Goal: Contribute content: Contribute content

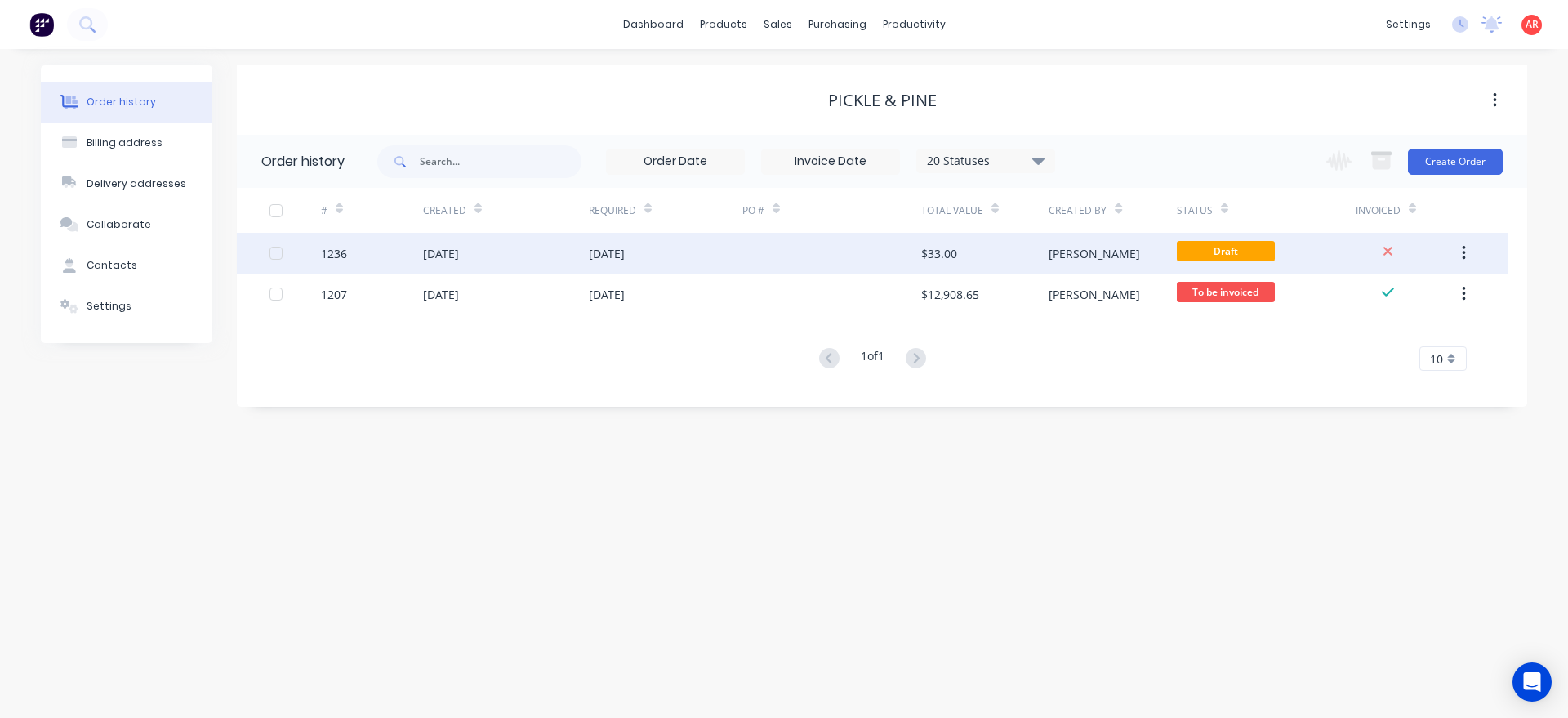
click at [879, 247] on div at bounding box center [832, 253] width 179 height 41
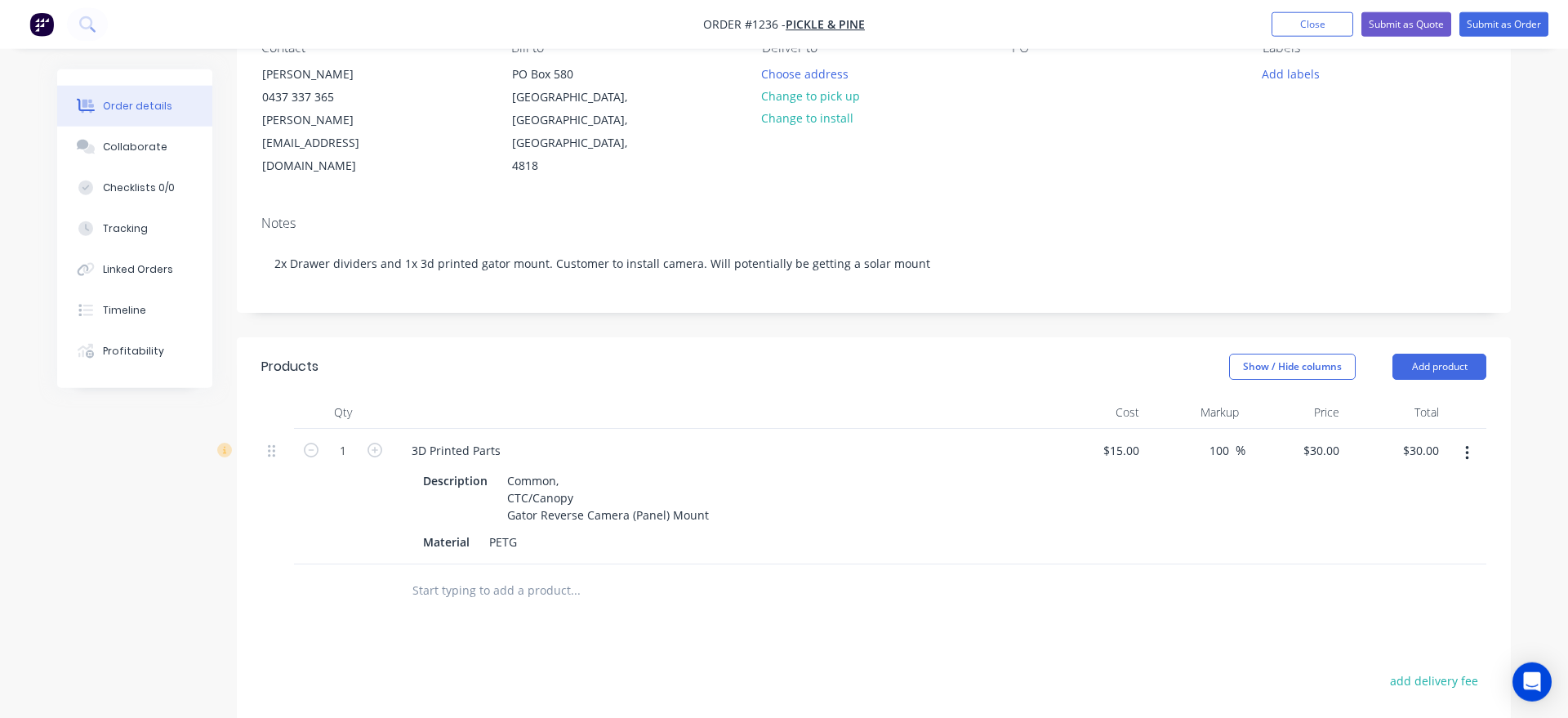
scroll to position [103, 0]
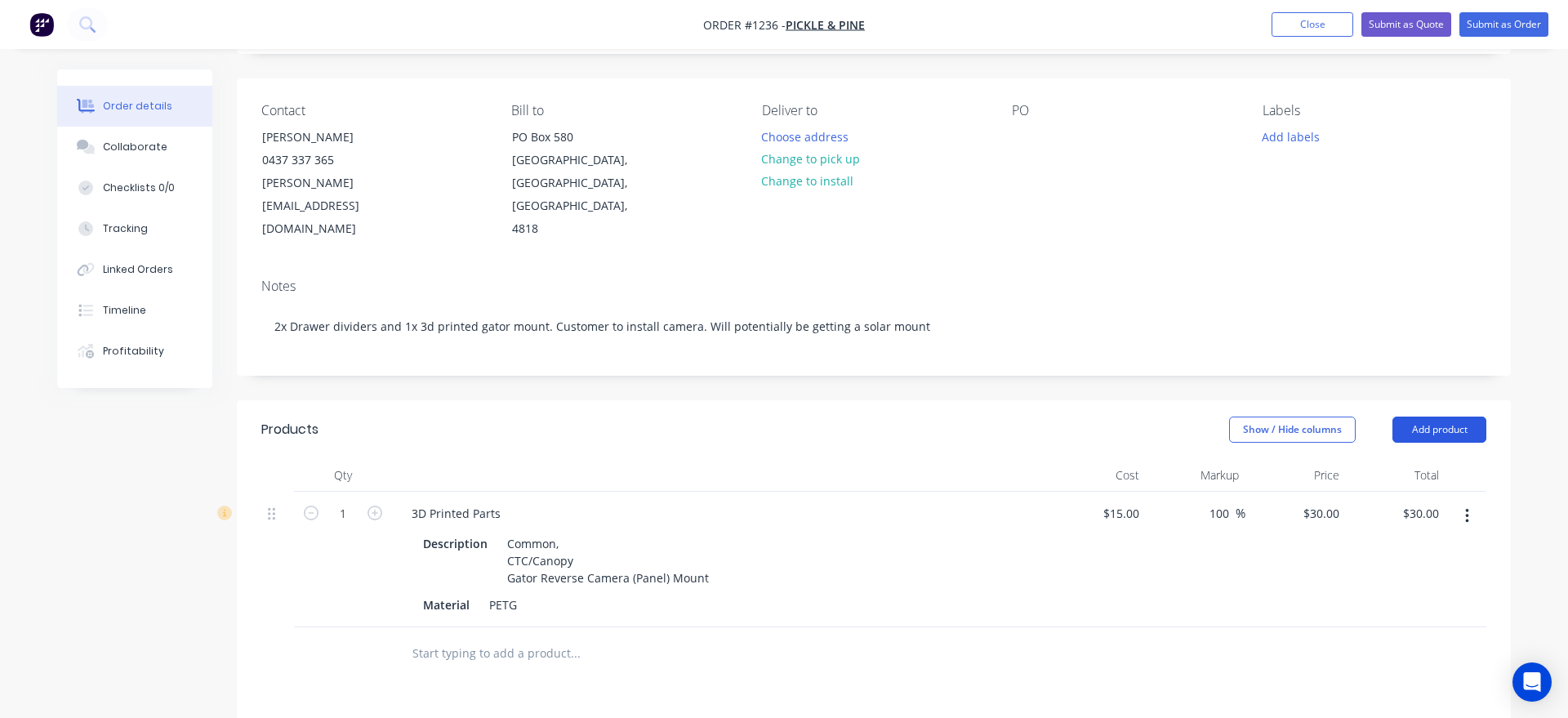
click at [1469, 417] on button "Add product" at bounding box center [1439, 429] width 94 height 26
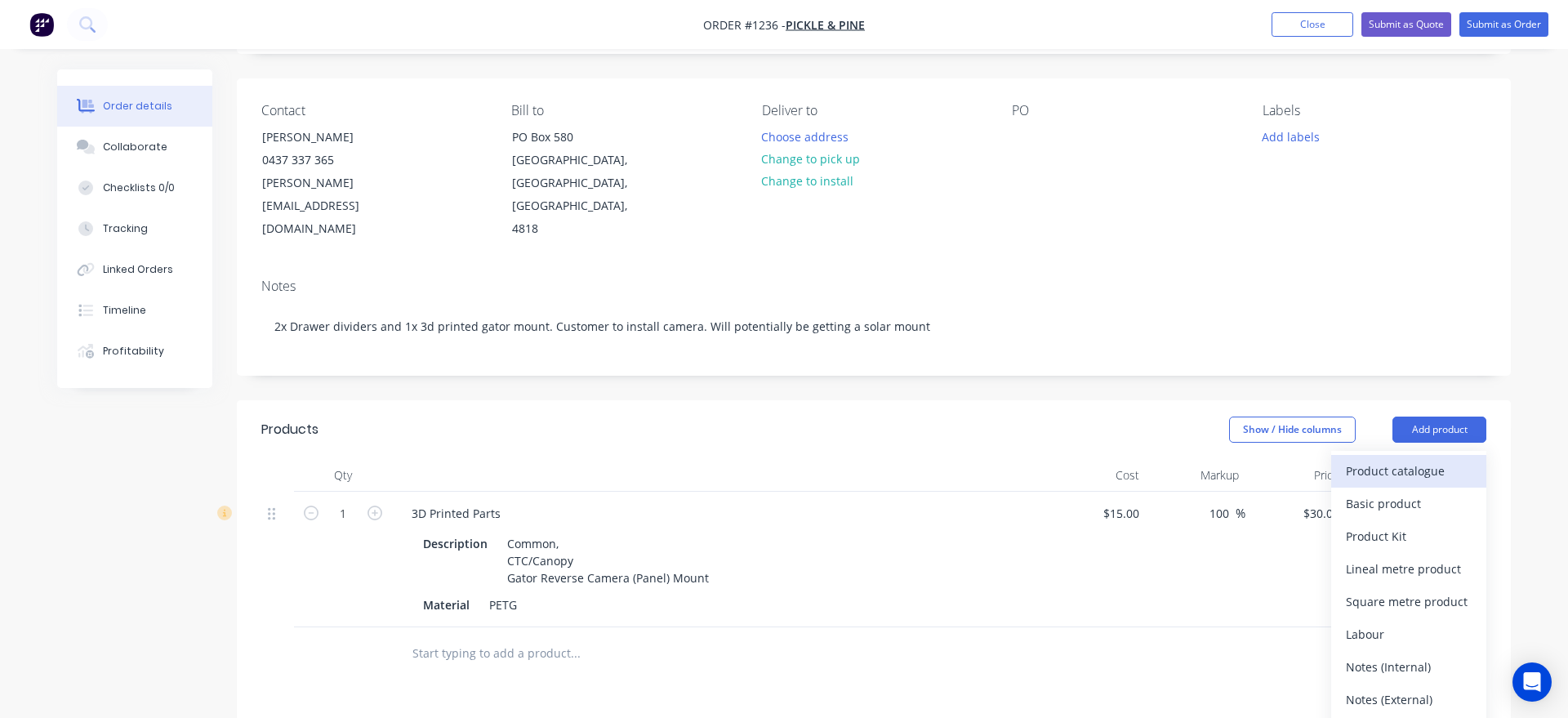
click at [1424, 459] on div "Product catalogue" at bounding box center [1408, 470] width 126 height 23
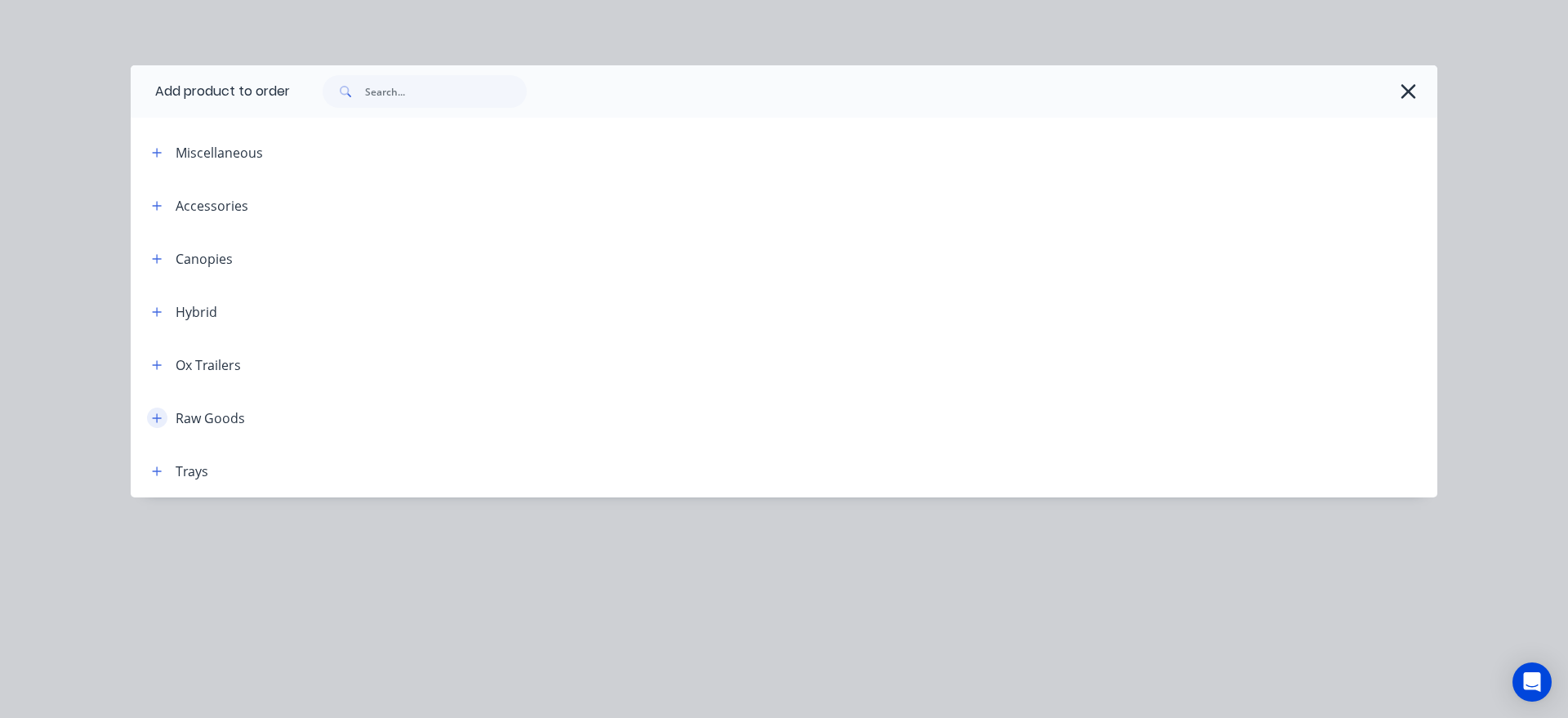
click at [157, 422] on icon "button" at bounding box center [157, 418] width 10 height 12
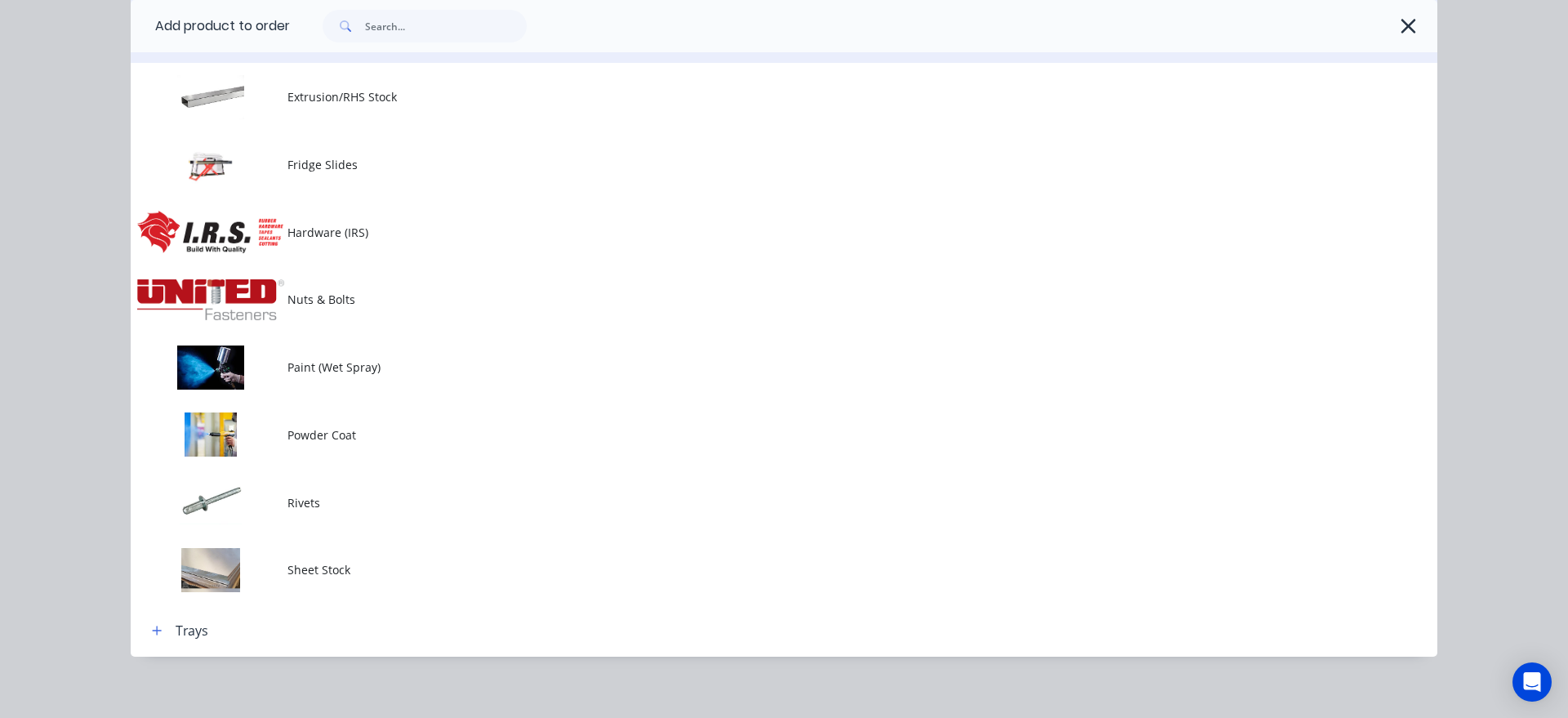
scroll to position [280, 0]
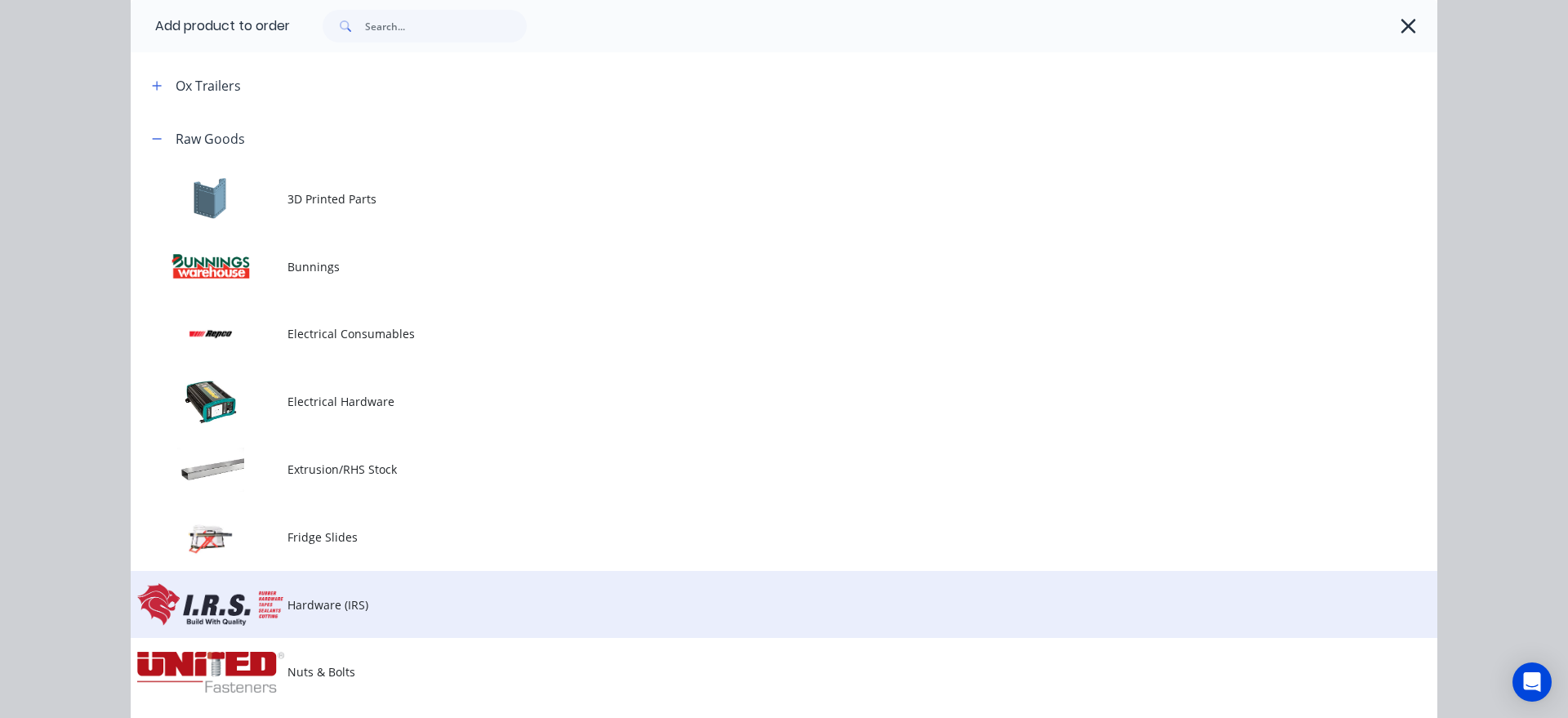
click at [422, 609] on span "Hardware (IRS)" at bounding box center [746, 604] width 920 height 17
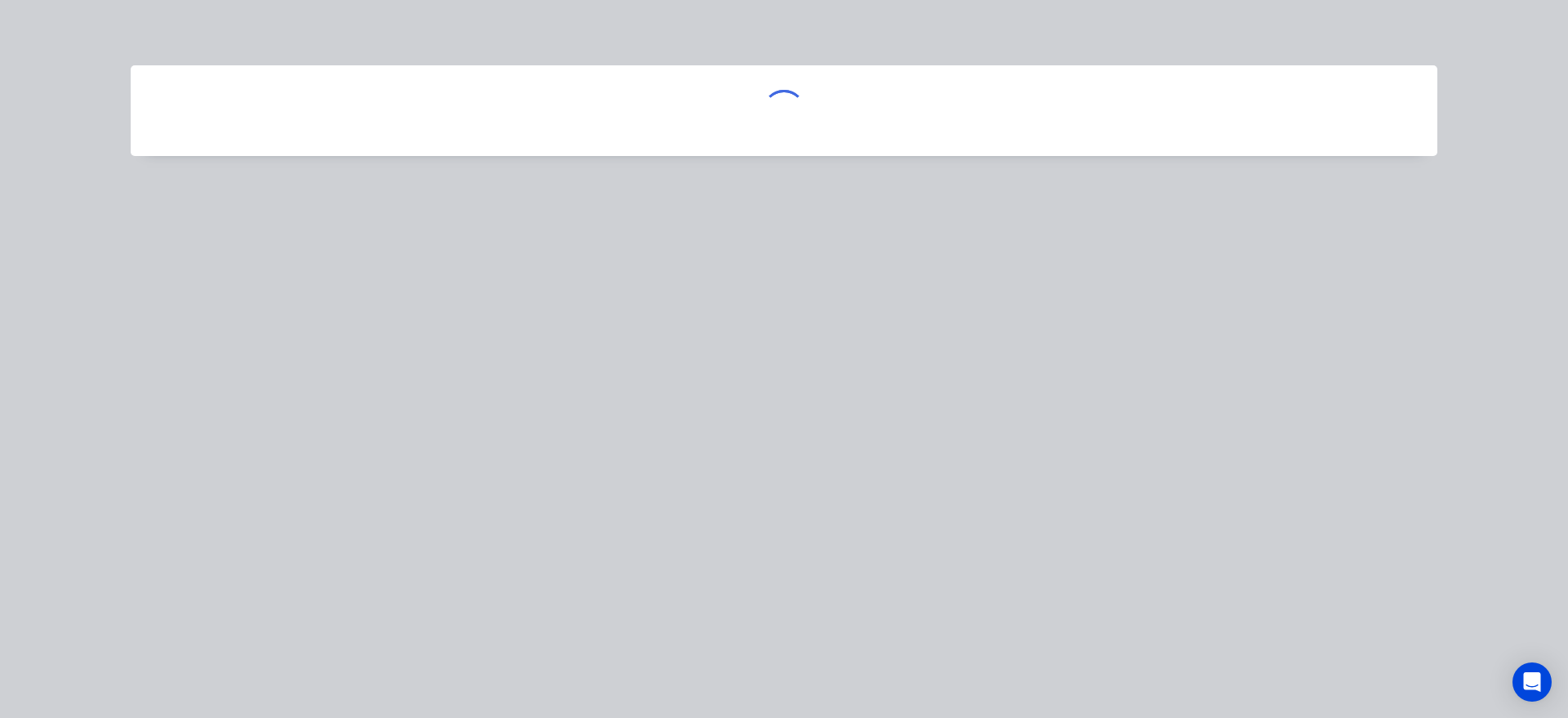
scroll to position [0, 0]
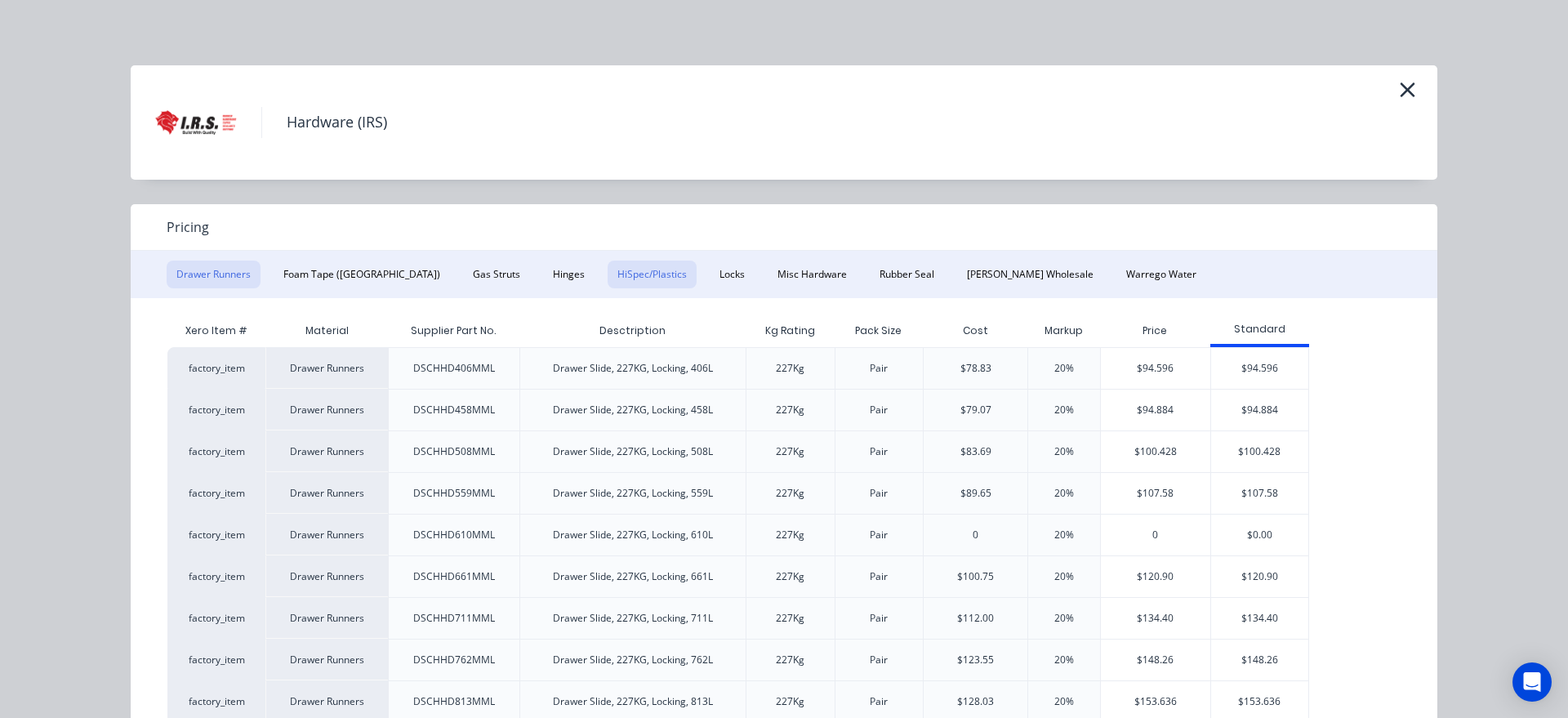
click at [607, 282] on button "HiSpec/Plastics" at bounding box center [652, 274] width 89 height 28
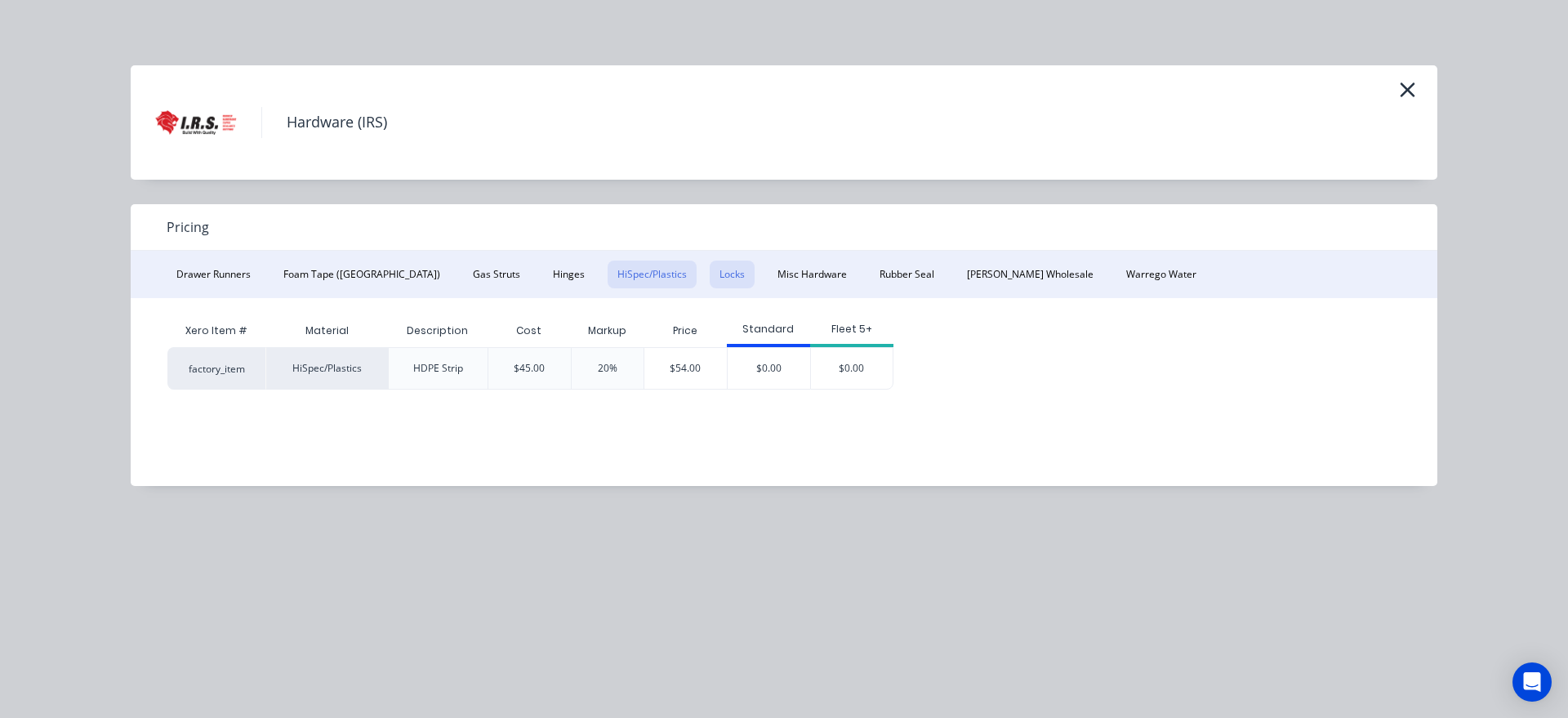
click at [710, 273] on button "Locks" at bounding box center [732, 274] width 45 height 28
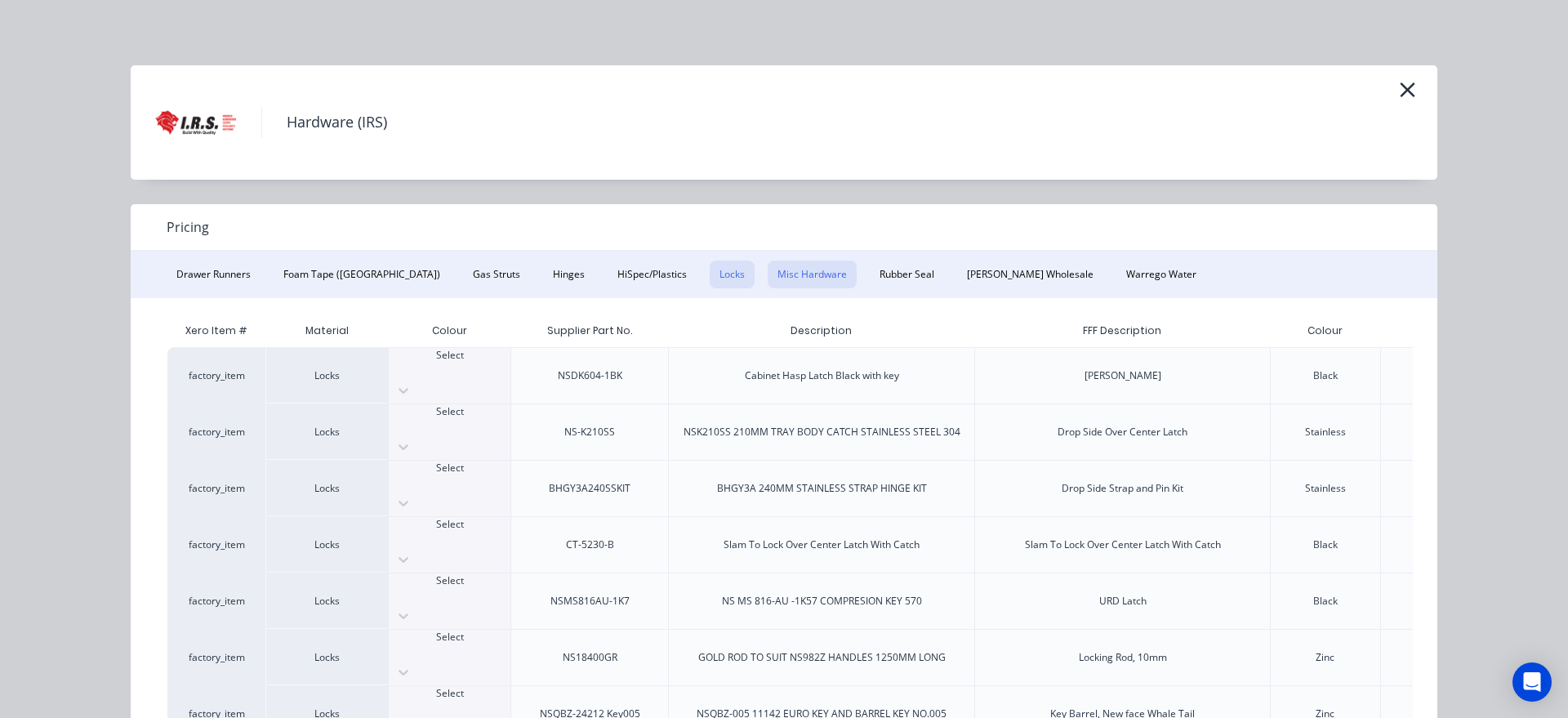
click at [767, 271] on button "Misc Hardware" at bounding box center [812, 274] width 89 height 28
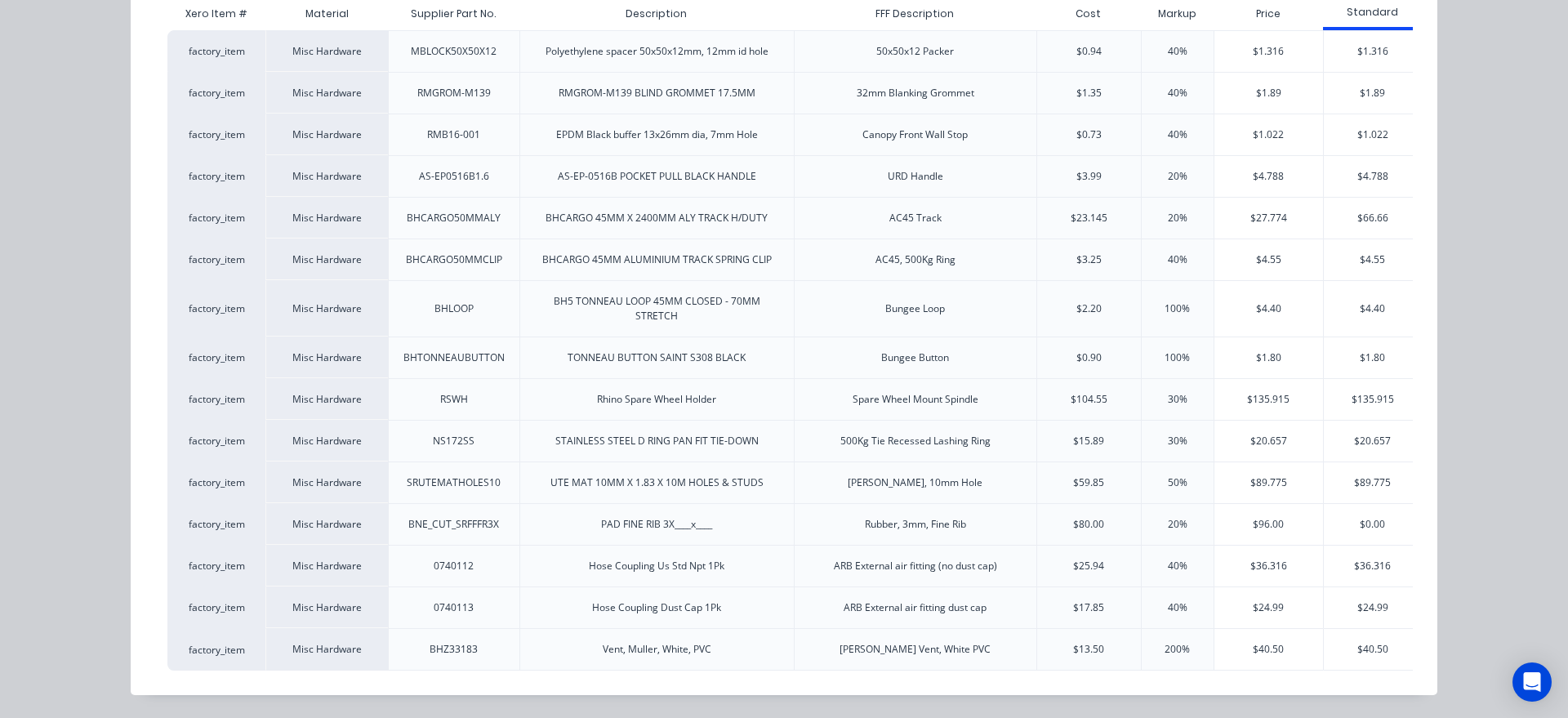
scroll to position [38, 0]
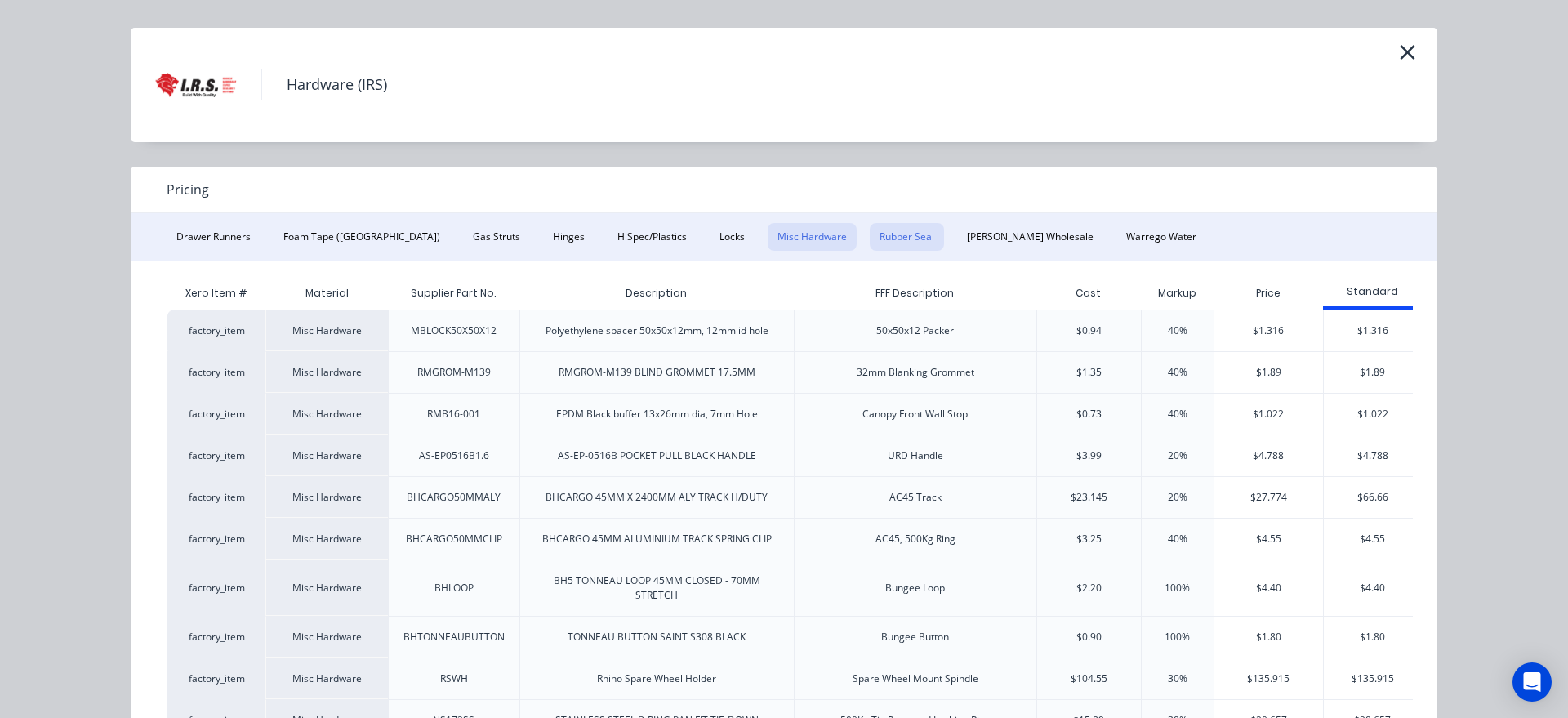
click at [869, 248] on button "Rubber Seal" at bounding box center [906, 236] width 74 height 28
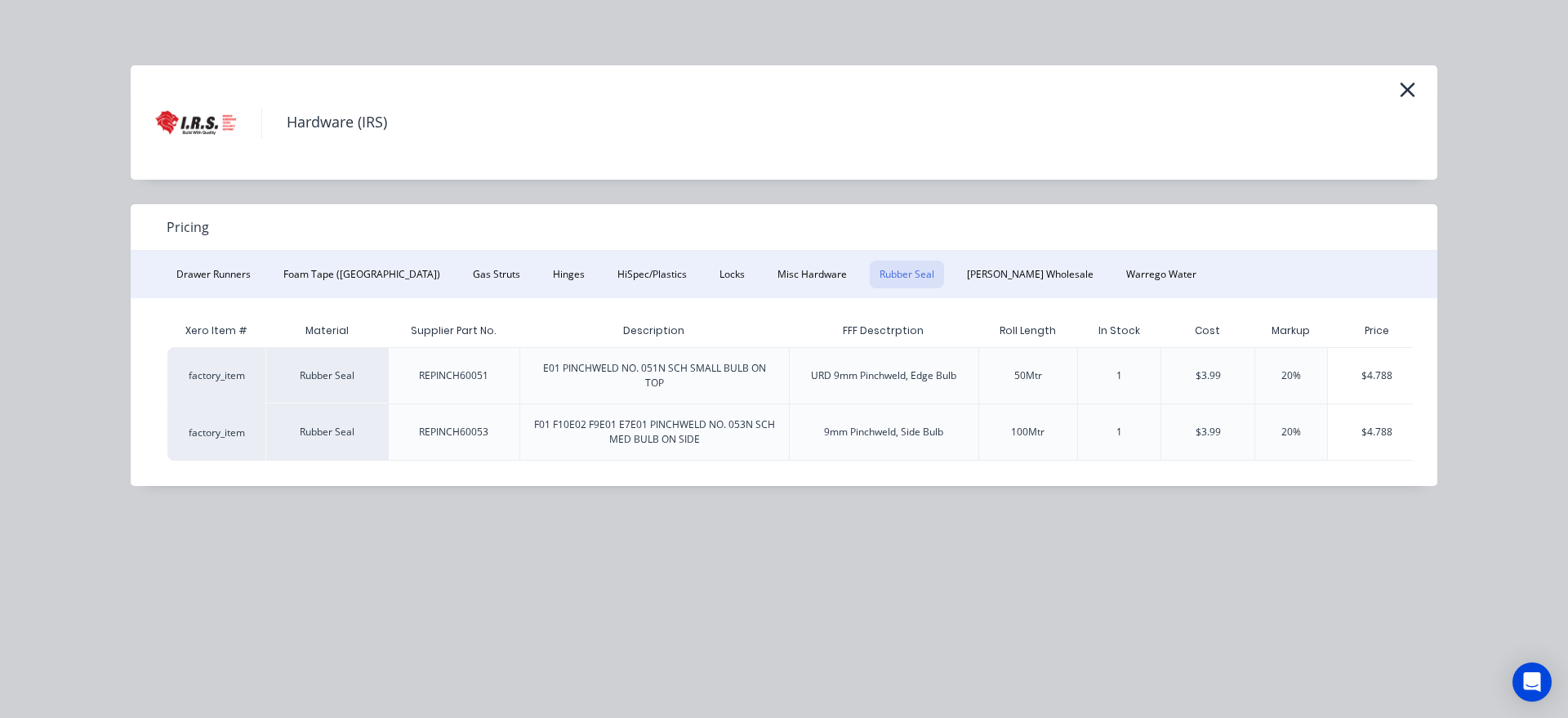
scroll to position [0, 0]
click at [957, 278] on button "[PERSON_NAME] Wholesale" at bounding box center [1030, 274] width 146 height 28
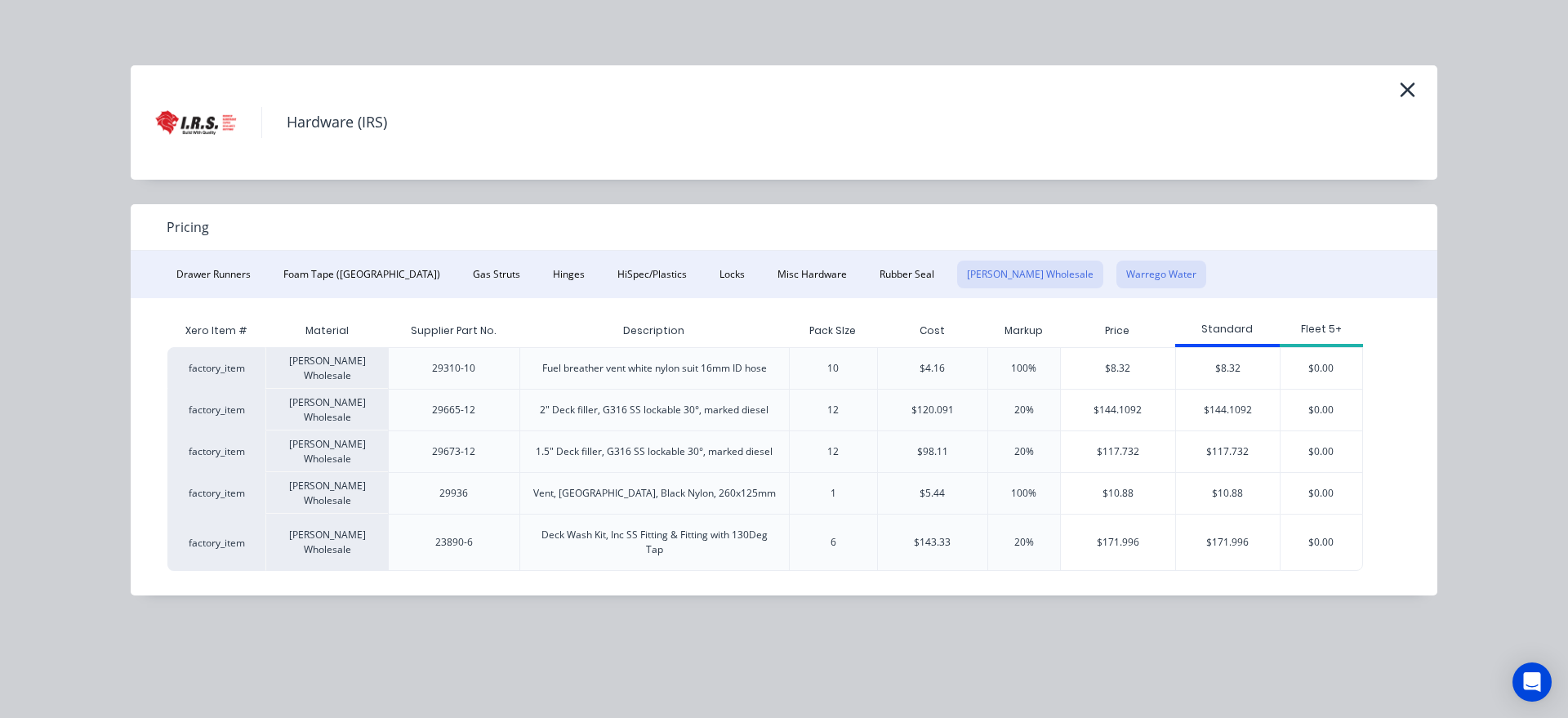
click at [1116, 277] on button "Warrego Water" at bounding box center [1161, 274] width 90 height 28
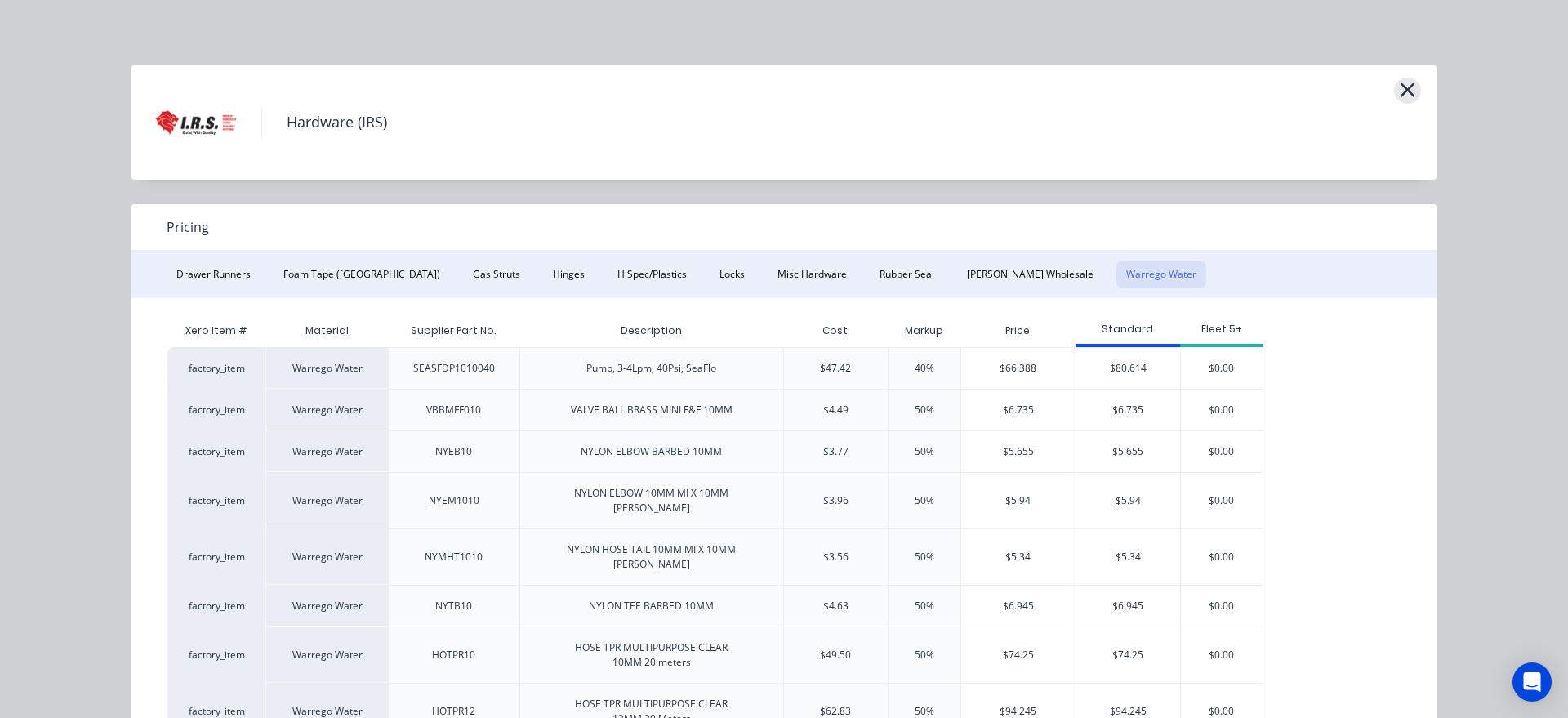
click at [1412, 88] on icon "button" at bounding box center [1407, 90] width 17 height 23
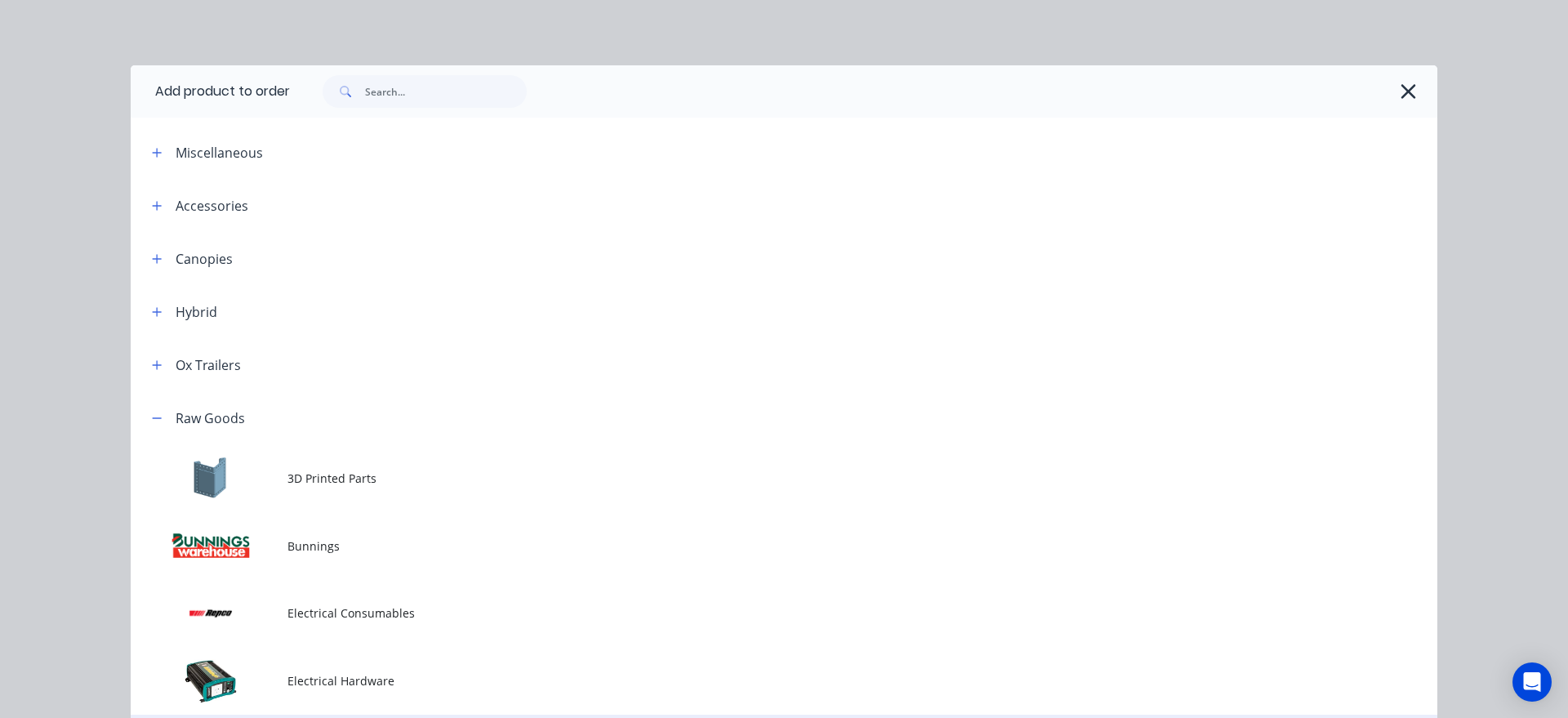
scroll to position [391, 0]
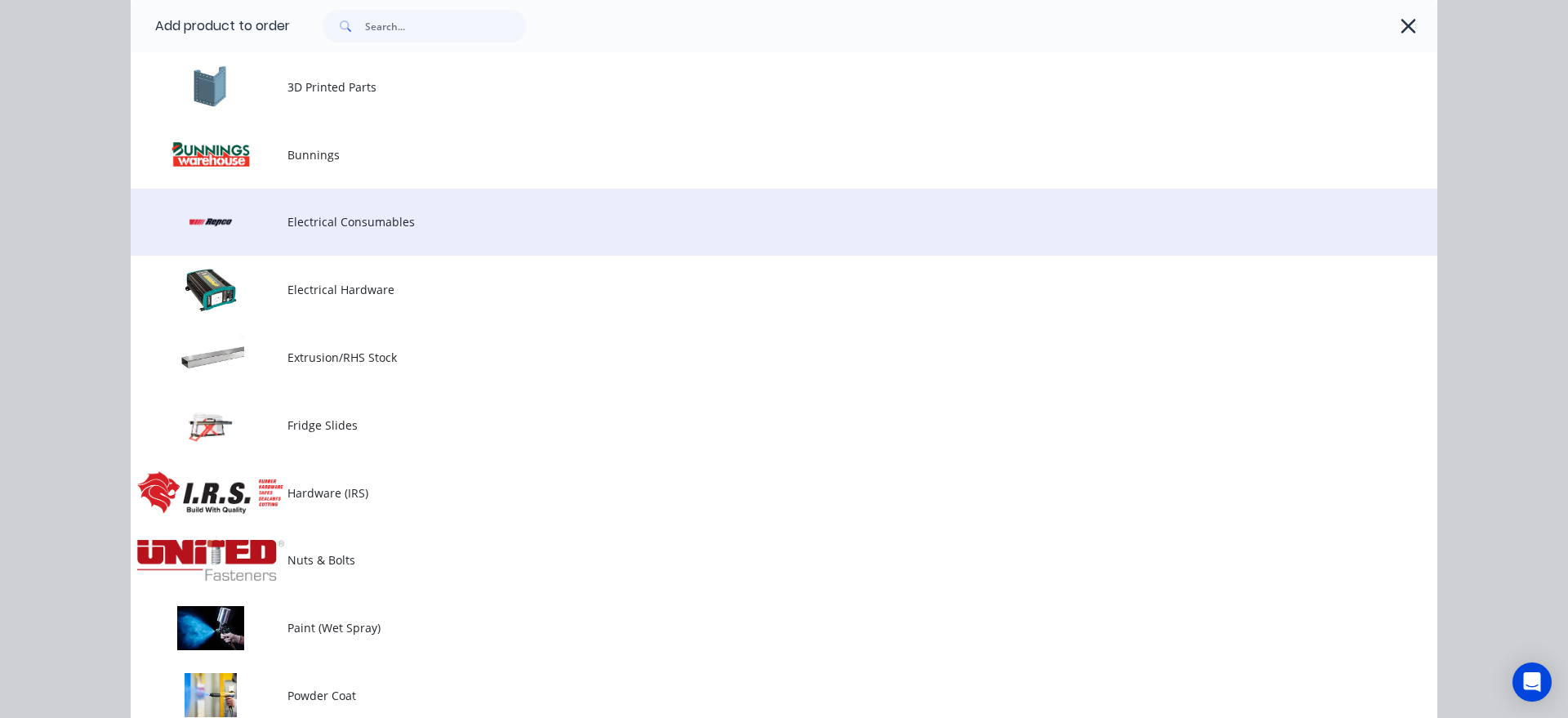
click at [422, 247] on td "Electrical Consumables" at bounding box center [862, 222] width 1150 height 68
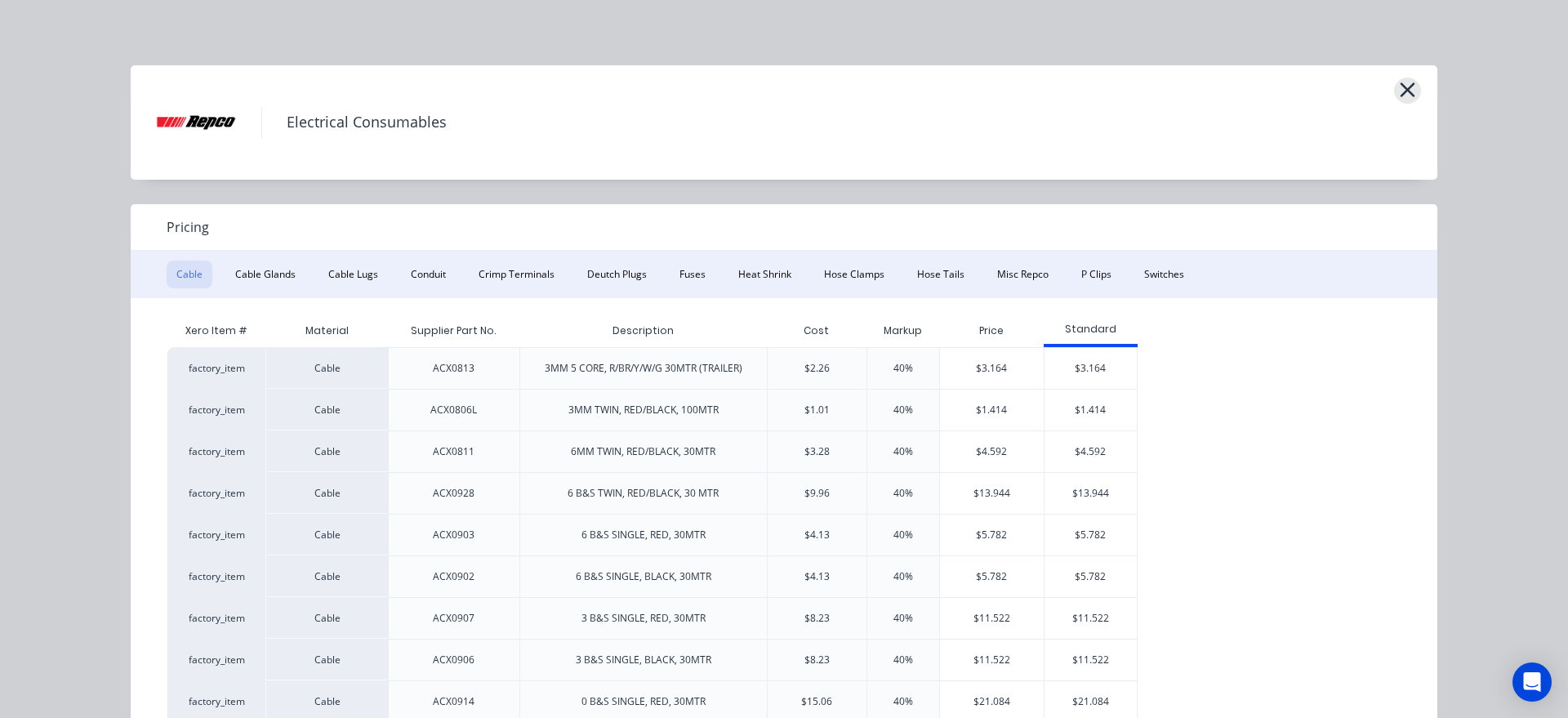
click at [1409, 91] on icon "button" at bounding box center [1408, 90] width 15 height 15
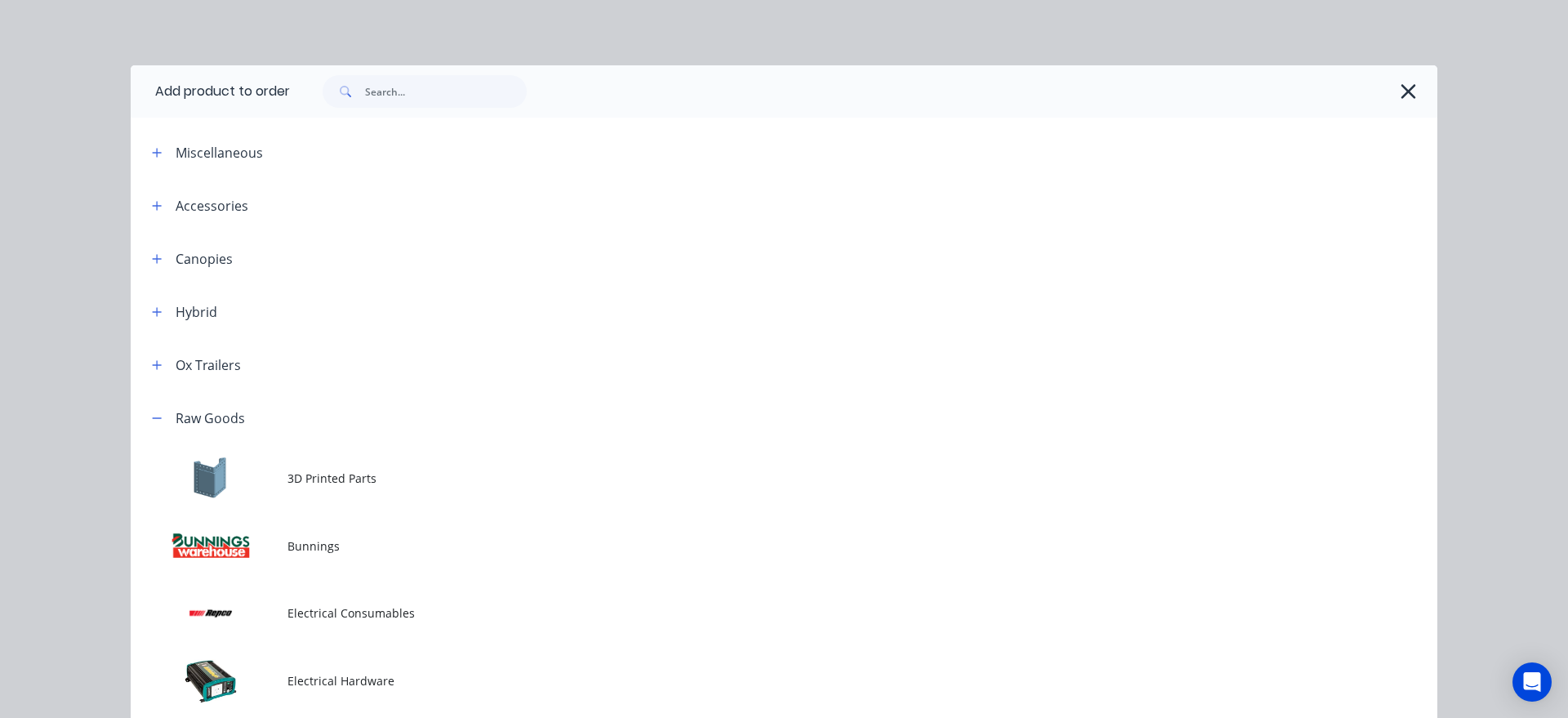
click at [1414, 79] on div at bounding box center [854, 91] width 1130 height 33
click at [1411, 91] on icon "button" at bounding box center [1408, 91] width 17 height 23
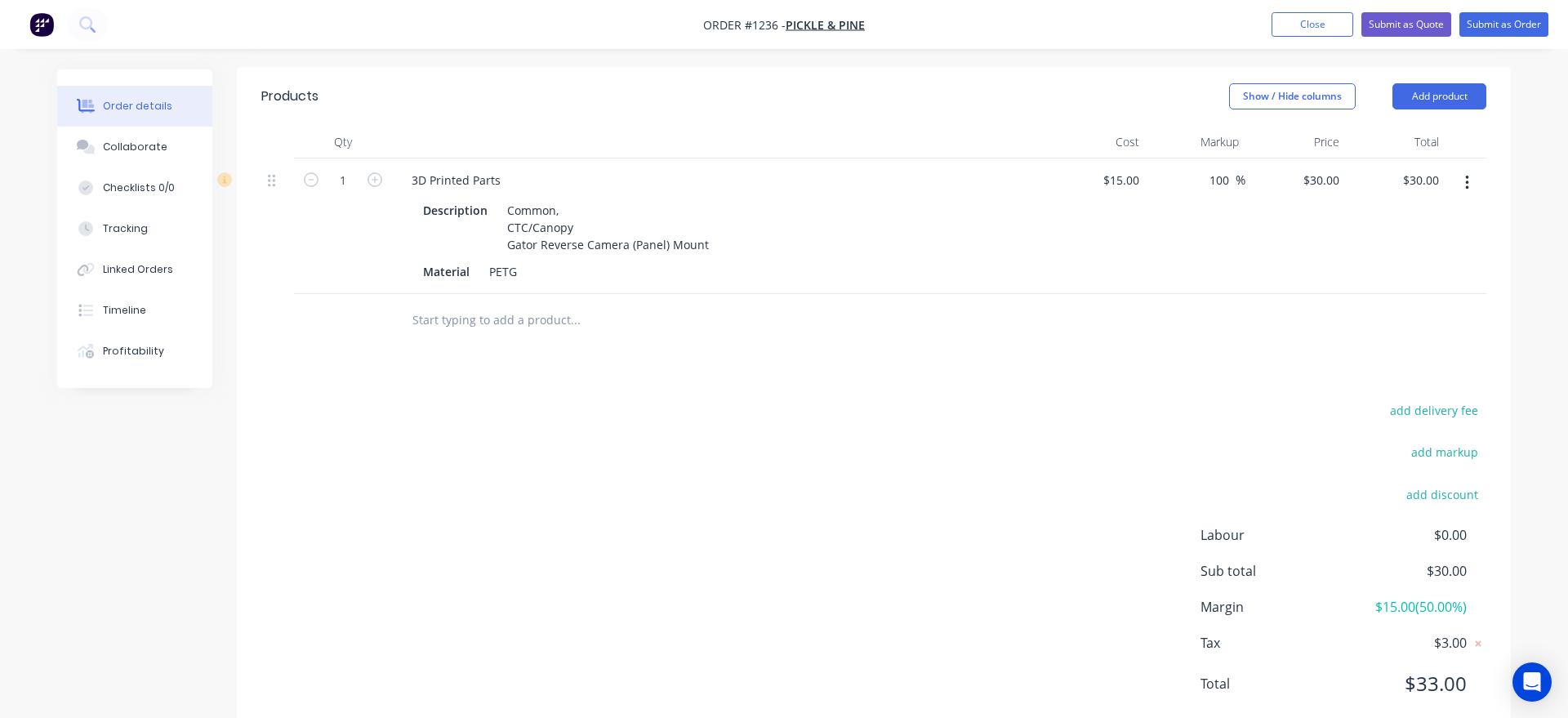
click at [499, 304] on input "text" at bounding box center [575, 320] width 326 height 33
type input "seal"
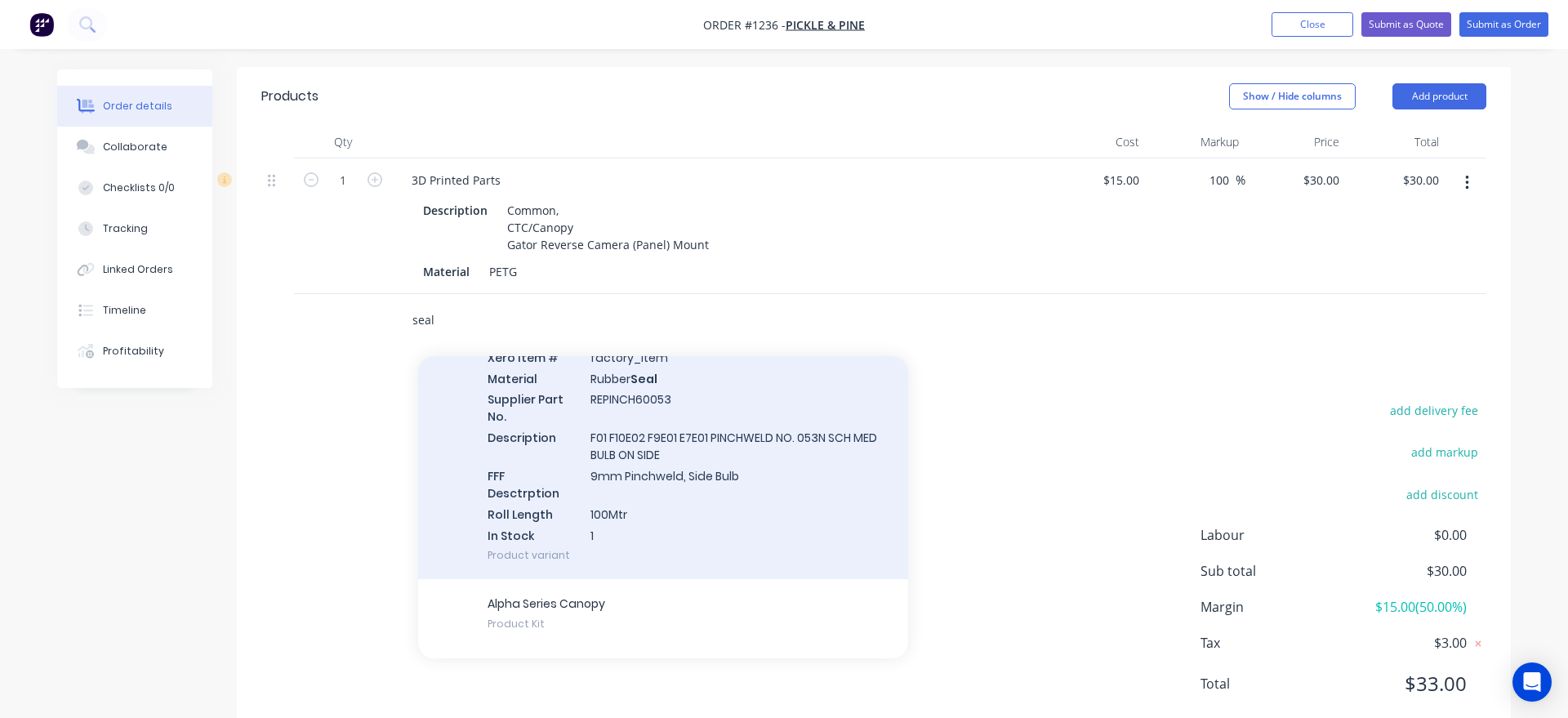
scroll to position [301, 0]
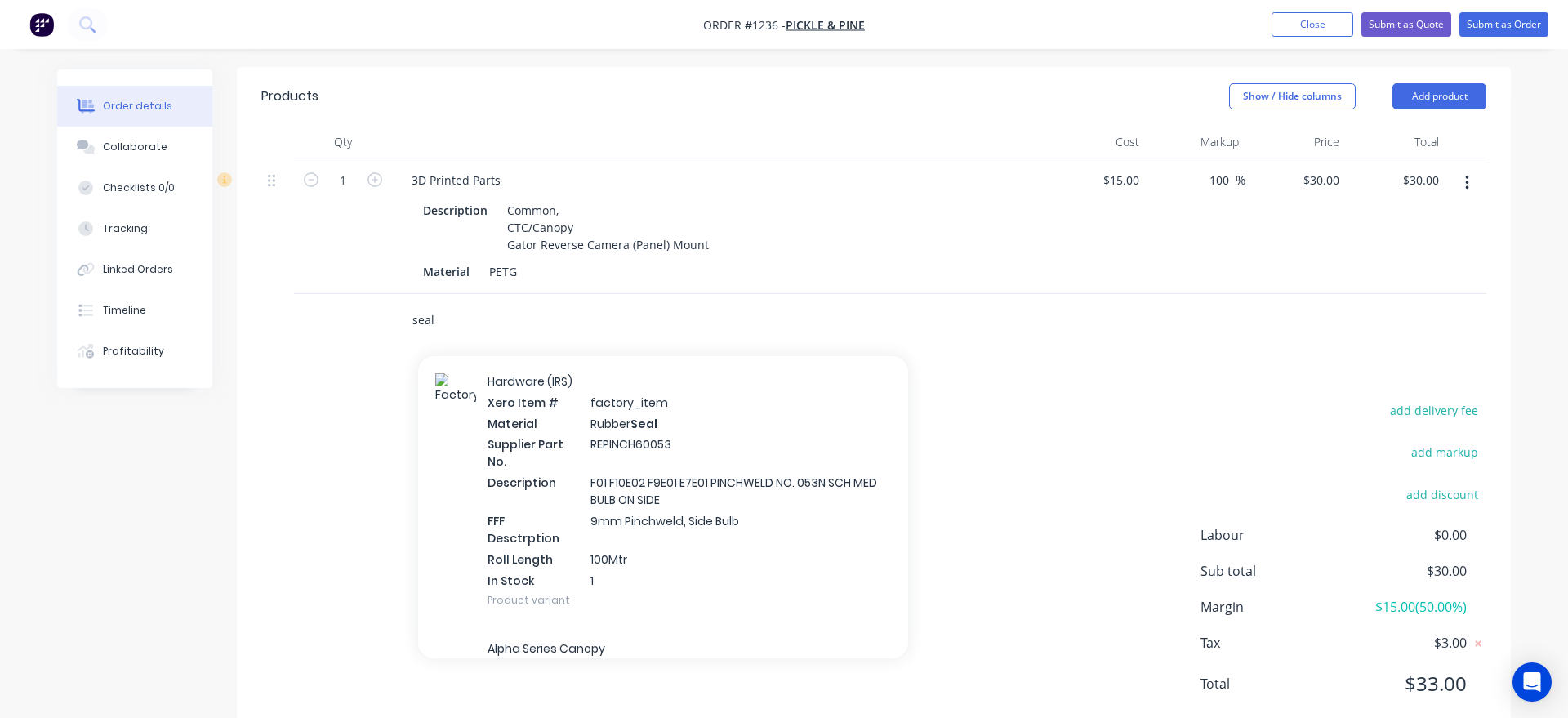
drag, startPoint x: 459, startPoint y: 268, endPoint x: 397, endPoint y: 276, distance: 62.5
click at [412, 304] on input "seal" at bounding box center [575, 320] width 326 height 33
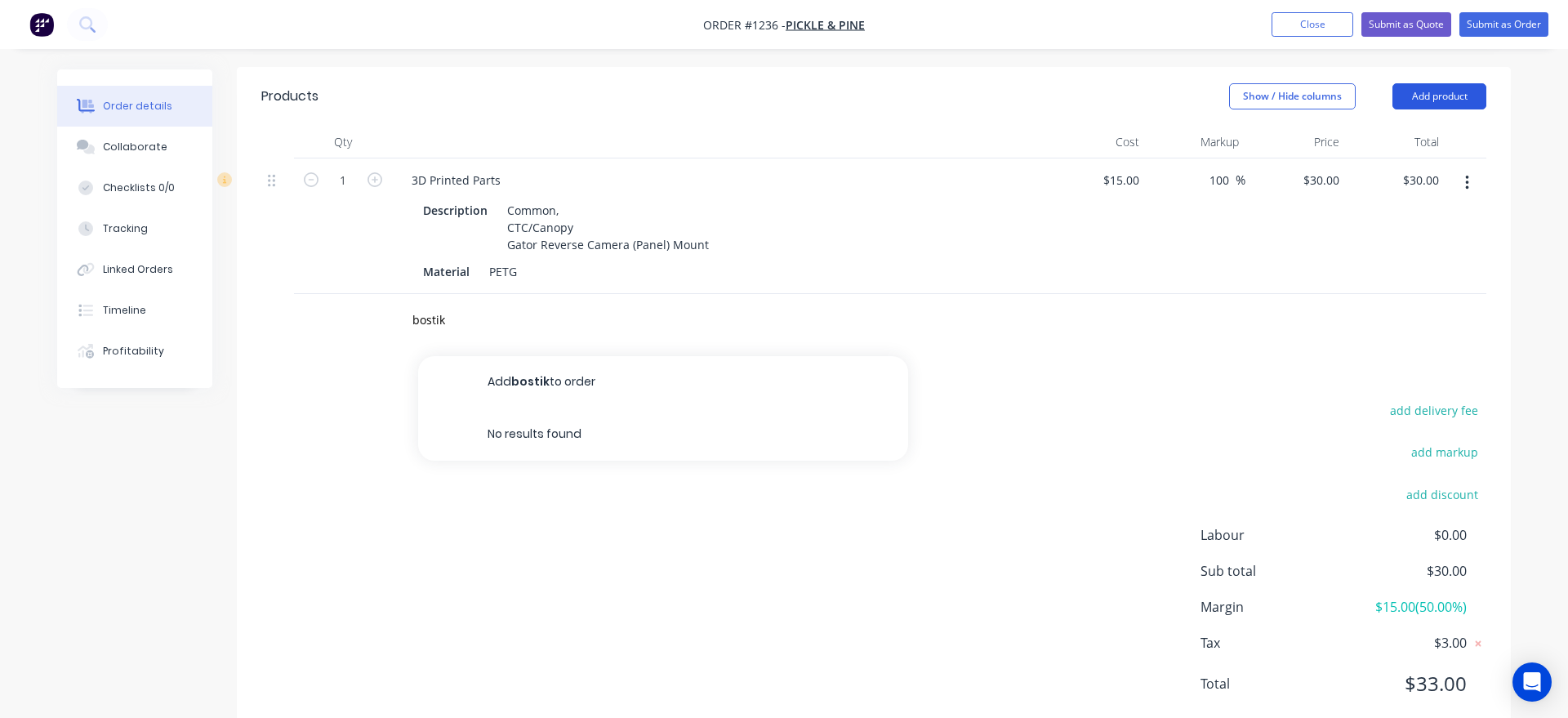
click at [1438, 84] on button "Add product" at bounding box center [1439, 96] width 94 height 26
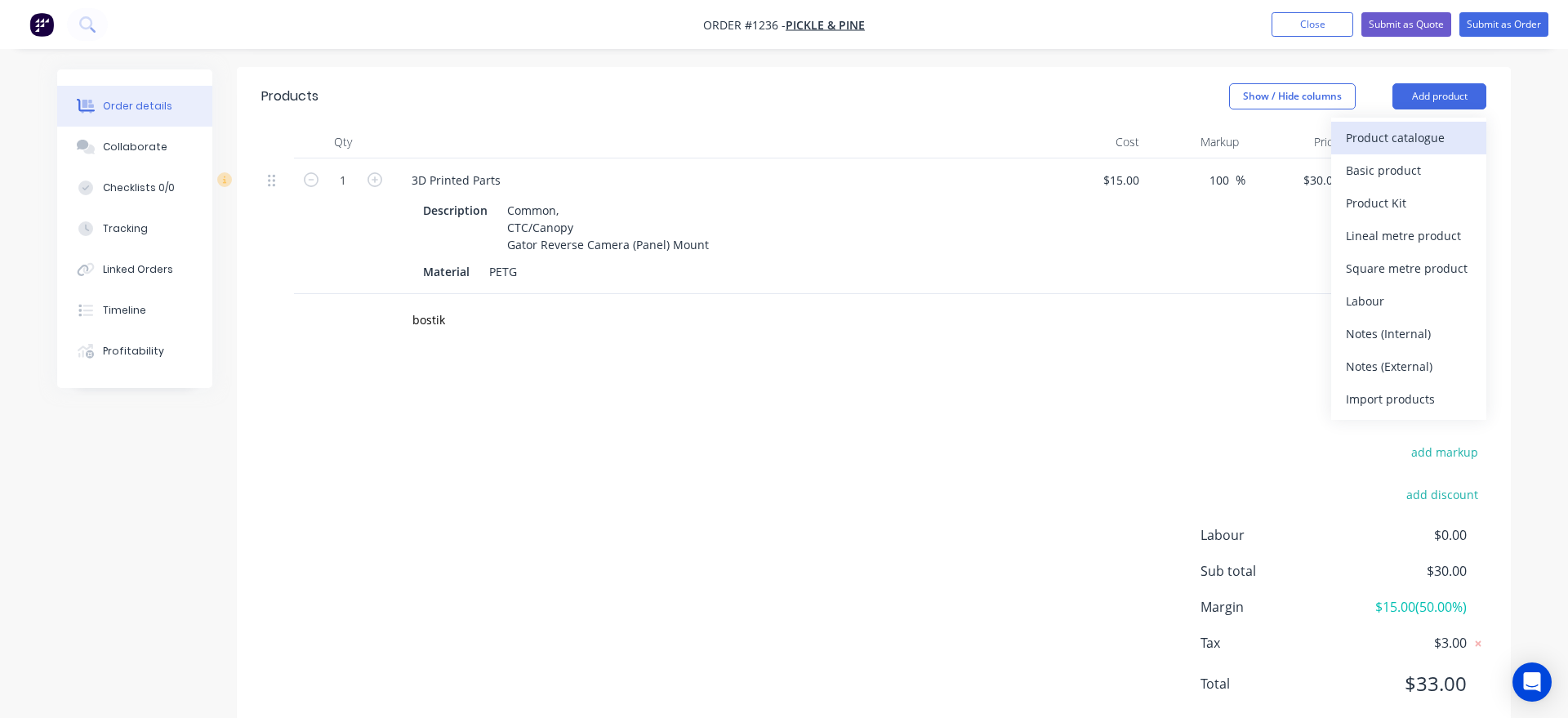
click at [1412, 121] on button "Product catalogue" at bounding box center [1408, 137] width 155 height 33
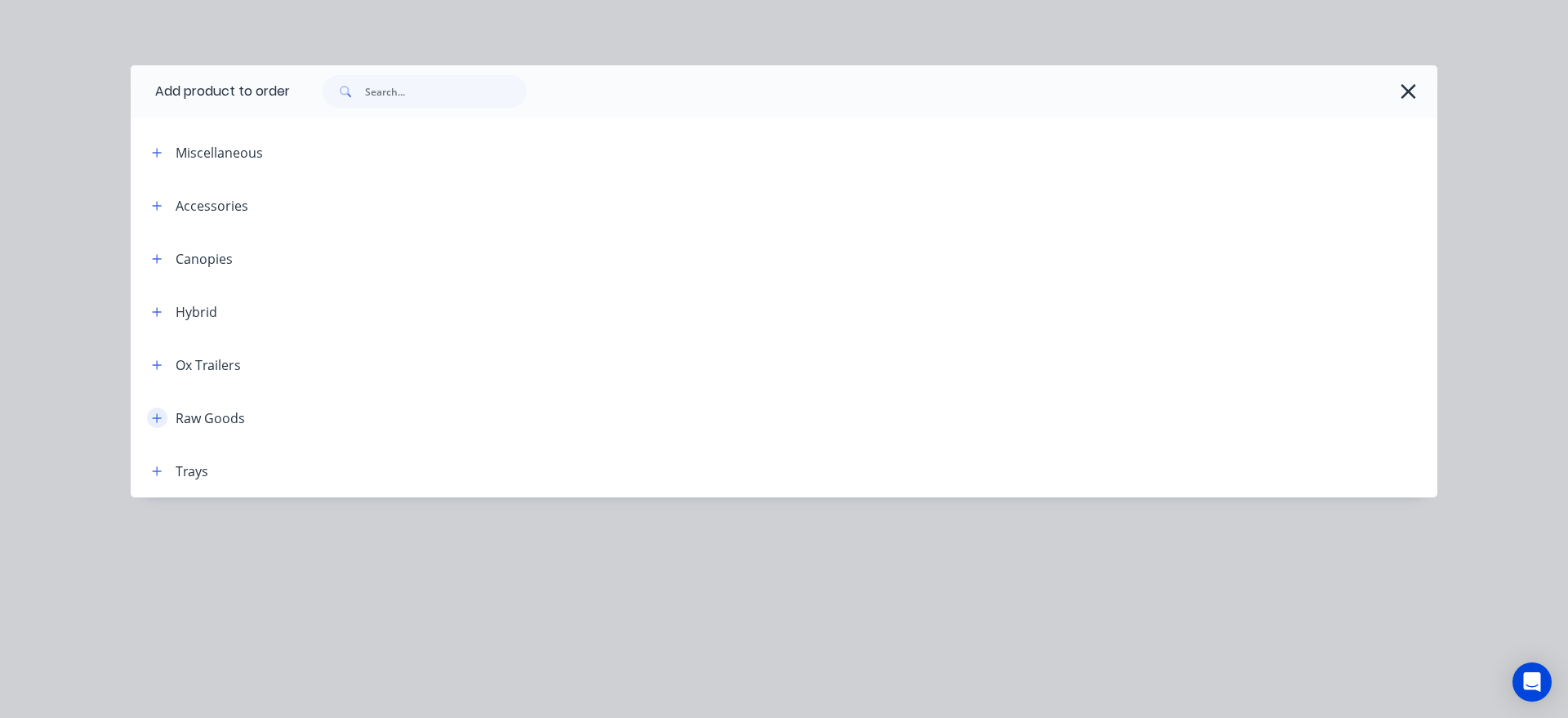
click at [152, 422] on icon "button" at bounding box center [157, 418] width 10 height 12
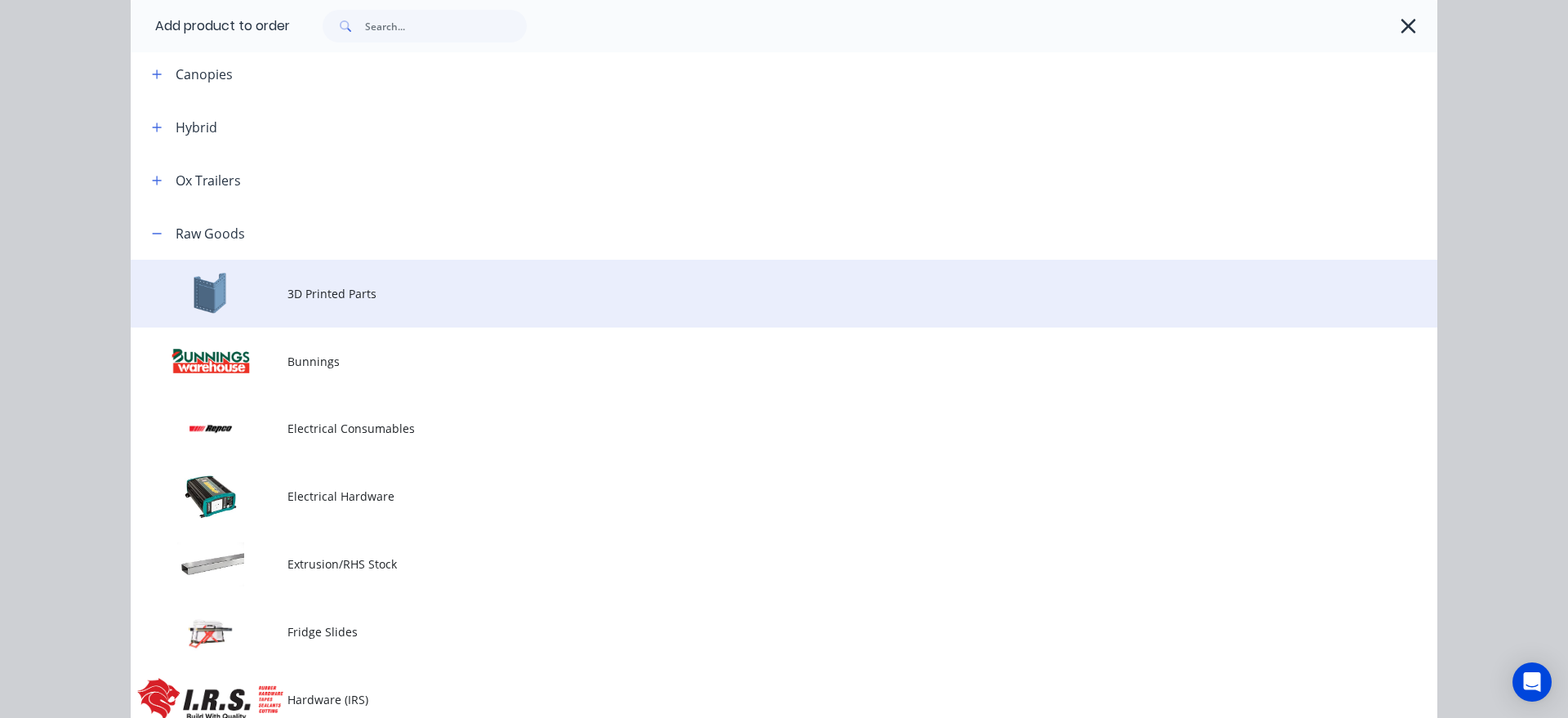
scroll to position [186, 0]
click at [443, 320] on td "3D Printed Parts" at bounding box center [862, 291] width 1150 height 68
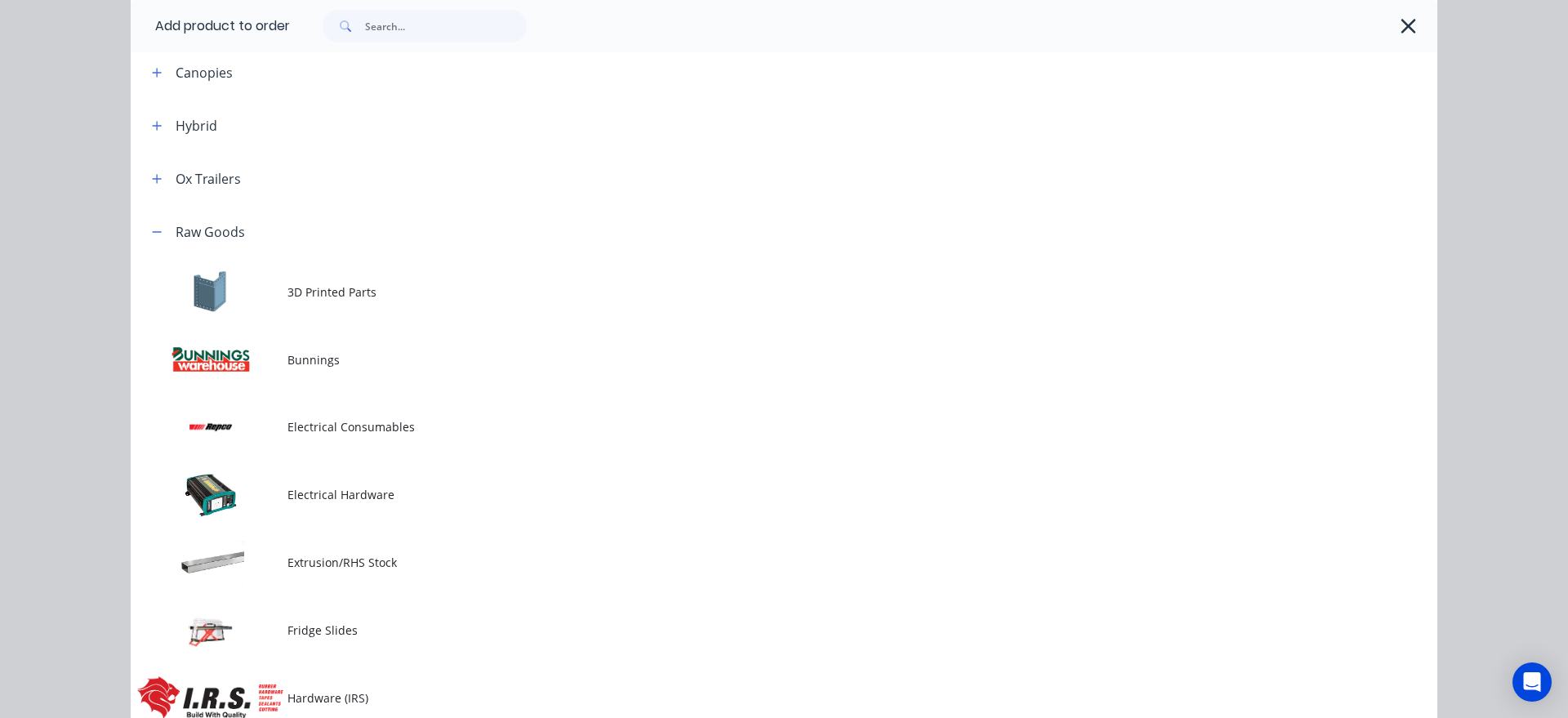
scroll to position [0, 0]
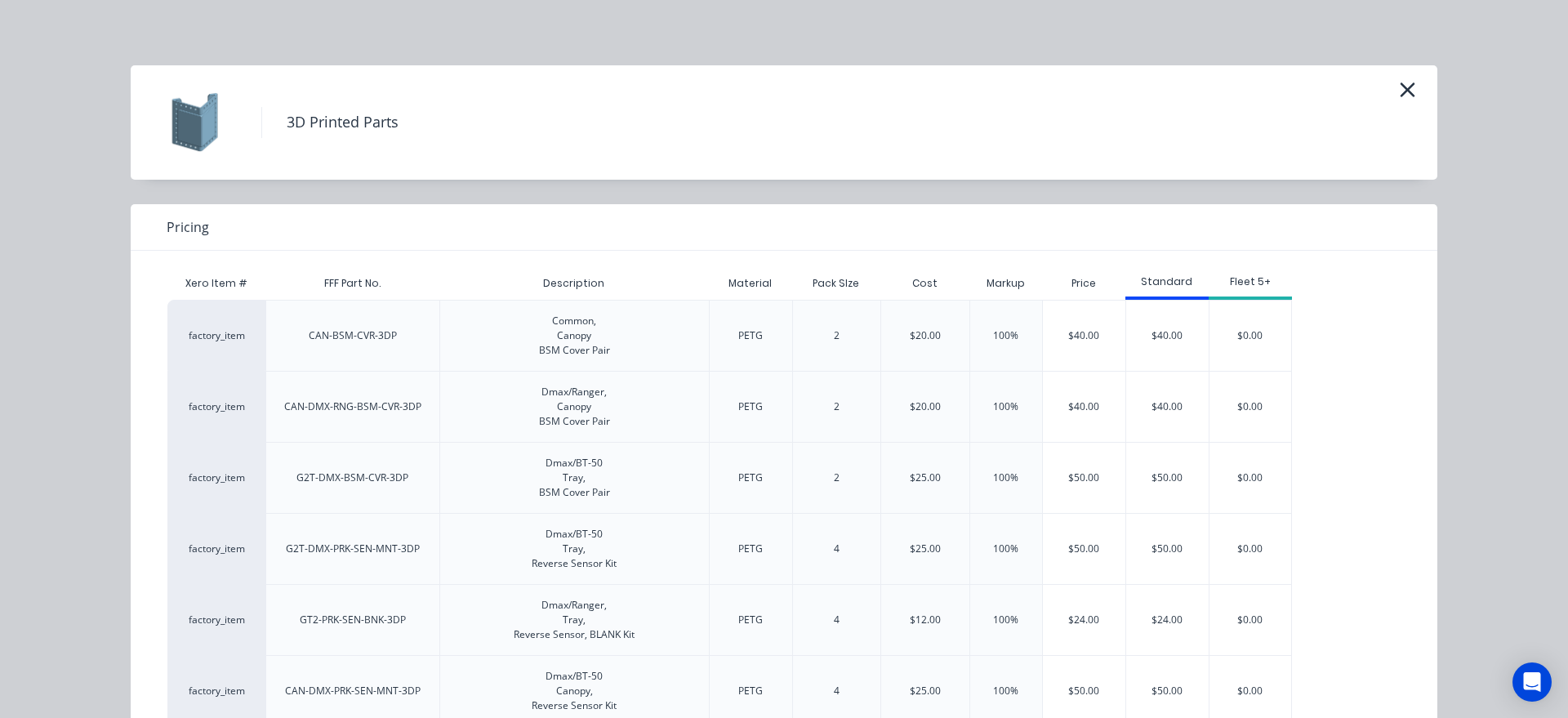
click at [1422, 83] on div "3D Printed Parts" at bounding box center [783, 122] width 1306 height 115
click at [1407, 85] on icon "button" at bounding box center [1407, 90] width 17 height 23
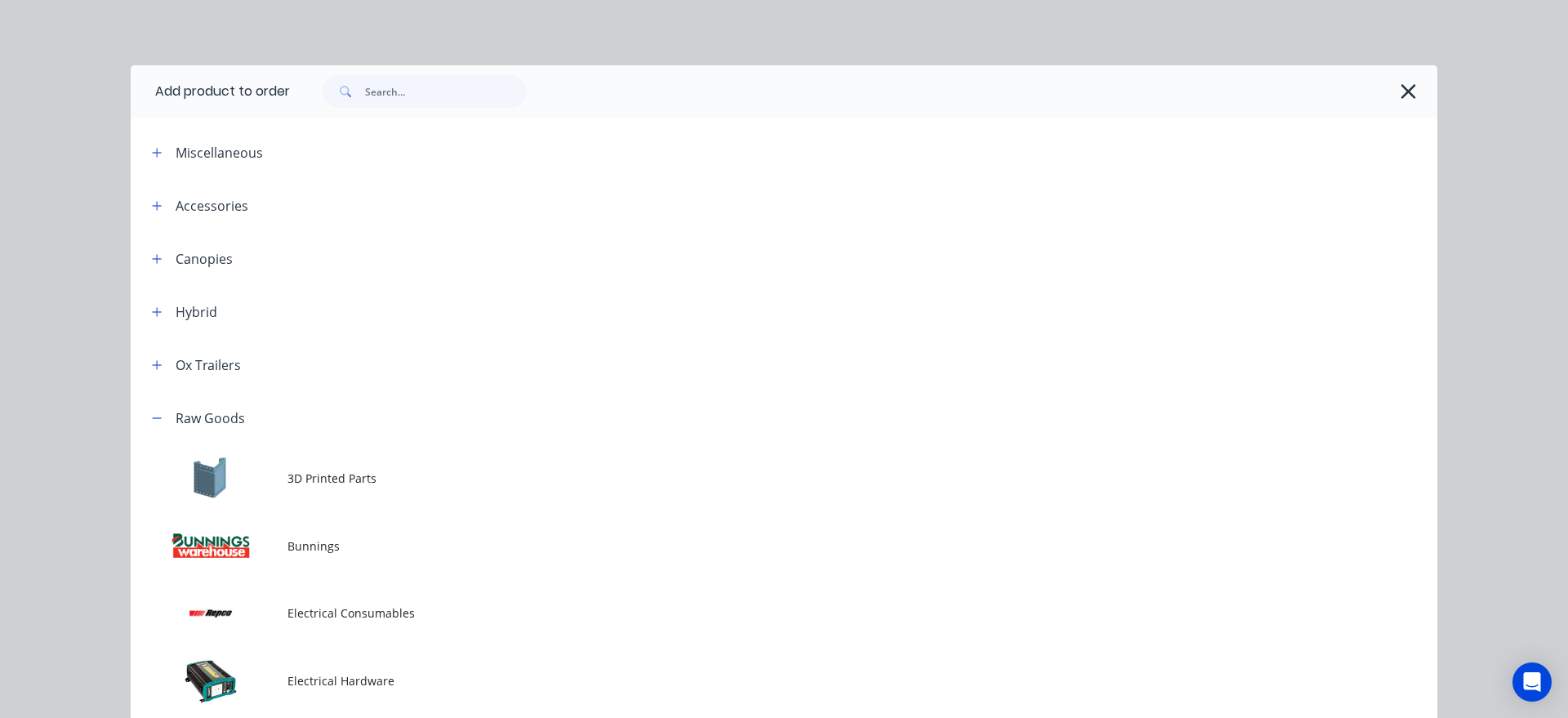
scroll to position [391, 0]
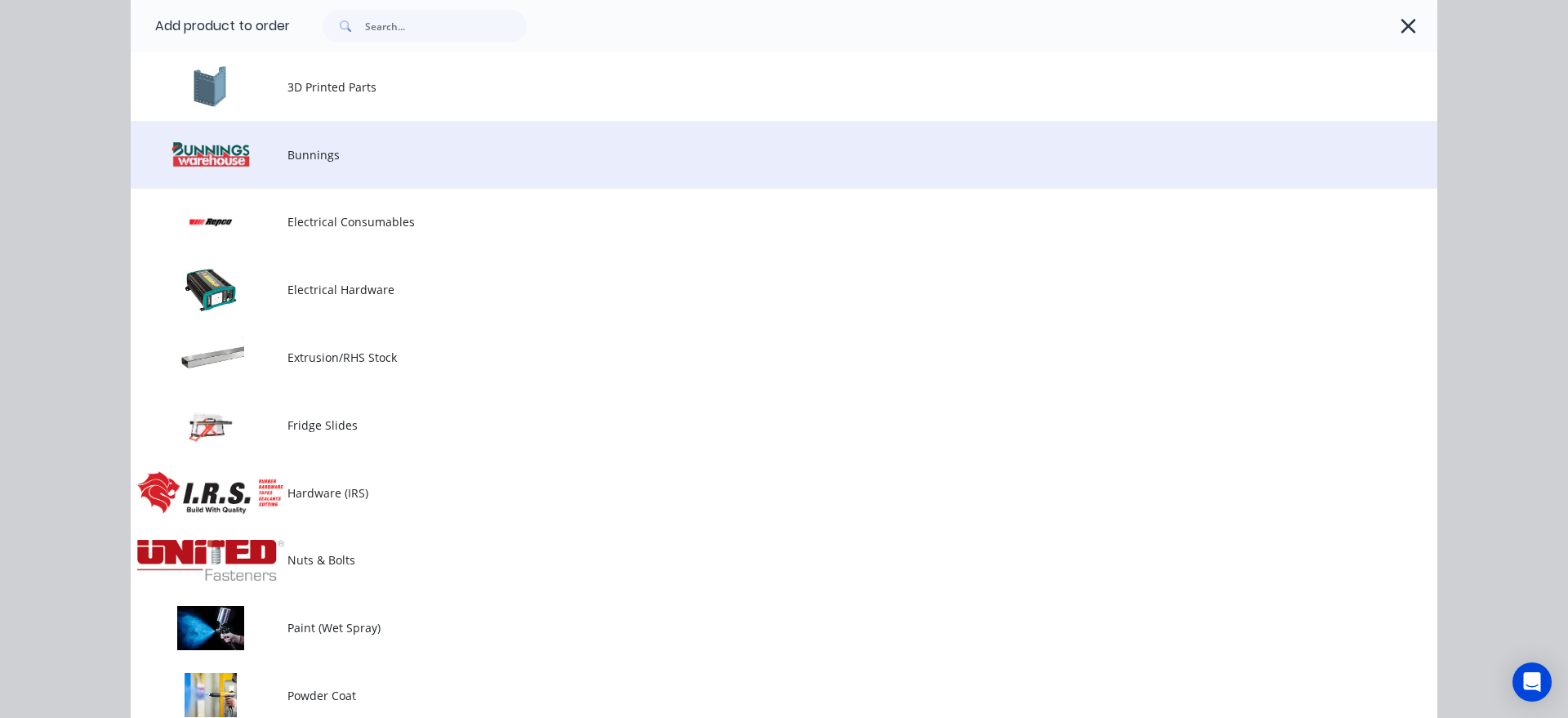
click at [373, 172] on td "Bunnings" at bounding box center [862, 154] width 1150 height 68
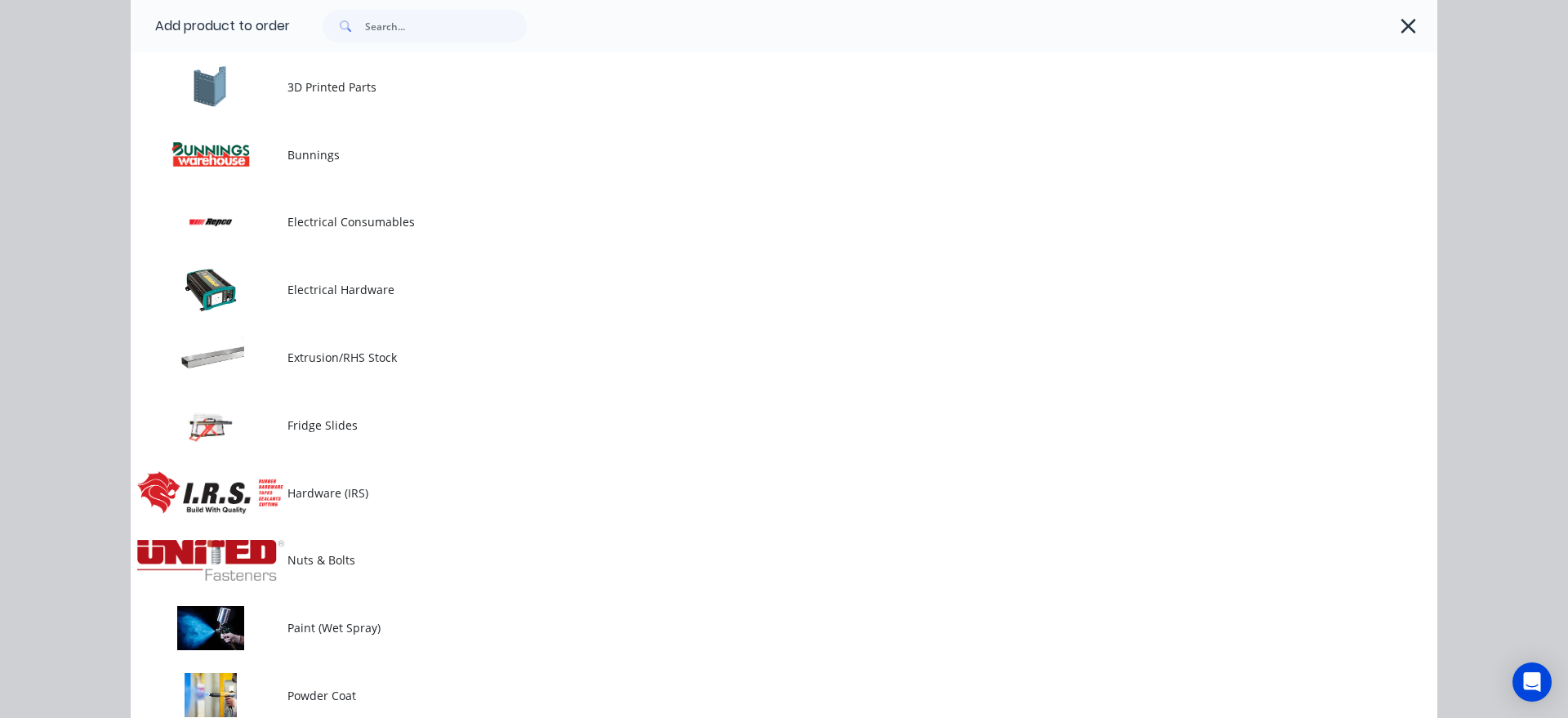
scroll to position [0, 0]
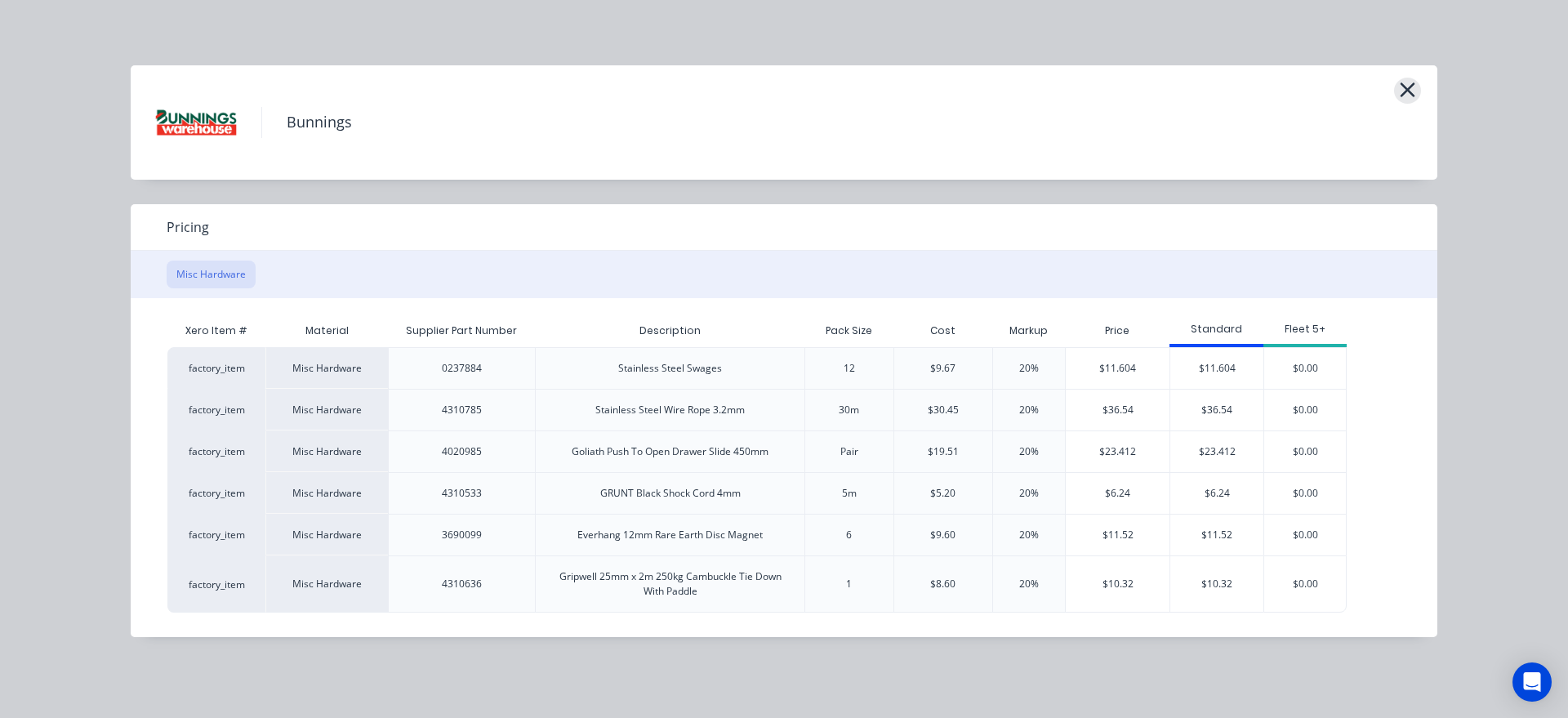
click at [1396, 90] on button "button" at bounding box center [1407, 90] width 27 height 26
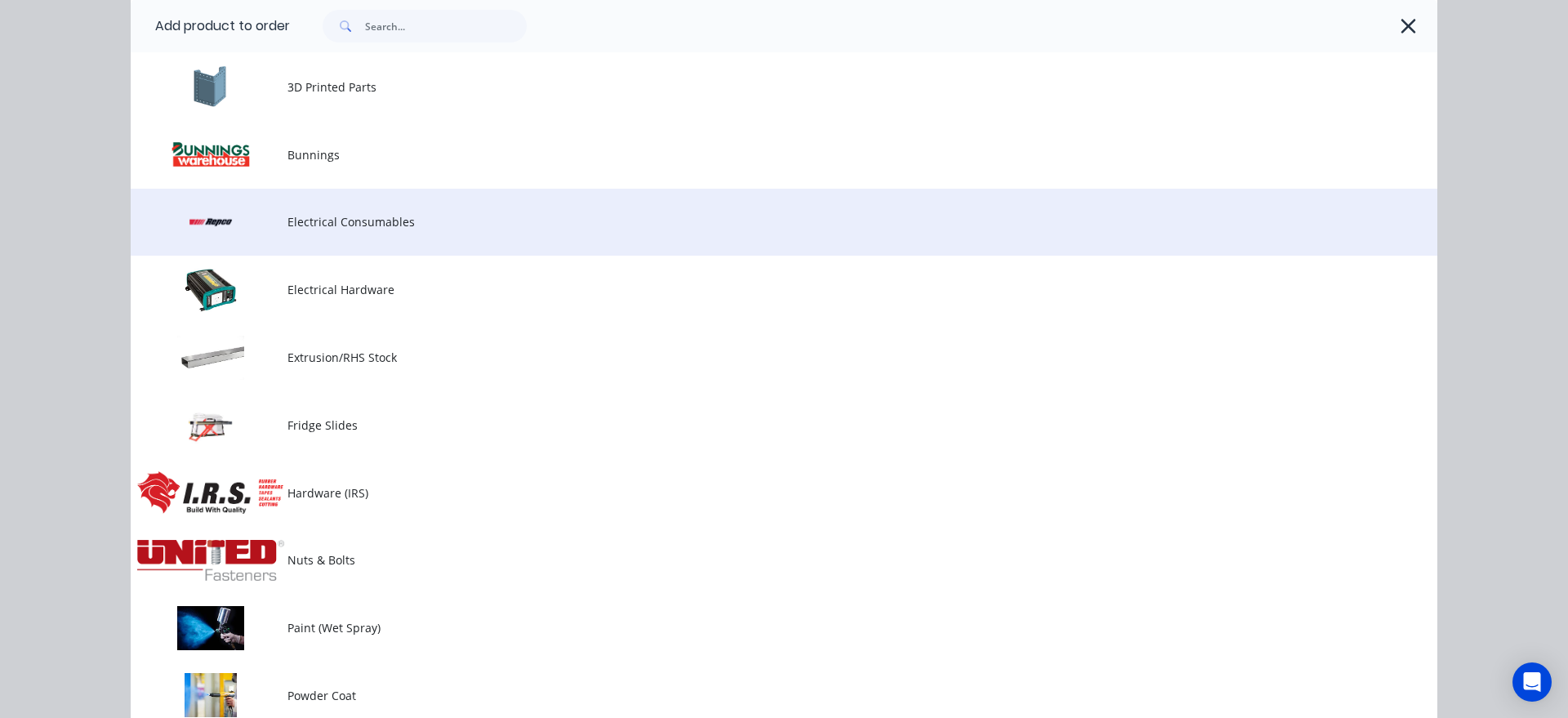
click at [394, 247] on td "Electrical Consumables" at bounding box center [862, 222] width 1150 height 68
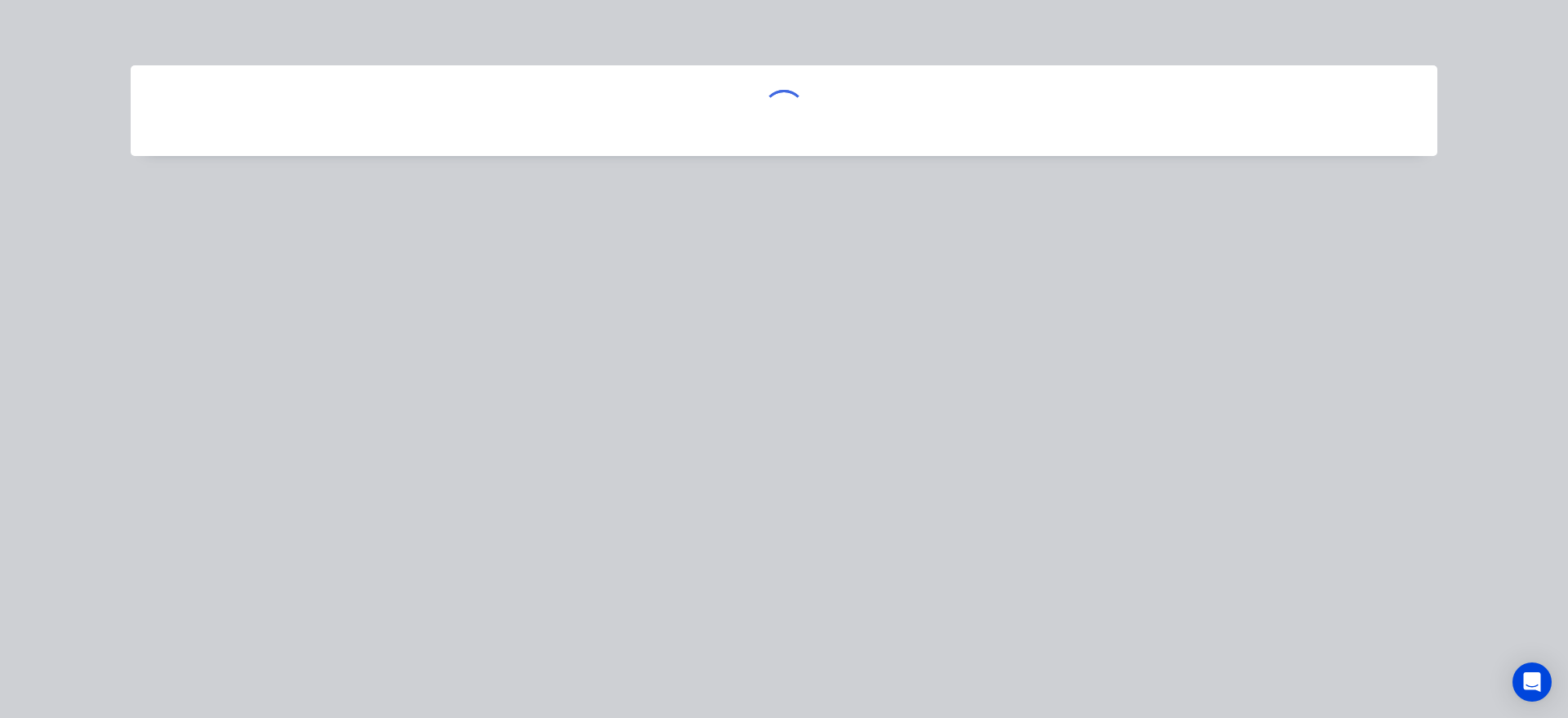
scroll to position [0, 0]
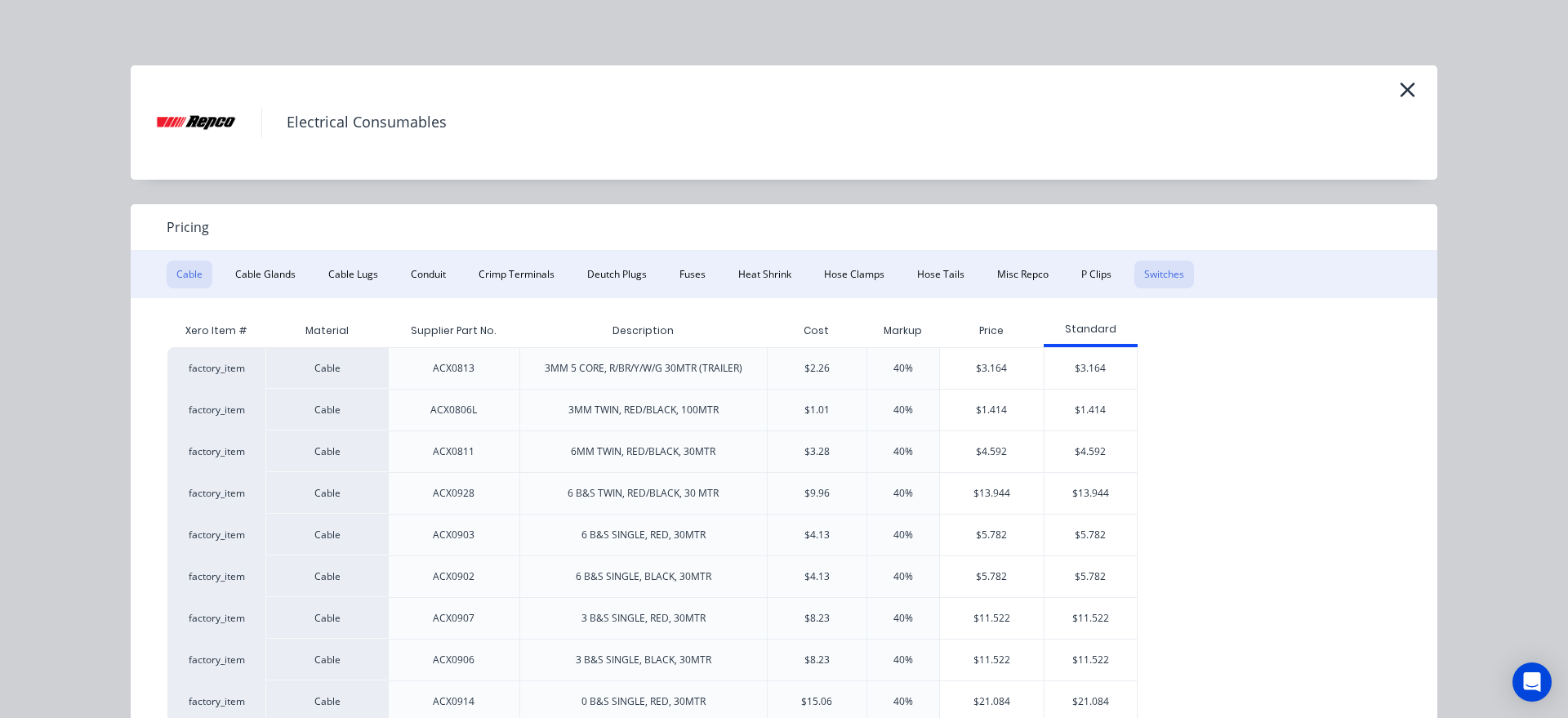
click at [1160, 277] on button "Switches" at bounding box center [1163, 274] width 59 height 28
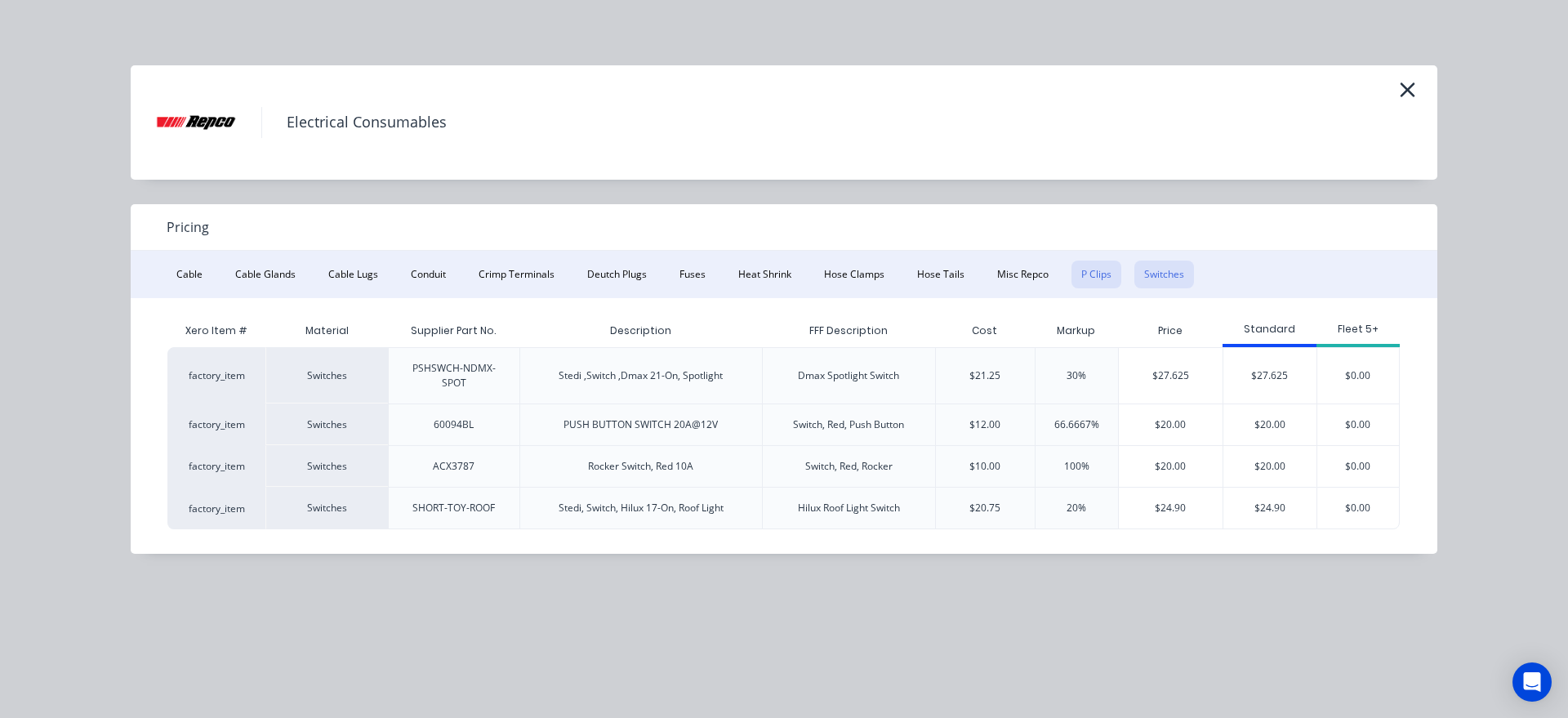
click at [1094, 280] on button "P Clips" at bounding box center [1096, 274] width 50 height 28
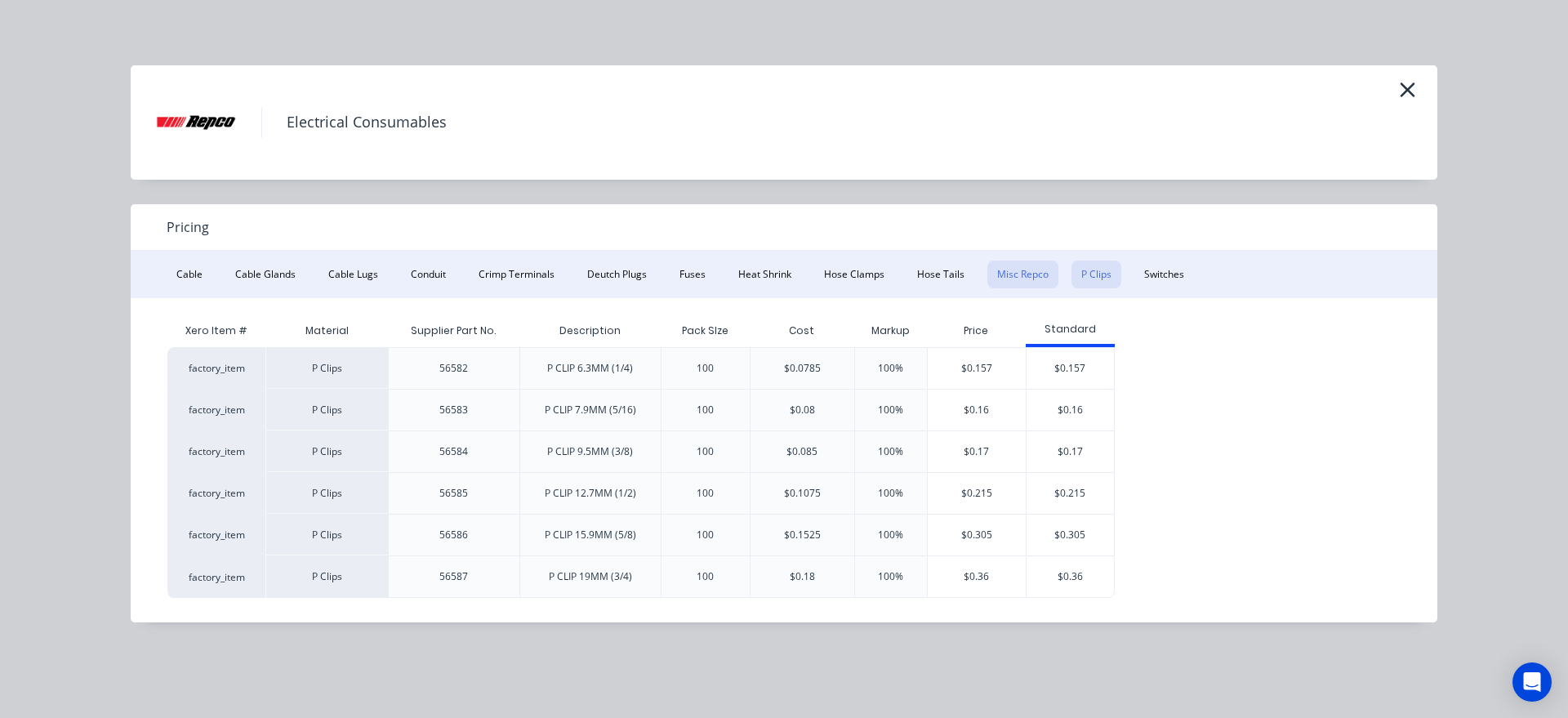
click at [1002, 266] on button "Misc Repco" at bounding box center [1022, 274] width 71 height 28
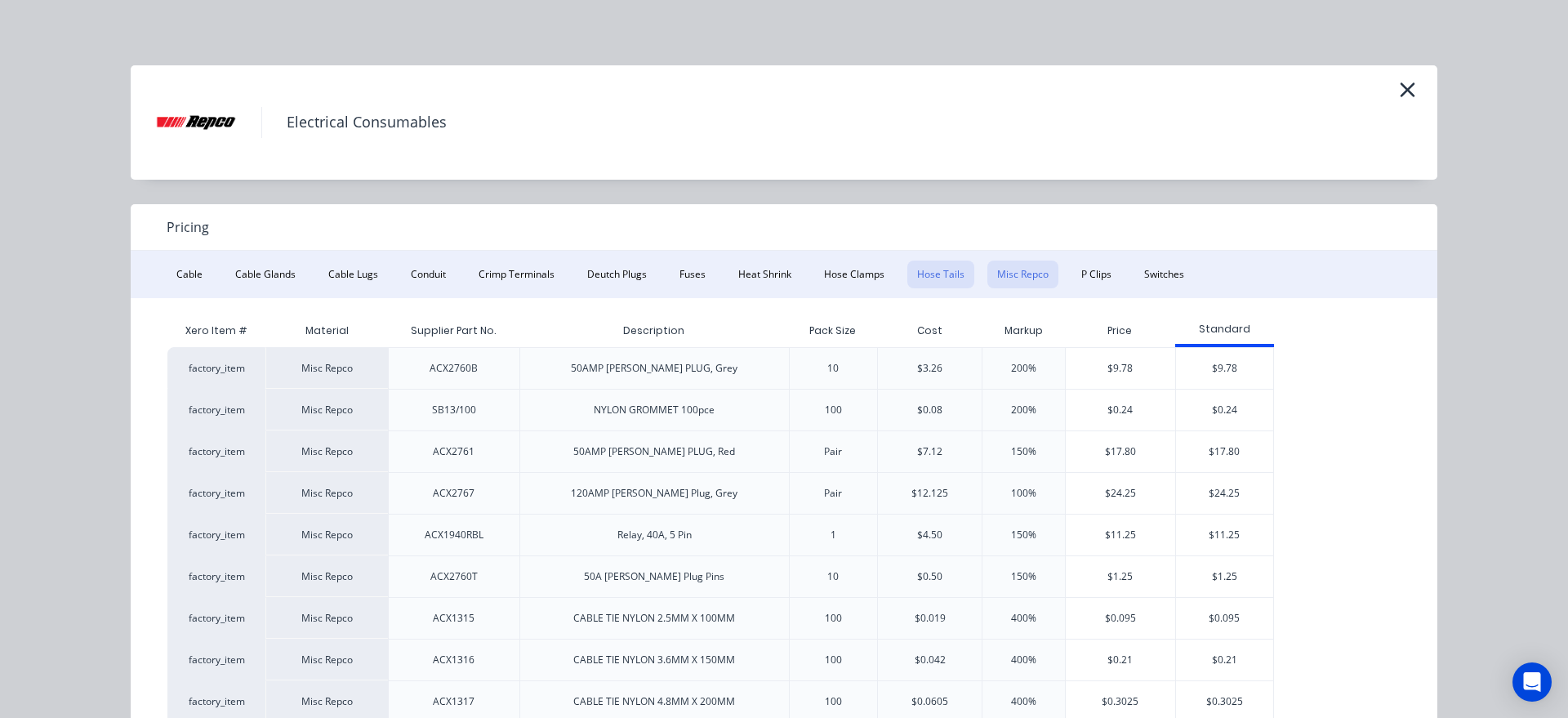
click at [930, 271] on button "Hose Tails" at bounding box center [940, 274] width 67 height 28
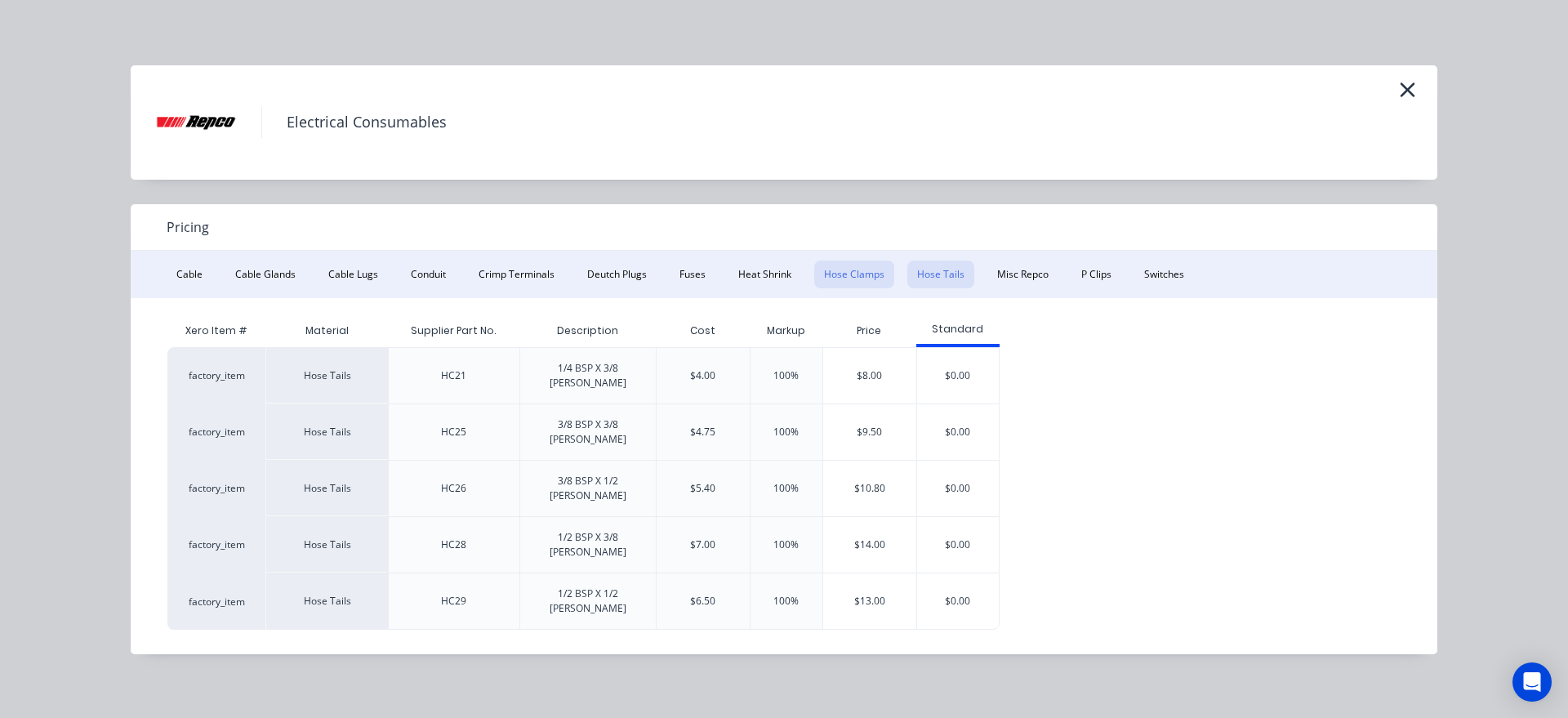
click at [820, 275] on button "Hose Clamps" at bounding box center [854, 274] width 80 height 28
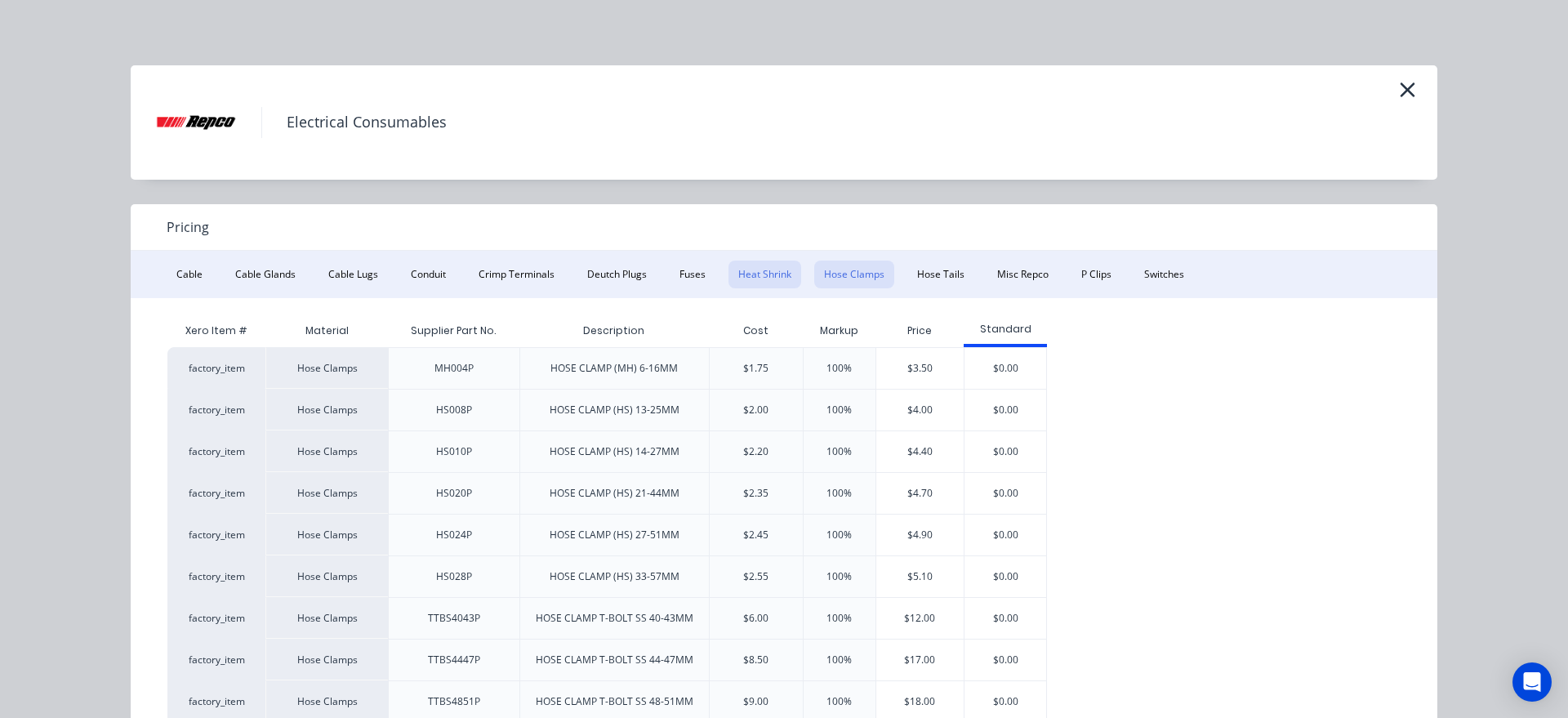
click at [758, 281] on button "Heat Shrink" at bounding box center [764, 274] width 73 height 28
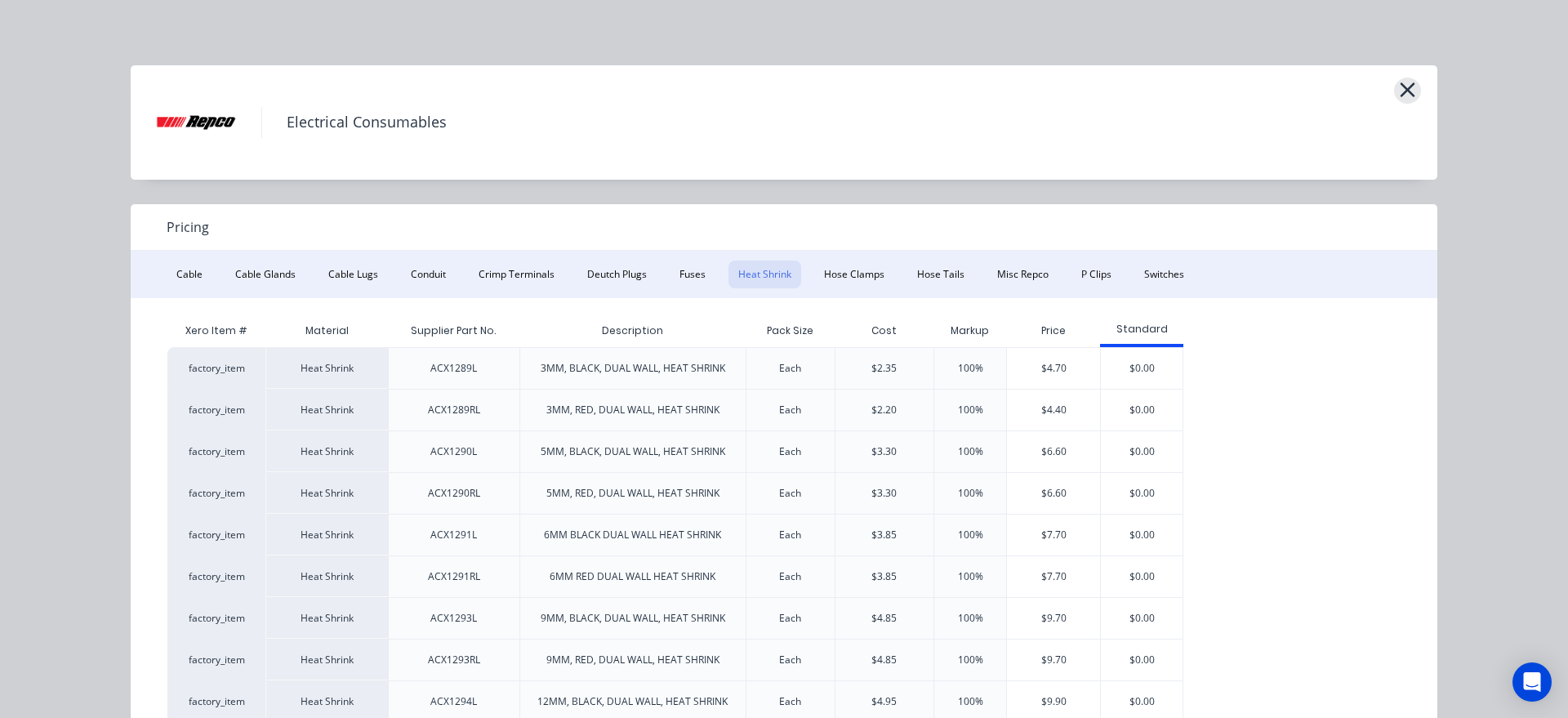
click at [1412, 96] on icon "button" at bounding box center [1407, 90] width 17 height 23
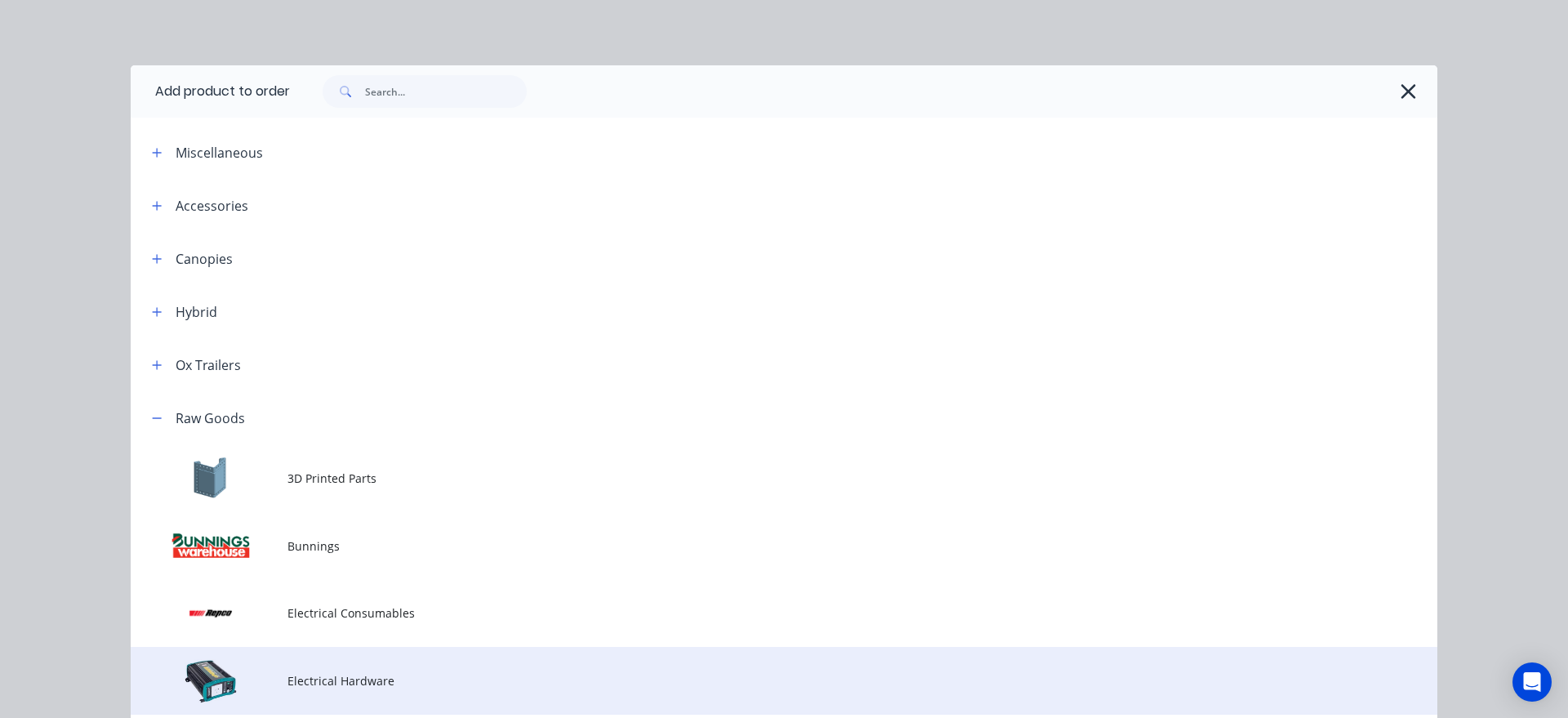
scroll to position [391, 0]
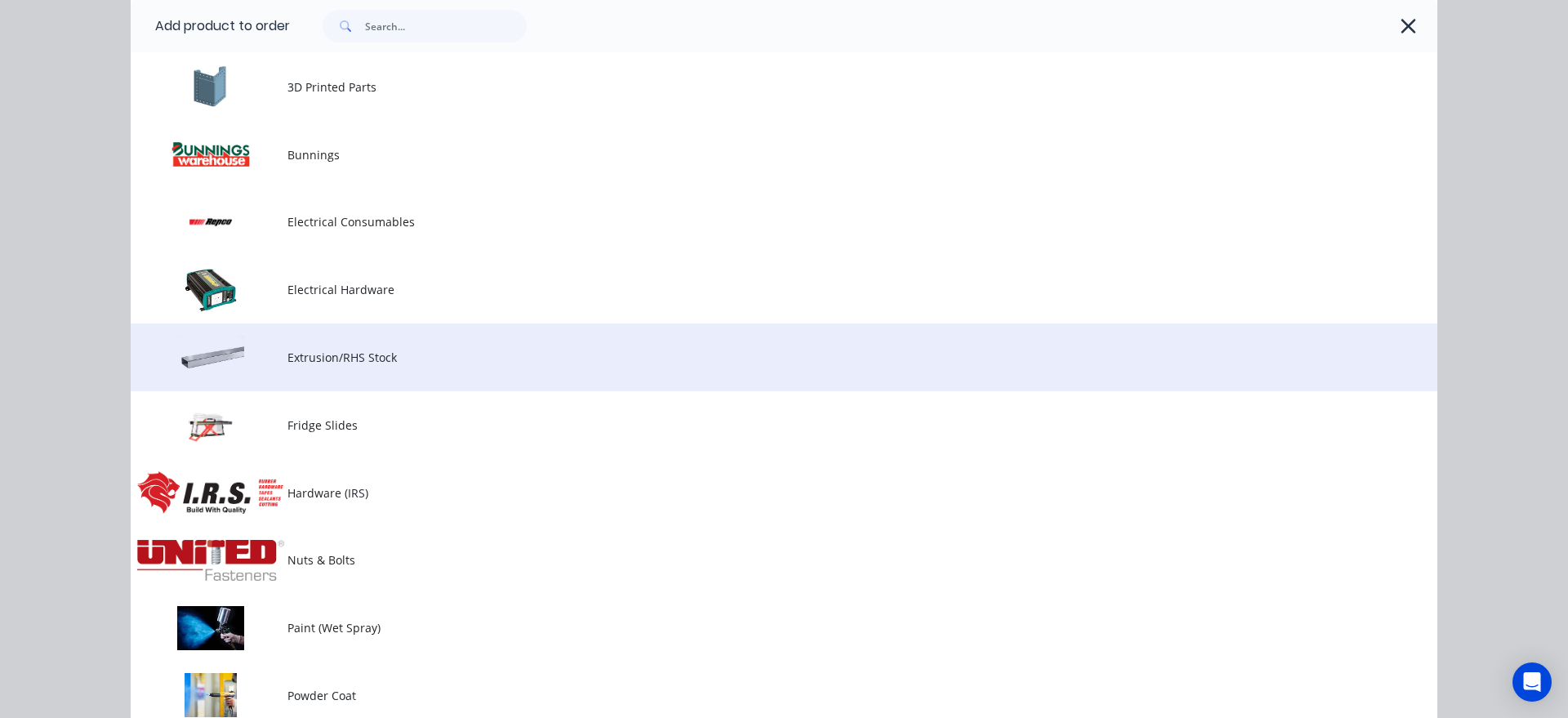
click at [446, 344] on td "Extrusion/RHS Stock" at bounding box center [862, 356] width 1150 height 68
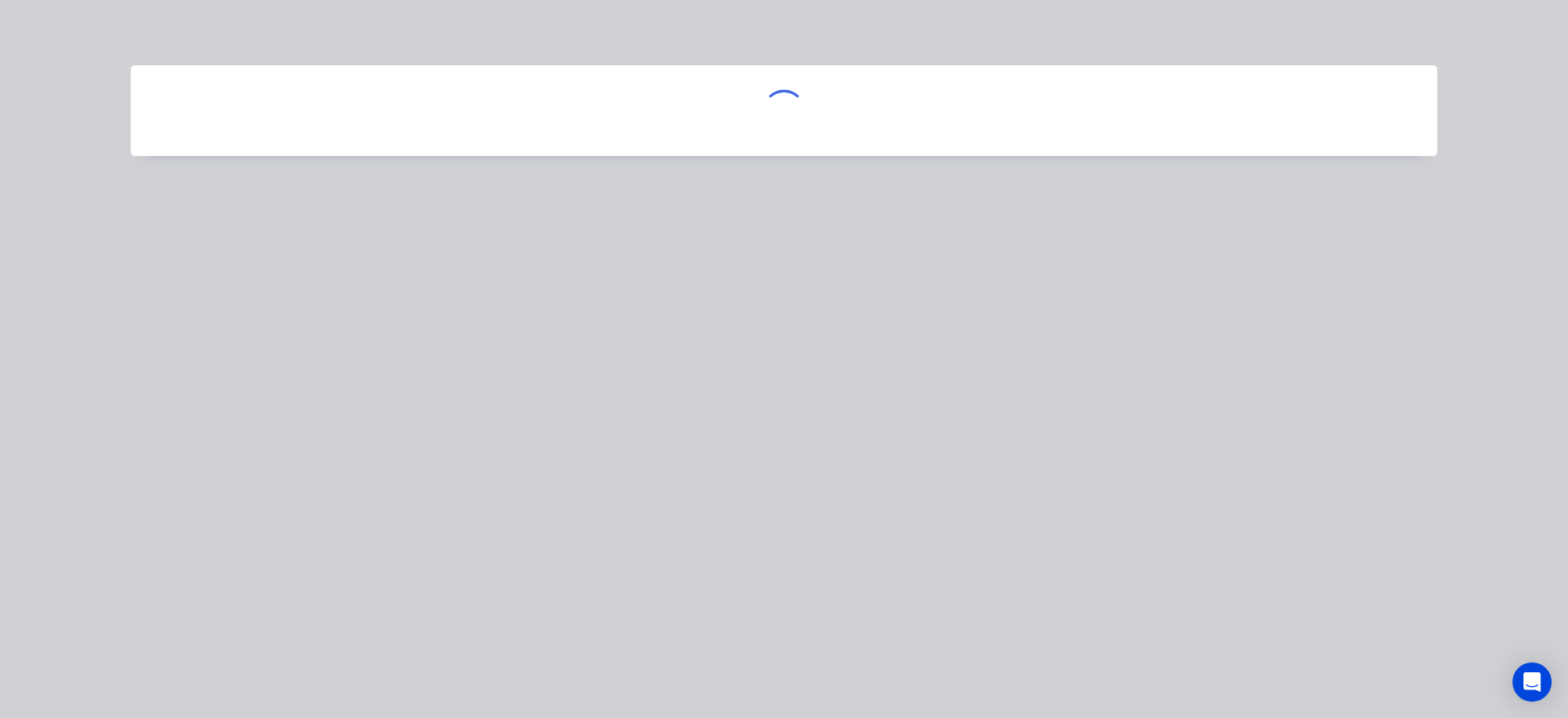
scroll to position [0, 0]
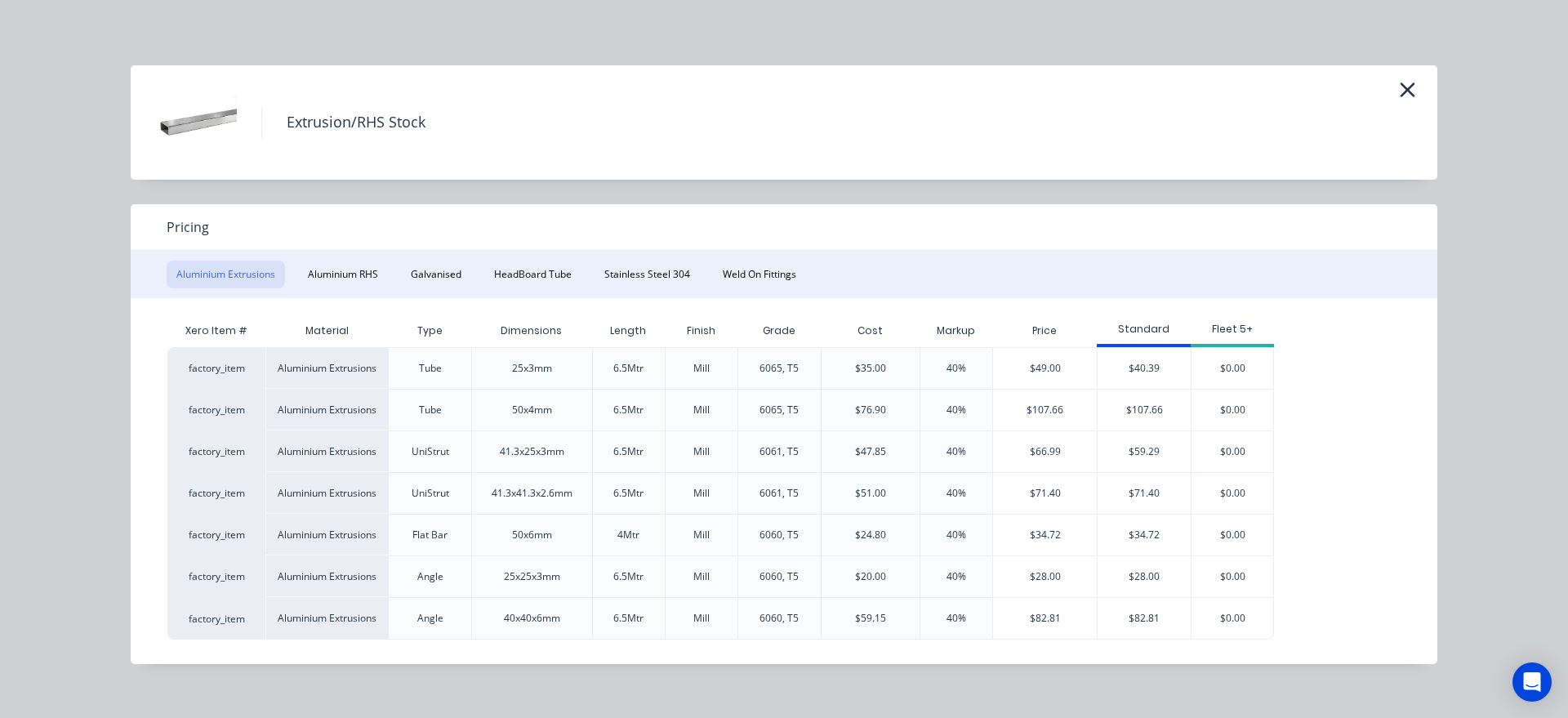
click at [1412, 103] on div "Extrusion/RHS Stock" at bounding box center [783, 122] width 1306 height 115
click at [1411, 99] on icon "button" at bounding box center [1407, 90] width 17 height 23
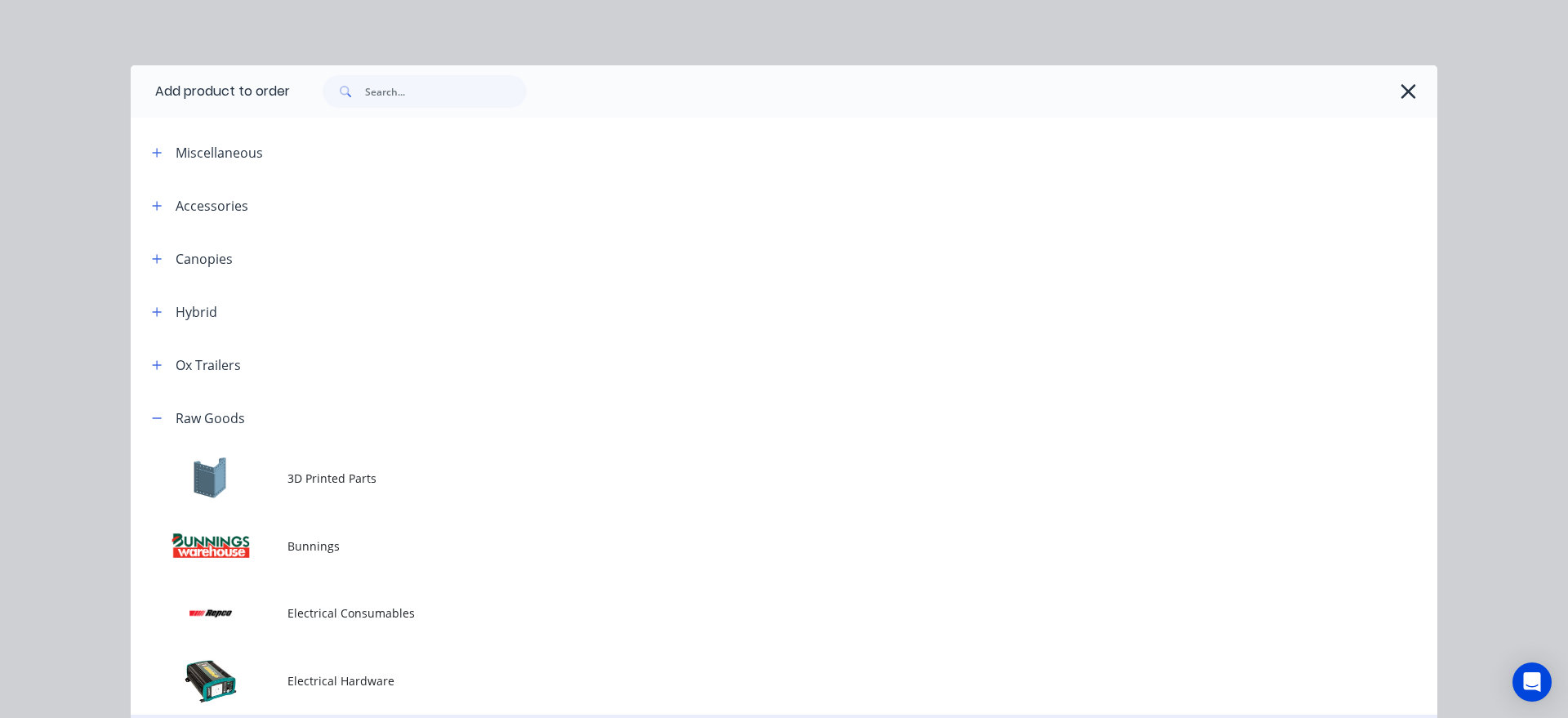
scroll to position [391, 0]
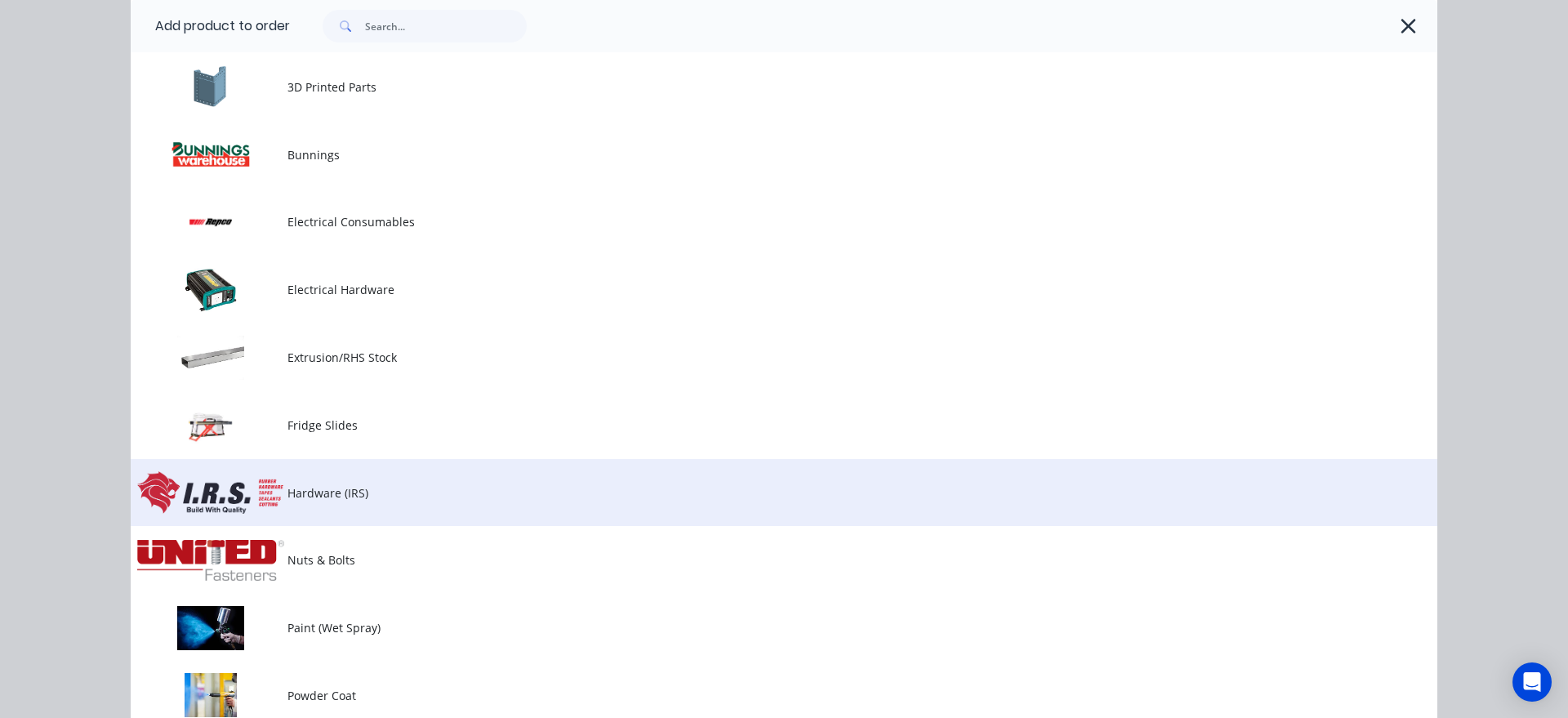
click at [464, 505] on td "Hardware (IRS)" at bounding box center [862, 492] width 1150 height 68
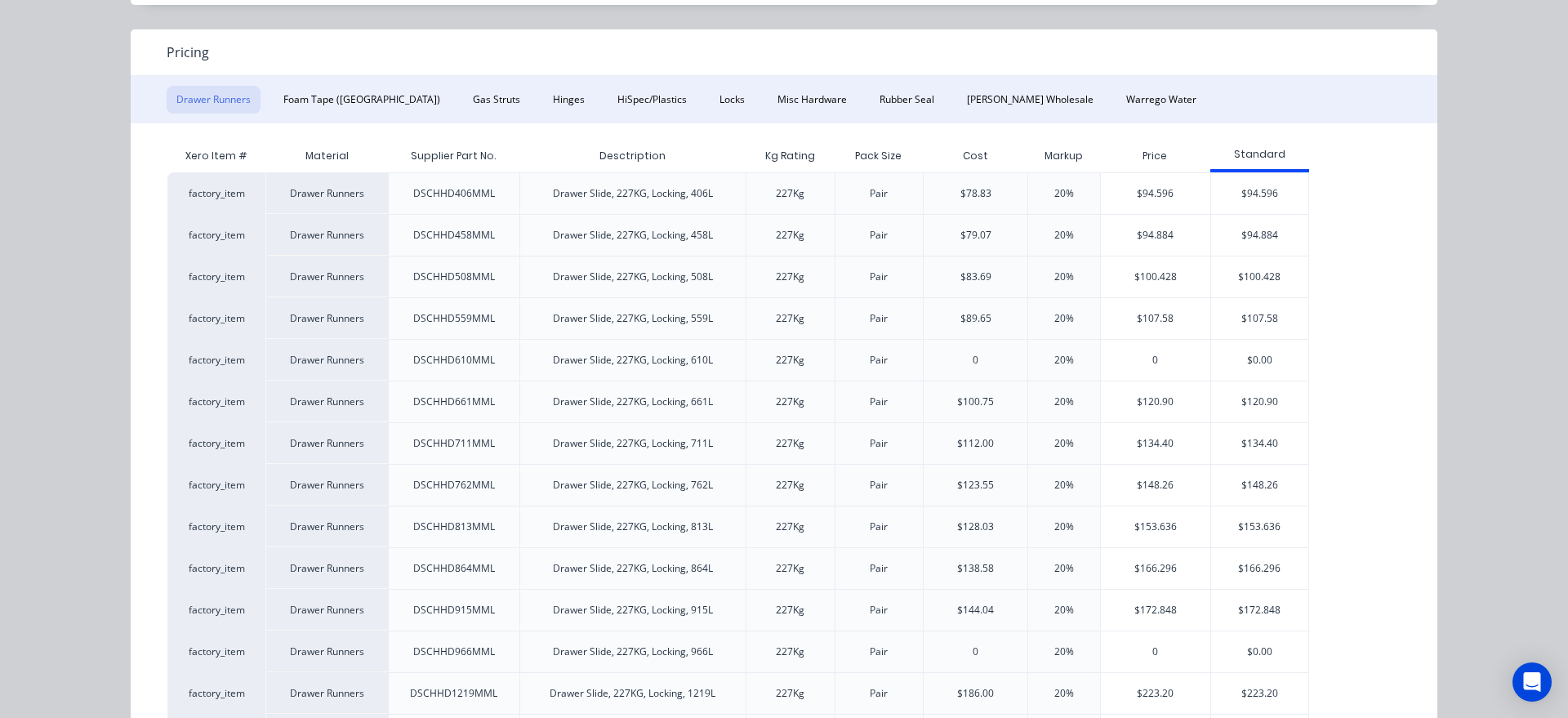
scroll to position [167, 0]
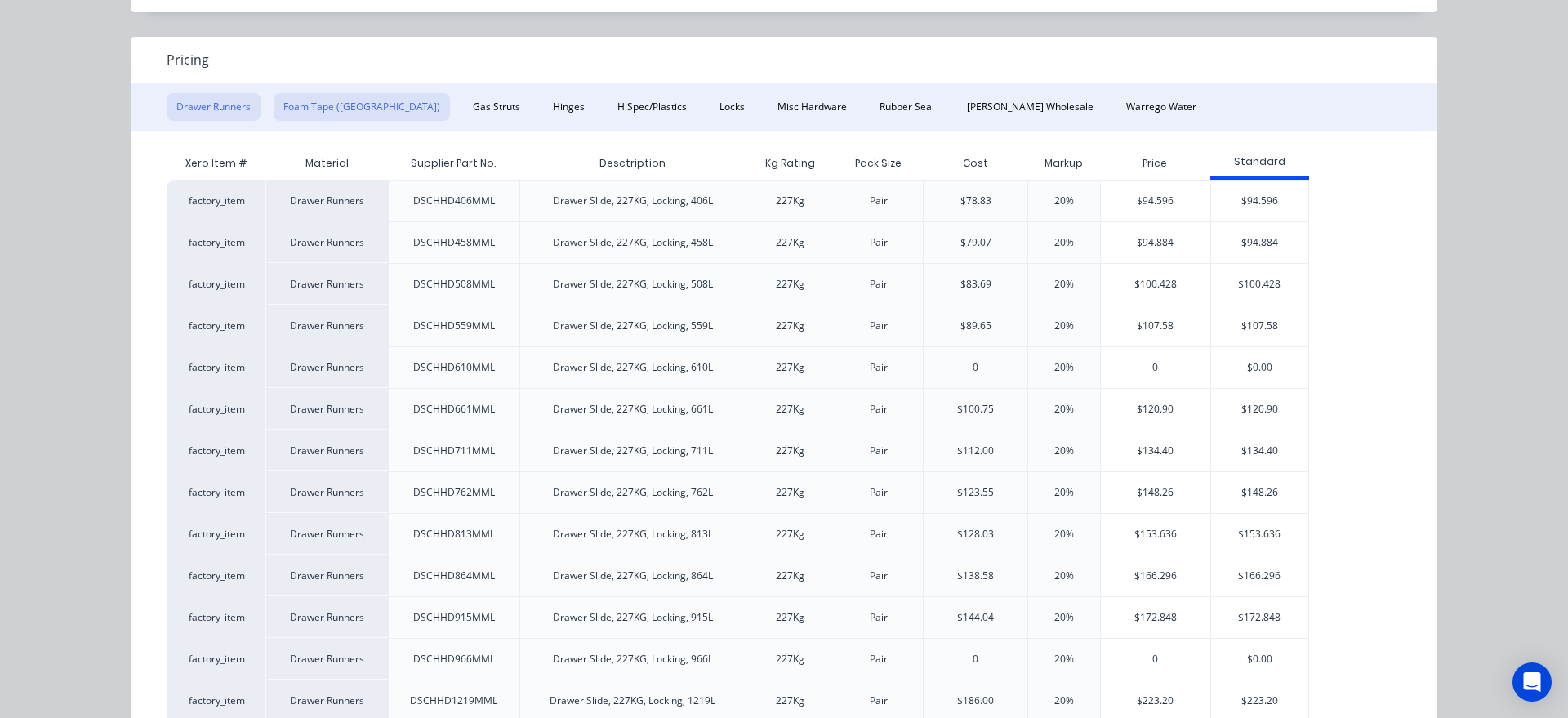
click at [338, 100] on button "Foam Tape ([GEOGRAPHIC_DATA])" at bounding box center [361, 106] width 177 height 28
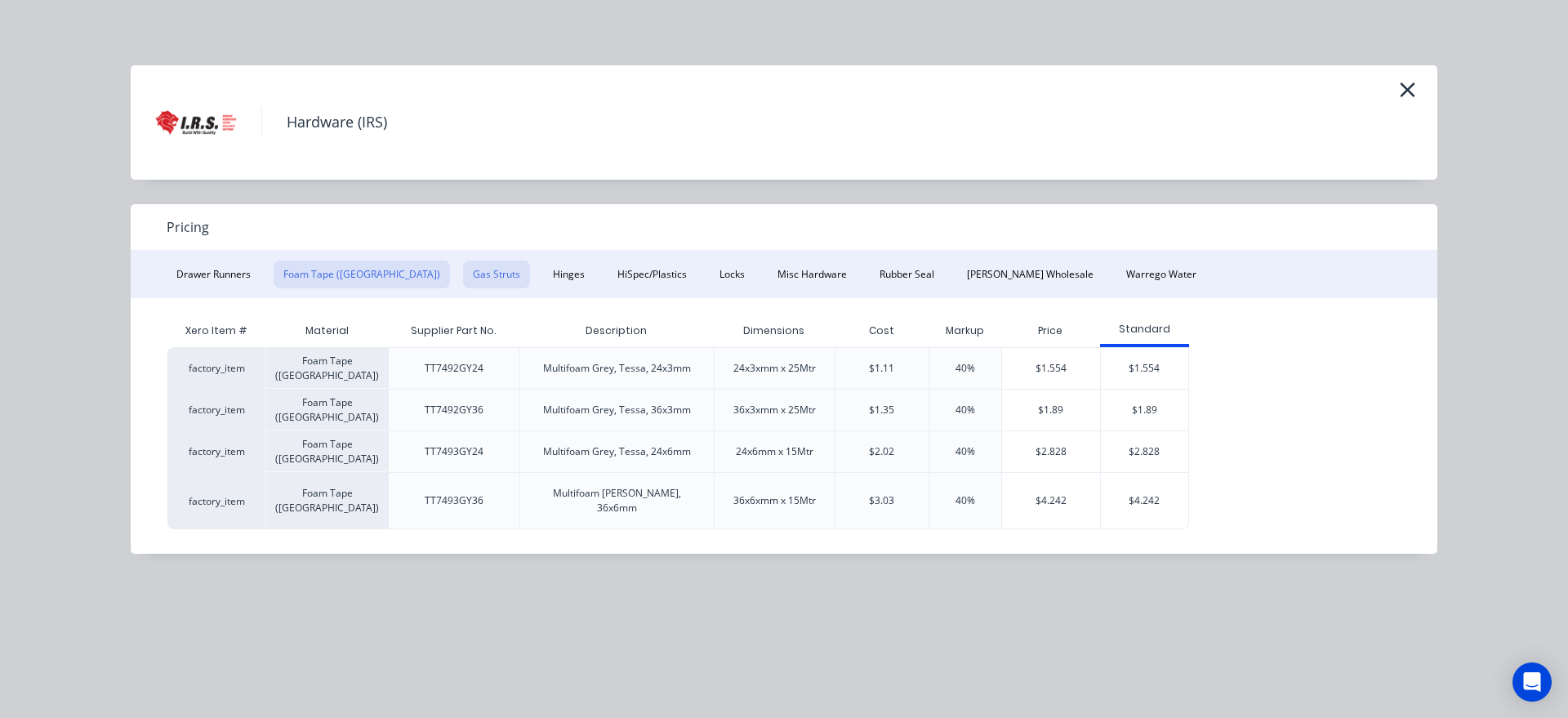
click at [463, 266] on button "Gas Struts" at bounding box center [496, 274] width 67 height 28
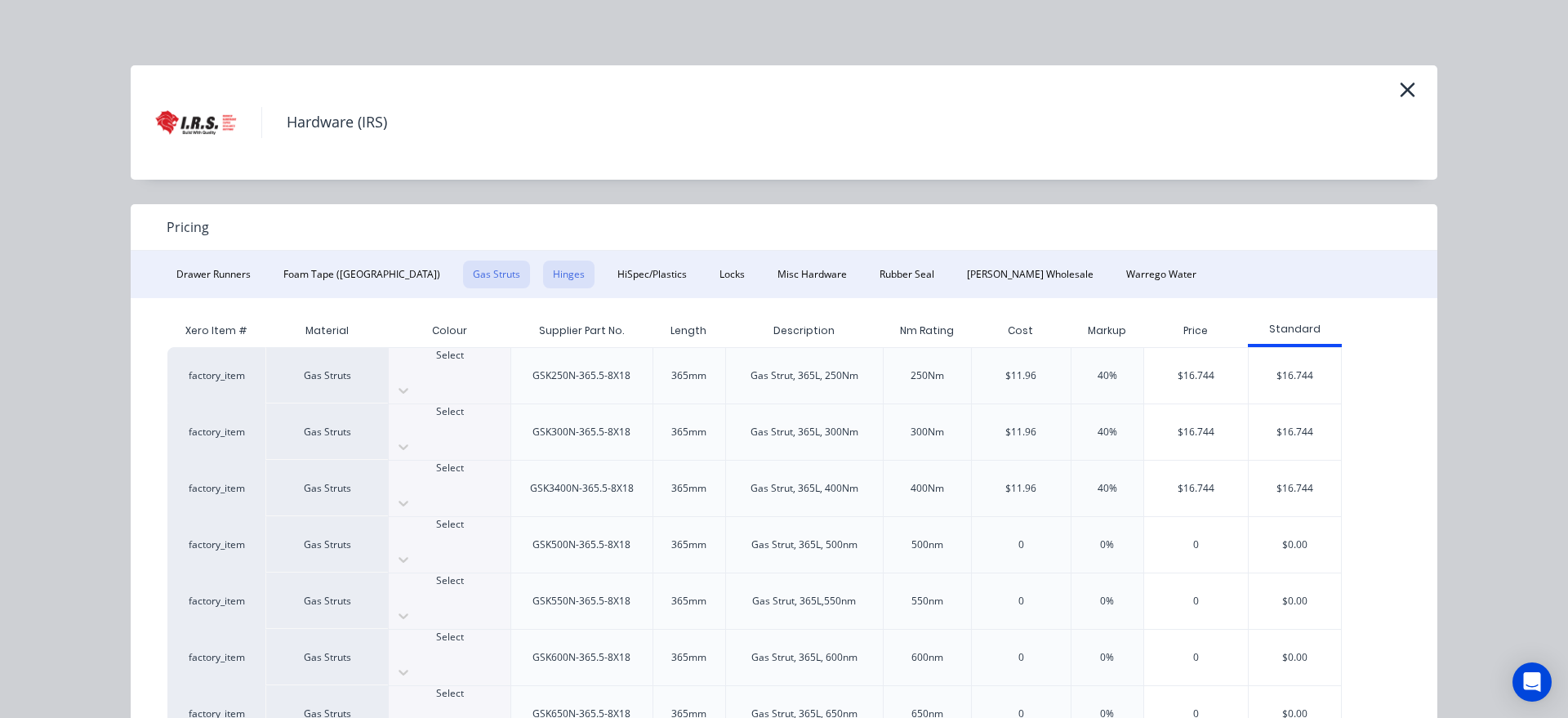
click at [543, 269] on button "Hinges" at bounding box center [568, 274] width 51 height 28
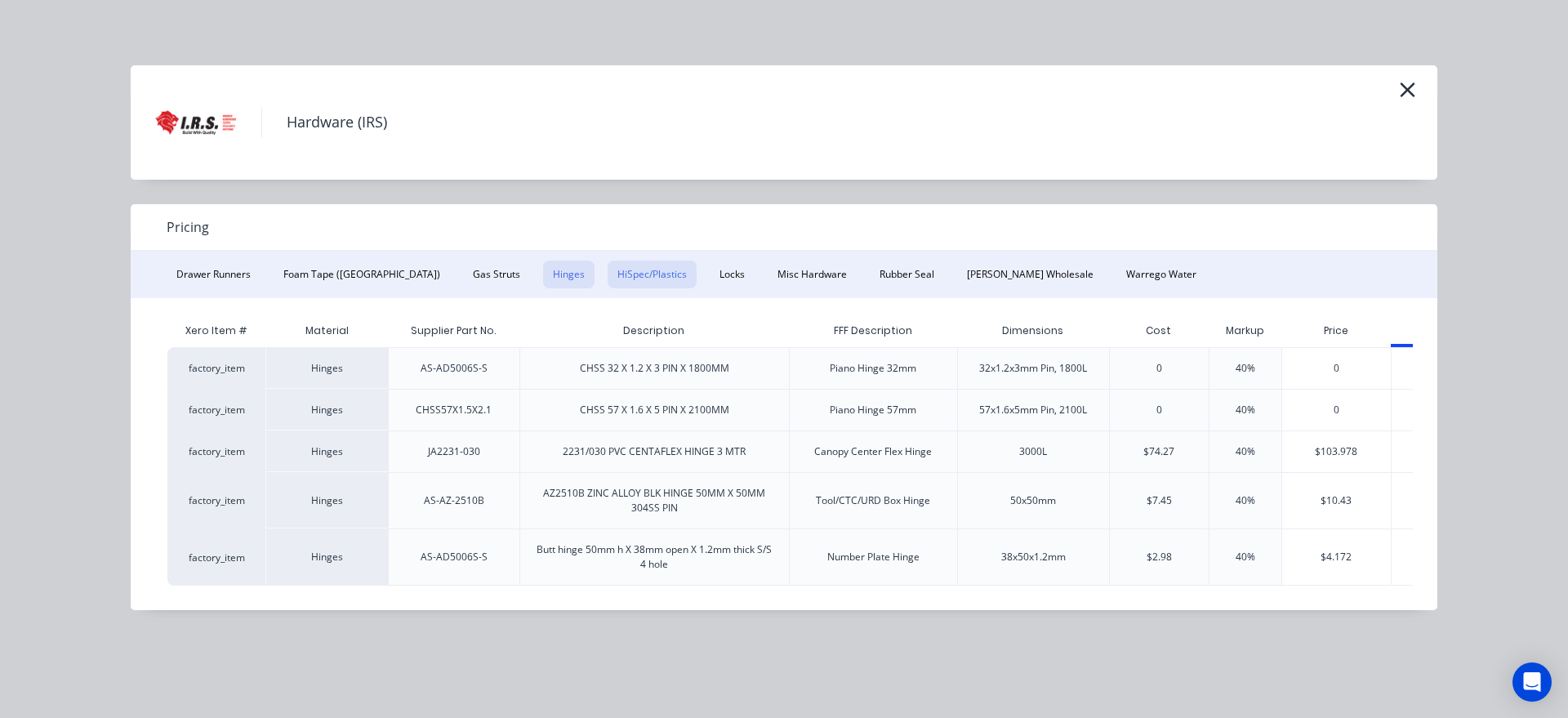
click at [607, 274] on button "HiSpec/Plastics" at bounding box center [652, 274] width 89 height 28
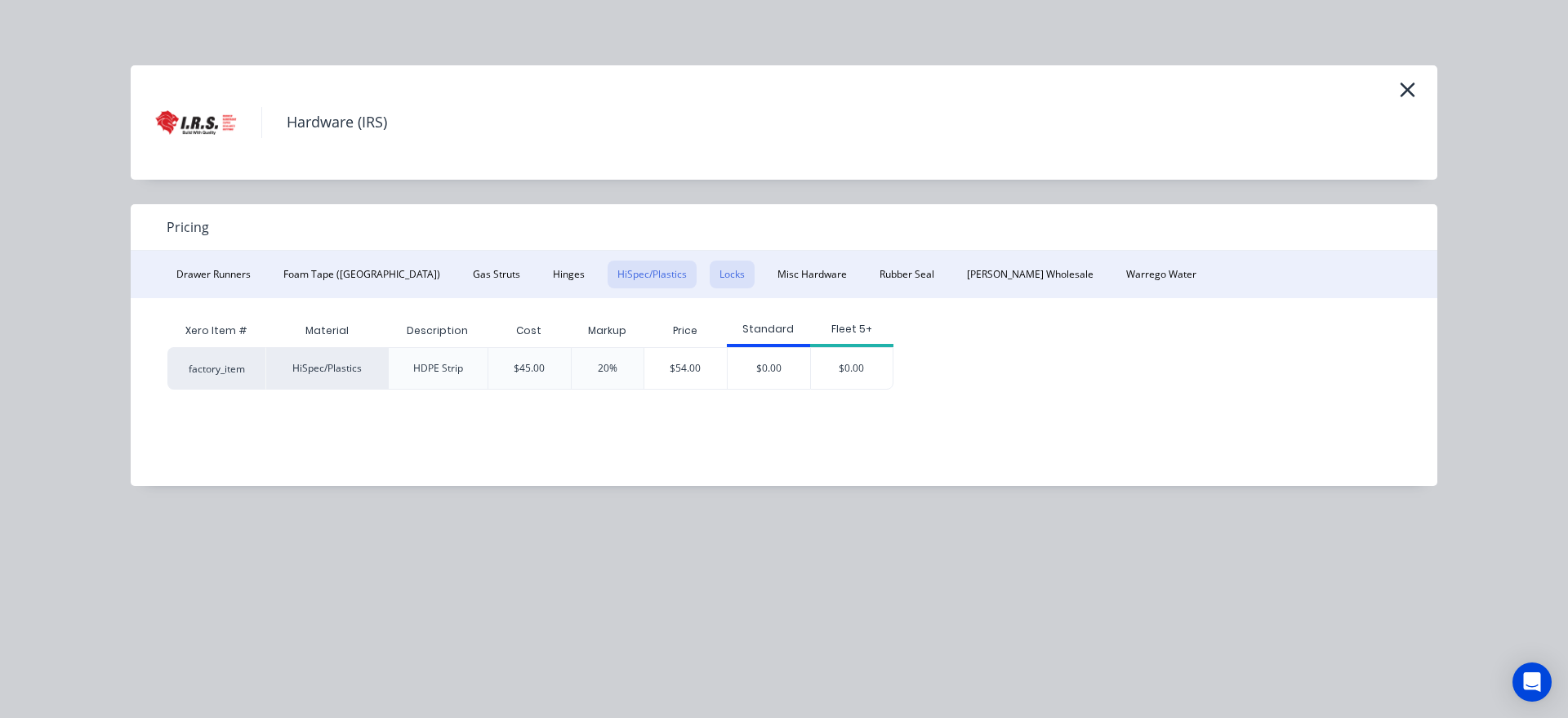
click at [710, 282] on button "Locks" at bounding box center [732, 274] width 45 height 28
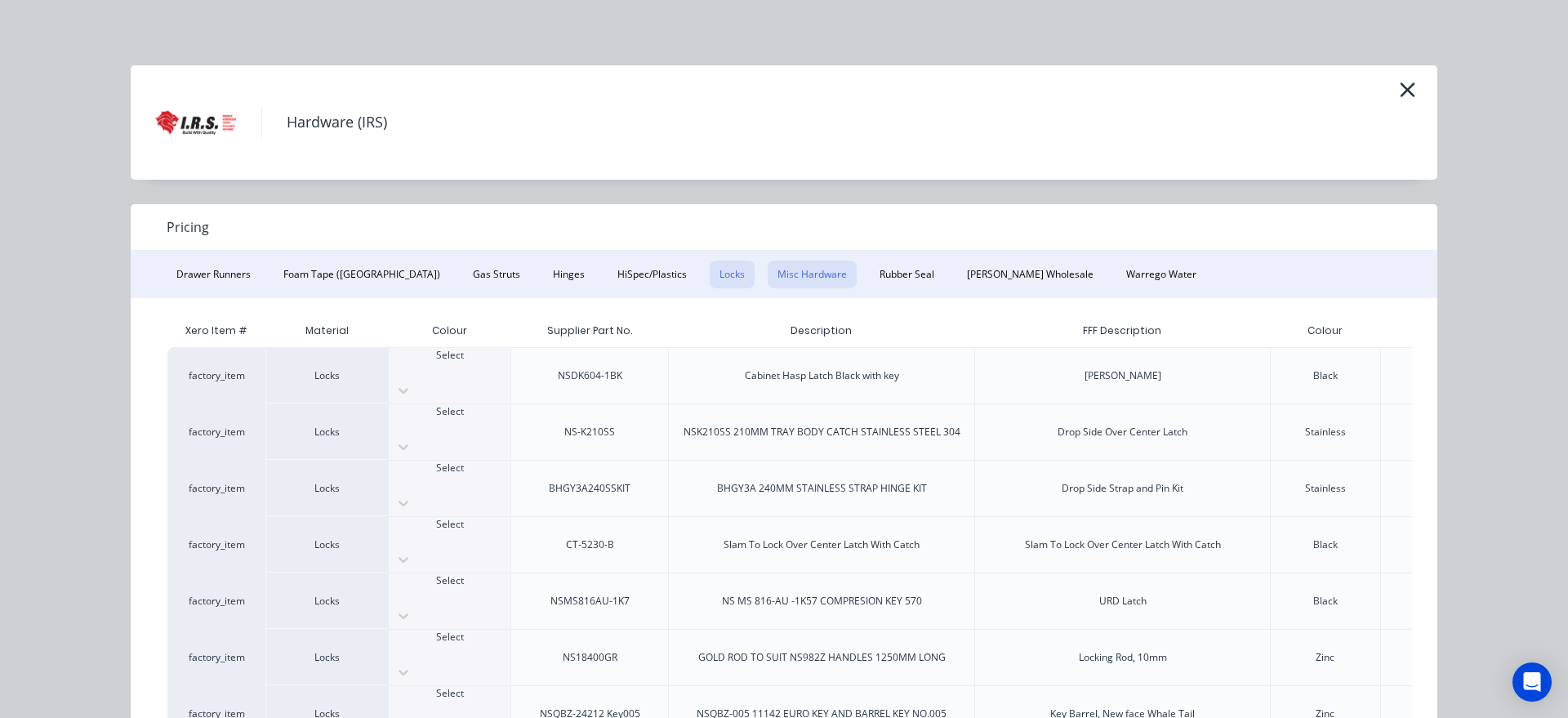
click at [767, 272] on button "Misc Hardware" at bounding box center [812, 274] width 89 height 28
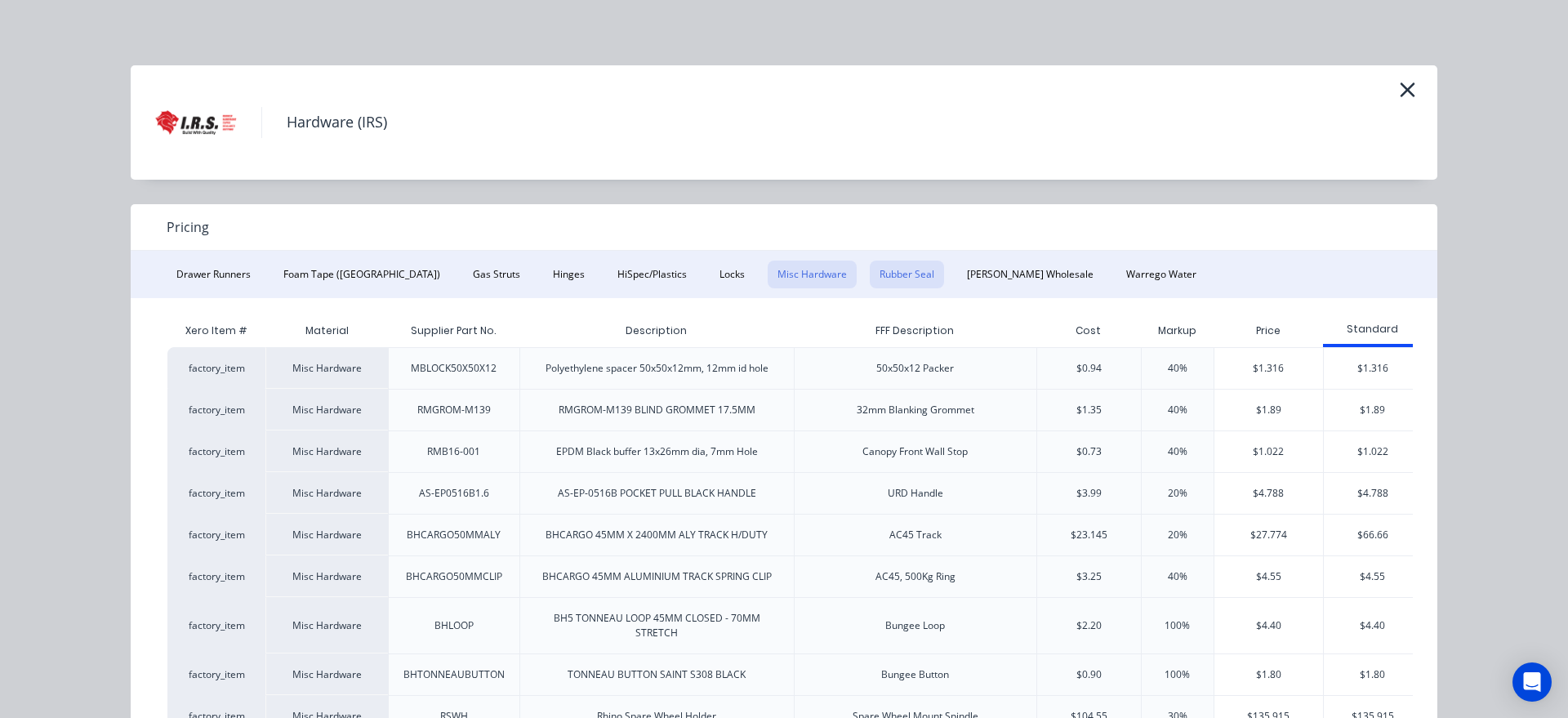
click at [869, 278] on button "Rubber Seal" at bounding box center [906, 274] width 74 height 28
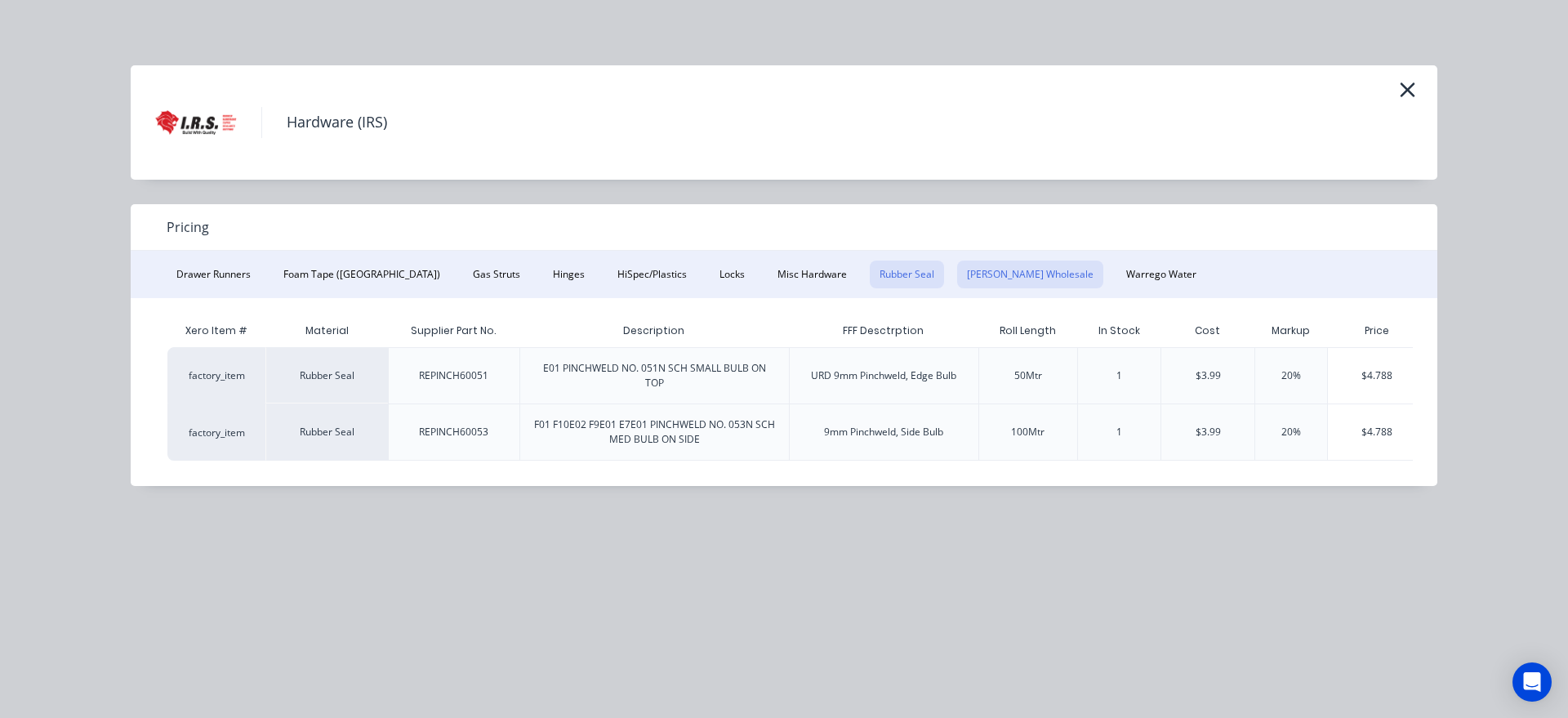
click at [957, 282] on button "[PERSON_NAME] Wholesale" at bounding box center [1030, 274] width 146 height 28
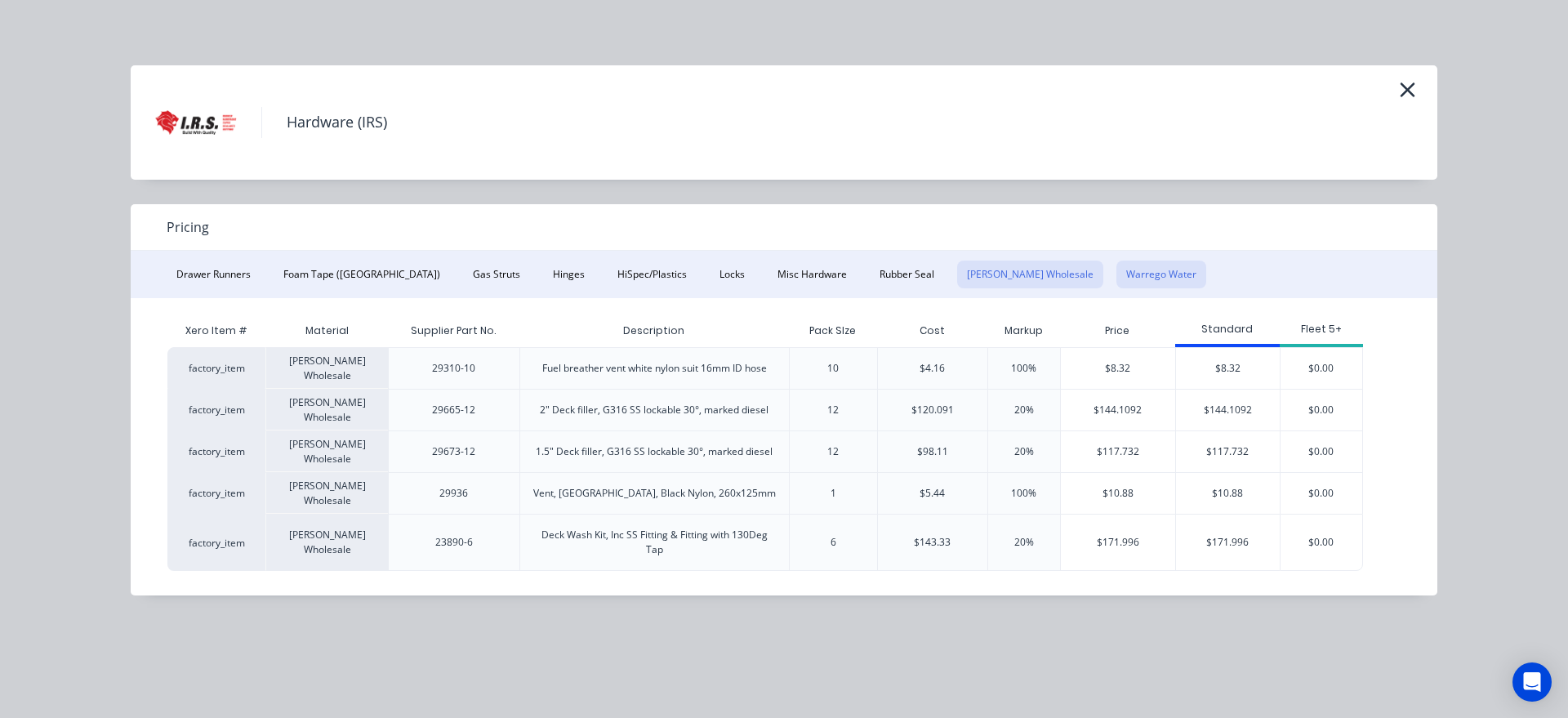
click at [1116, 285] on button "Warrego Water" at bounding box center [1161, 274] width 90 height 28
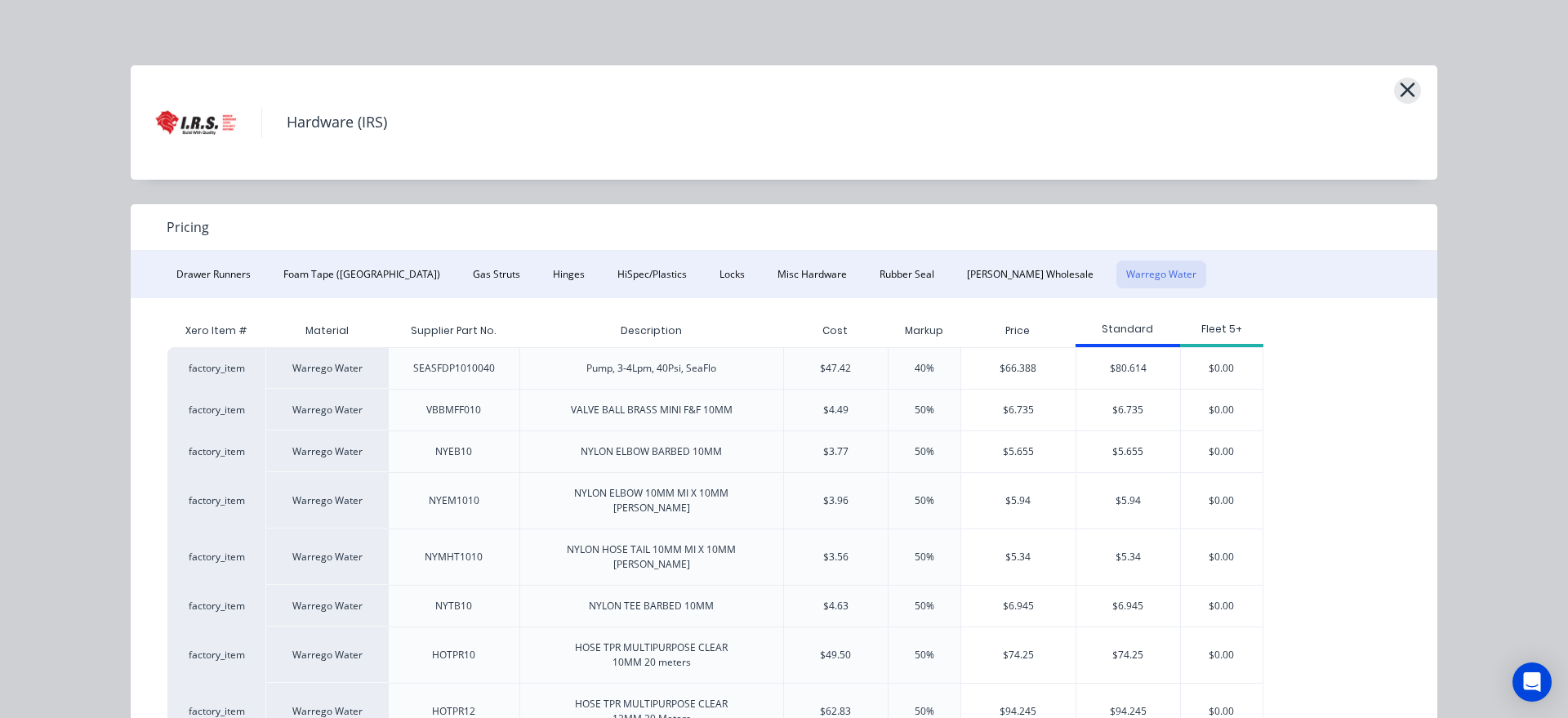
click at [1415, 101] on icon "button" at bounding box center [1407, 90] width 17 height 23
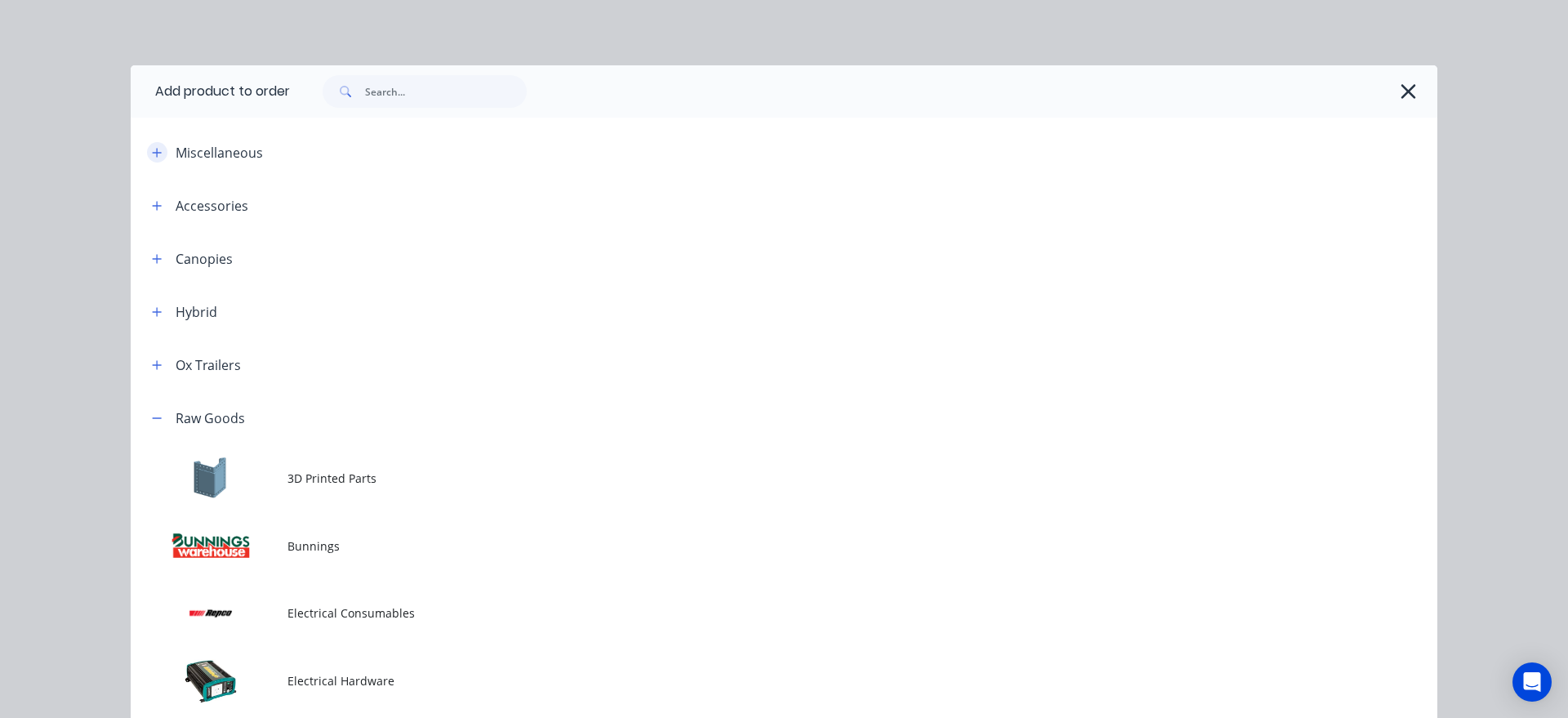
click at [163, 156] on button "button" at bounding box center [157, 152] width 20 height 20
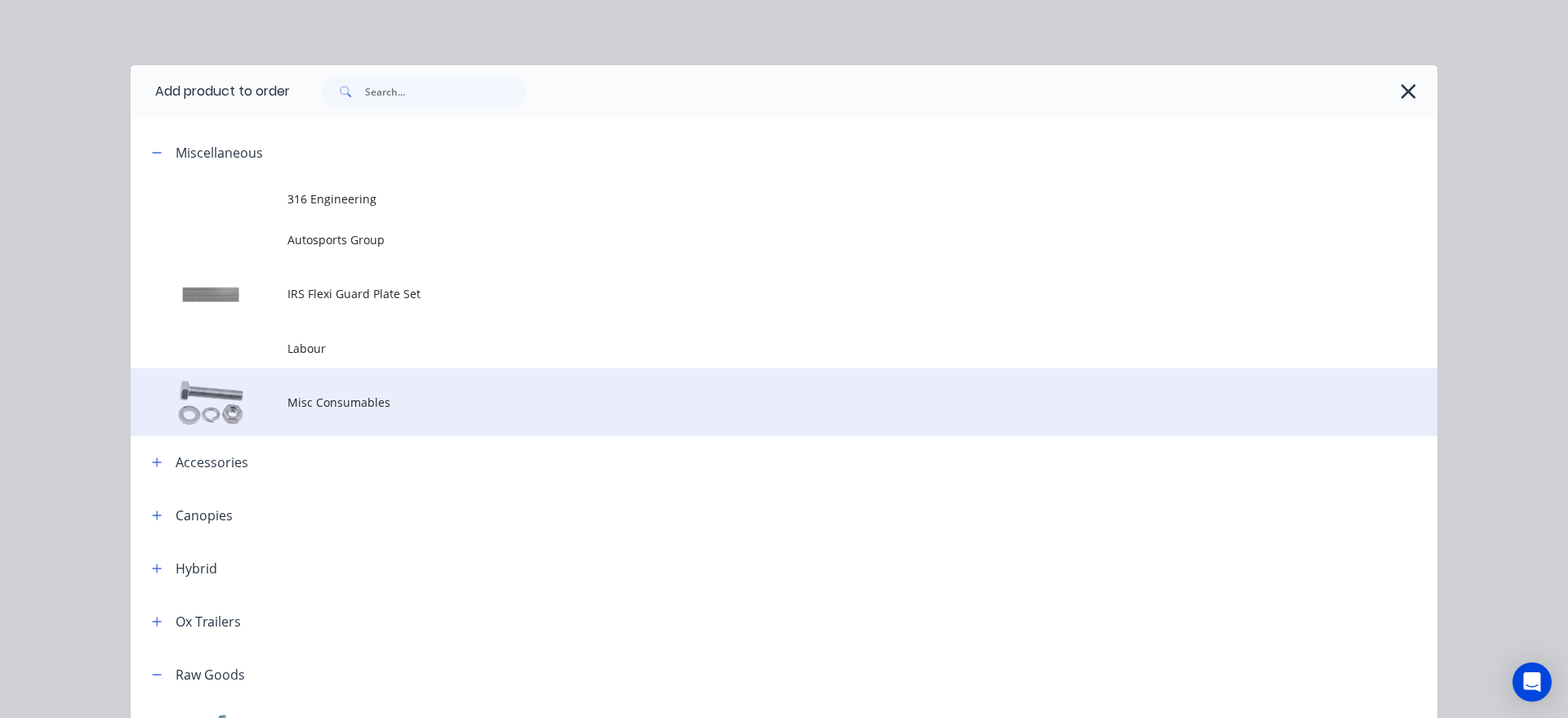
click at [359, 394] on span "Misc Consumables" at bounding box center [746, 402] width 920 height 17
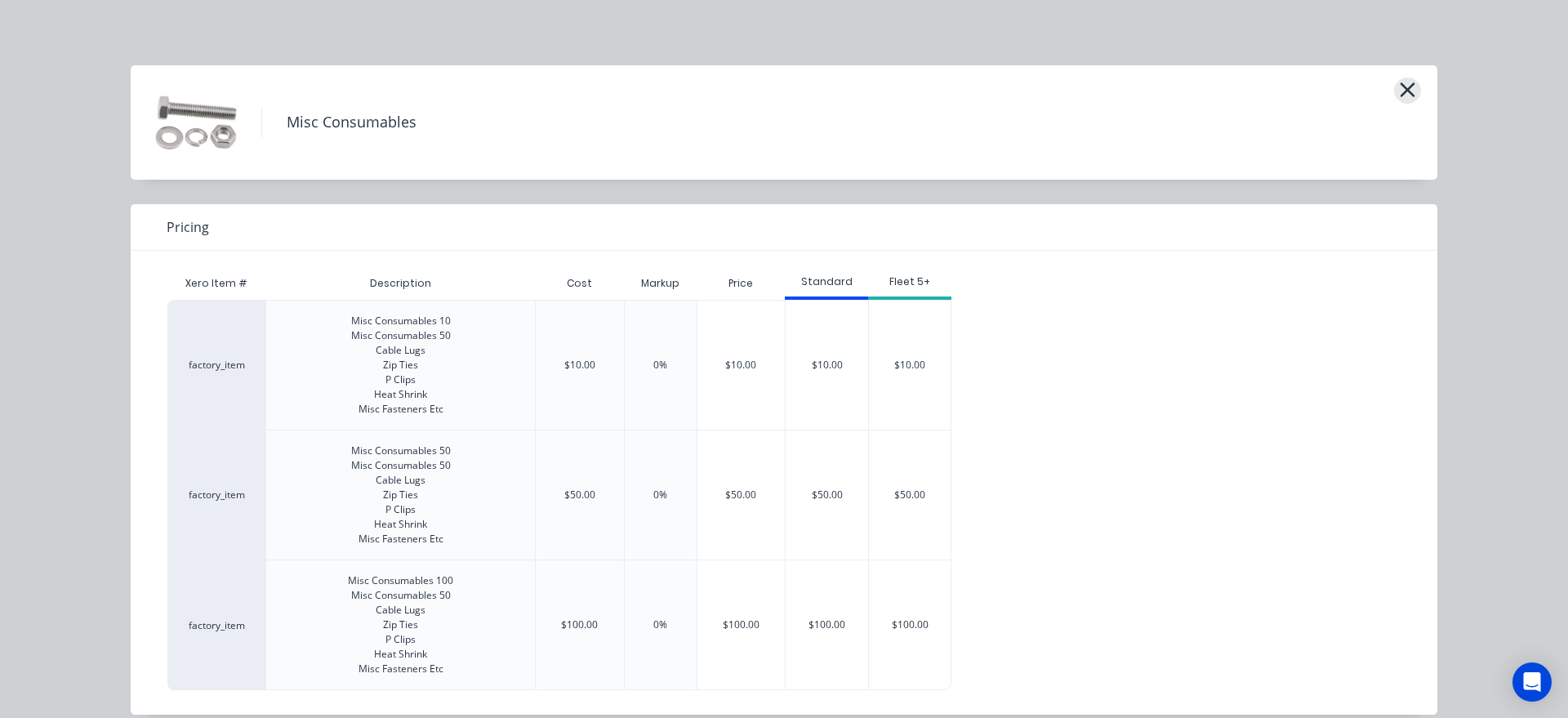
click at [1406, 100] on icon "button" at bounding box center [1407, 90] width 17 height 23
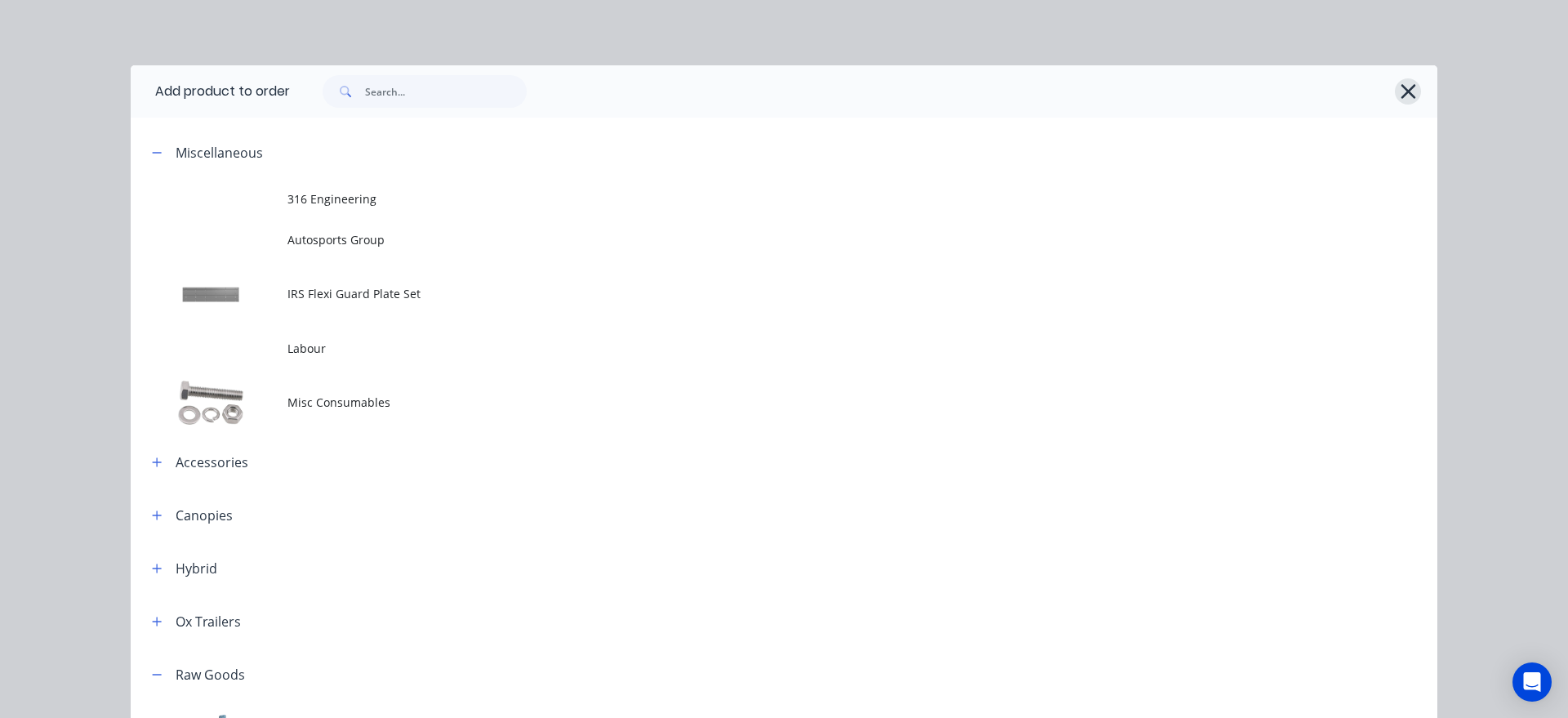
click at [1396, 94] on button "button" at bounding box center [1407, 91] width 26 height 26
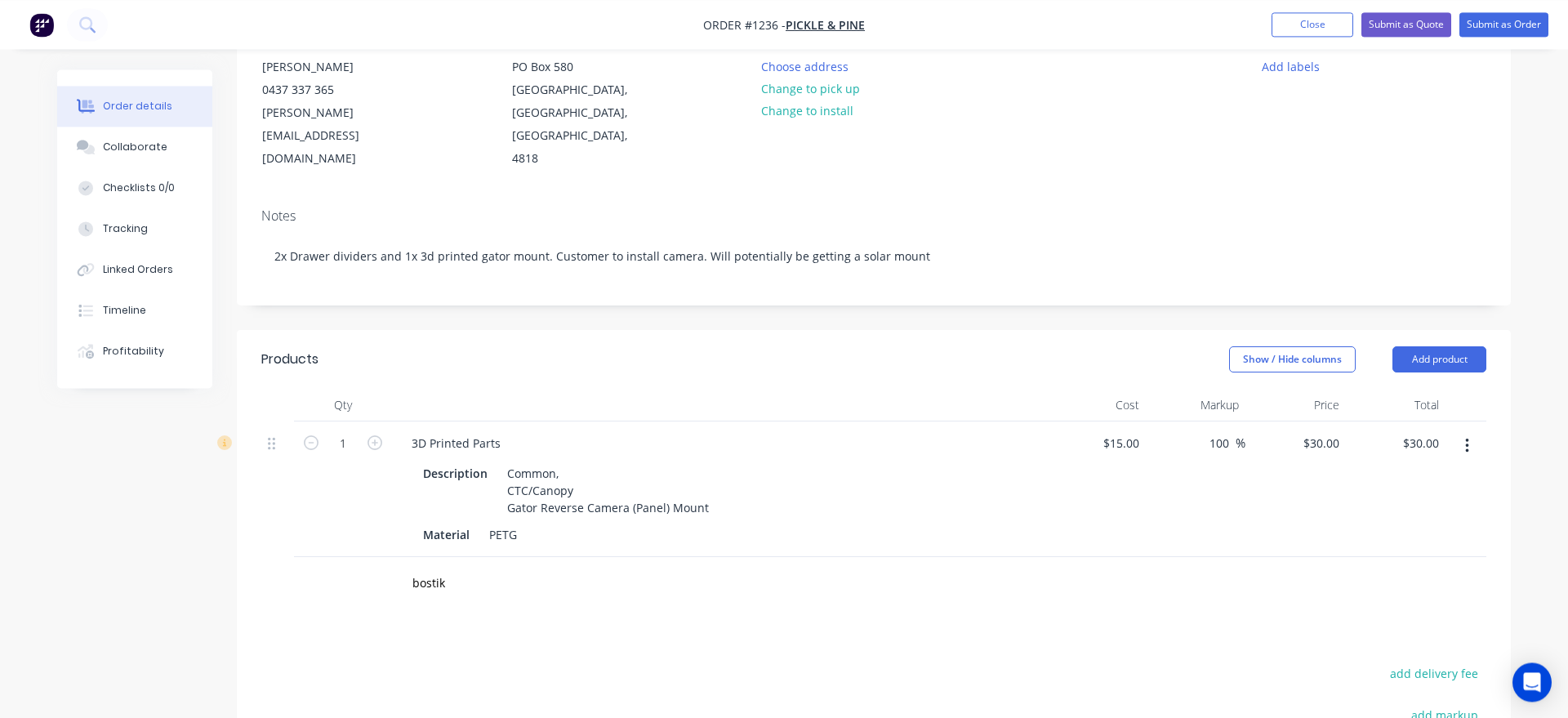
scroll to position [250, 0]
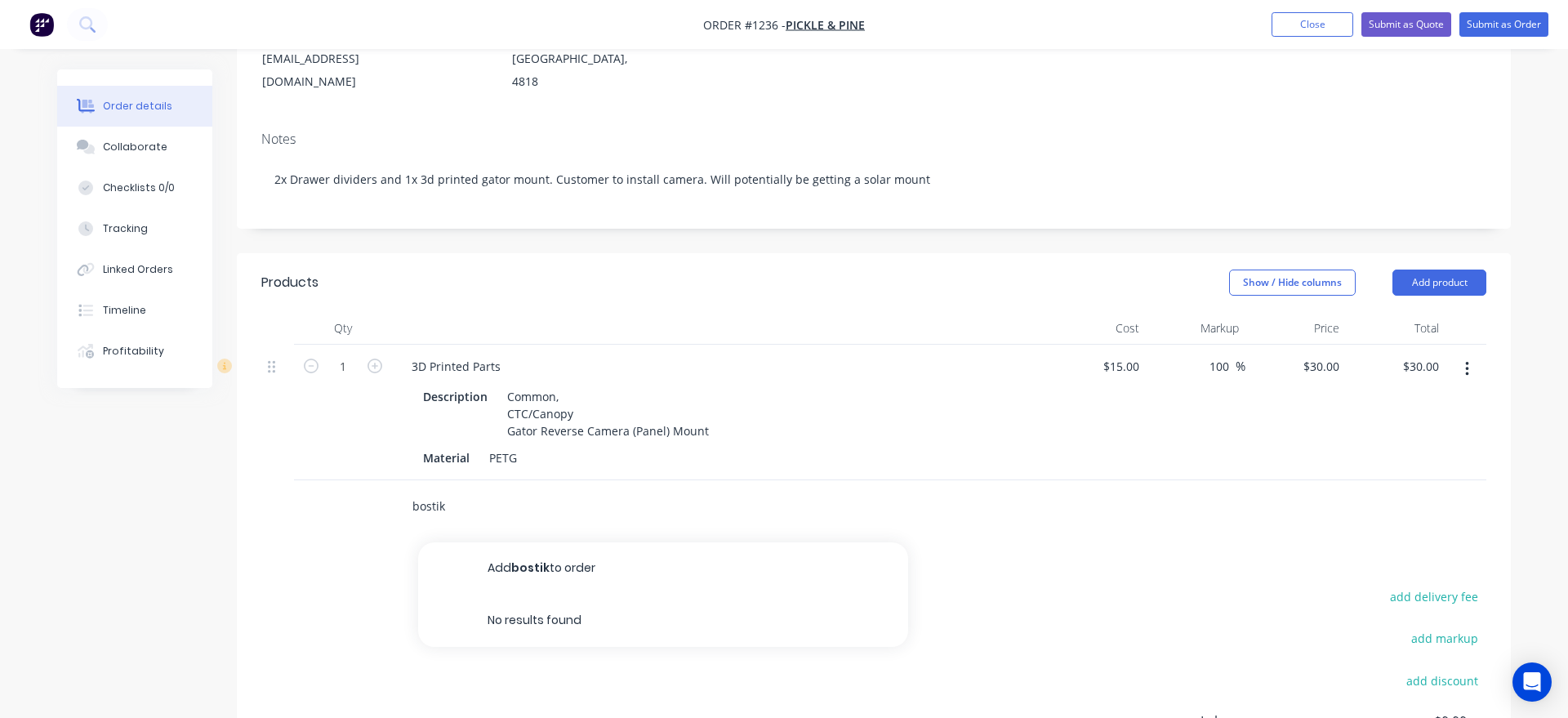
drag, startPoint x: 484, startPoint y: 458, endPoint x: 332, endPoint y: 459, distance: 152.0
click at [412, 490] on input "bostik" at bounding box center [575, 505] width 326 height 33
type input "m"
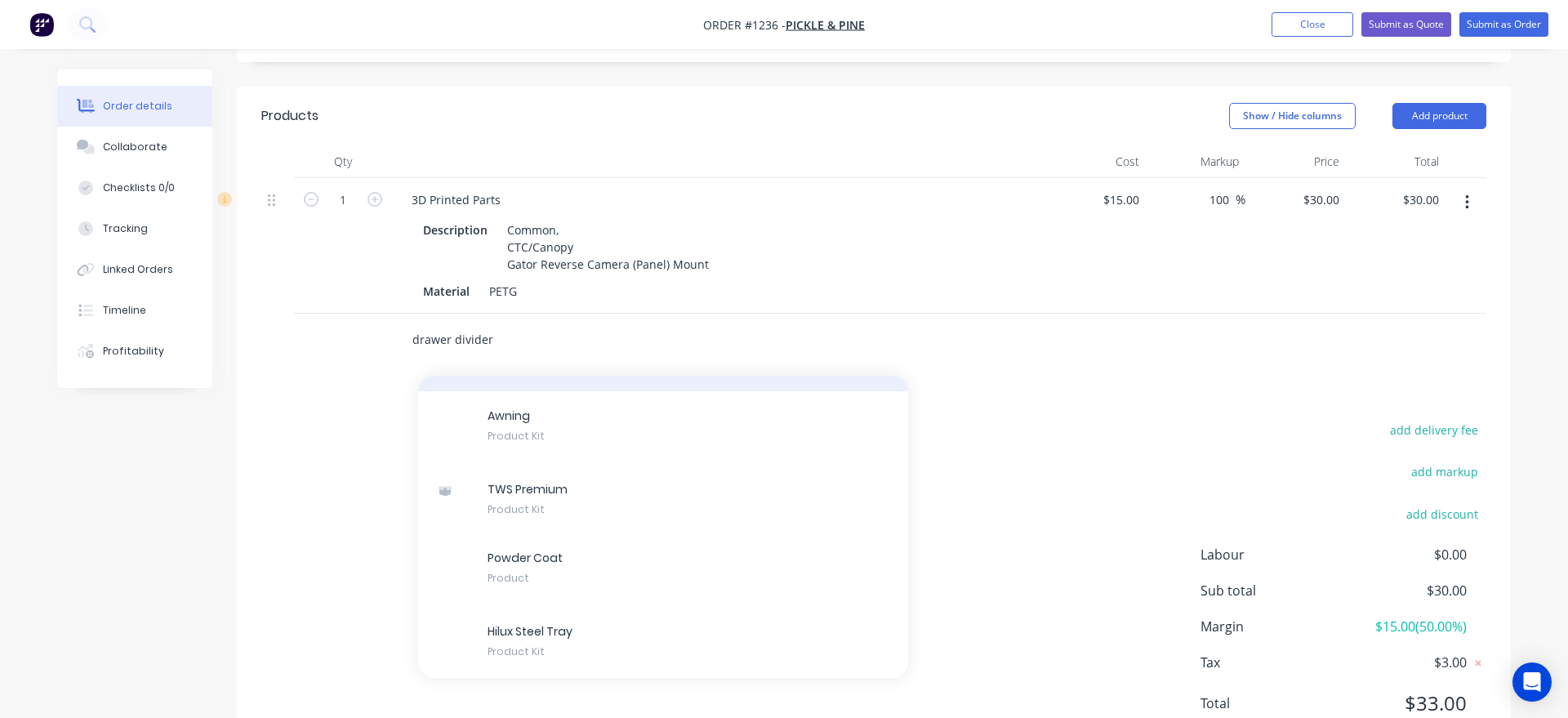
scroll to position [0, 0]
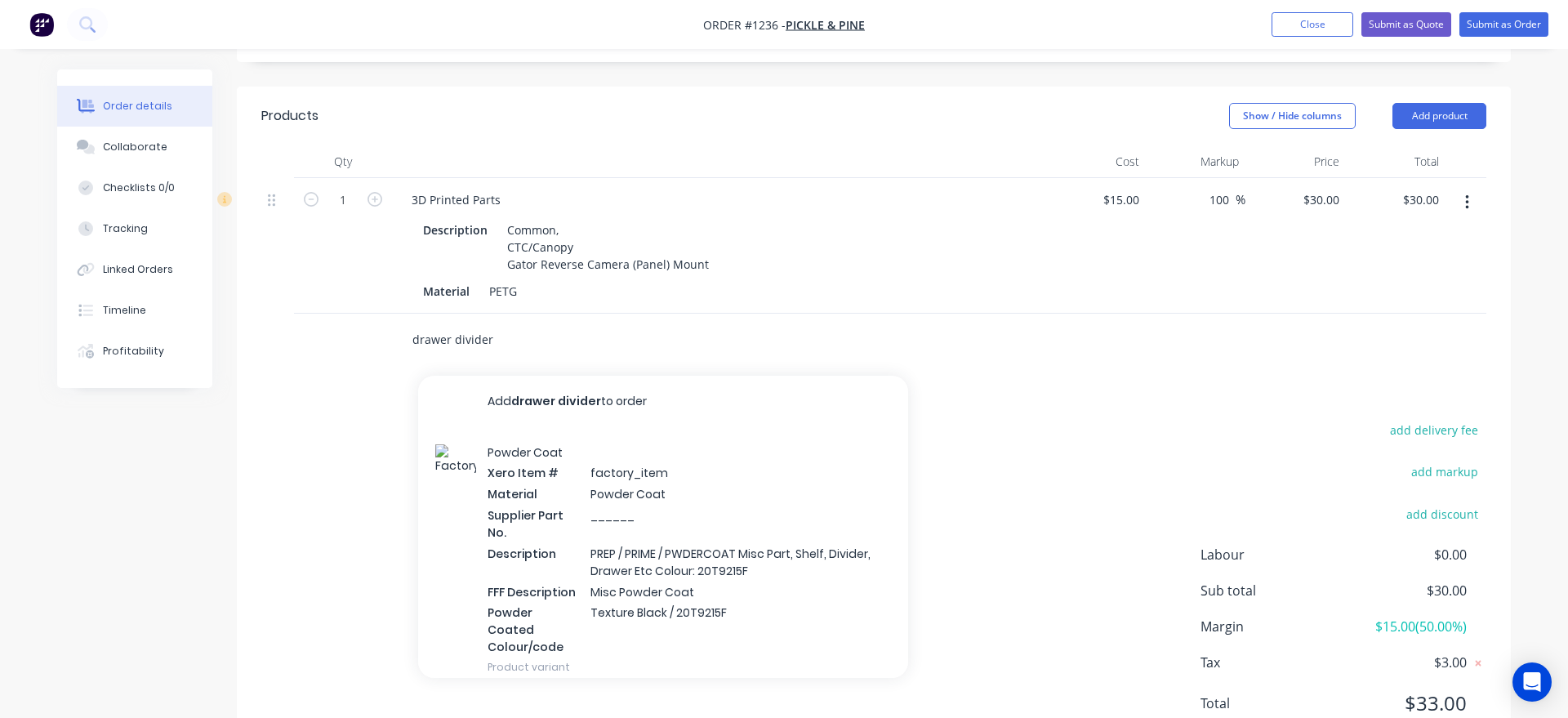
type input "drawer divider"
click at [193, 536] on div "Created by [PERSON_NAME] Created [DATE] Required [DATE] Assigned to AR AM JW St…" at bounding box center [783, 218] width 1453 height 1131
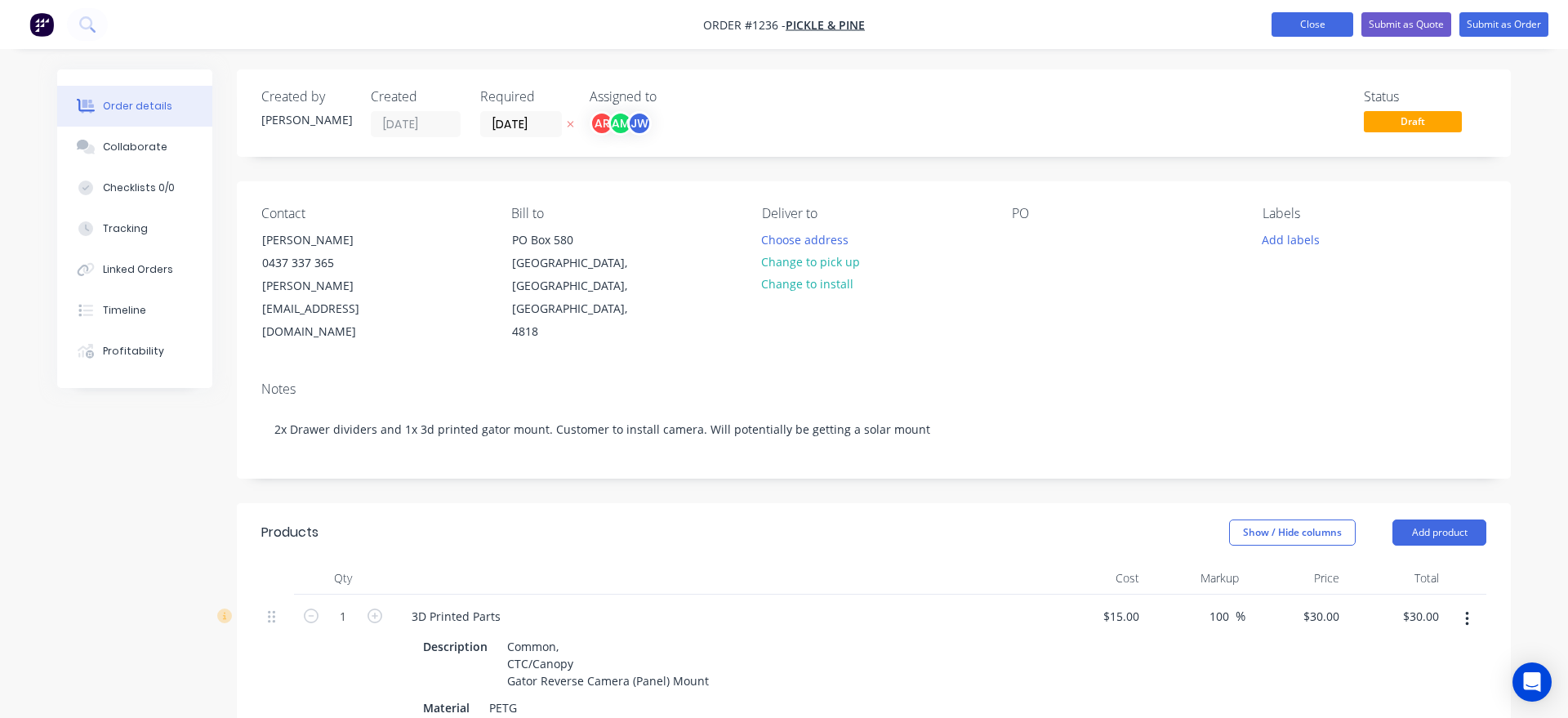
click at [1306, 28] on button "Close" at bounding box center [1312, 24] width 82 height 24
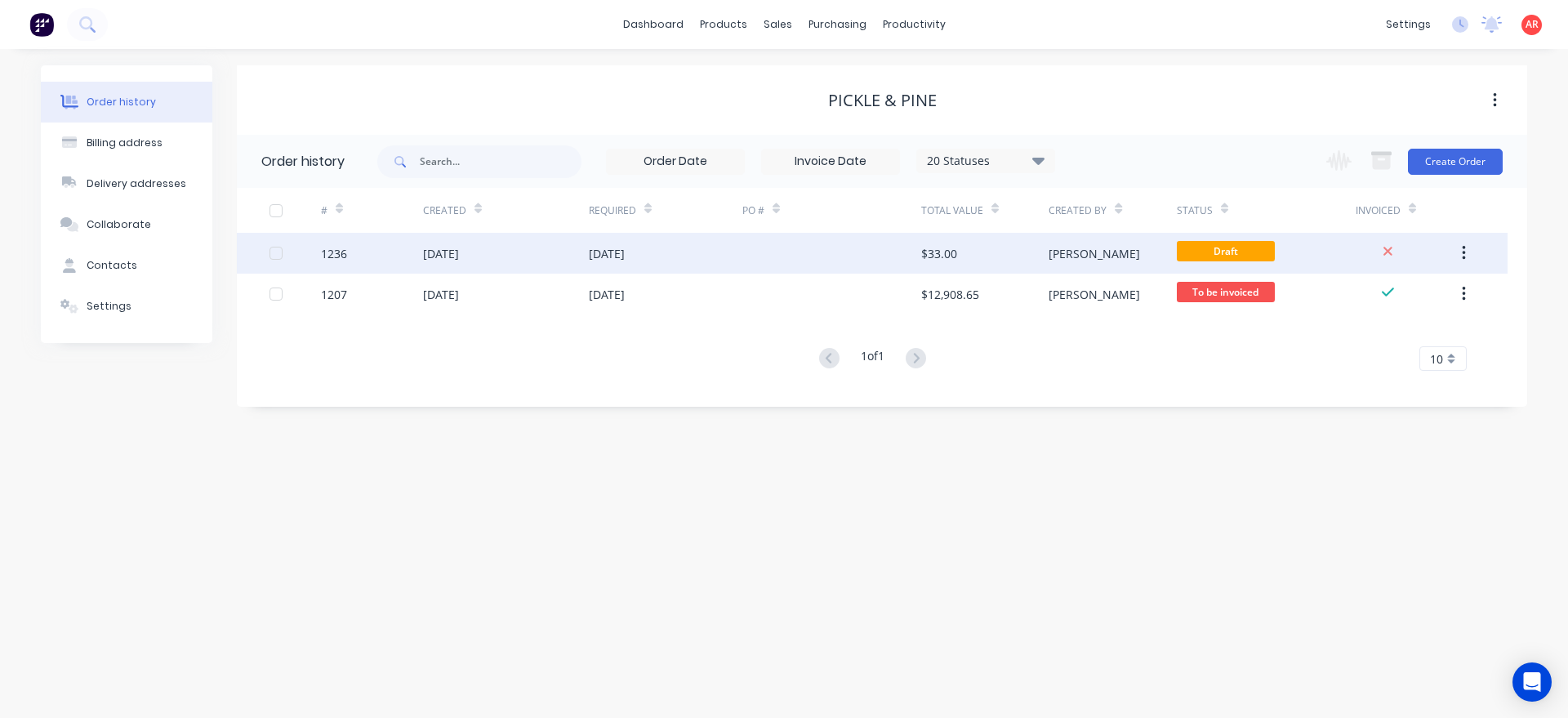
click at [659, 260] on div "[DATE]" at bounding box center [665, 253] width 153 height 41
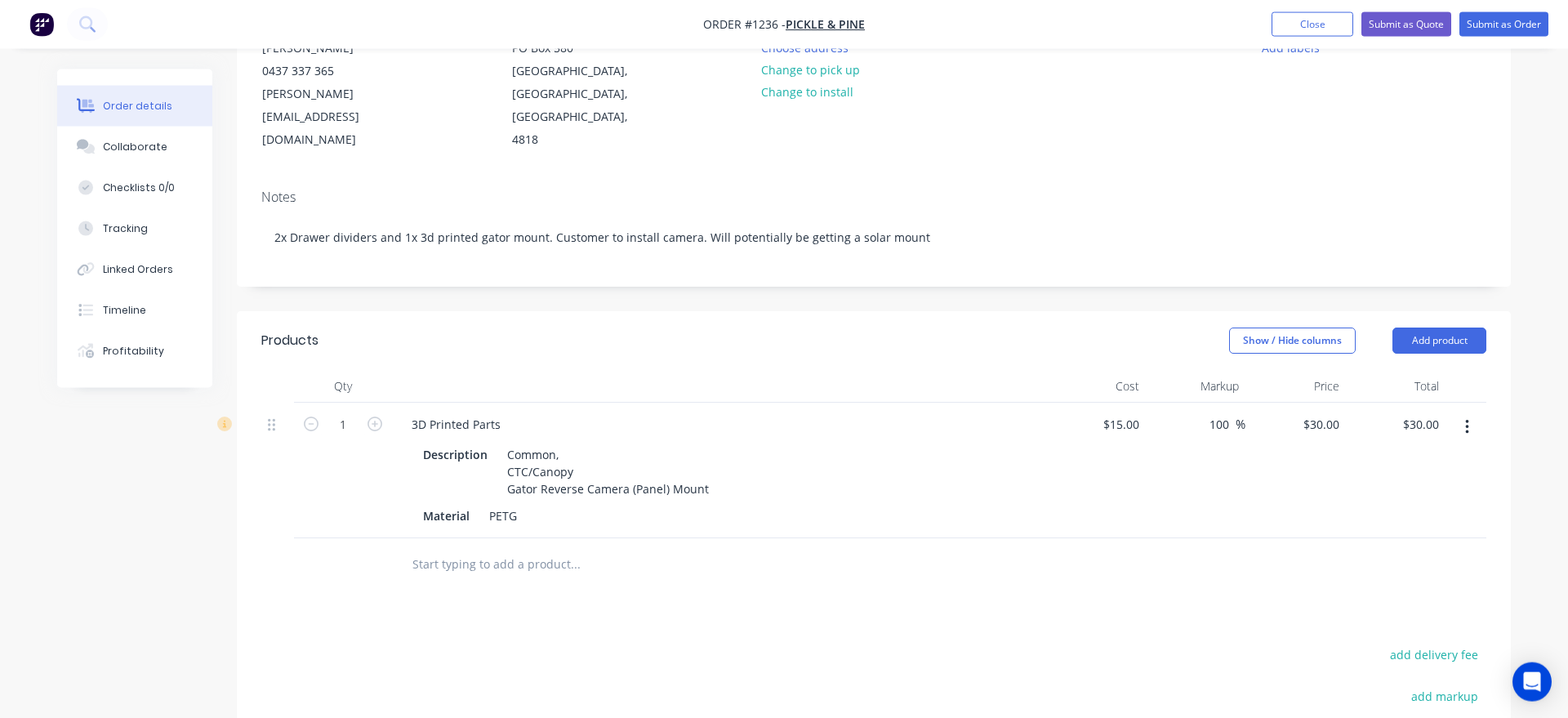
scroll to position [250, 0]
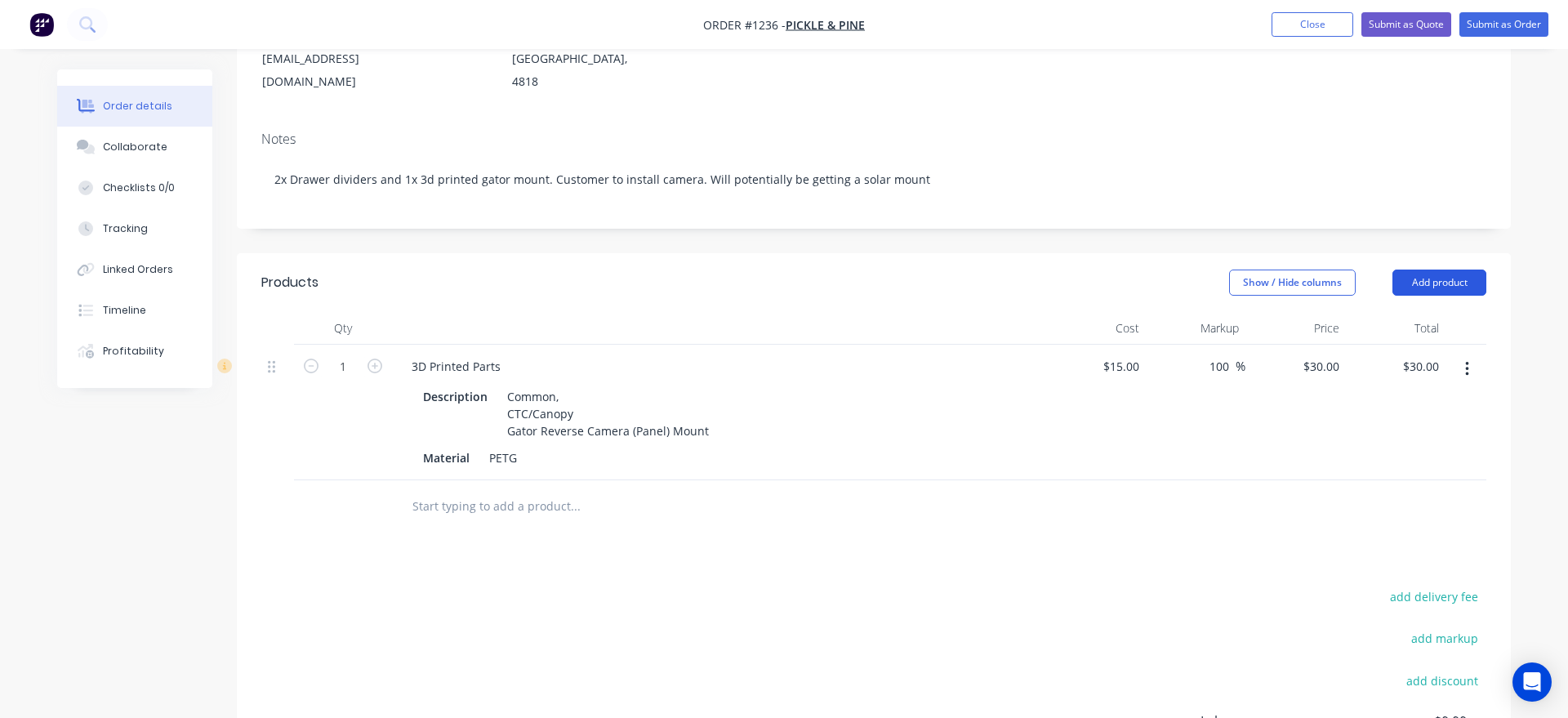
click at [1437, 269] on button "Add product" at bounding box center [1439, 282] width 94 height 26
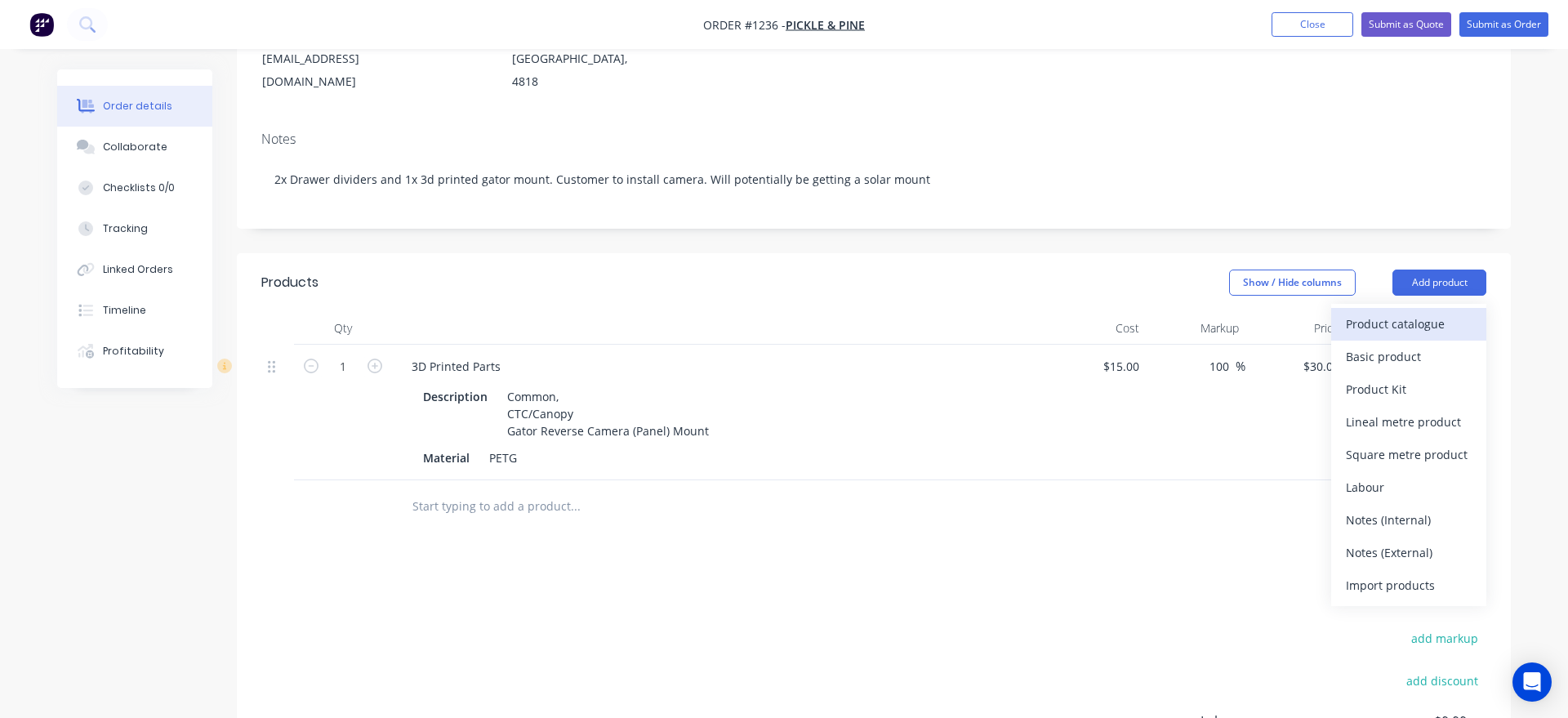
click at [1417, 312] on div "Product catalogue" at bounding box center [1408, 324] width 126 height 23
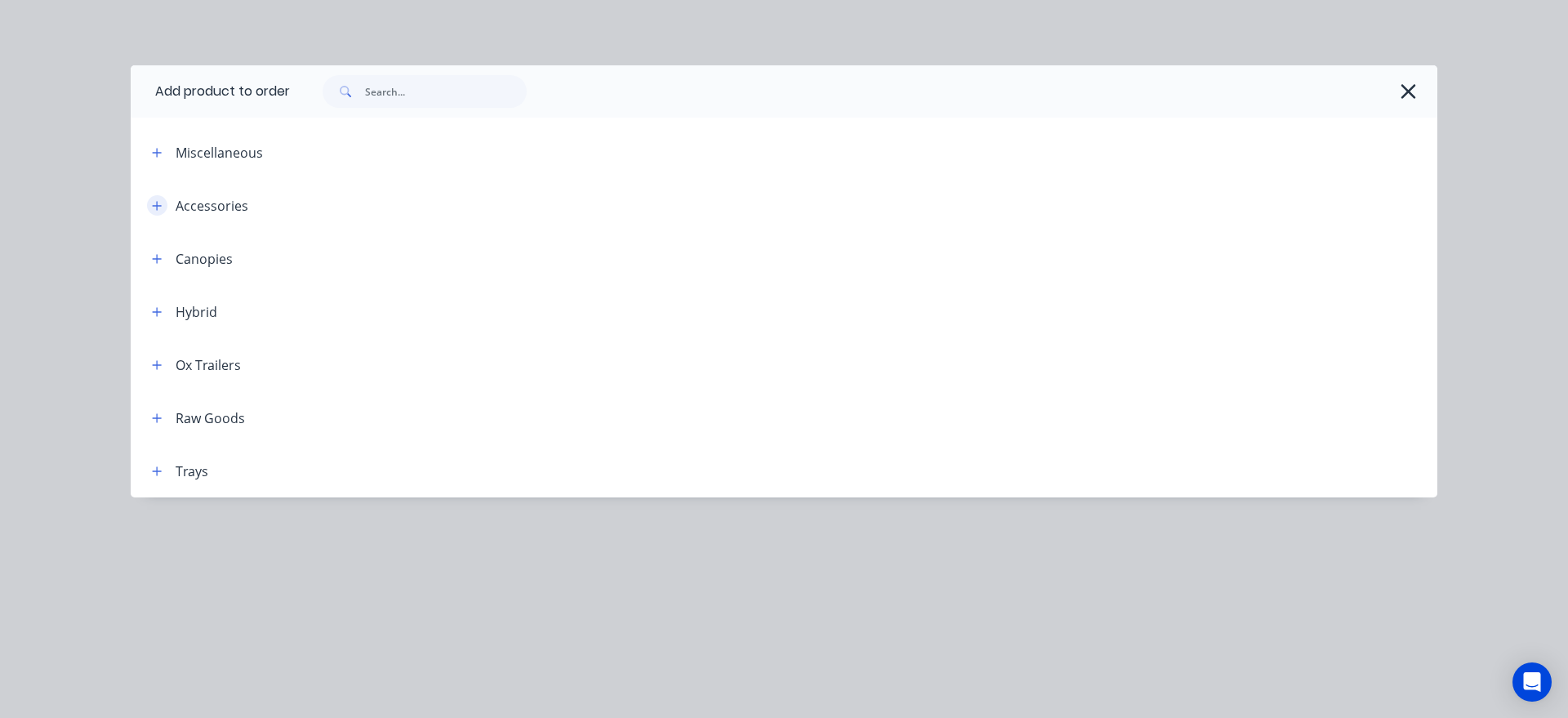
click at [160, 200] on icon "button" at bounding box center [157, 206] width 10 height 12
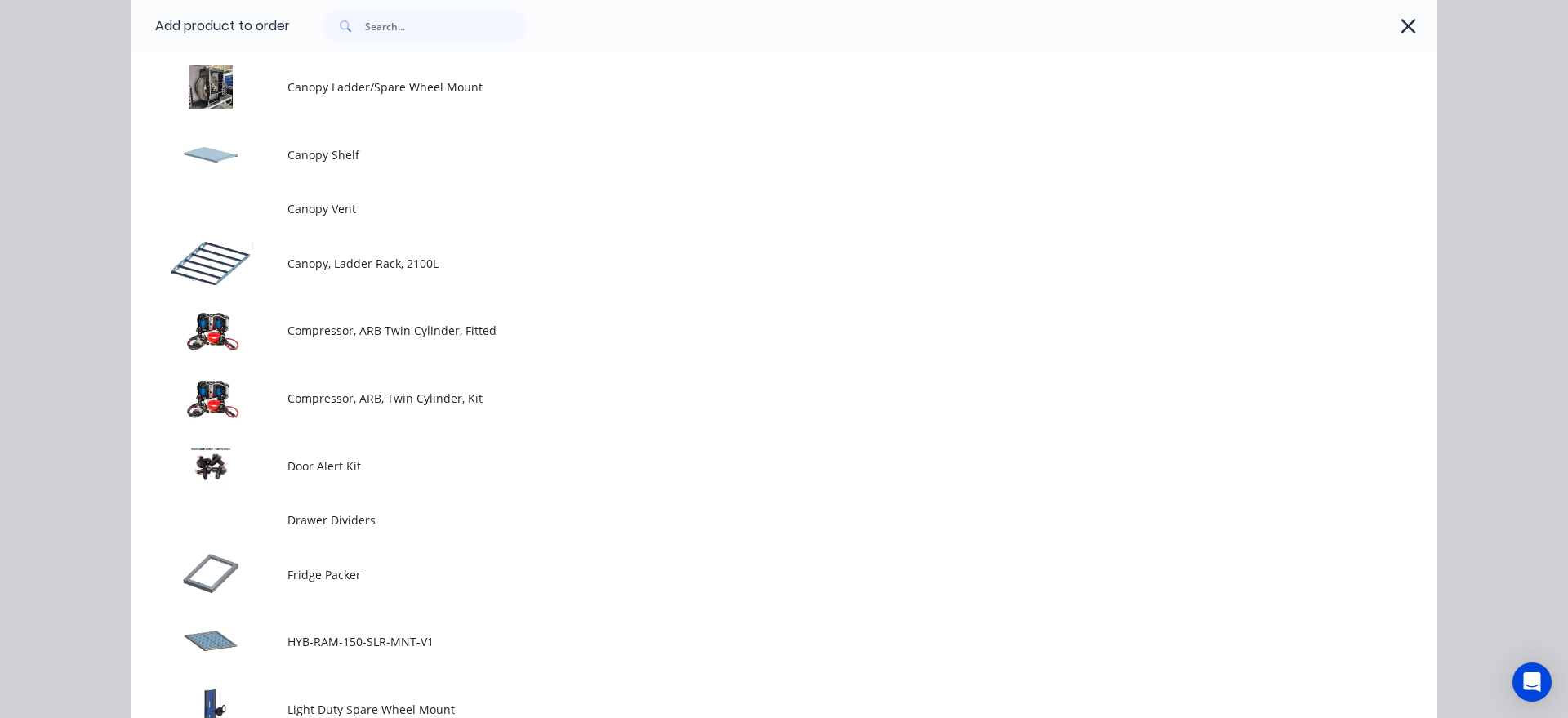
scroll to position [931, 0]
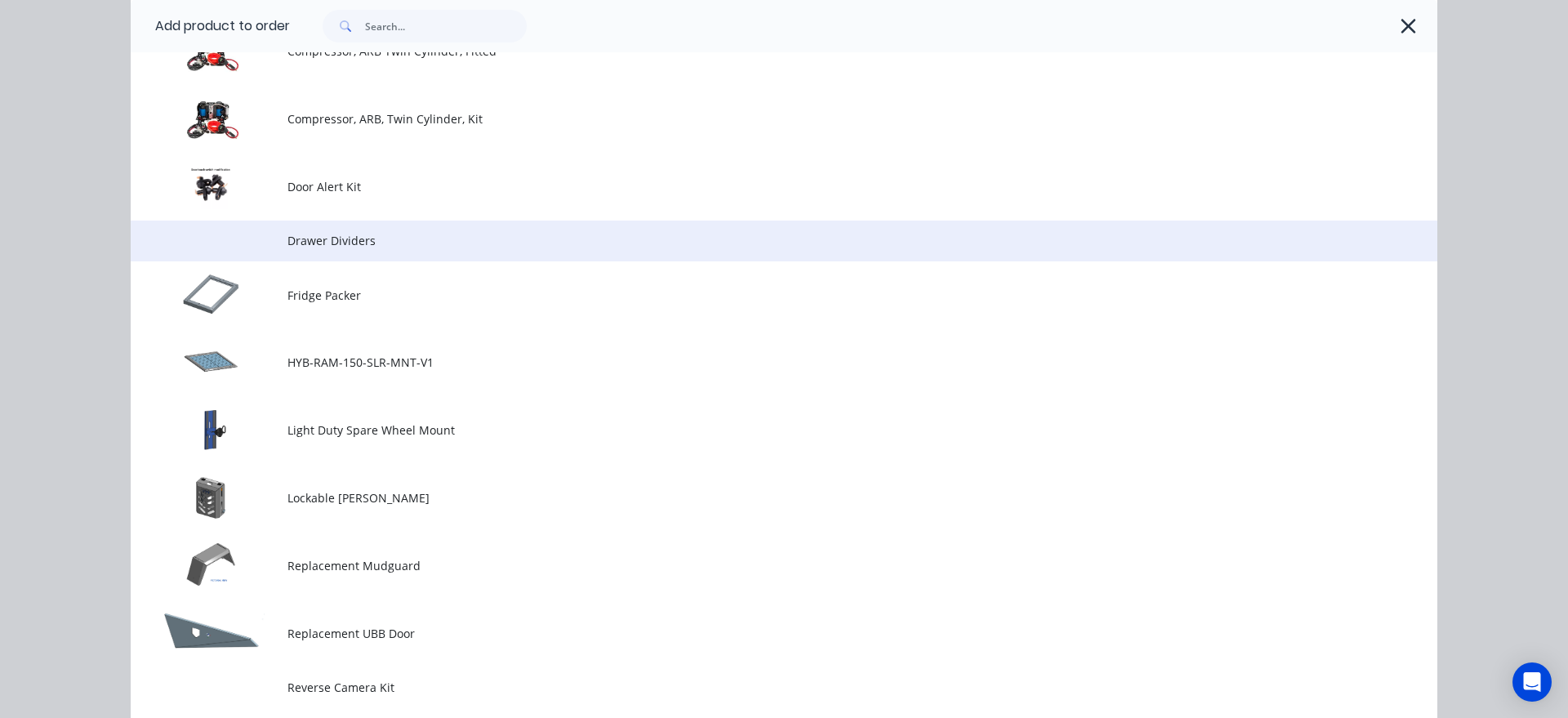
click at [445, 230] on td "Drawer Dividers" at bounding box center [862, 240] width 1150 height 41
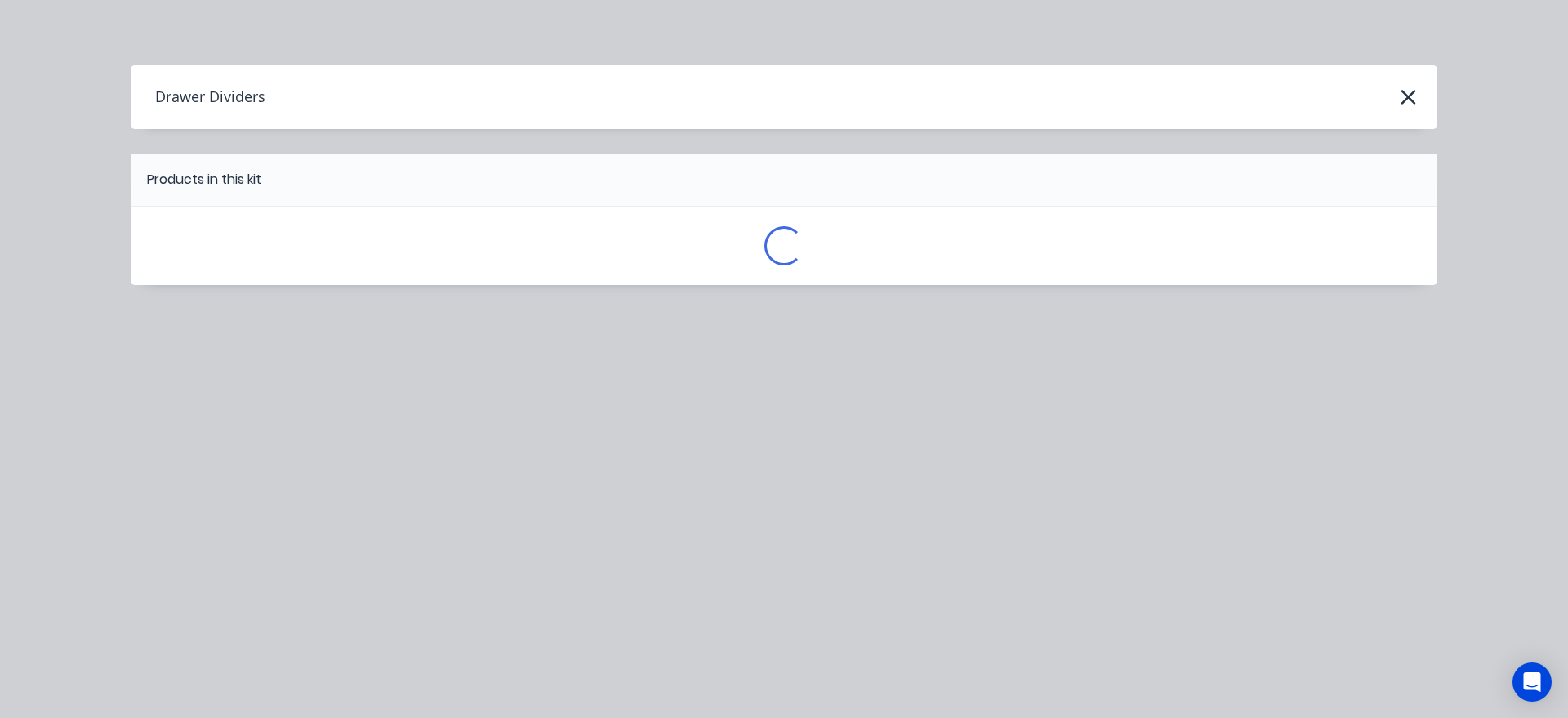
scroll to position [0, 0]
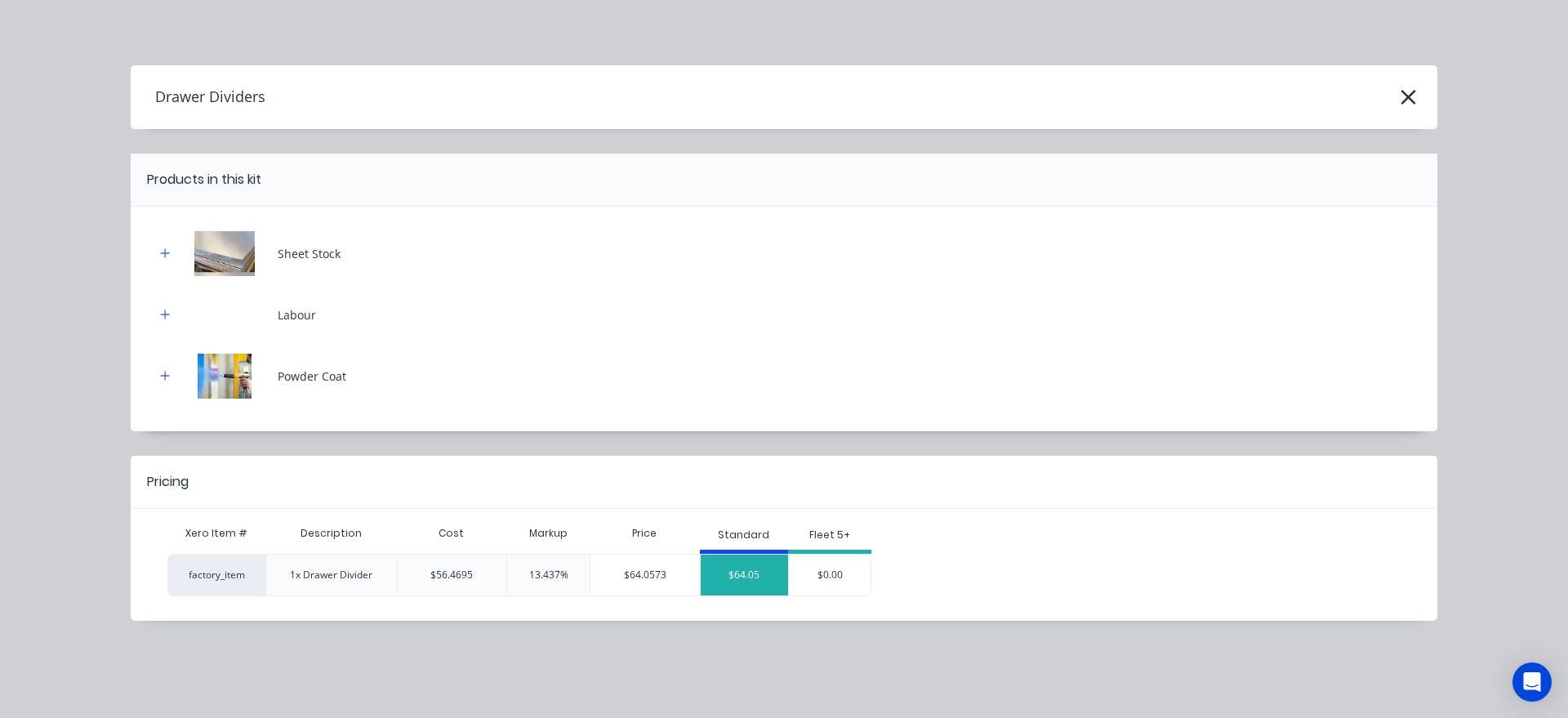
click at [769, 586] on div "$64.05" at bounding box center [744, 575] width 88 height 41
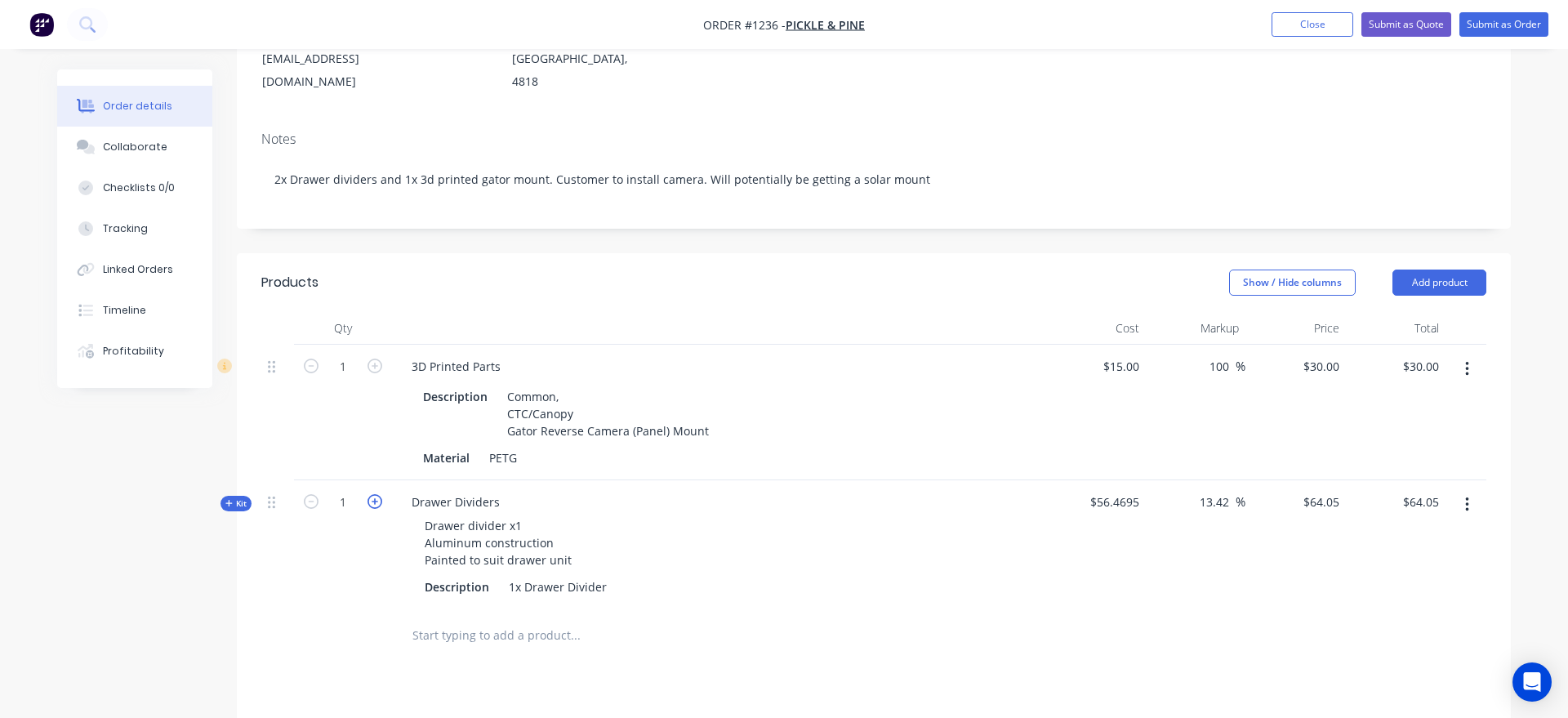
click at [380, 494] on icon "button" at bounding box center [375, 501] width 15 height 15
type input "2"
type input "$128.10"
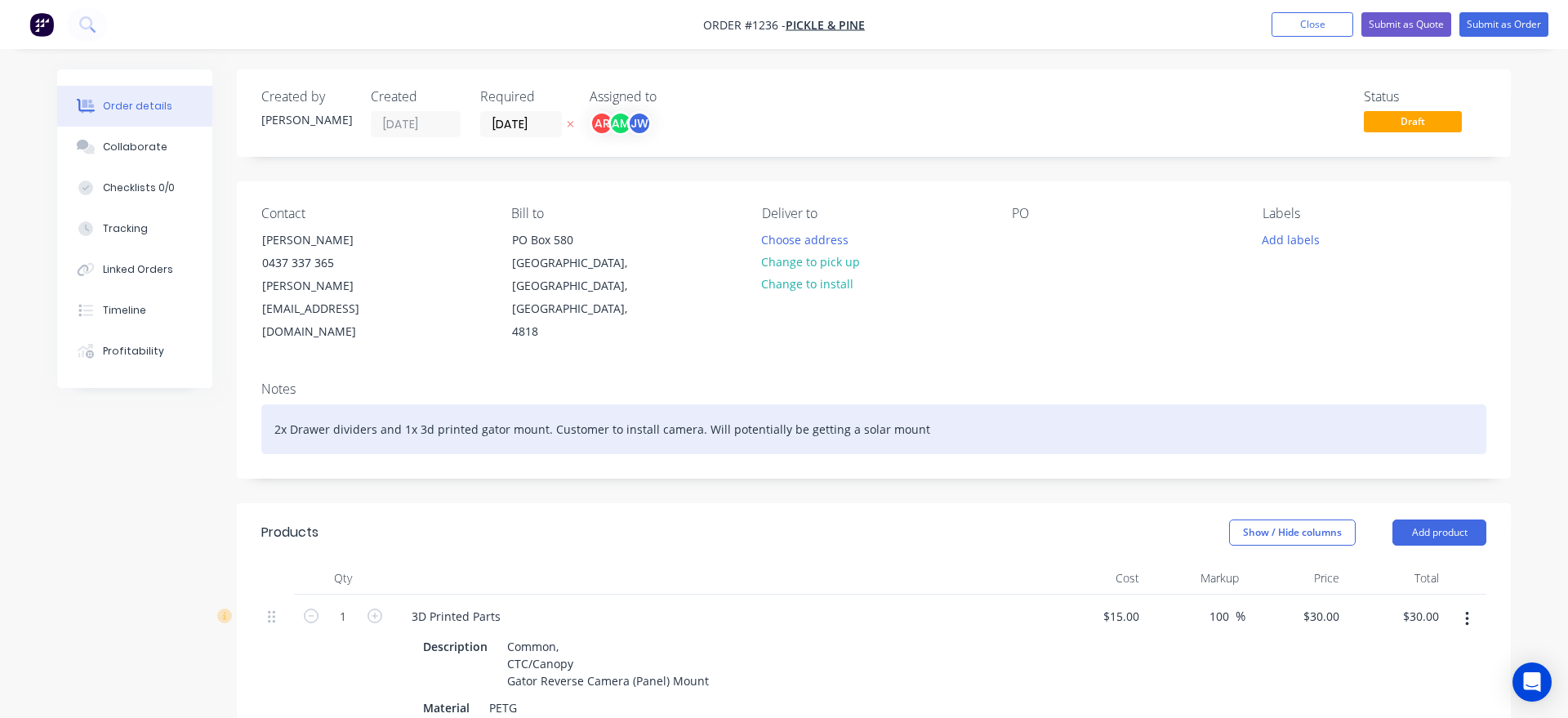
click at [938, 404] on div "2x Drawer dividers and 1x 3d printed gator mount. Customer to install camera. W…" at bounding box center [874, 429] width 1225 height 50
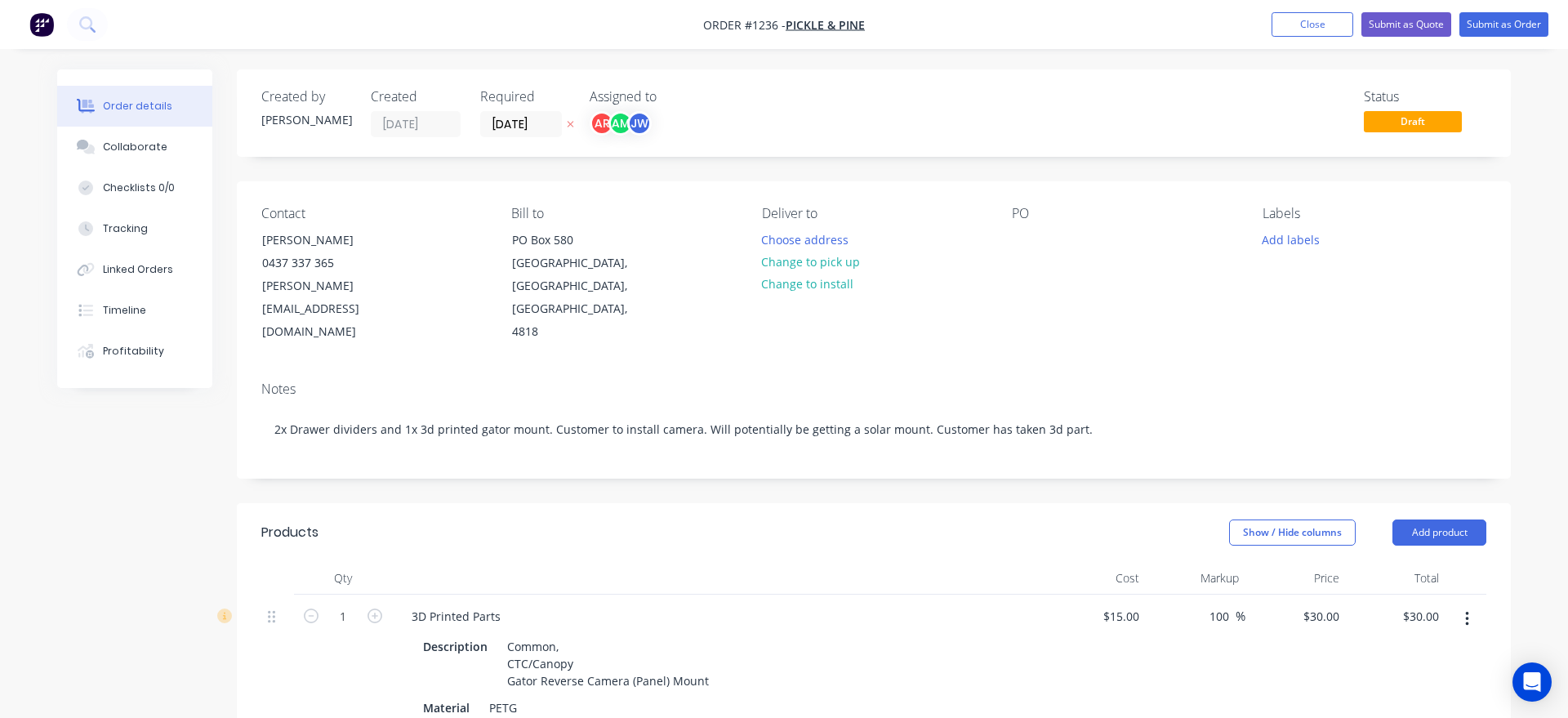
click at [93, 421] on div "Created by [PERSON_NAME] Created [DATE] Required [DATE] Assigned to AR AM JW St…" at bounding box center [783, 699] width 1453 height 1259
click at [1299, 18] on button "Close" at bounding box center [1312, 24] width 82 height 24
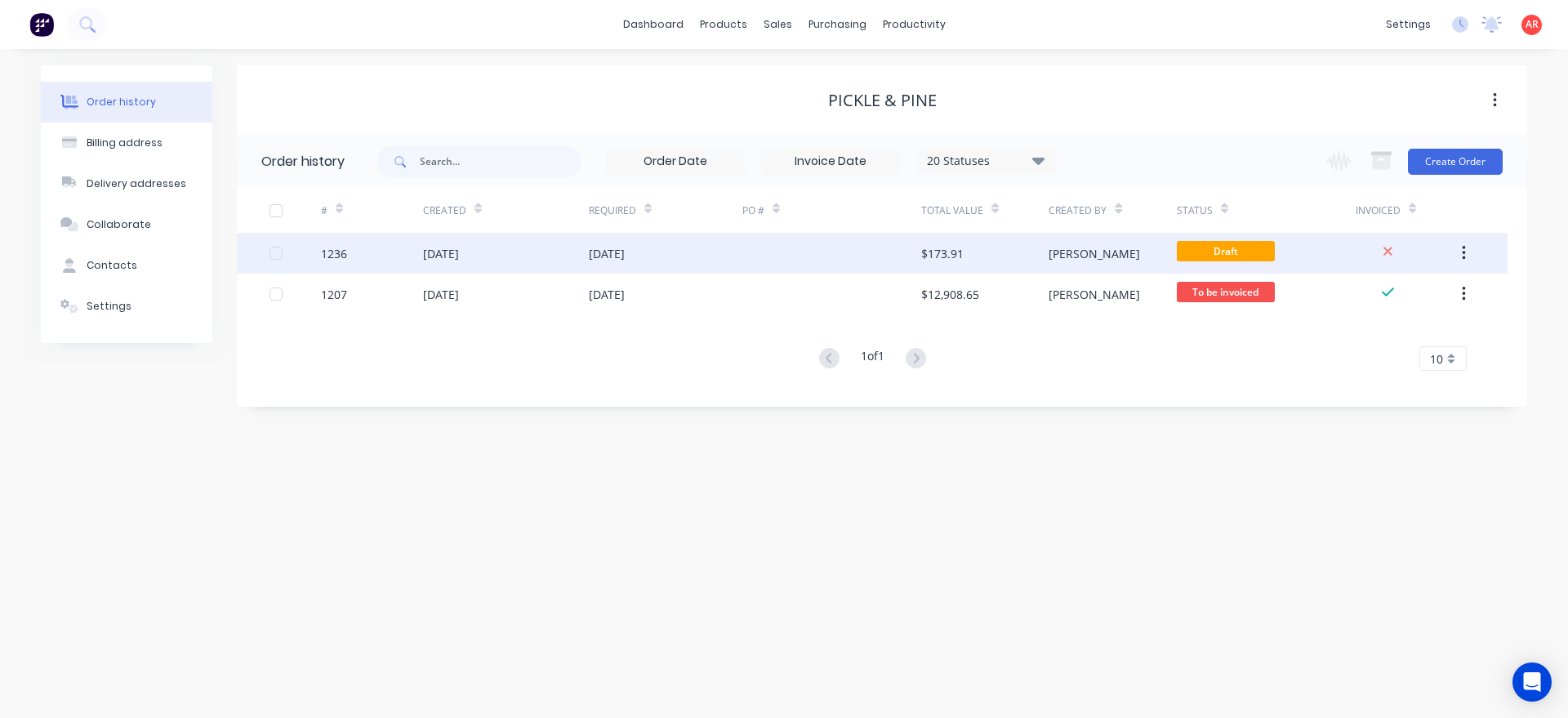
click at [668, 247] on div "[DATE]" at bounding box center [665, 253] width 153 height 41
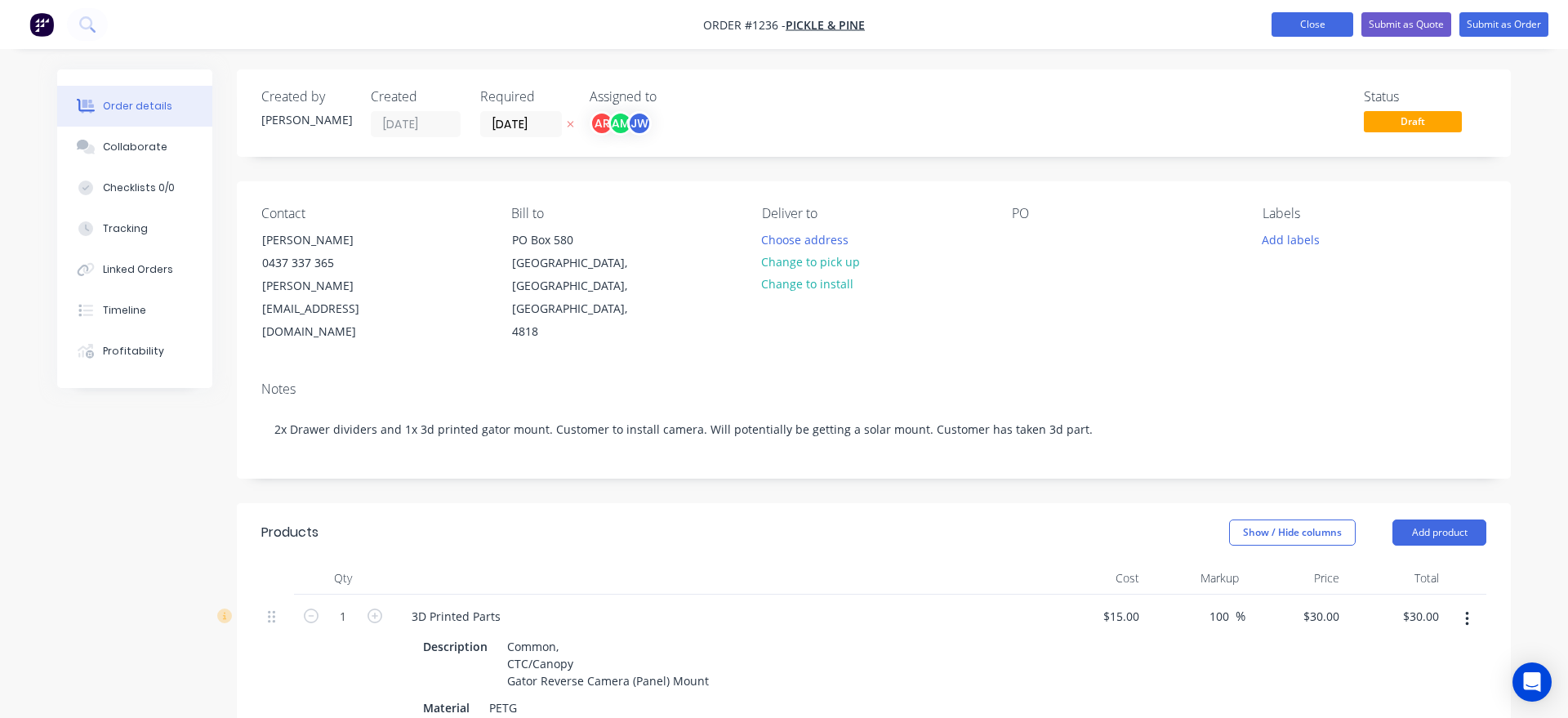
click at [1288, 26] on button "Close" at bounding box center [1312, 24] width 82 height 24
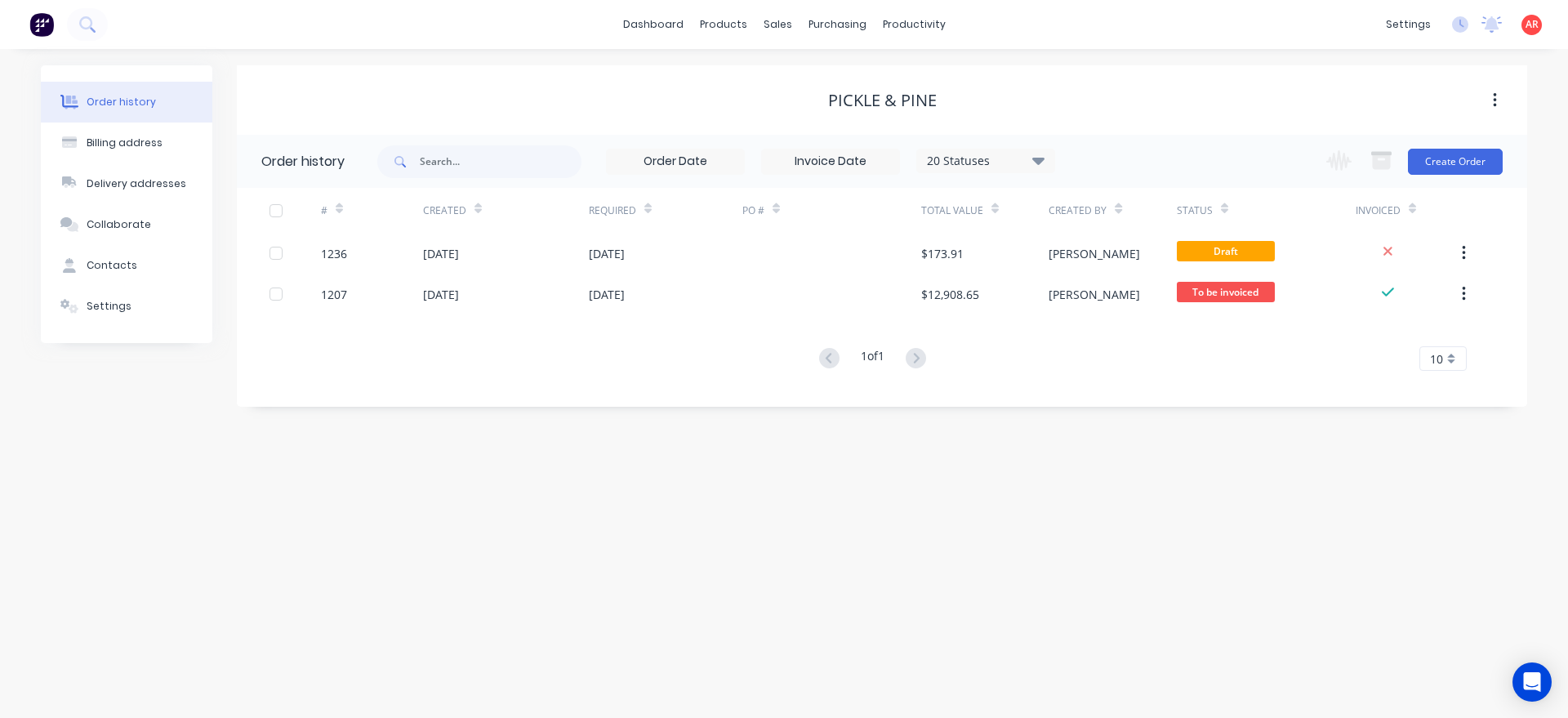
click at [999, 685] on div "Order history Billing address Delivery addresses Collaborate Contacts Settings …" at bounding box center [784, 383] width 1568 height 669
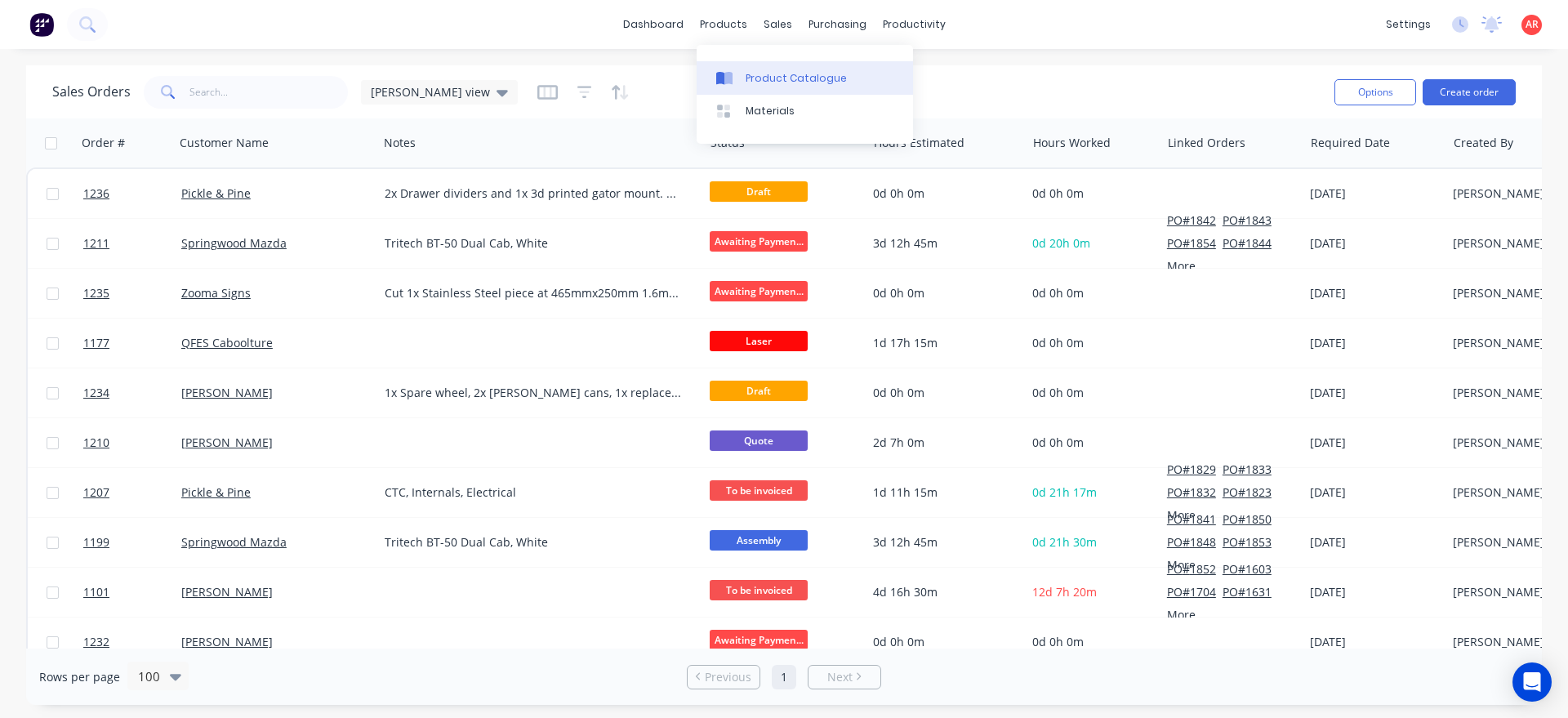
click at [724, 67] on link "Product Catalogue" at bounding box center [804, 77] width 217 height 33
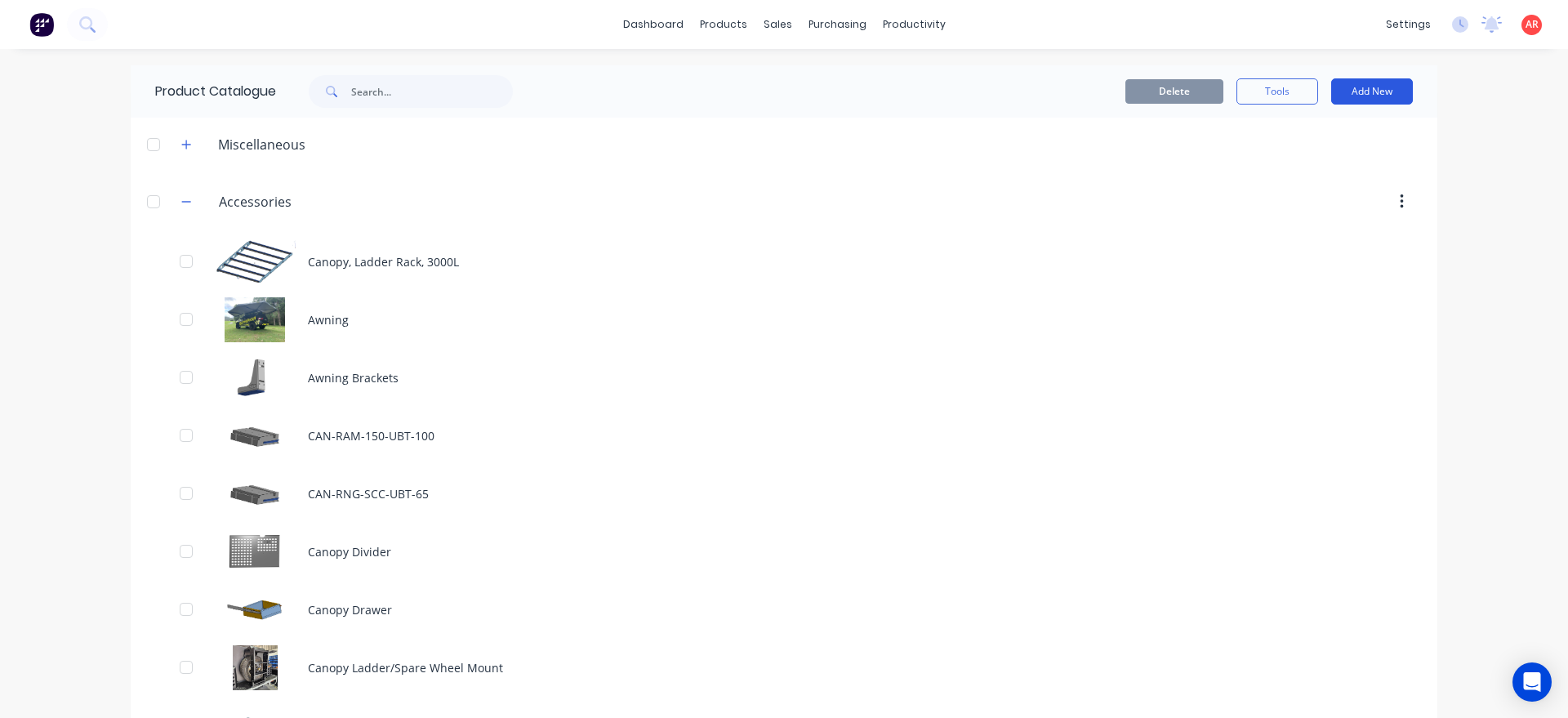
click at [1374, 93] on button "Add New" at bounding box center [1372, 91] width 82 height 26
click at [1352, 196] on div "Product Kit" at bounding box center [1335, 198] width 126 height 23
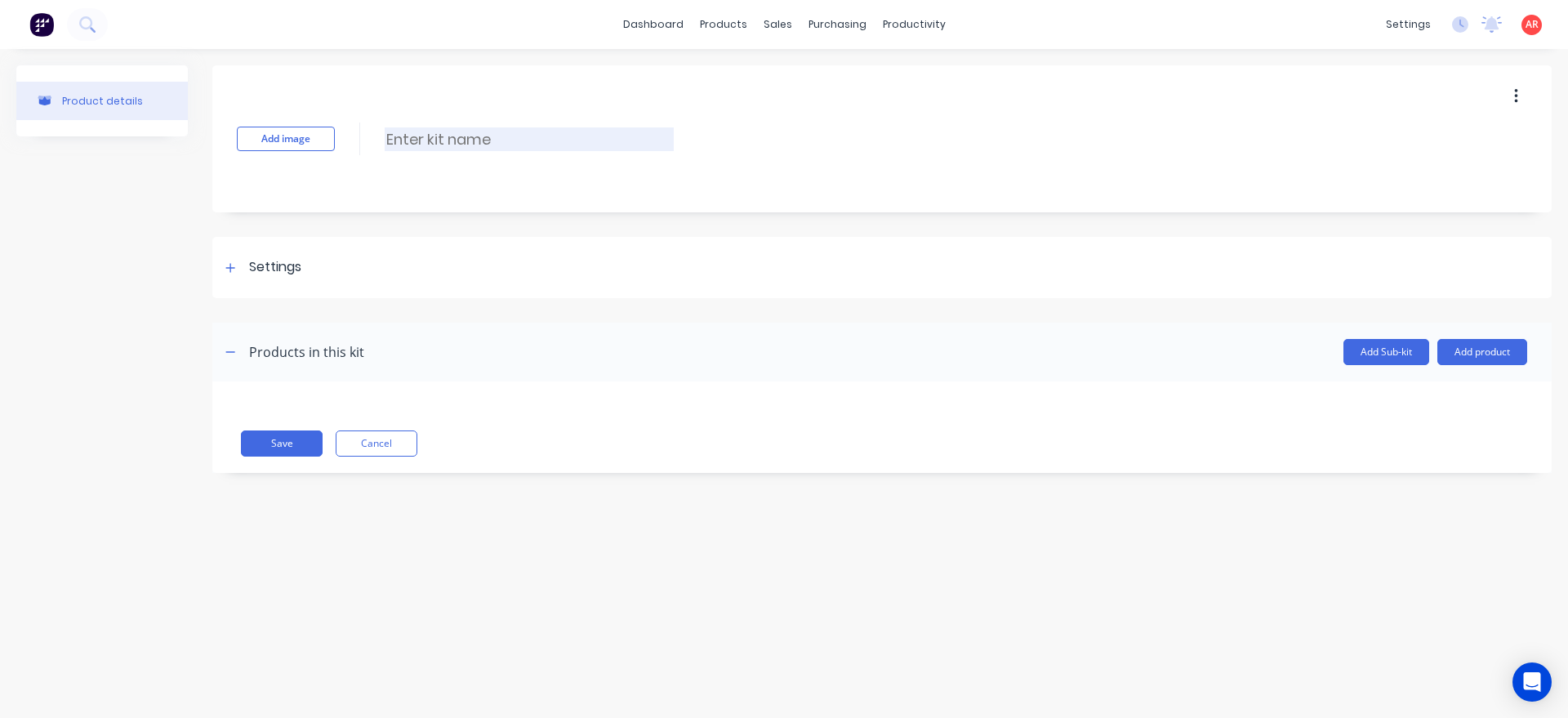
click at [459, 150] on input at bounding box center [529, 139] width 289 height 23
type input "Drawer Dividers"
click at [236, 258] on div "Settings" at bounding box center [260, 267] width 81 height 20
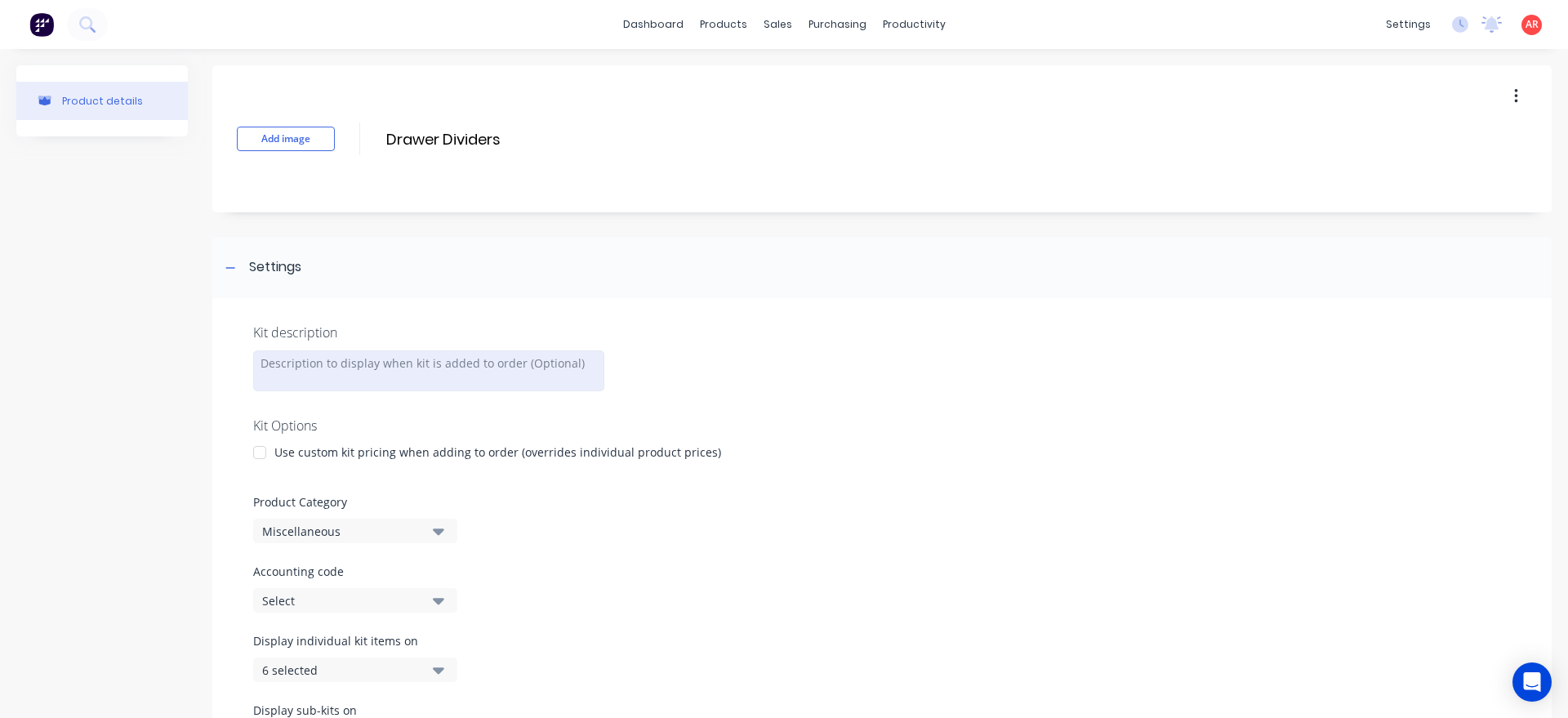
click at [346, 387] on div at bounding box center [429, 371] width 351 height 41
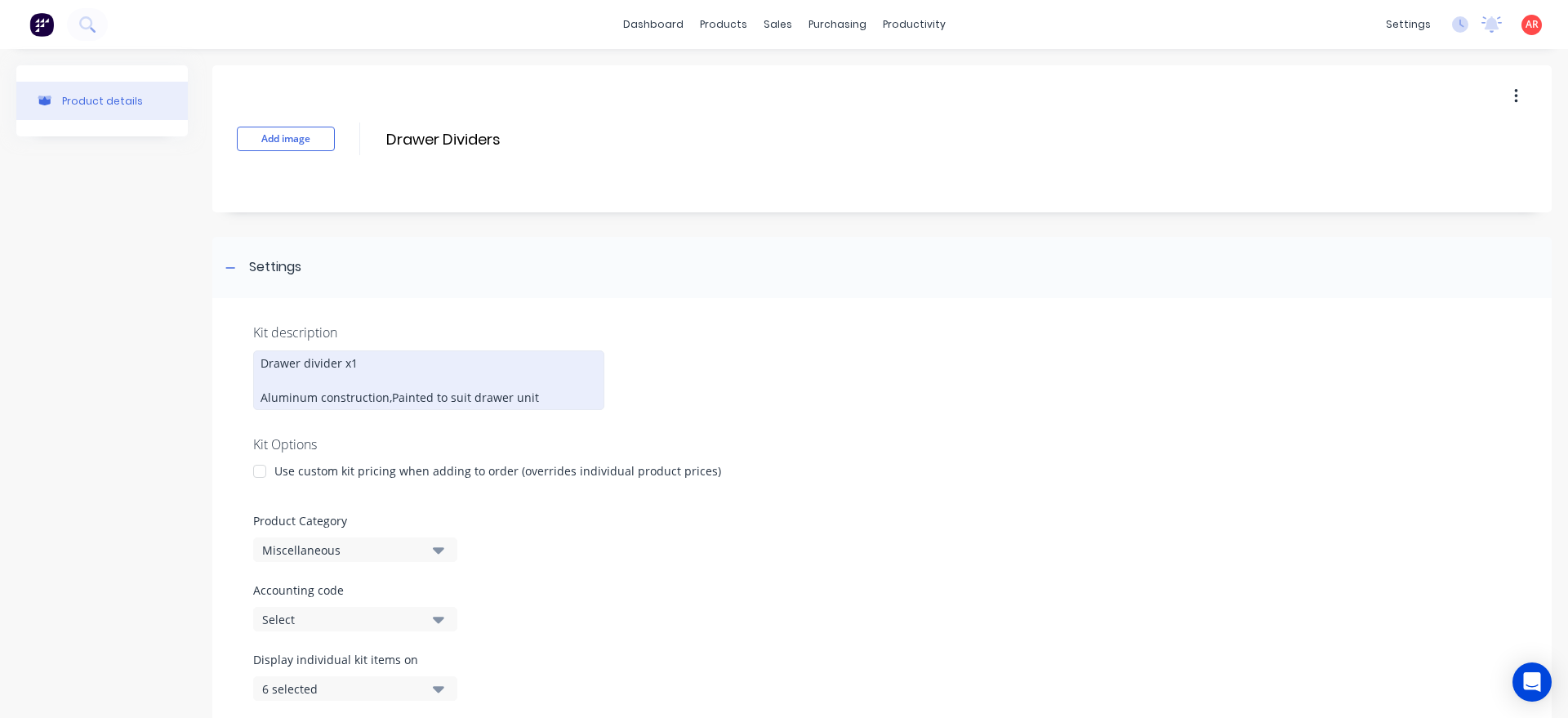
click at [266, 384] on div "Drawer divider x1 Aluminum construction, Painted to suit drawer unit" at bounding box center [429, 380] width 351 height 59
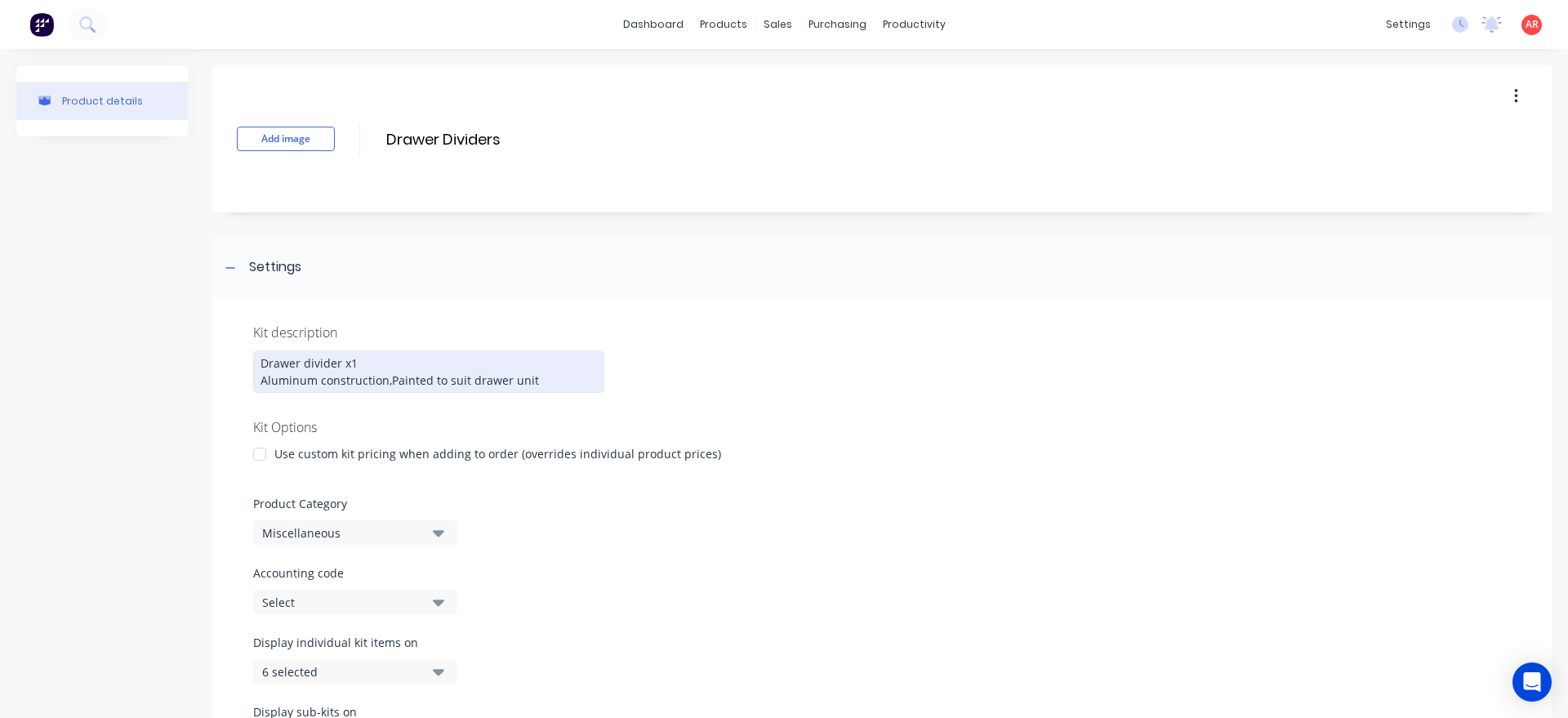
click at [265, 392] on div "Drawer divider x1 Aluminum construction, Painted to suit drawer unit" at bounding box center [429, 372] width 351 height 43
click at [416, 392] on div "Drawer divider x1 Aluminum construction, Painted to suit drawer unit" at bounding box center [429, 372] width 351 height 43
click at [407, 376] on div "Drawer divider x1 Aluminum construction, Painted to suit drawer unit" at bounding box center [429, 372] width 351 height 43
click at [261, 469] on div at bounding box center [259, 454] width 33 height 33
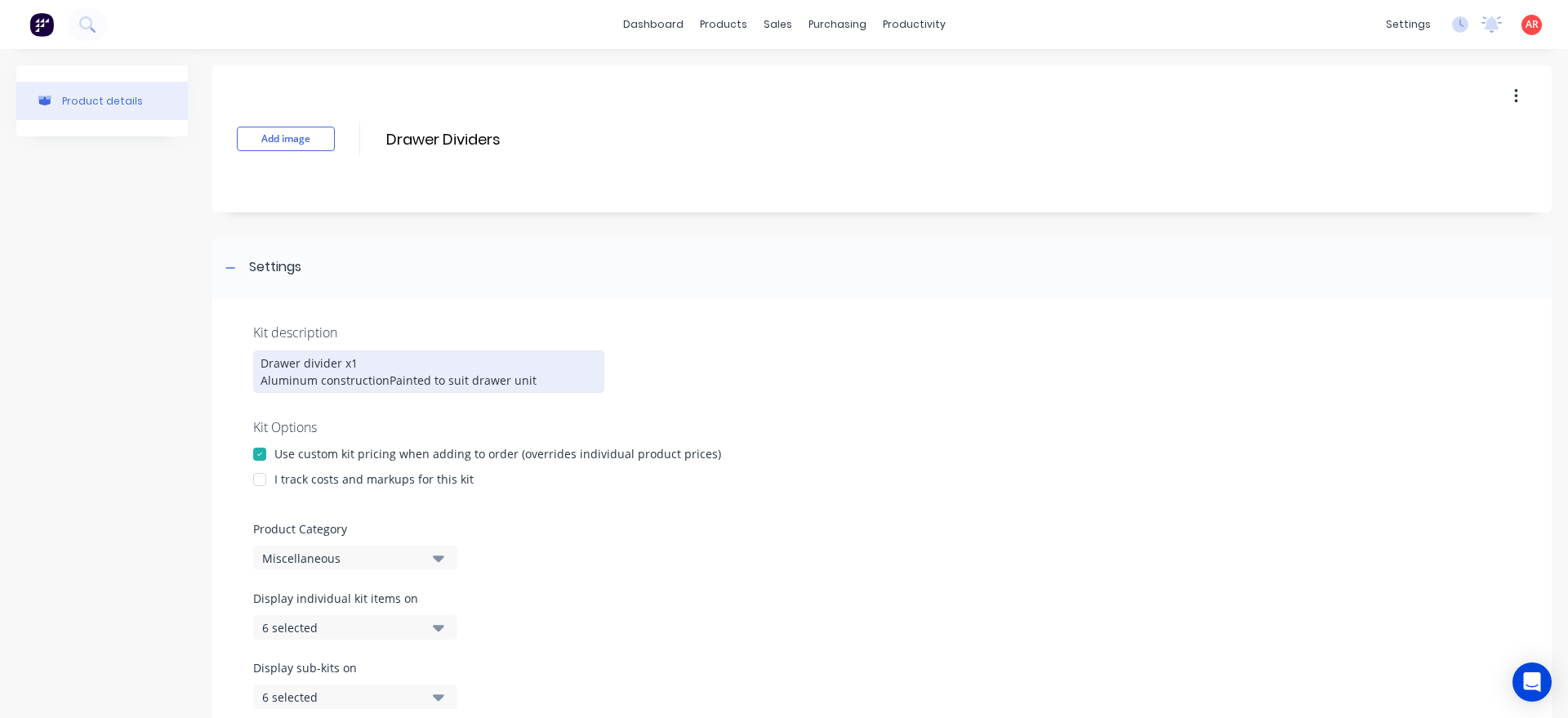
click at [264, 490] on div at bounding box center [259, 479] width 33 height 33
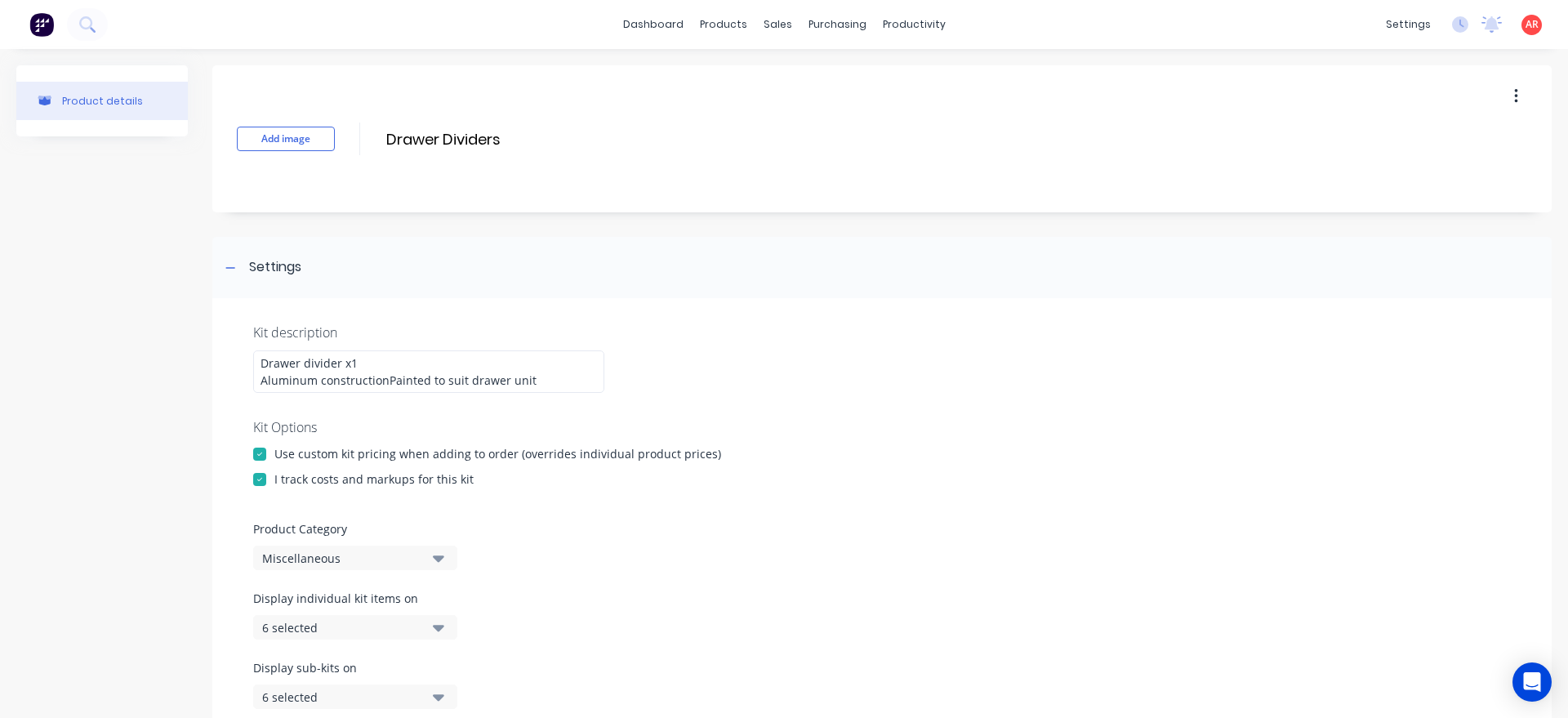
click at [381, 567] on div "Miscellaneous" at bounding box center [341, 558] width 158 height 17
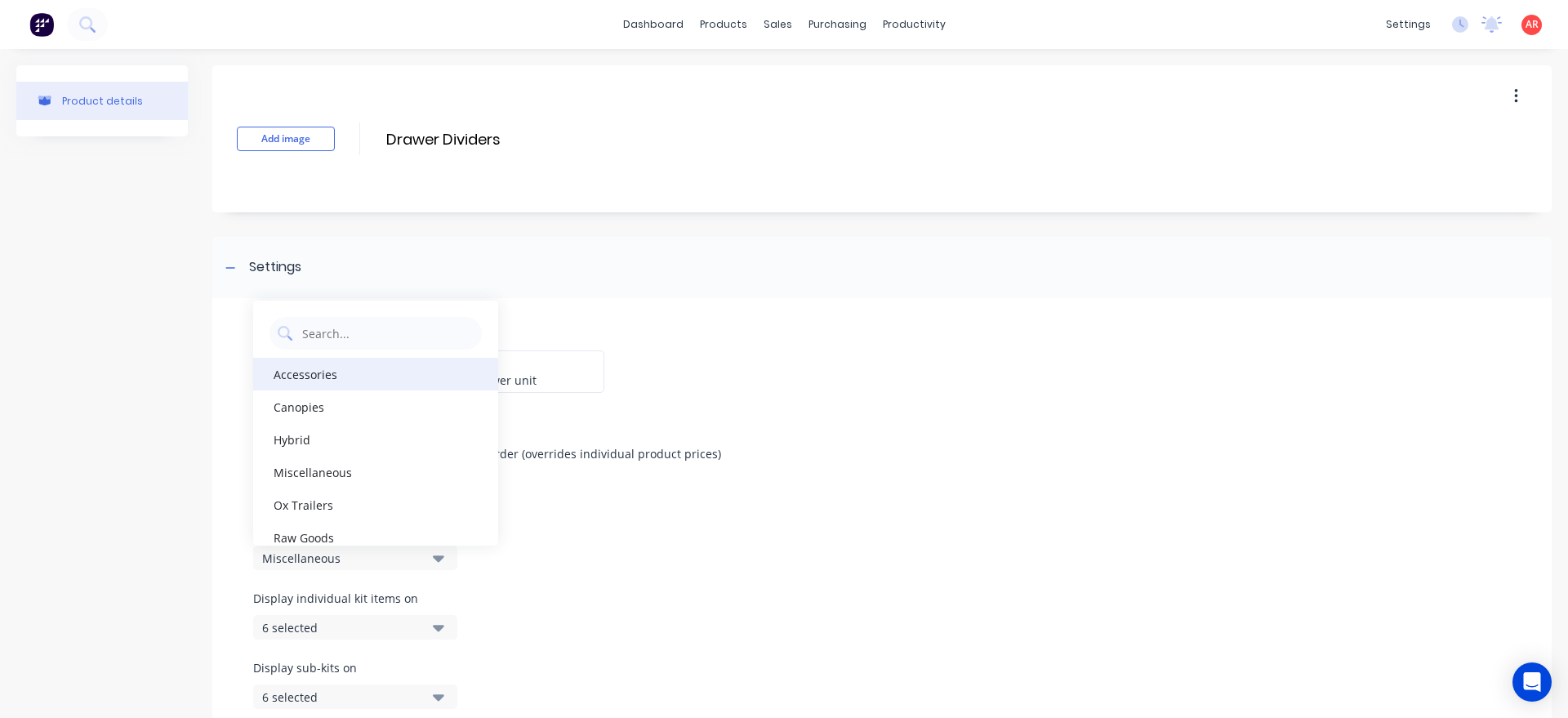
click at [323, 388] on div "Accessories" at bounding box center [376, 373] width 245 height 33
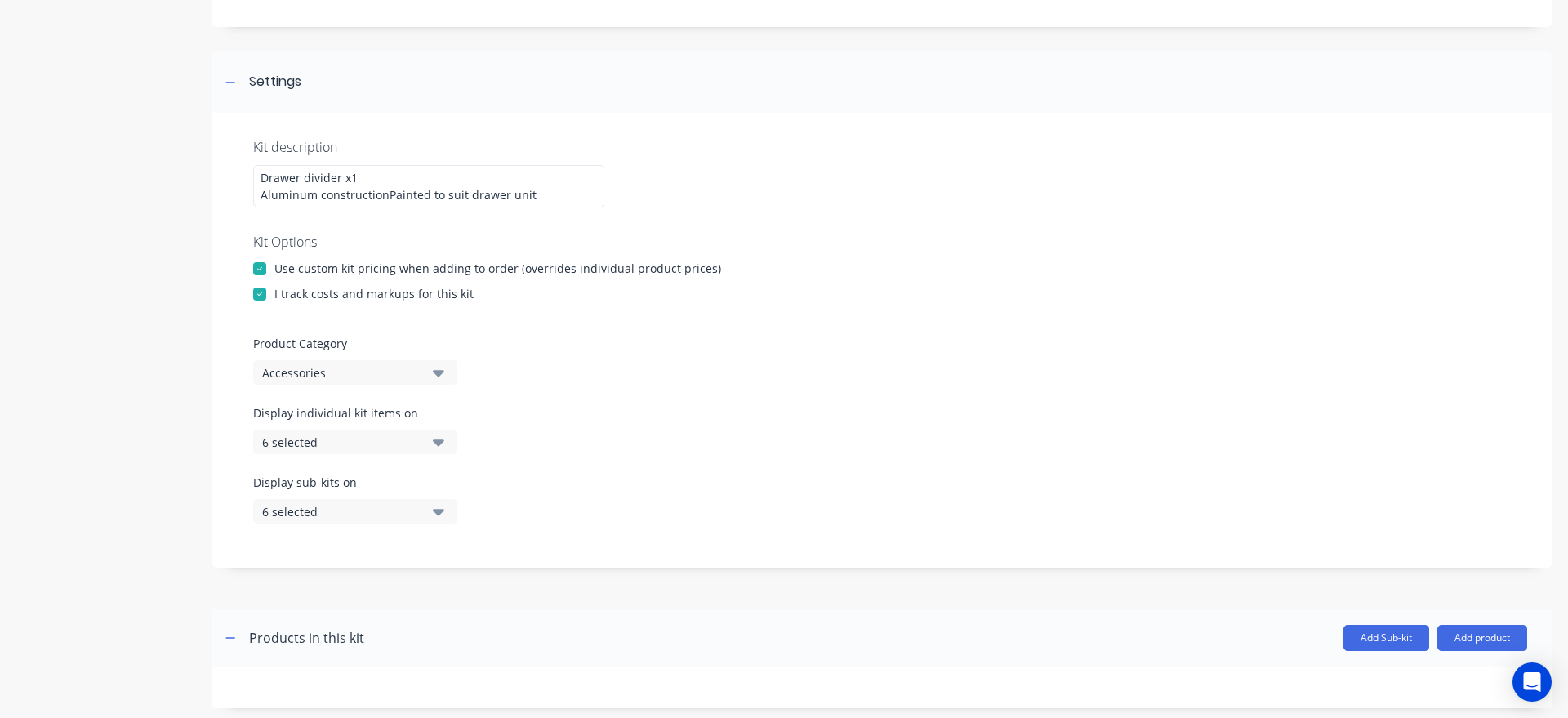
scroll to position [186, 0]
click at [410, 450] on div "6 selected" at bounding box center [341, 441] width 158 height 17
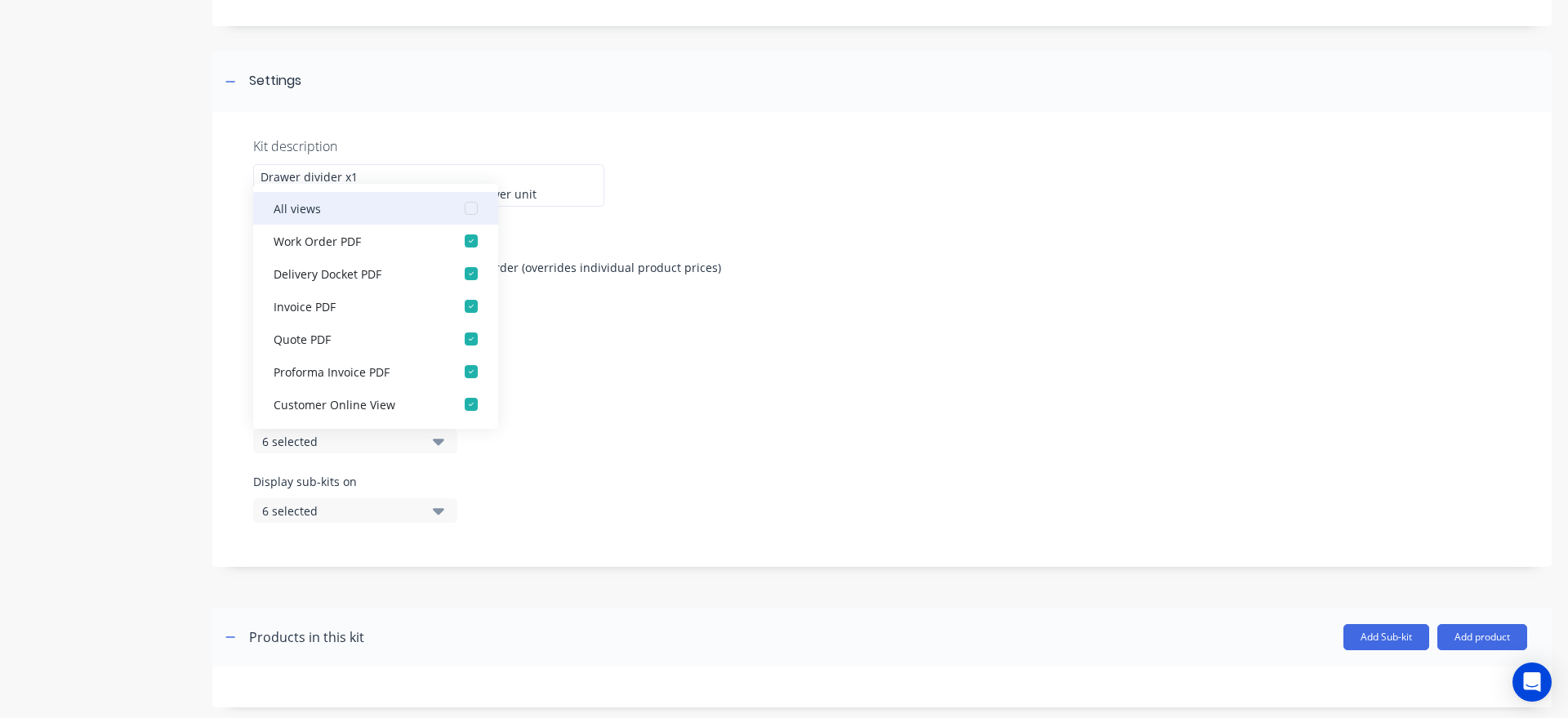
click at [344, 217] on div "All views" at bounding box center [355, 208] width 163 height 17
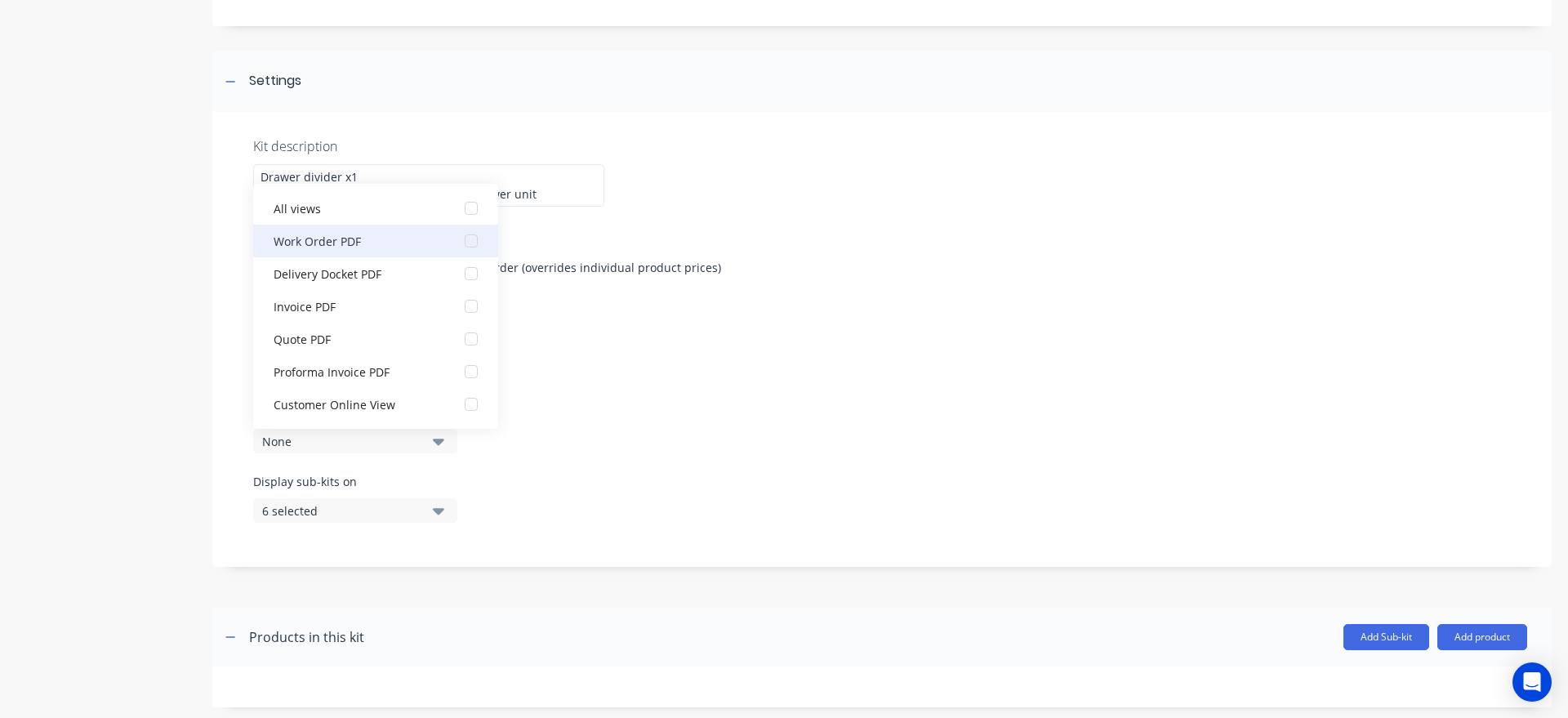
click at [407, 257] on button "Work Order PDF" at bounding box center [376, 240] width 245 height 33
click at [550, 518] on div "Display sub-kits on 6 selected" at bounding box center [882, 507] width 1258 height 69
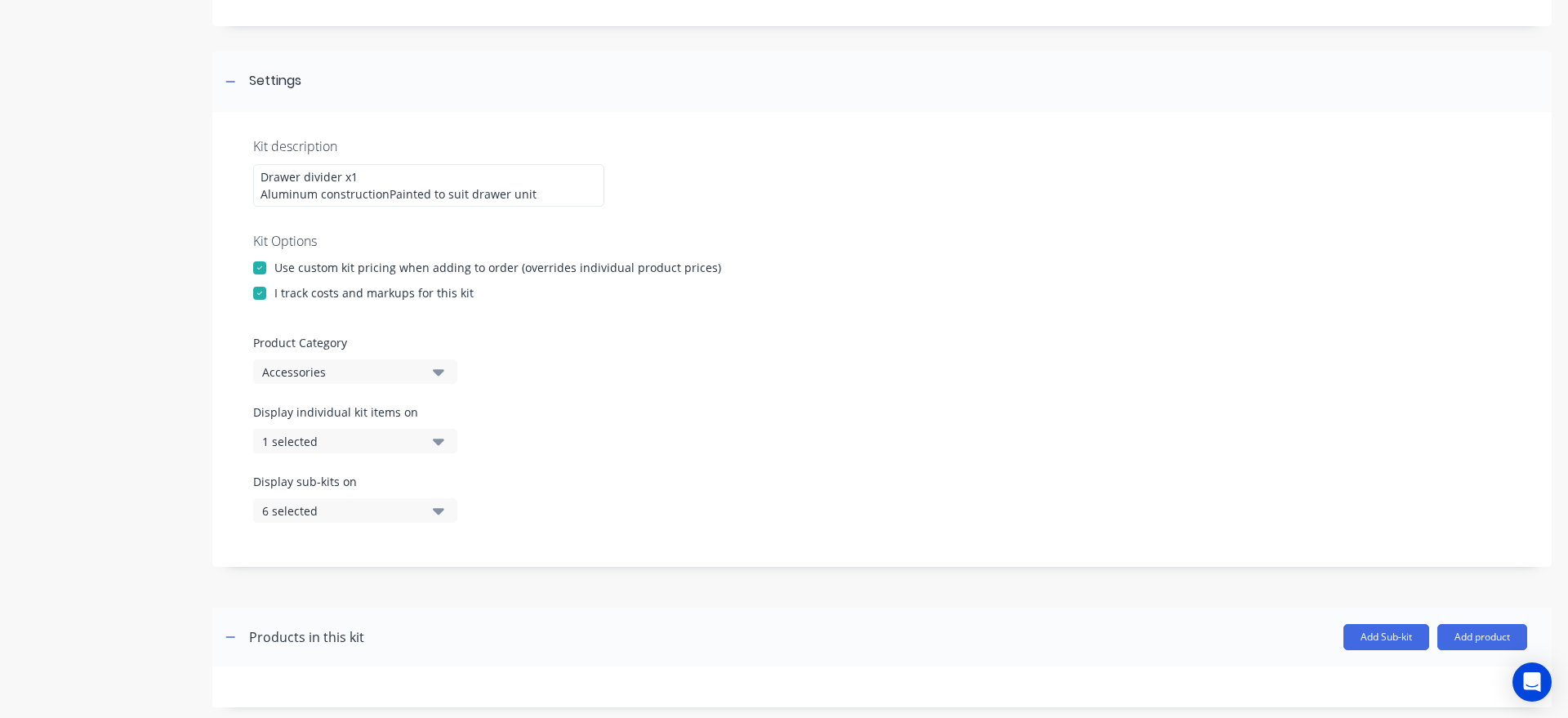
click at [403, 516] on button "6 selected" at bounding box center [356, 510] width 204 height 24
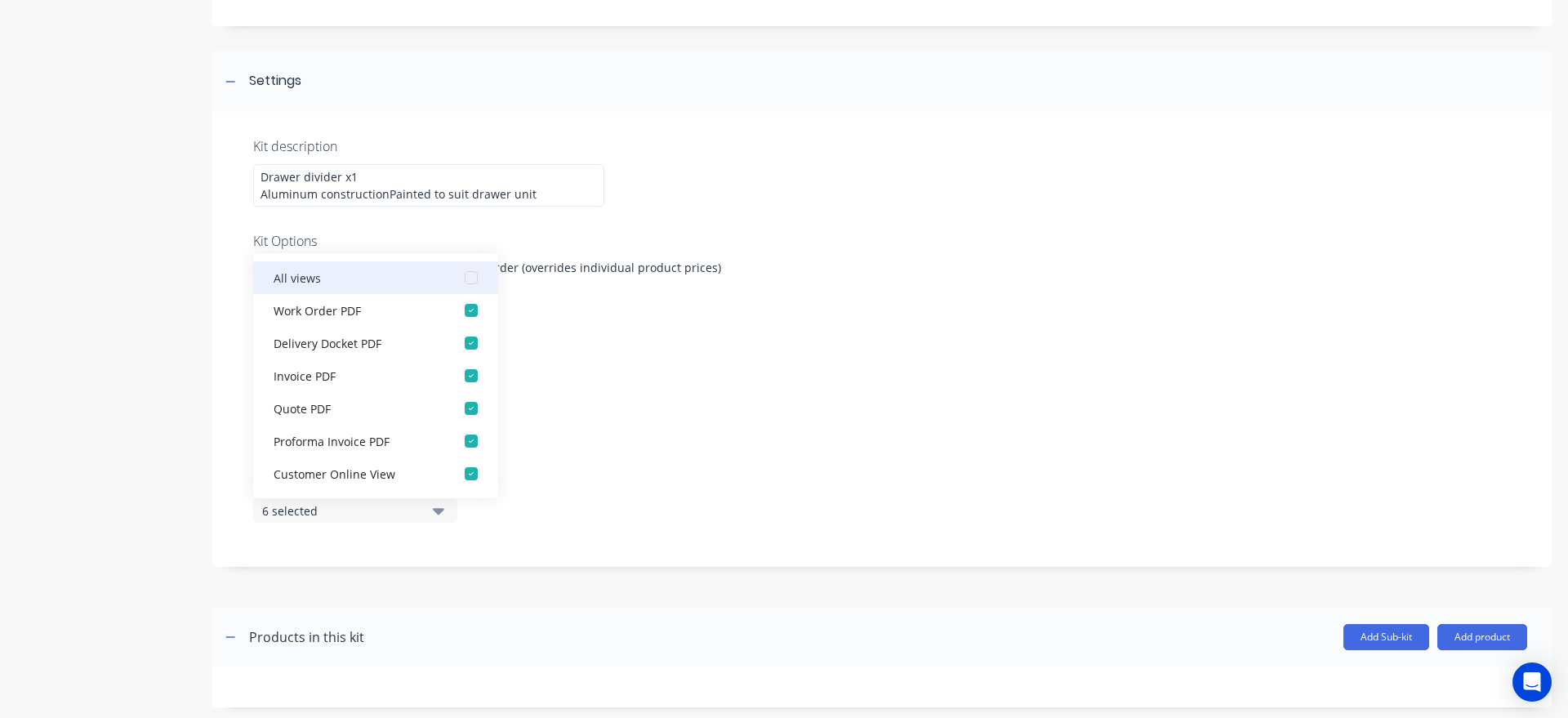
click at [337, 284] on button "All views" at bounding box center [376, 277] width 245 height 33
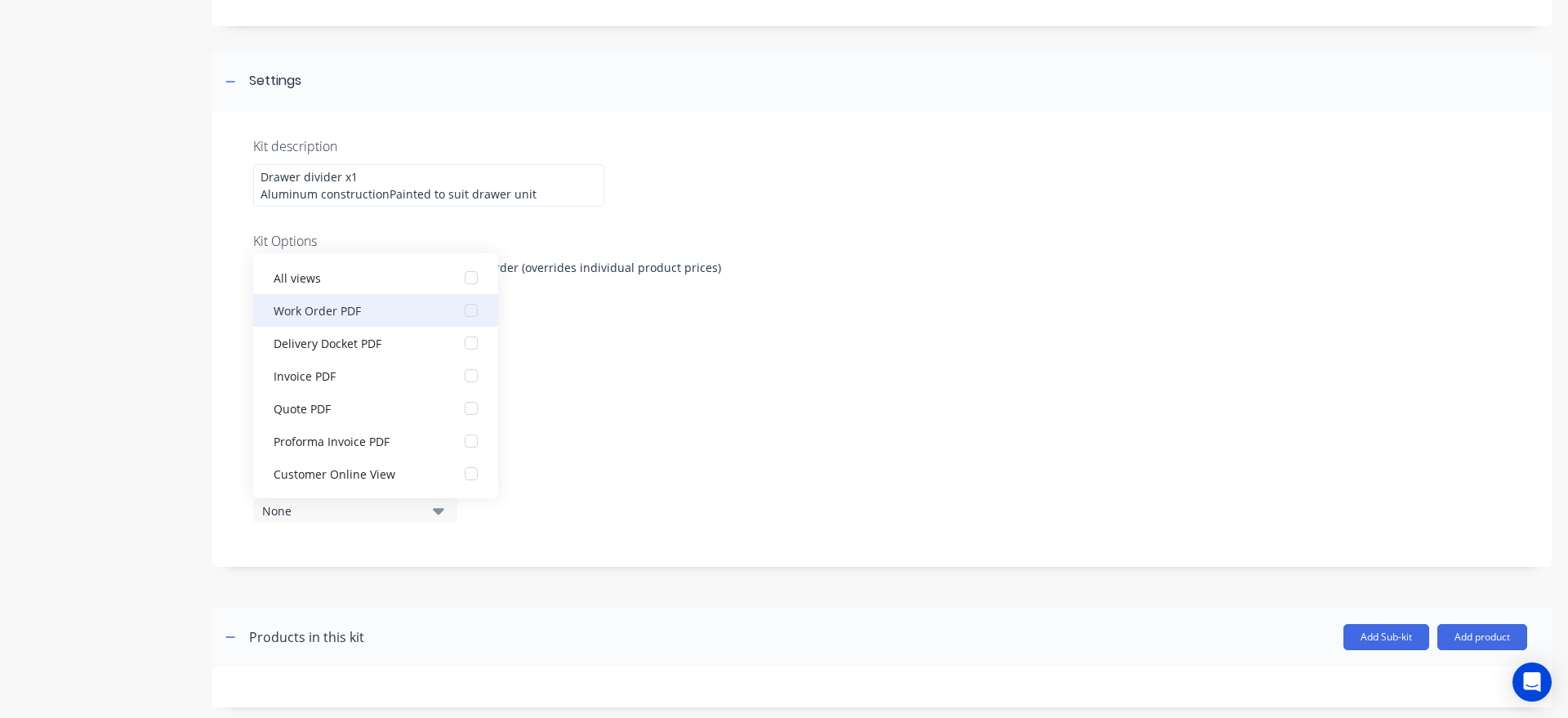
click at [342, 316] on button "Work Order PDF" at bounding box center [376, 310] width 245 height 33
click at [628, 463] on div "Display individual kit items on 1 selected" at bounding box center [882, 438] width 1258 height 69
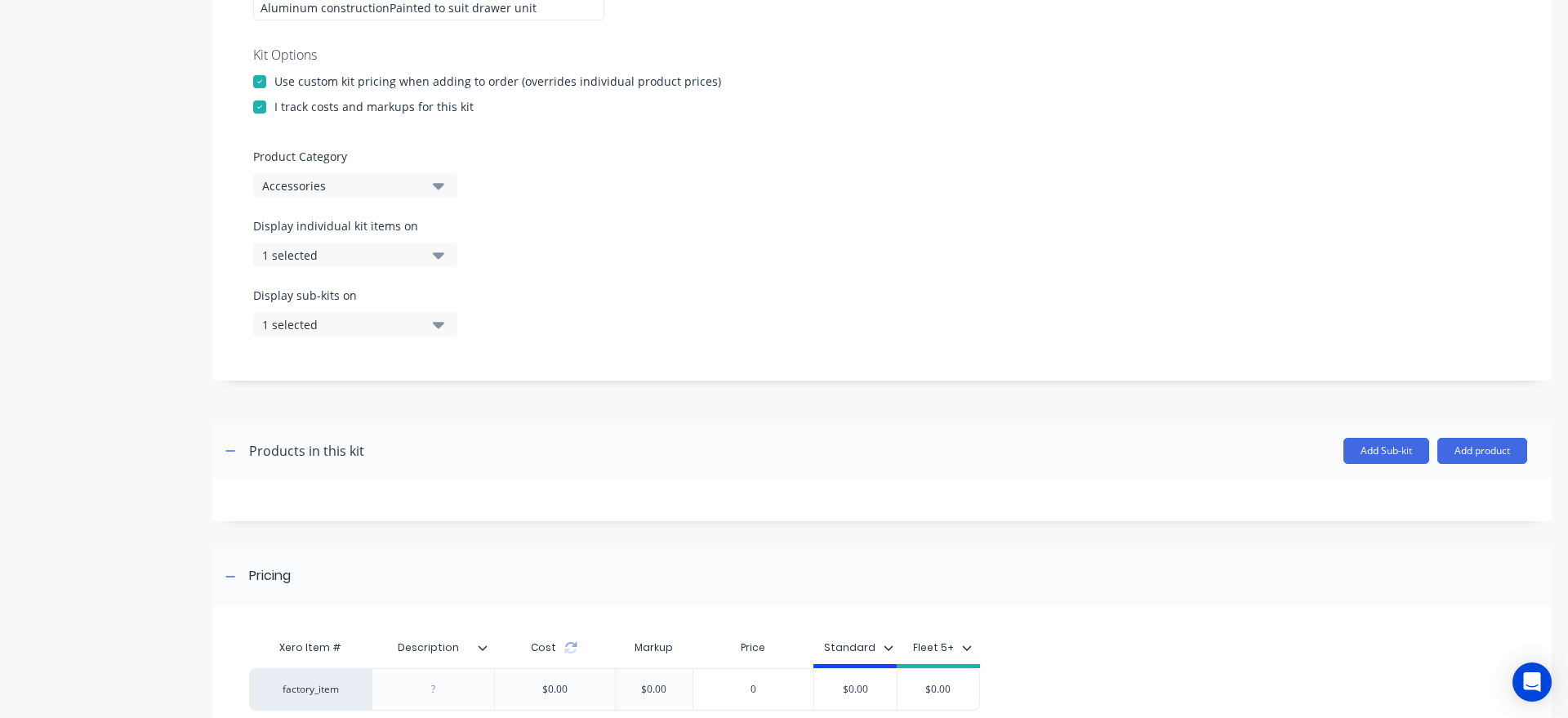
scroll to position [540, 0]
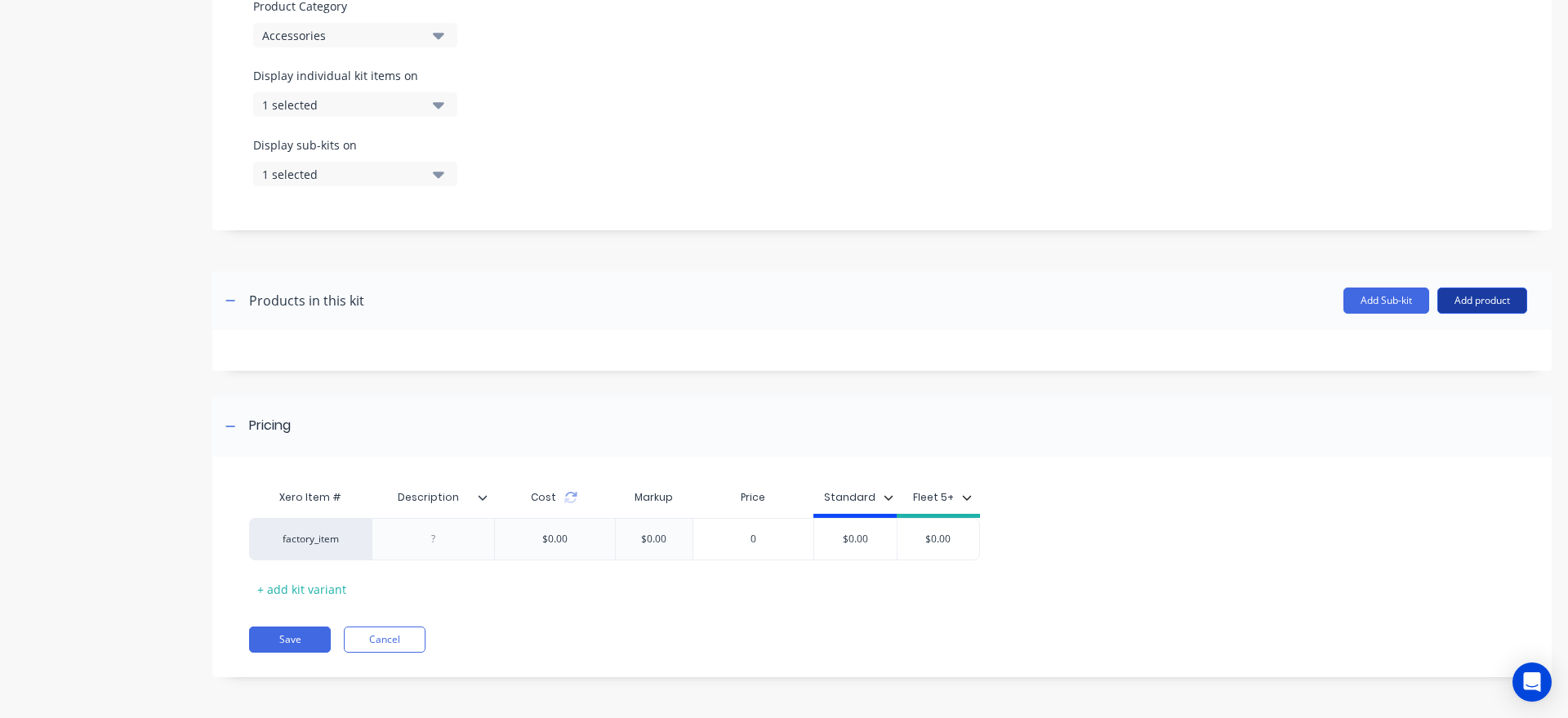
click at [1477, 290] on button "Add product" at bounding box center [1481, 300] width 90 height 26
click at [1466, 341] on div "Product catalogue" at bounding box center [1449, 342] width 126 height 23
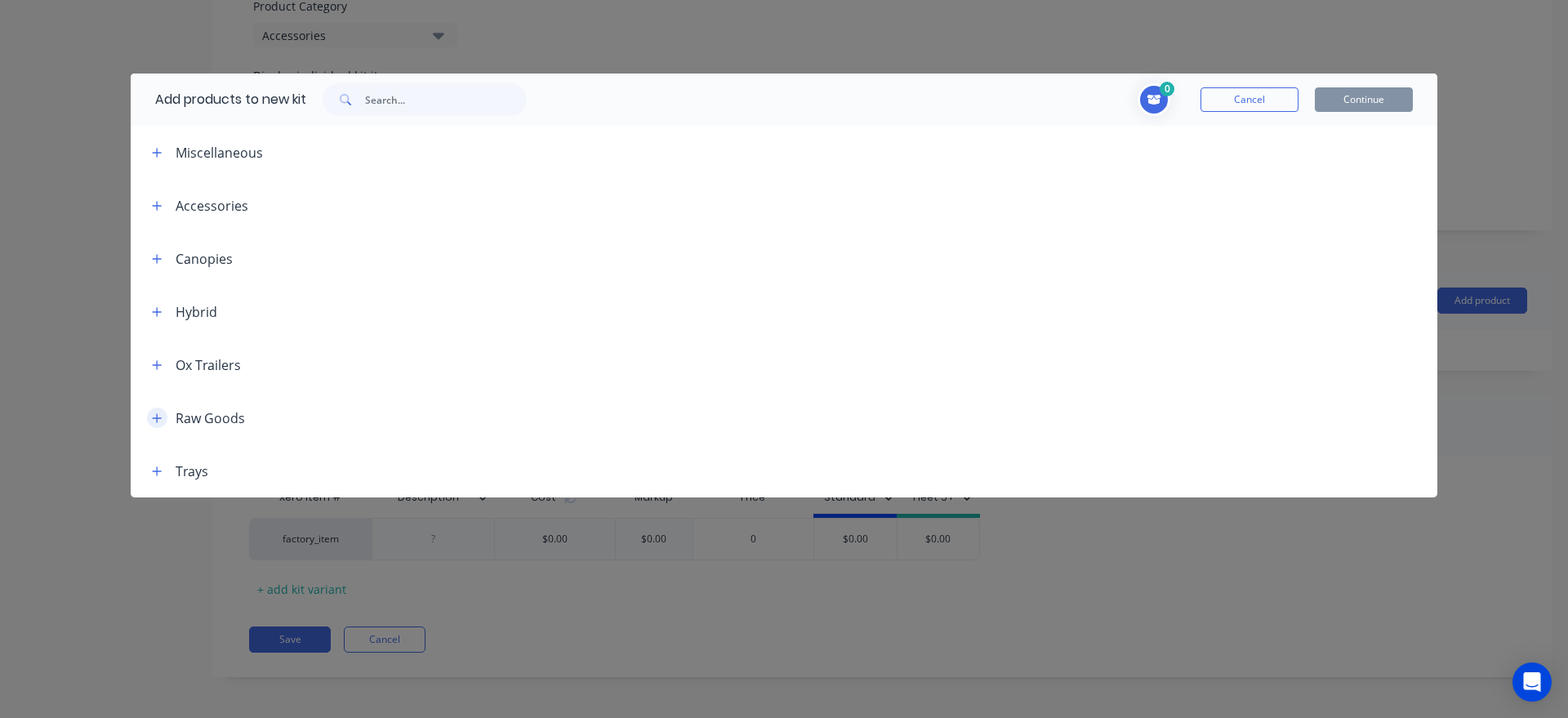
click at [149, 416] on button "button" at bounding box center [157, 418] width 20 height 20
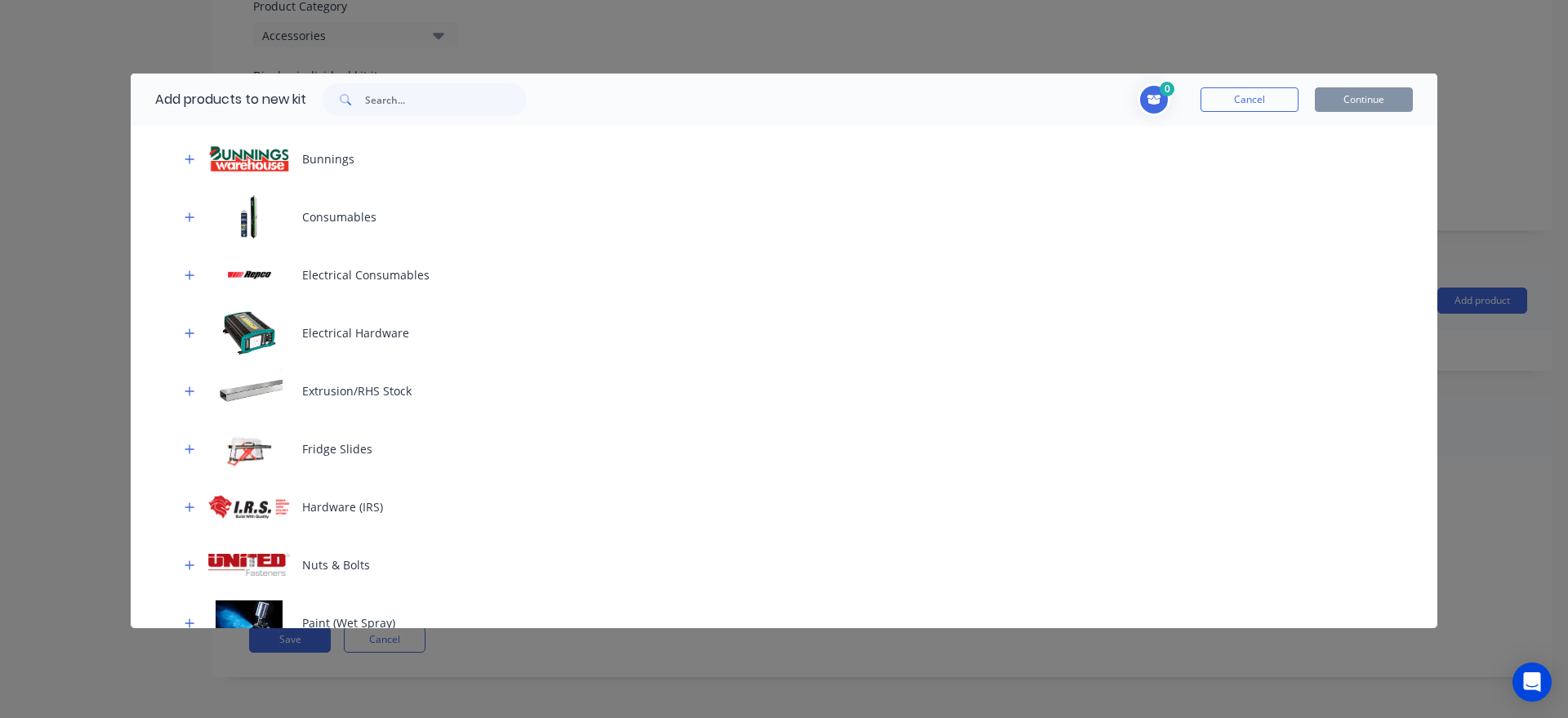
scroll to position [623, 0]
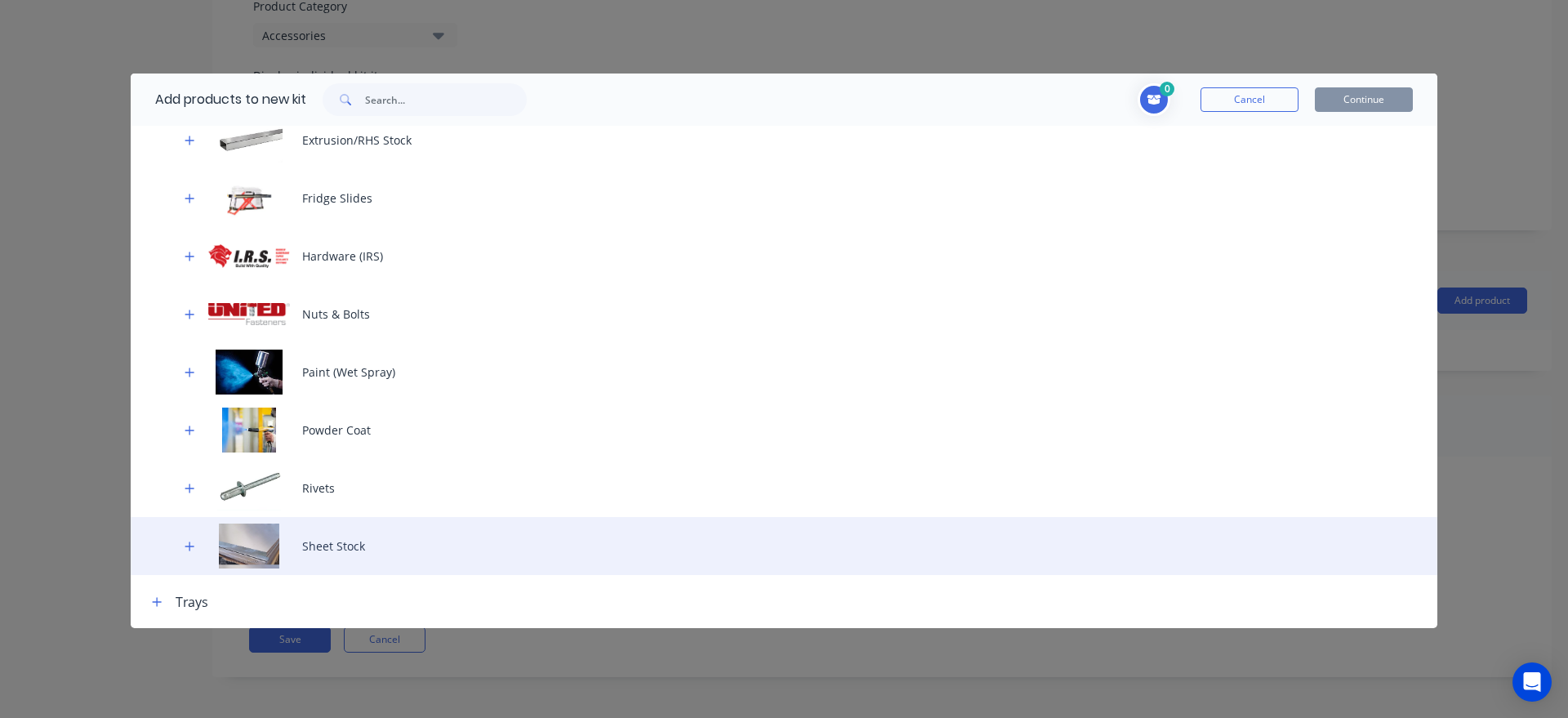
click at [355, 551] on div "Sheet Stock" at bounding box center [783, 546] width 1306 height 58
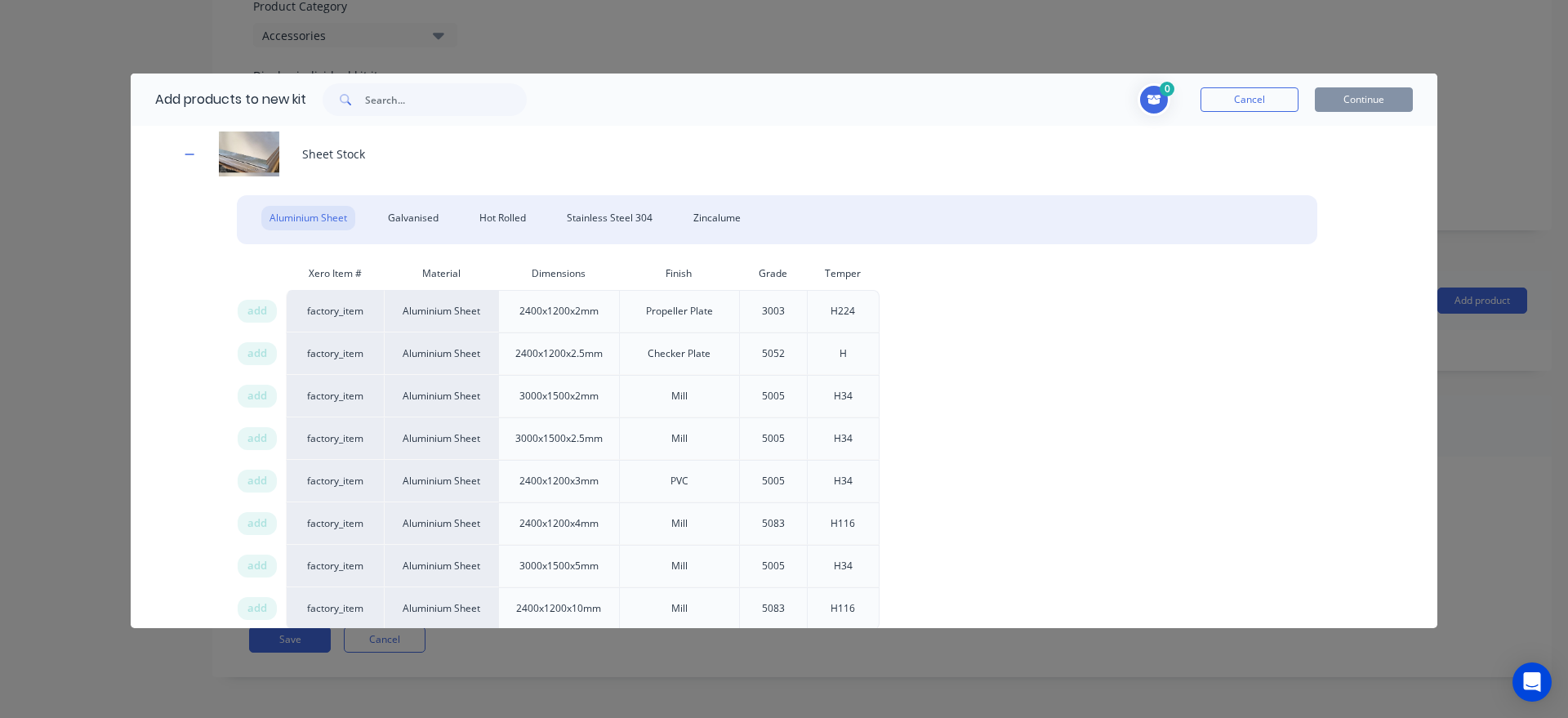
scroll to position [1089, 0]
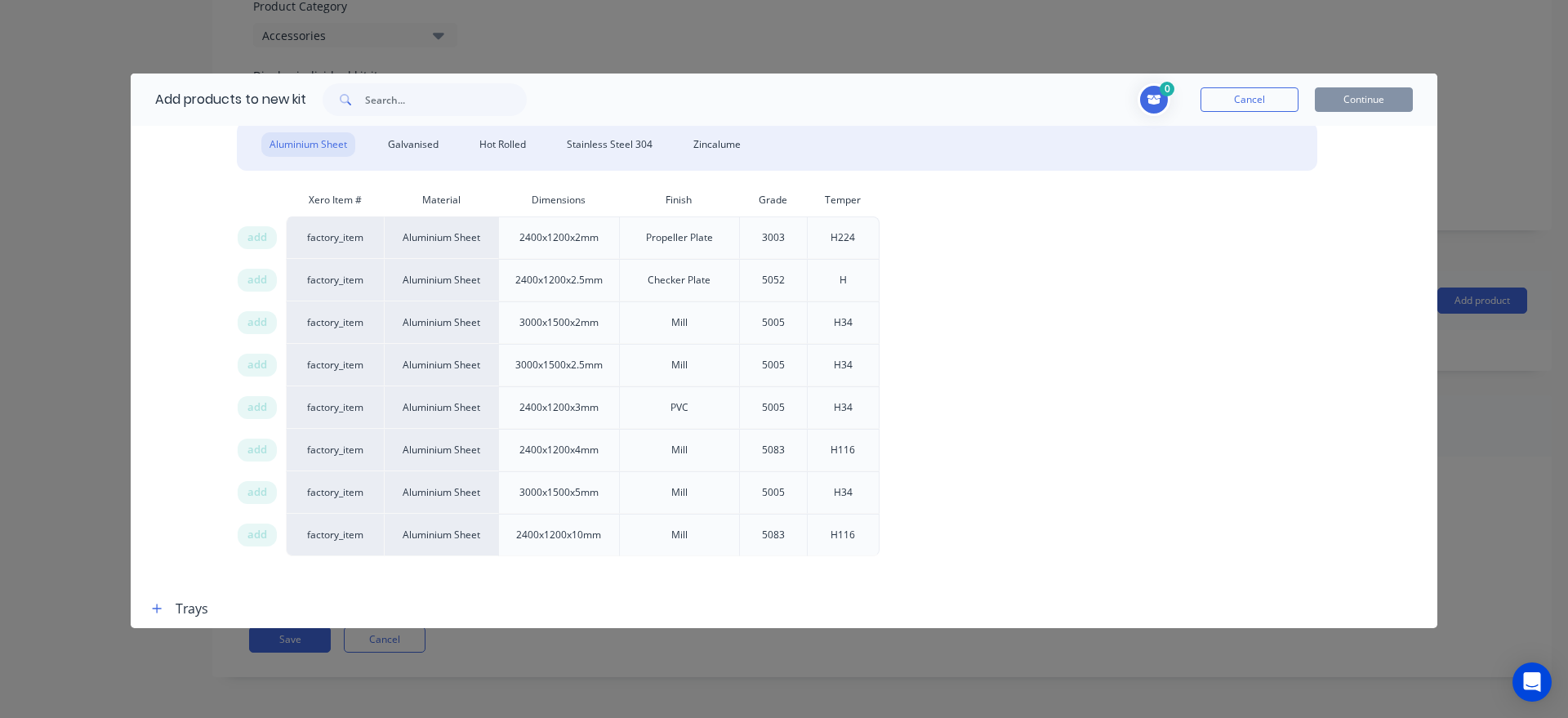
click at [252, 354] on div "add" at bounding box center [261, 365] width 49 height 43
click at [252, 361] on span "add" at bounding box center [257, 365] width 19 height 17
click at [1375, 93] on button "Continue" at bounding box center [1363, 99] width 98 height 24
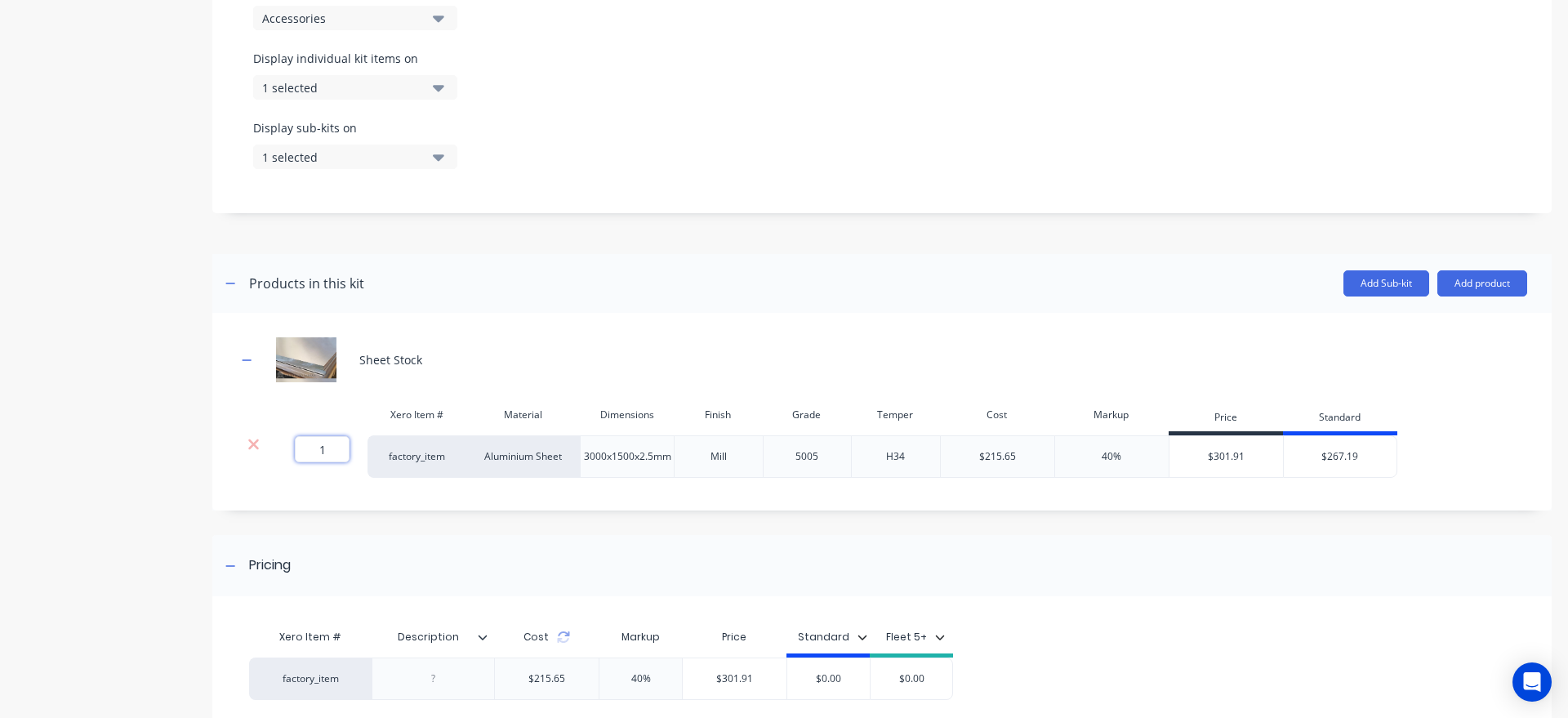
click at [338, 462] on input "1" at bounding box center [321, 449] width 54 height 26
type input ".03"
click at [175, 428] on div "Product details" at bounding box center [102, 183] width 172 height 1315
click at [1484, 296] on button "Add product" at bounding box center [1481, 283] width 90 height 26
click at [1468, 368] on div "Labour" at bounding box center [1449, 358] width 126 height 23
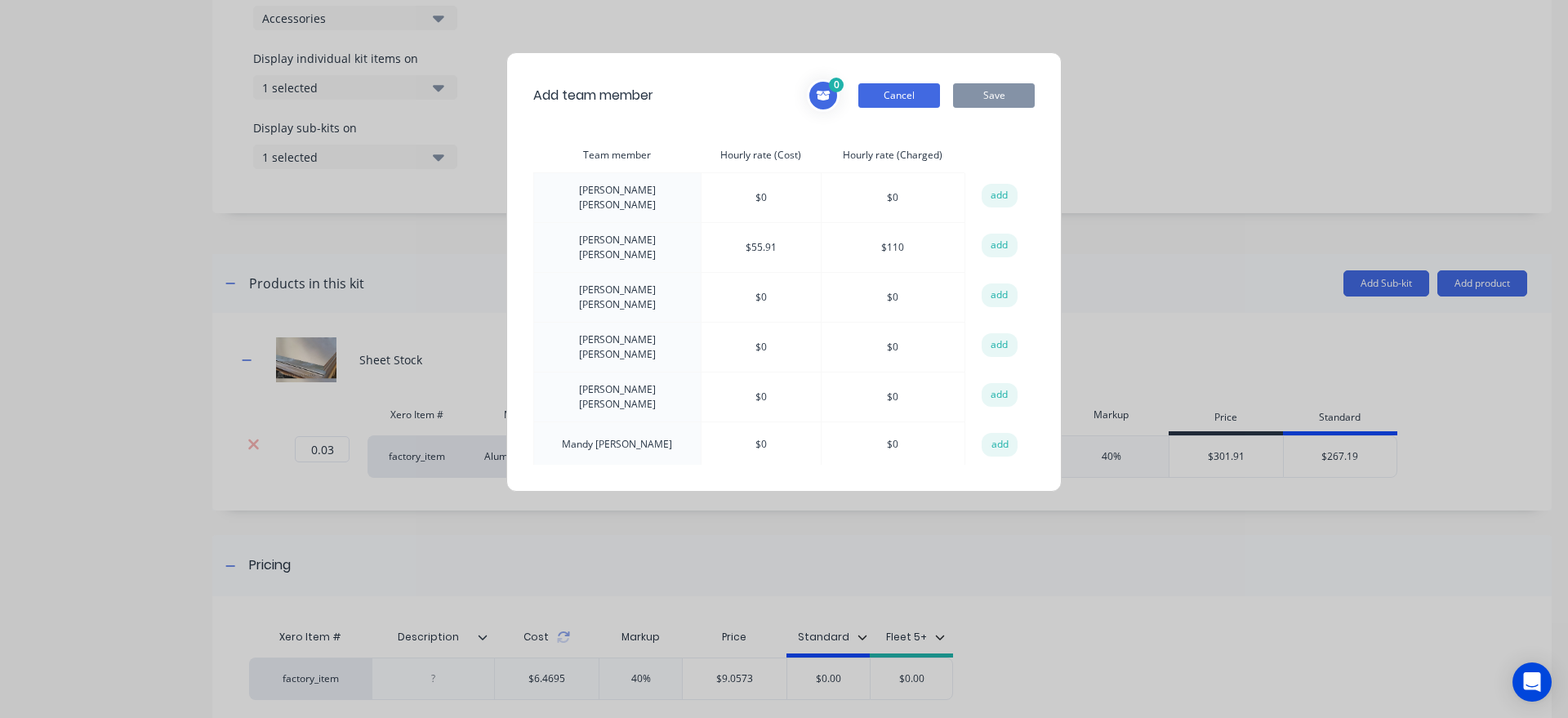
click at [899, 103] on button "Cancel" at bounding box center [899, 95] width 82 height 24
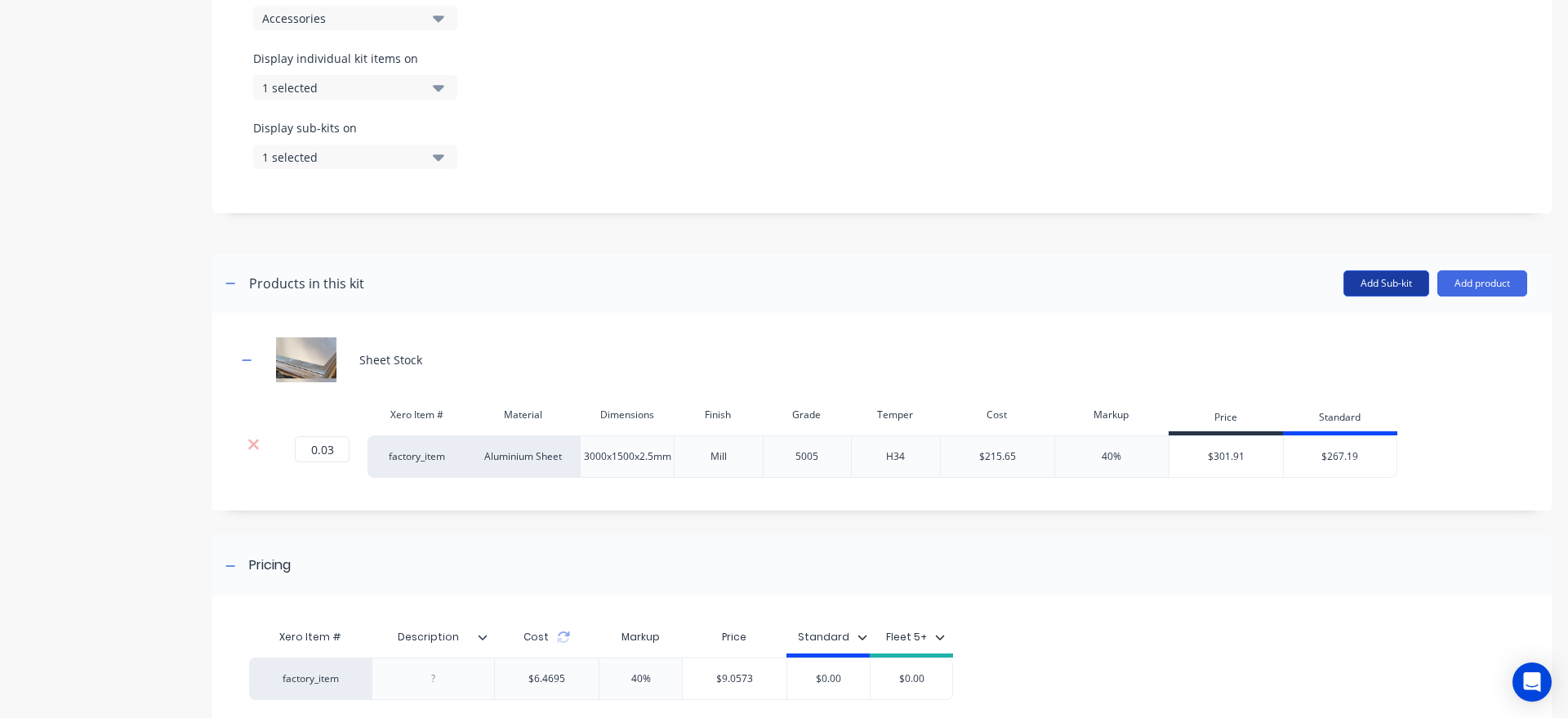
click at [1369, 296] on button "Add Sub-kit" at bounding box center [1386, 283] width 85 height 26
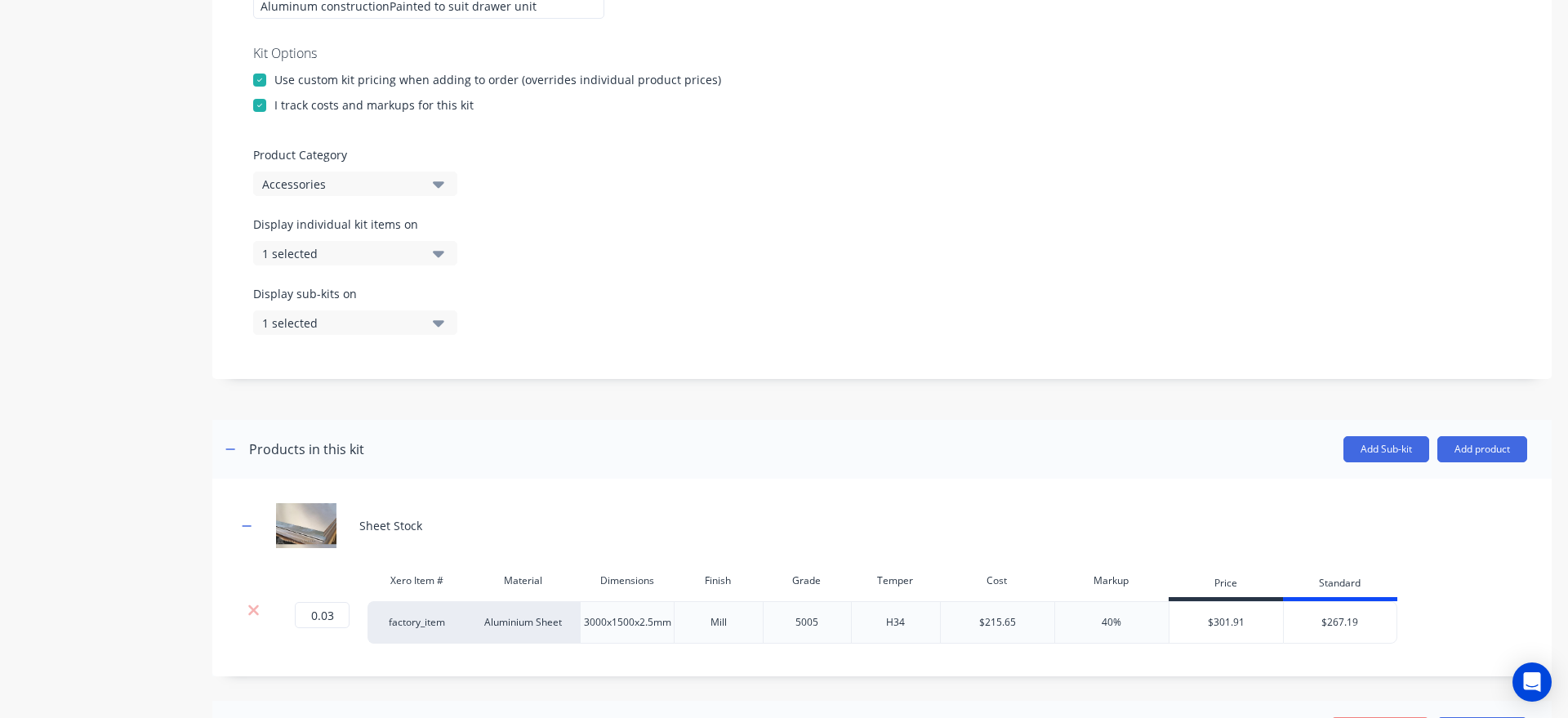
scroll to position [654, 0]
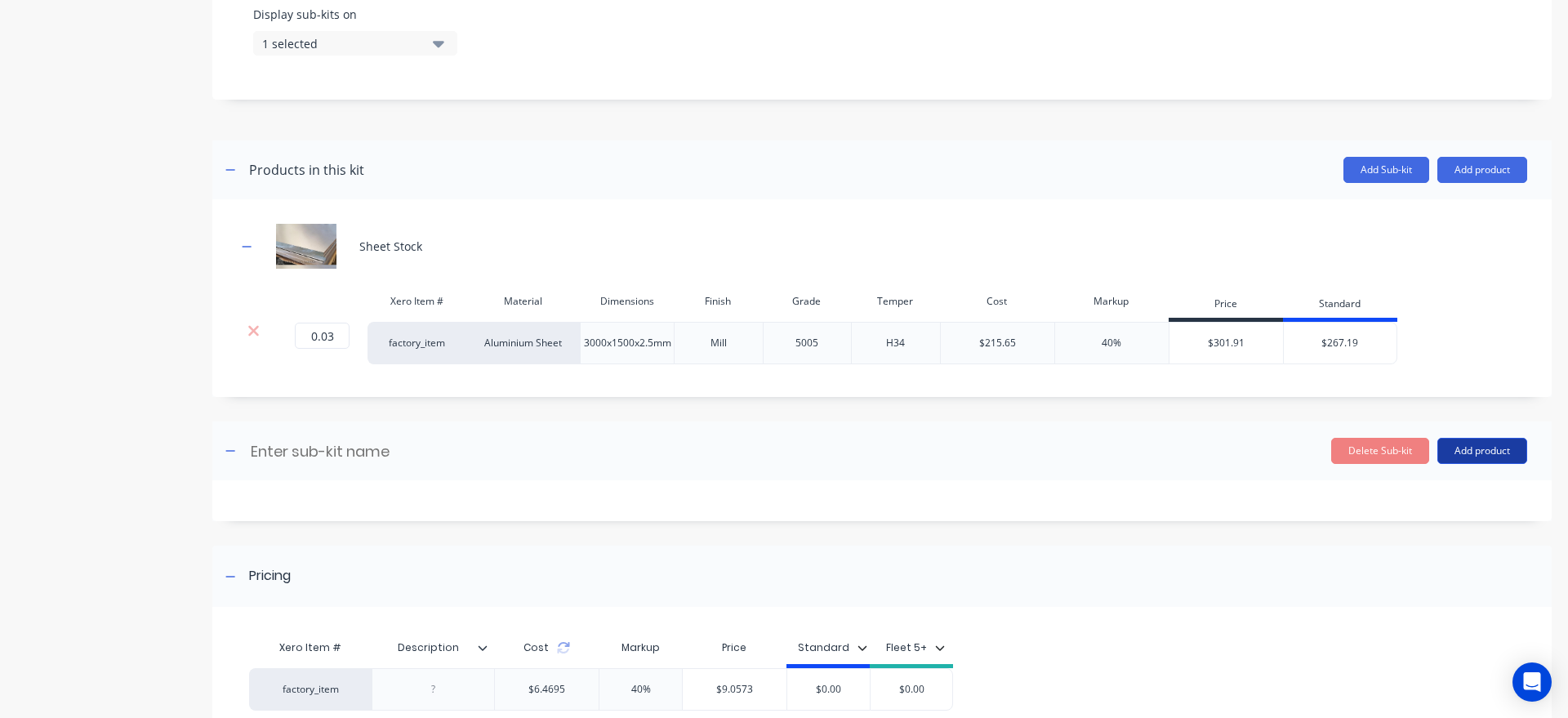
click at [1483, 464] on button "Add product" at bounding box center [1481, 450] width 90 height 26
click at [1367, 464] on button "Delete Sub-kit" at bounding box center [1380, 450] width 98 height 26
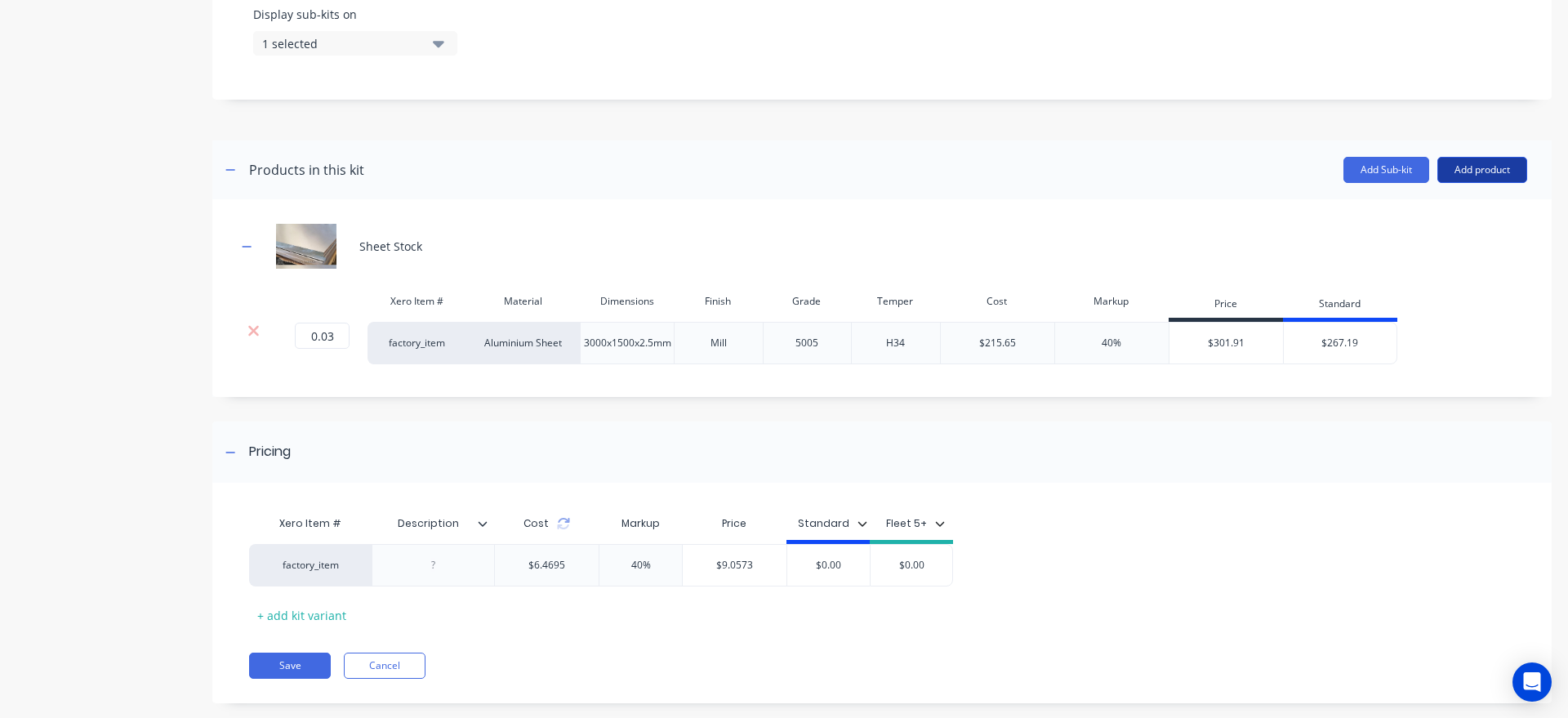
click at [1497, 183] on button "Add product" at bounding box center [1481, 169] width 90 height 26
click at [1478, 223] on div "Product catalogue" at bounding box center [1449, 212] width 126 height 23
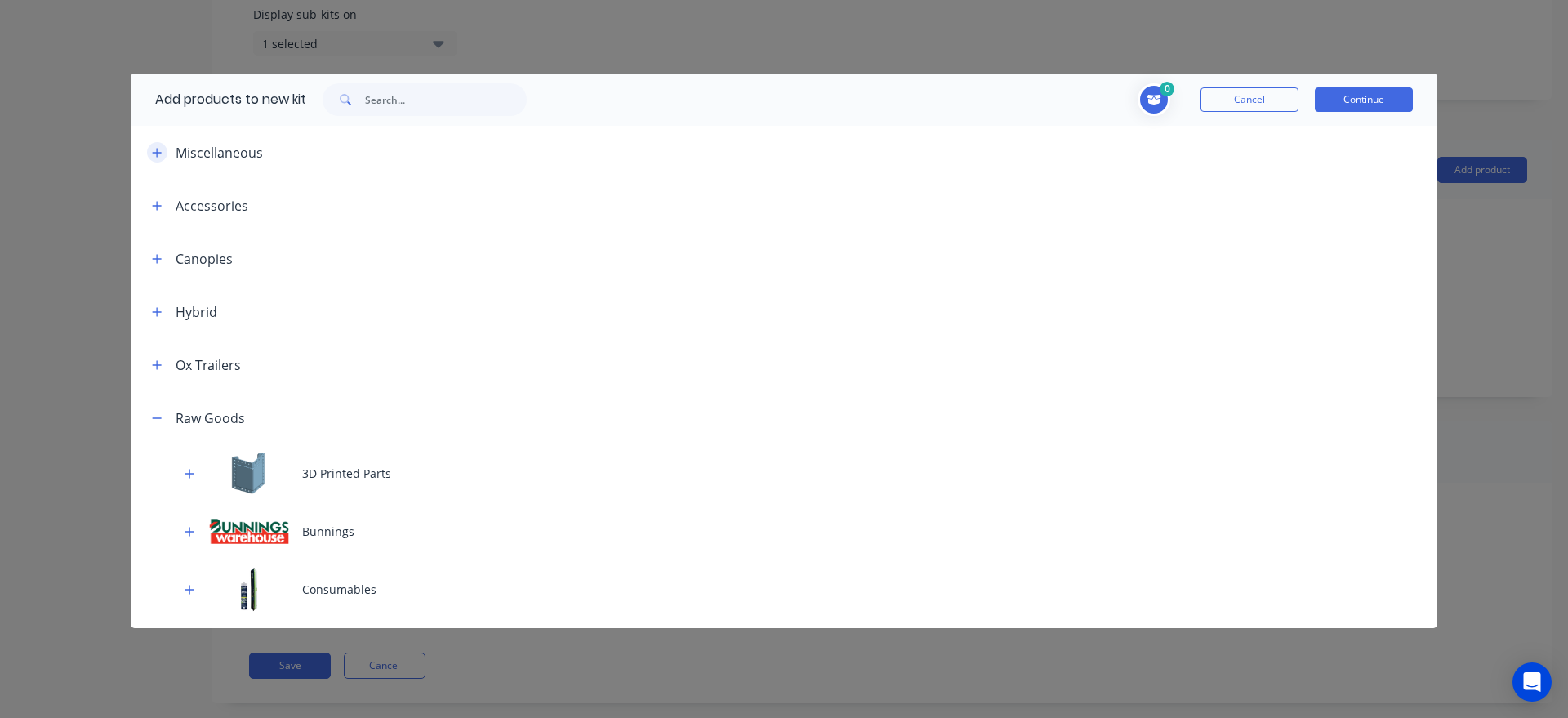
click at [159, 155] on icon "button" at bounding box center [157, 153] width 10 height 12
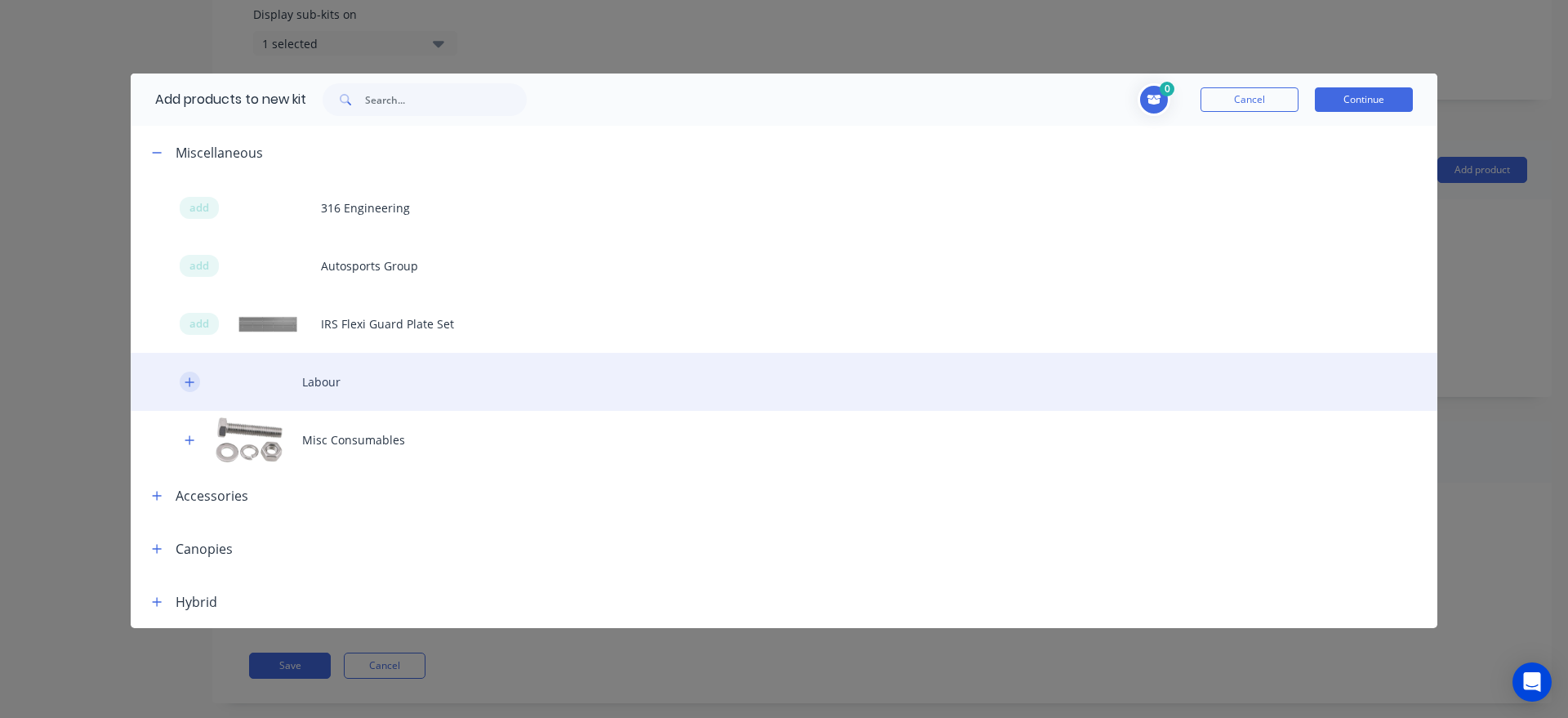
click at [187, 385] on icon "button" at bounding box center [190, 382] width 10 height 12
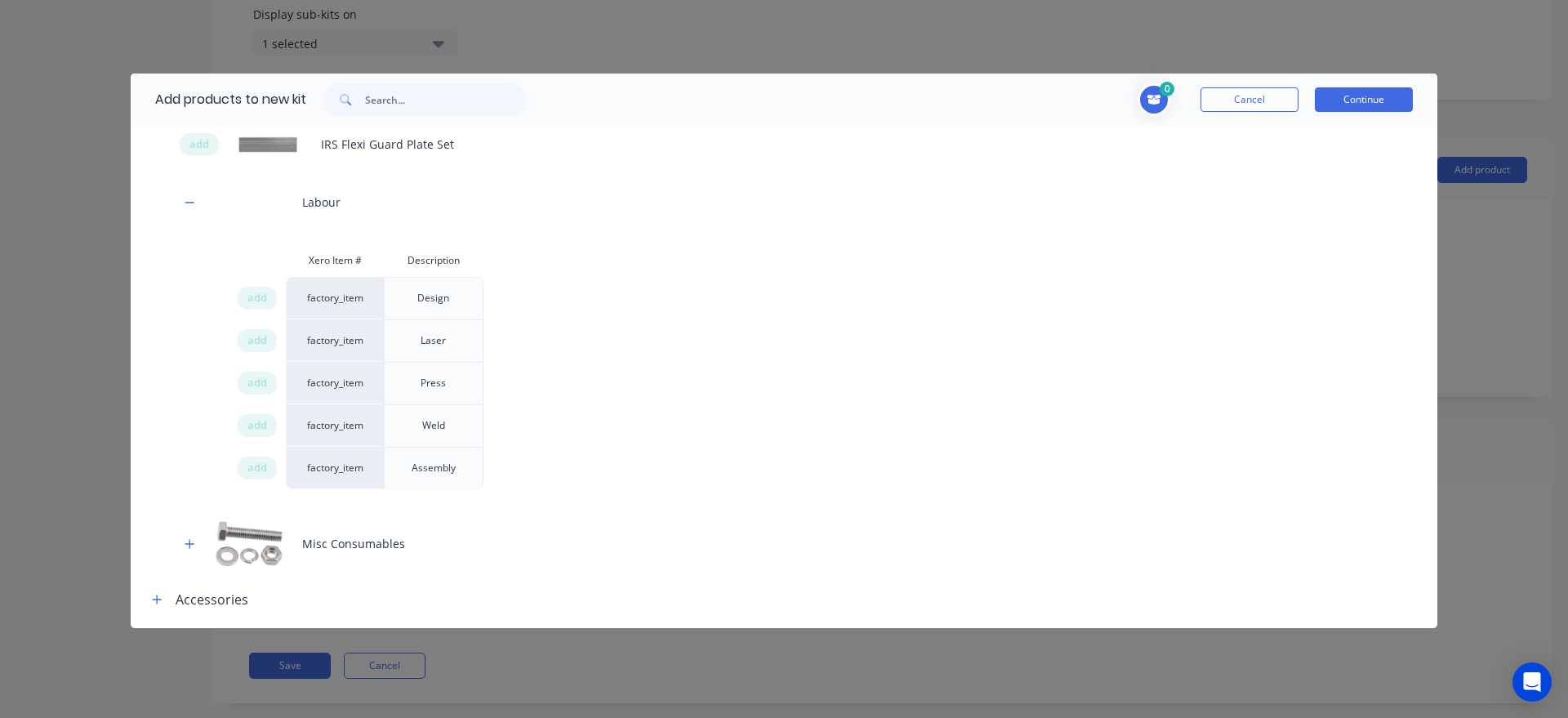
scroll to position [186, 0]
click at [249, 333] on span "add" at bounding box center [257, 334] width 19 height 17
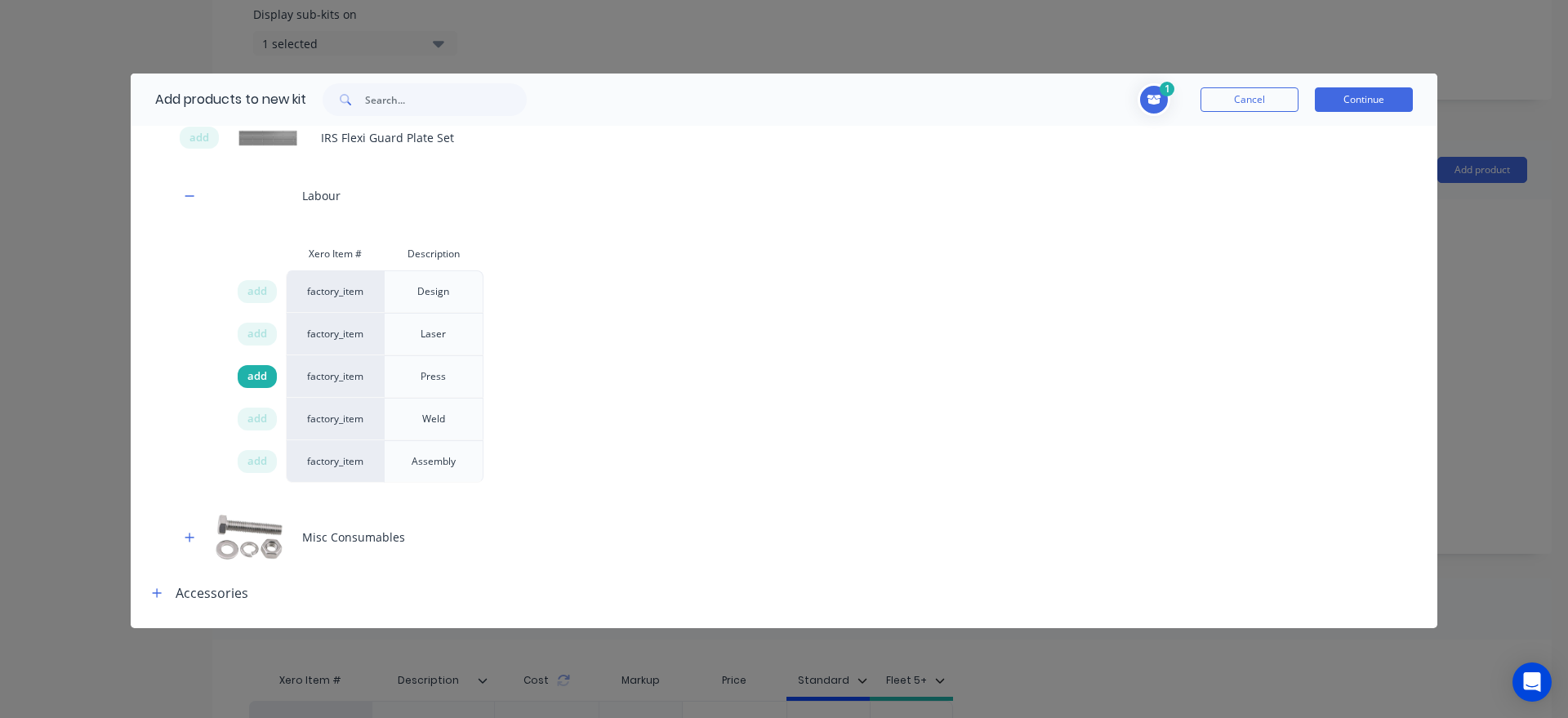
click at [247, 377] on div "add" at bounding box center [257, 376] width 39 height 23
click at [1356, 106] on button "Continue" at bounding box center [1363, 99] width 98 height 24
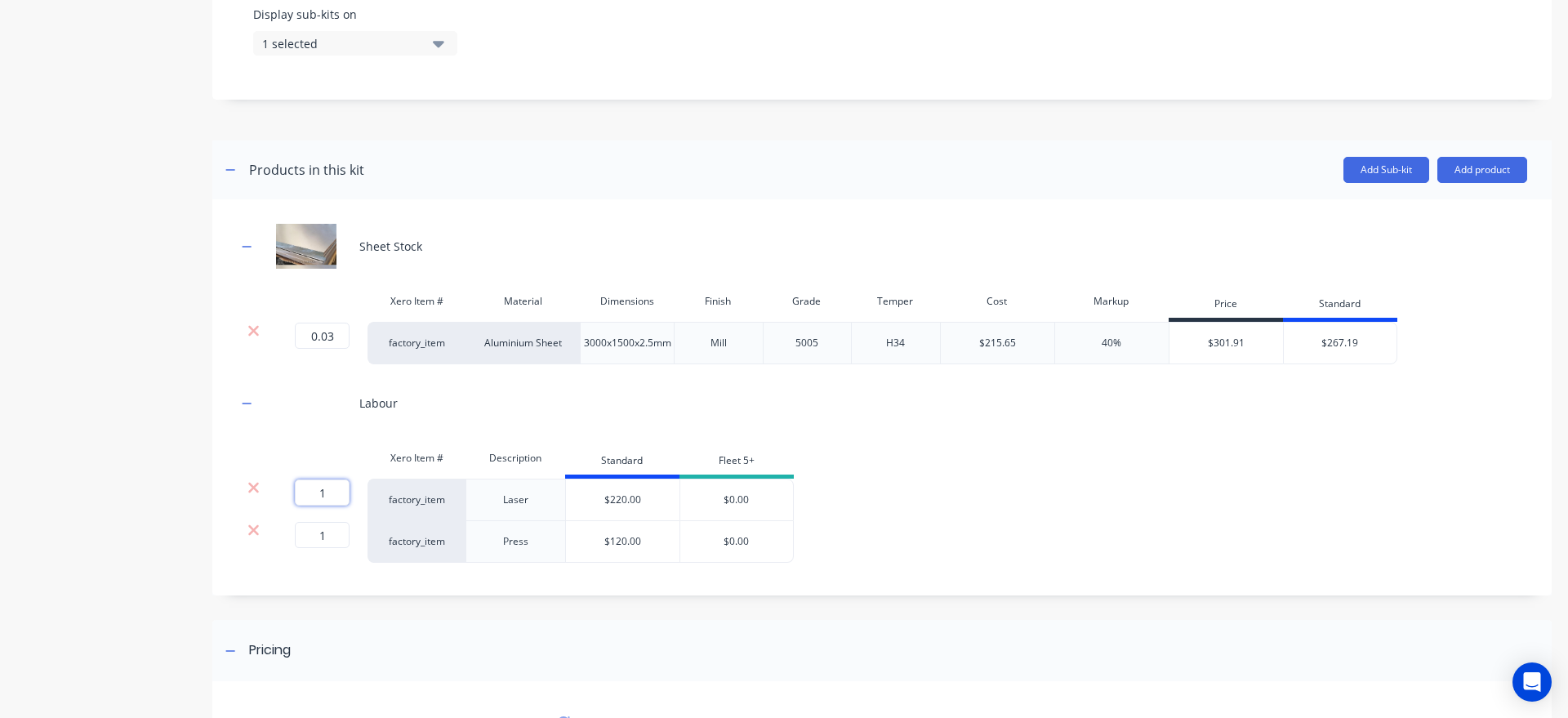
click at [343, 505] on input "1" at bounding box center [321, 492] width 54 height 26
type input "0.25"
click at [345, 548] on input "1" at bounding box center [321, 535] width 54 height 26
type input "0.25"
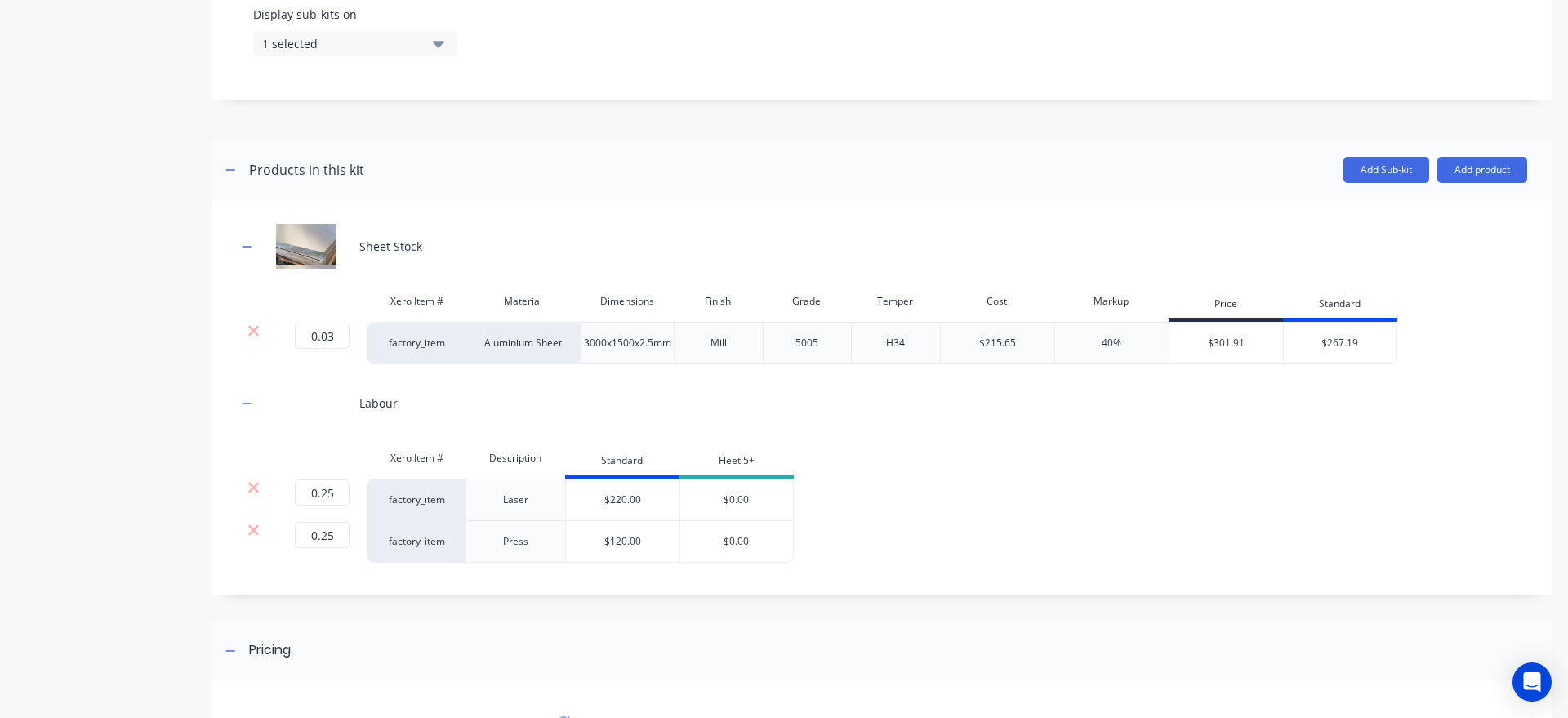
click at [96, 531] on div "Product details" at bounding box center [102, 168] width 172 height 1514
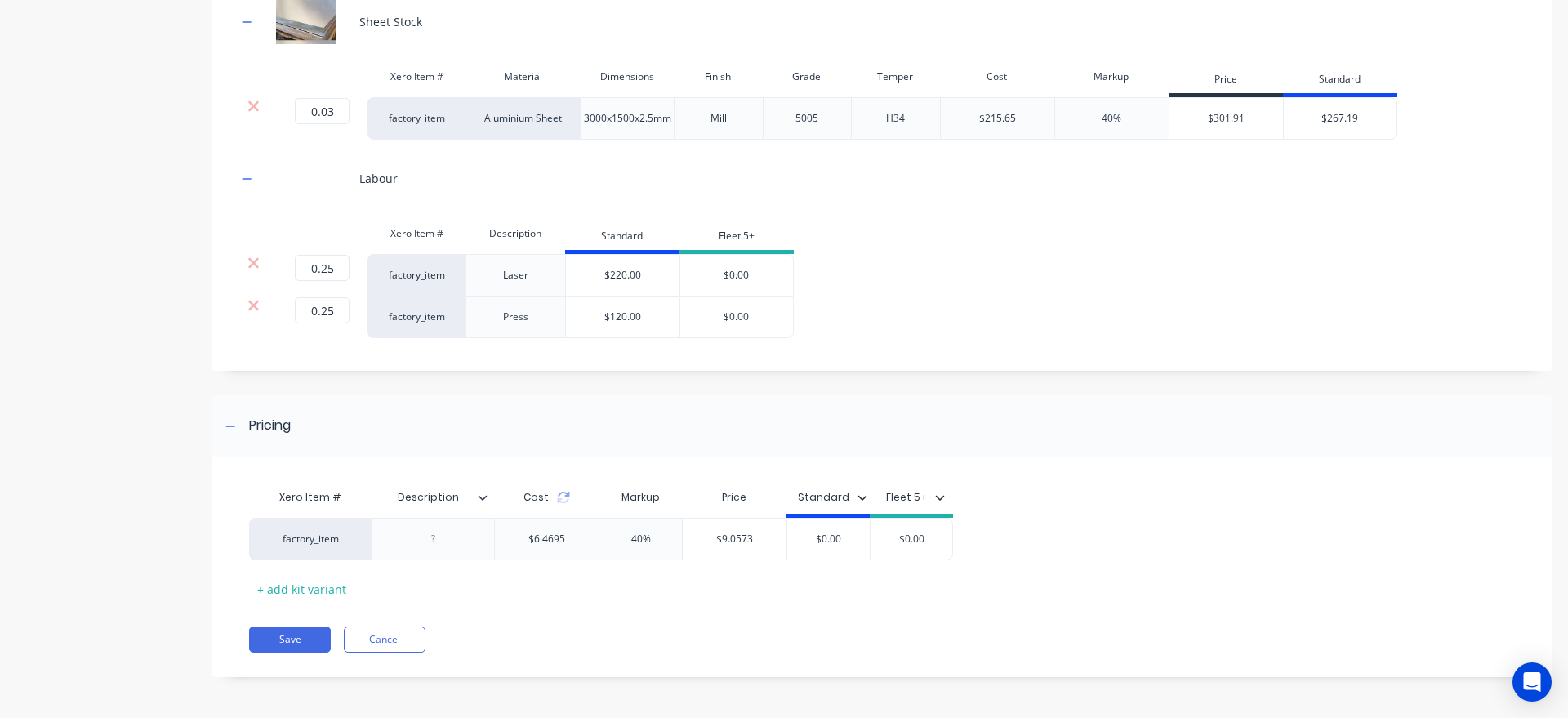
click at [565, 505] on div "Cost" at bounding box center [546, 497] width 105 height 33
click at [564, 494] on icon at bounding box center [564, 497] width 13 height 13
click at [435, 541] on div at bounding box center [433, 538] width 82 height 21
click at [340, 312] on input "0.25" at bounding box center [321, 310] width 54 height 26
type input "0.5"
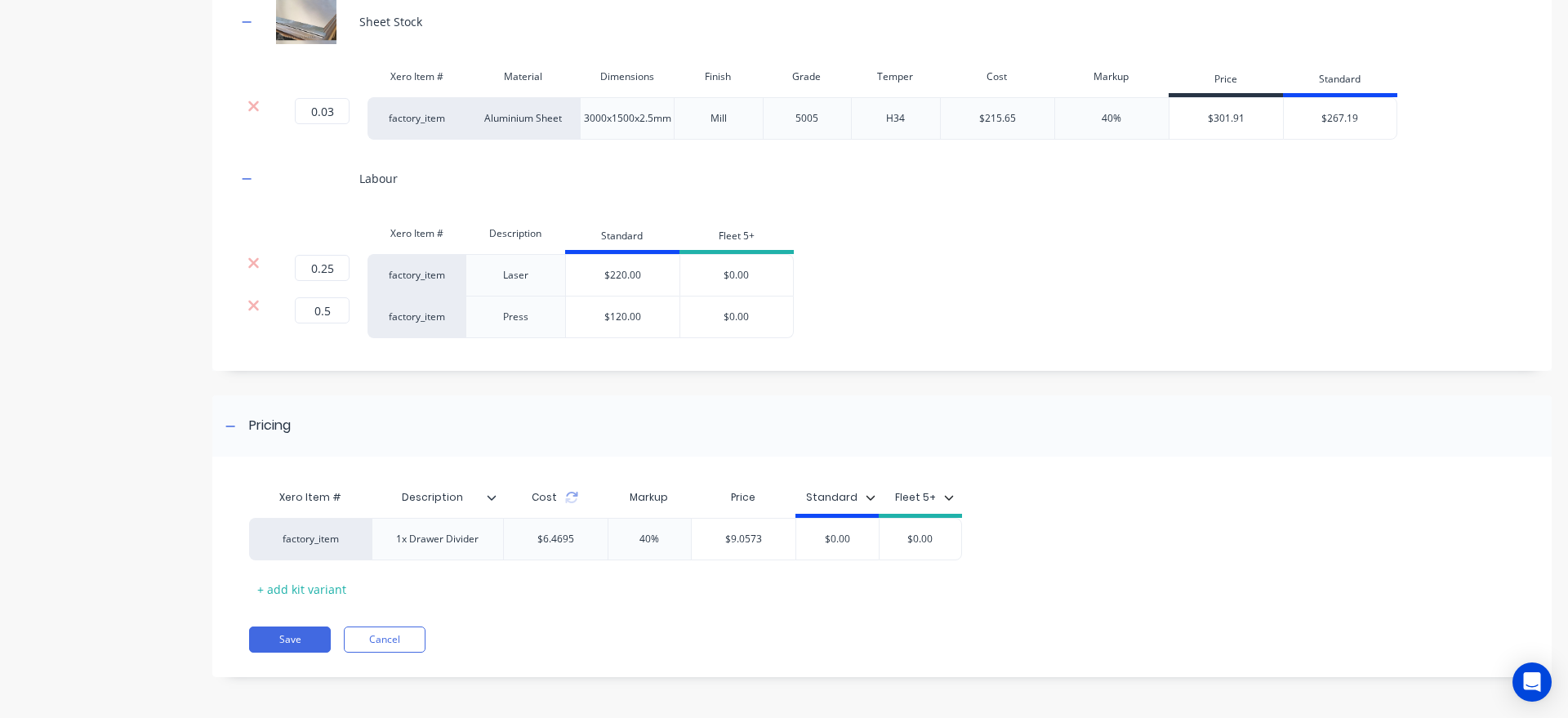
click at [563, 500] on div "Cost" at bounding box center [555, 497] width 47 height 15
click at [571, 499] on icon at bounding box center [571, 497] width 13 height 13
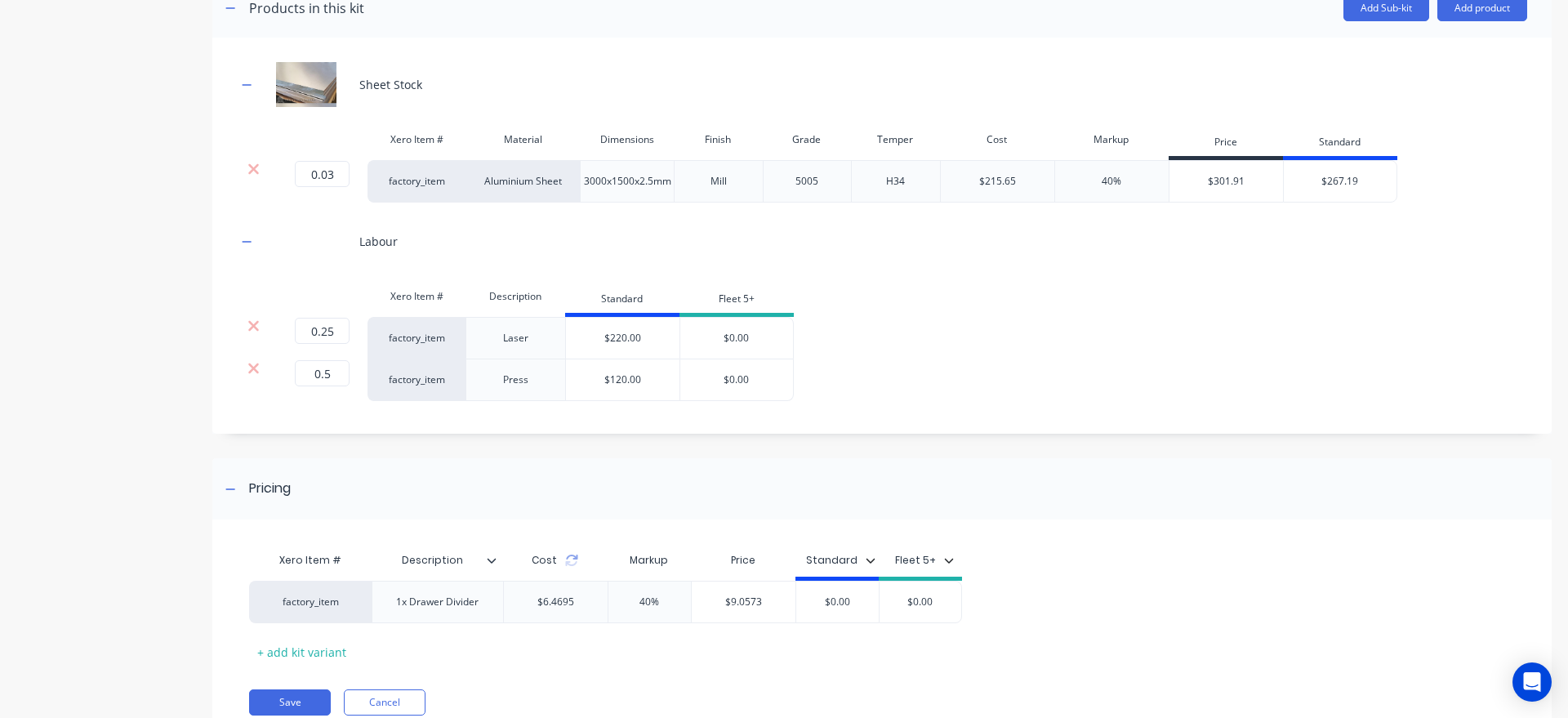
scroll to position [709, 0]
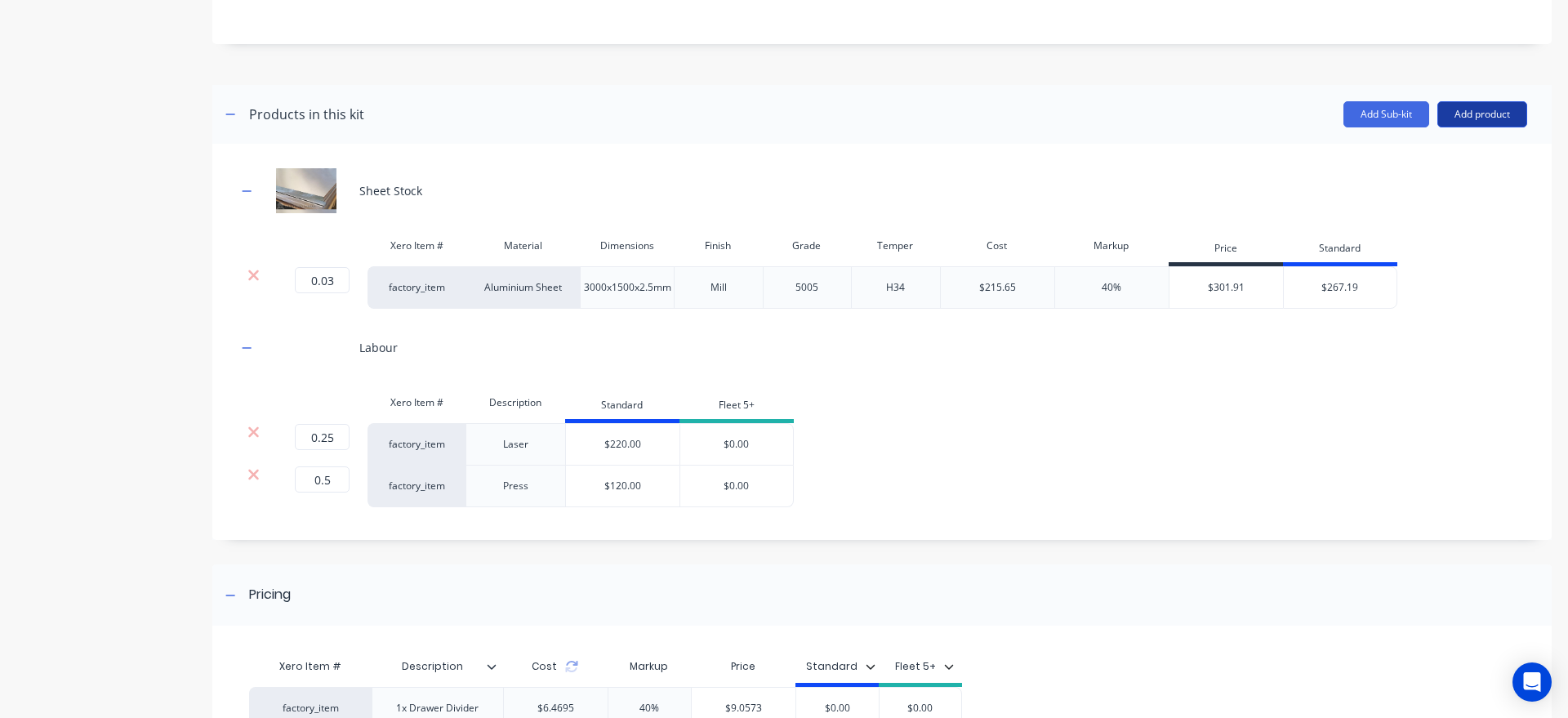
click at [1508, 123] on button "Add product" at bounding box center [1481, 114] width 90 height 26
click at [1488, 166] on div "Product catalogue" at bounding box center [1449, 156] width 126 height 23
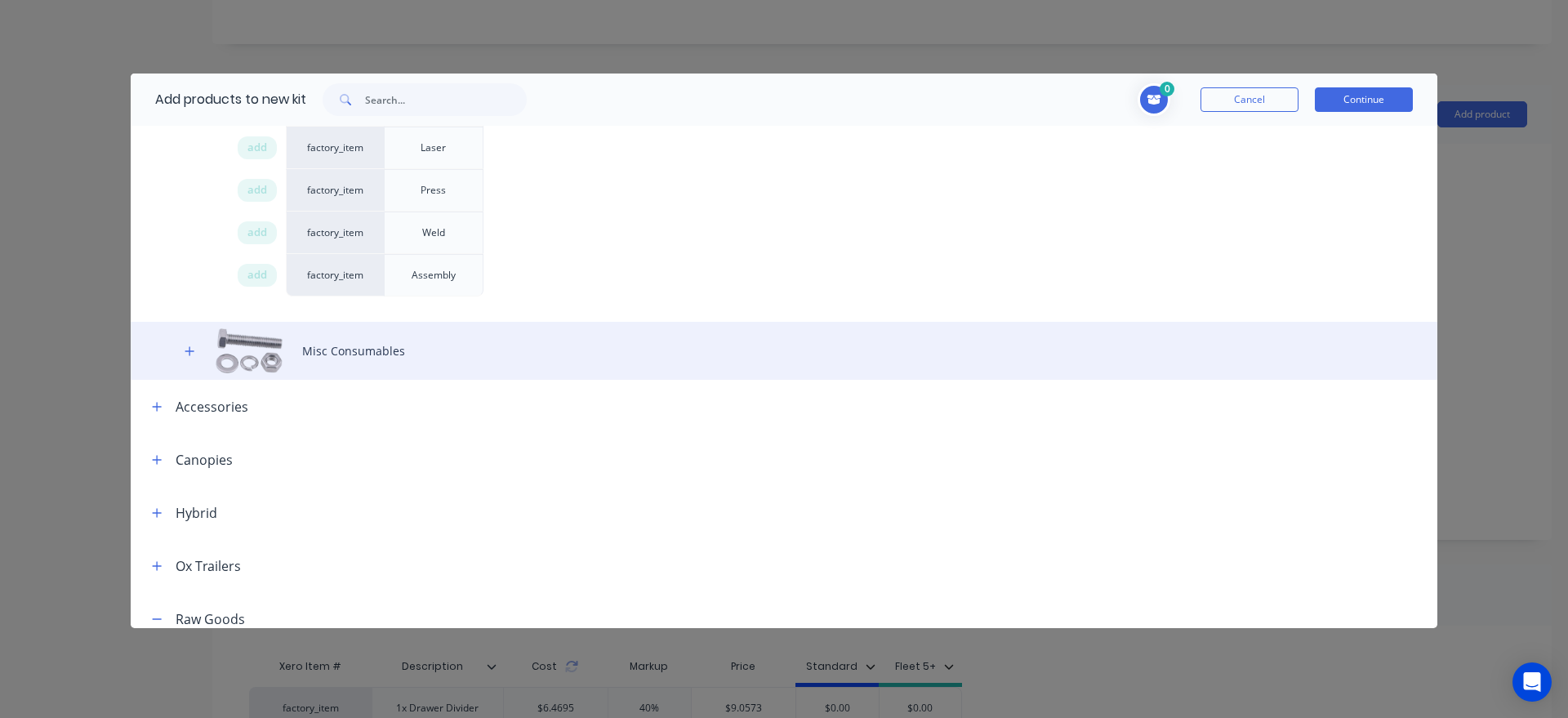
scroll to position [0, 0]
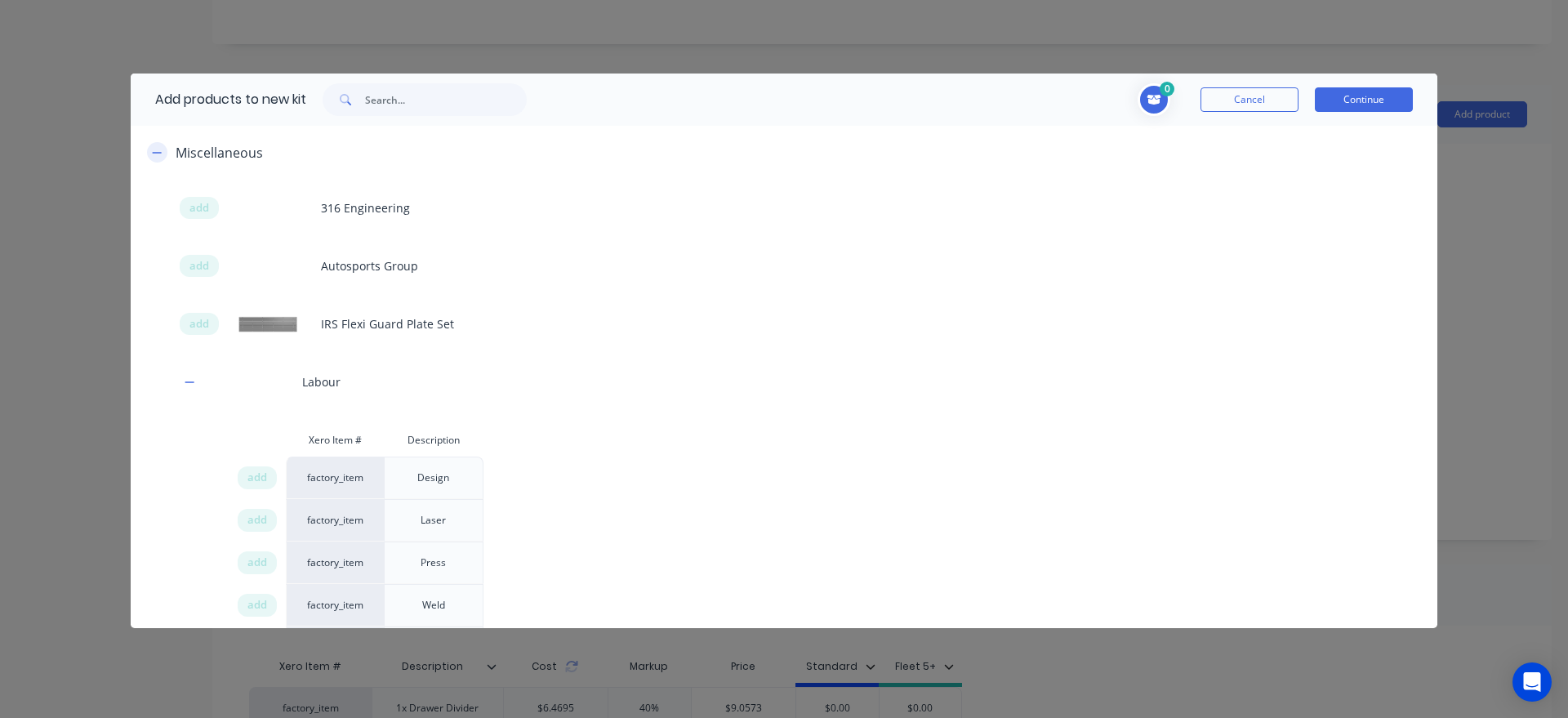
click at [161, 152] on icon "button" at bounding box center [157, 153] width 10 height 12
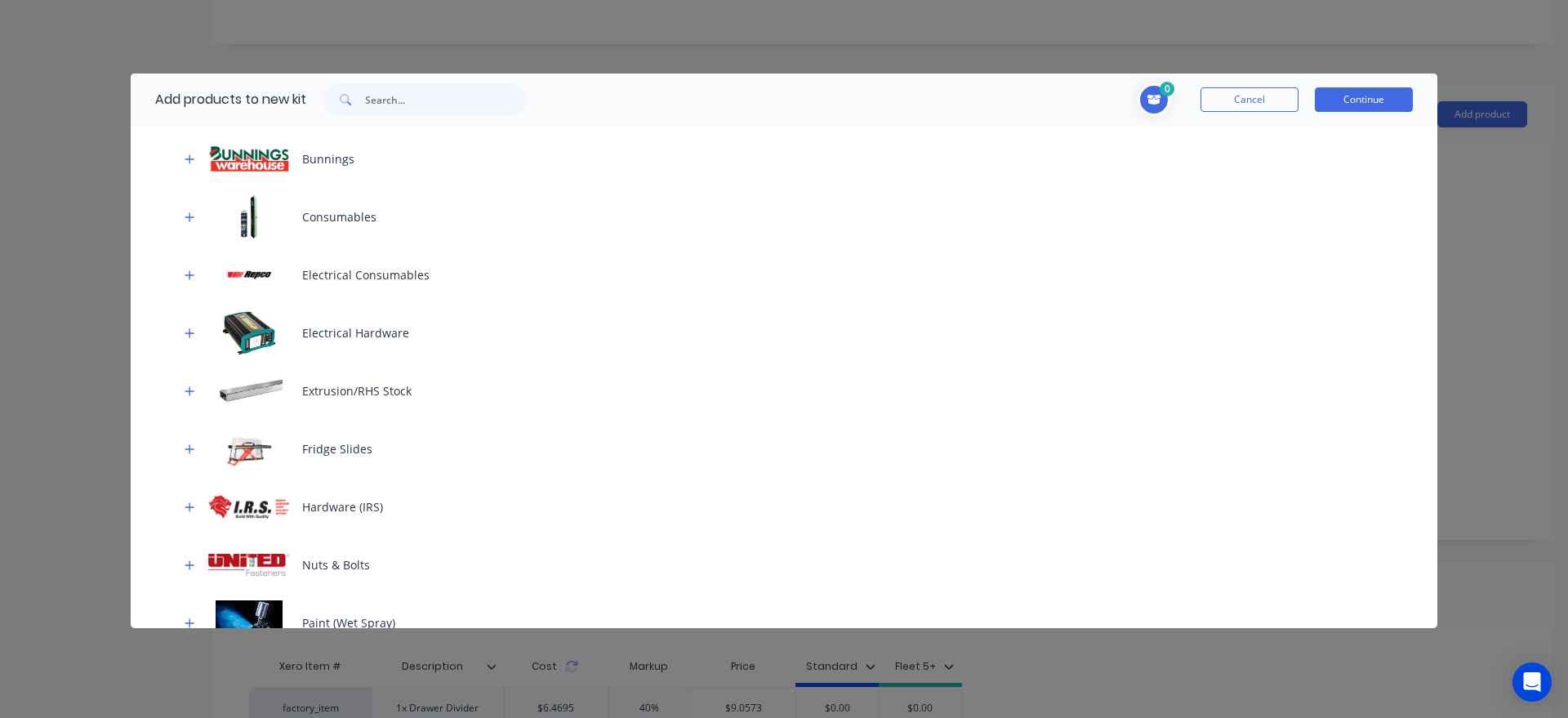
scroll to position [745, 0]
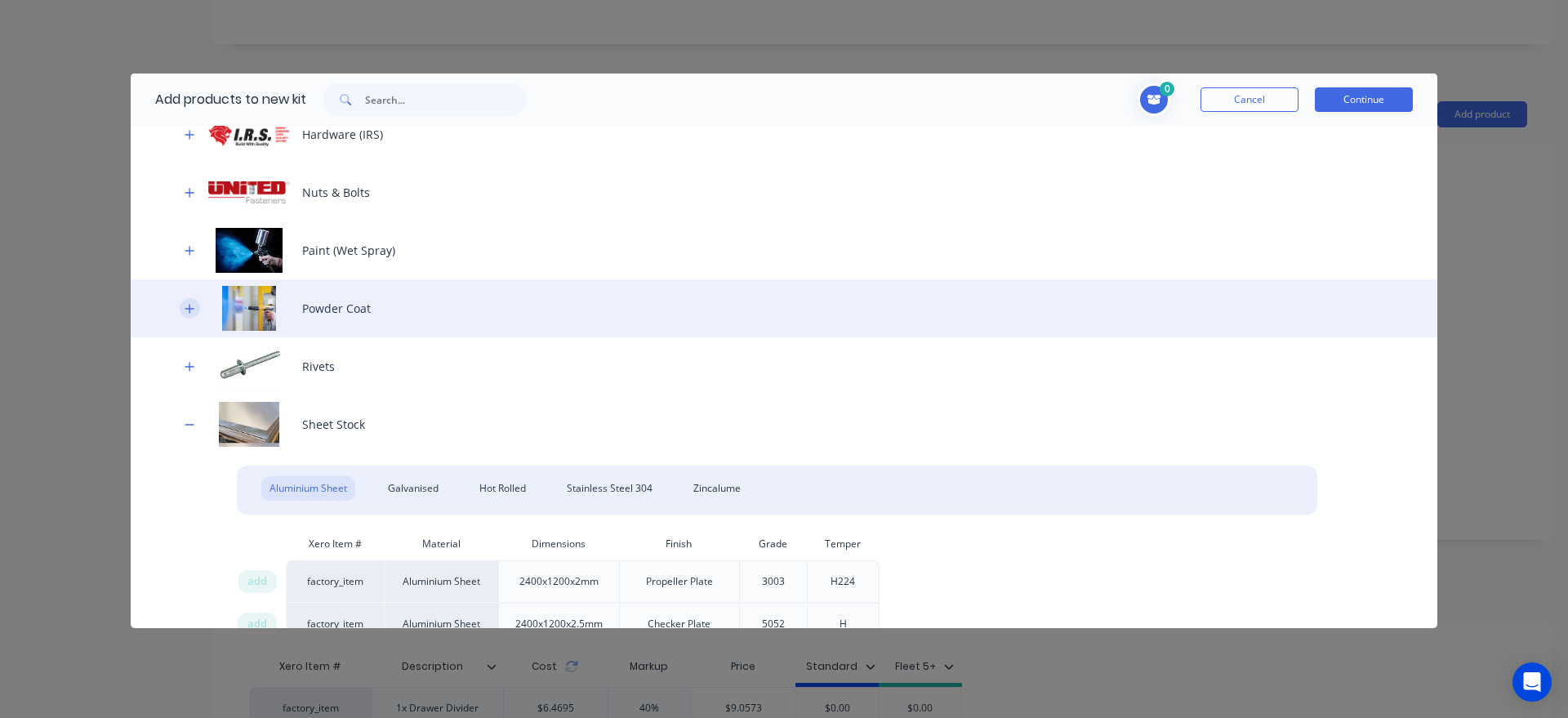
click at [186, 309] on icon "button" at bounding box center [190, 308] width 9 height 9
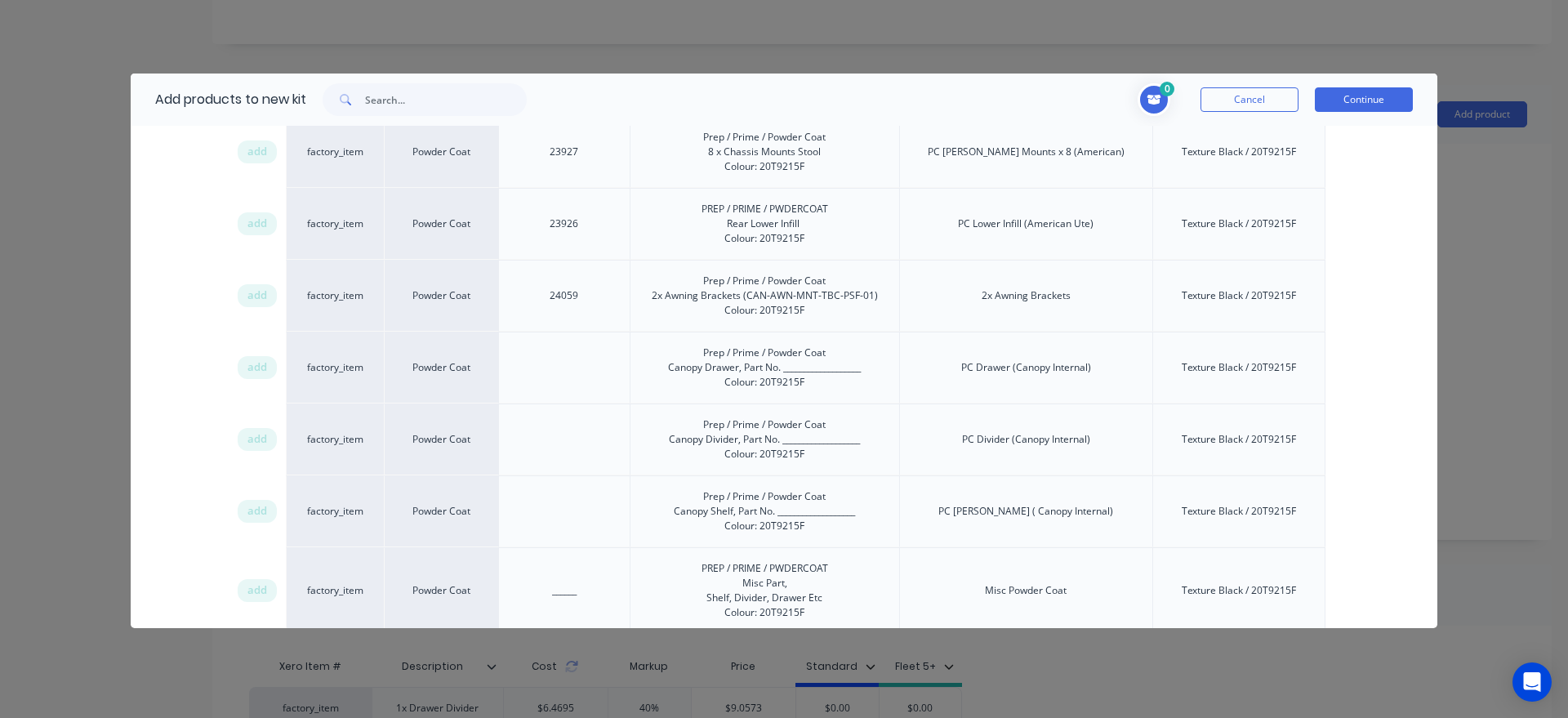
scroll to position [2979, 0]
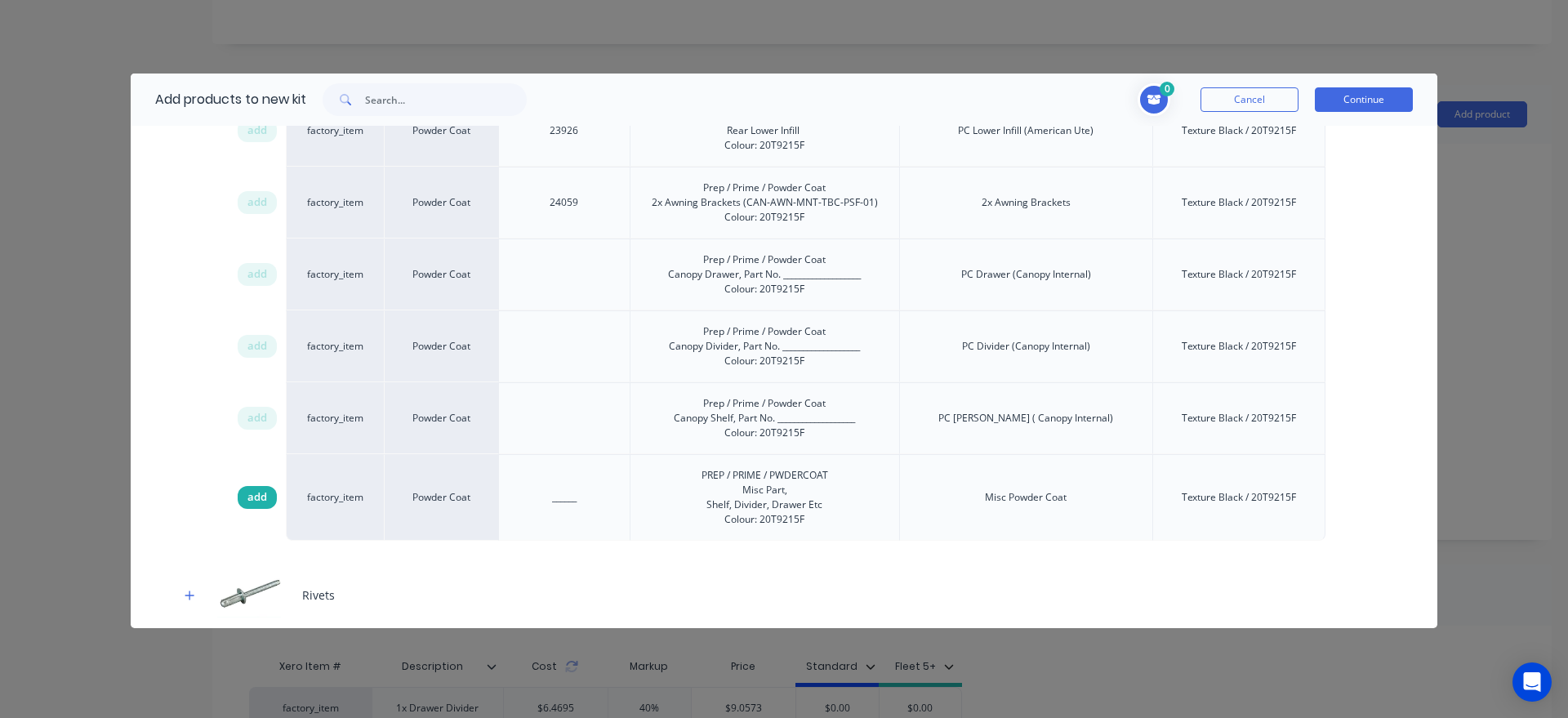
click at [262, 491] on span "add" at bounding box center [257, 498] width 19 height 17
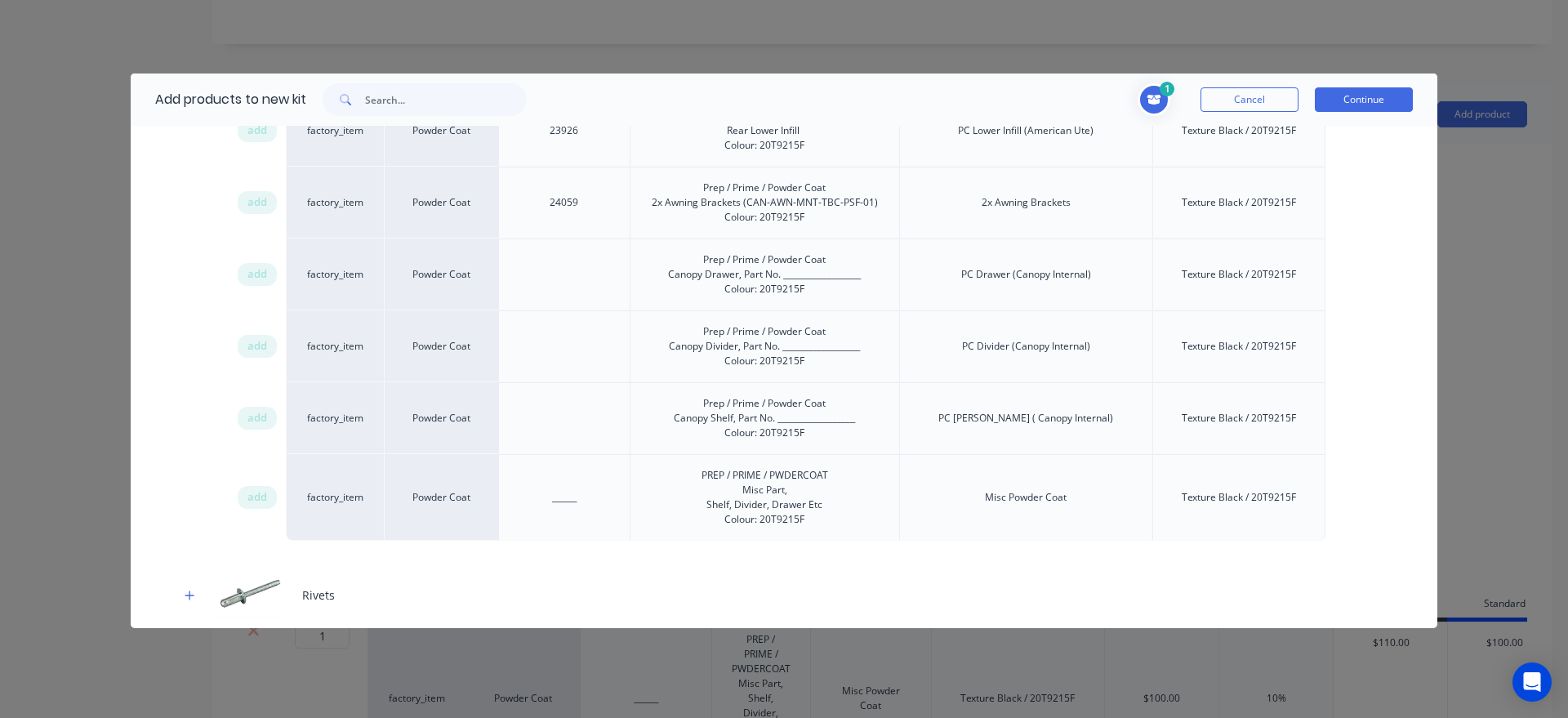
click at [1393, 102] on button "Continue" at bounding box center [1363, 99] width 98 height 24
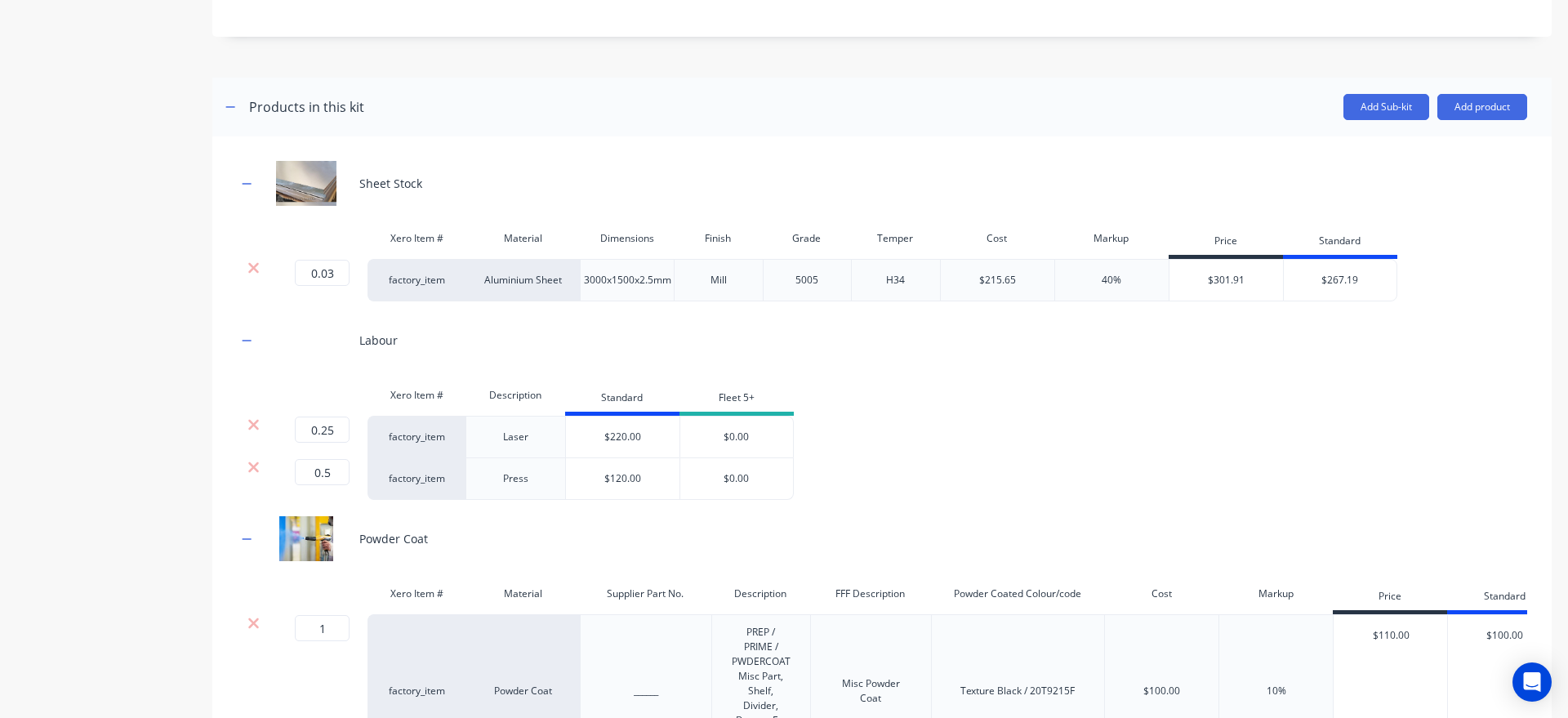
scroll to position [709, 0]
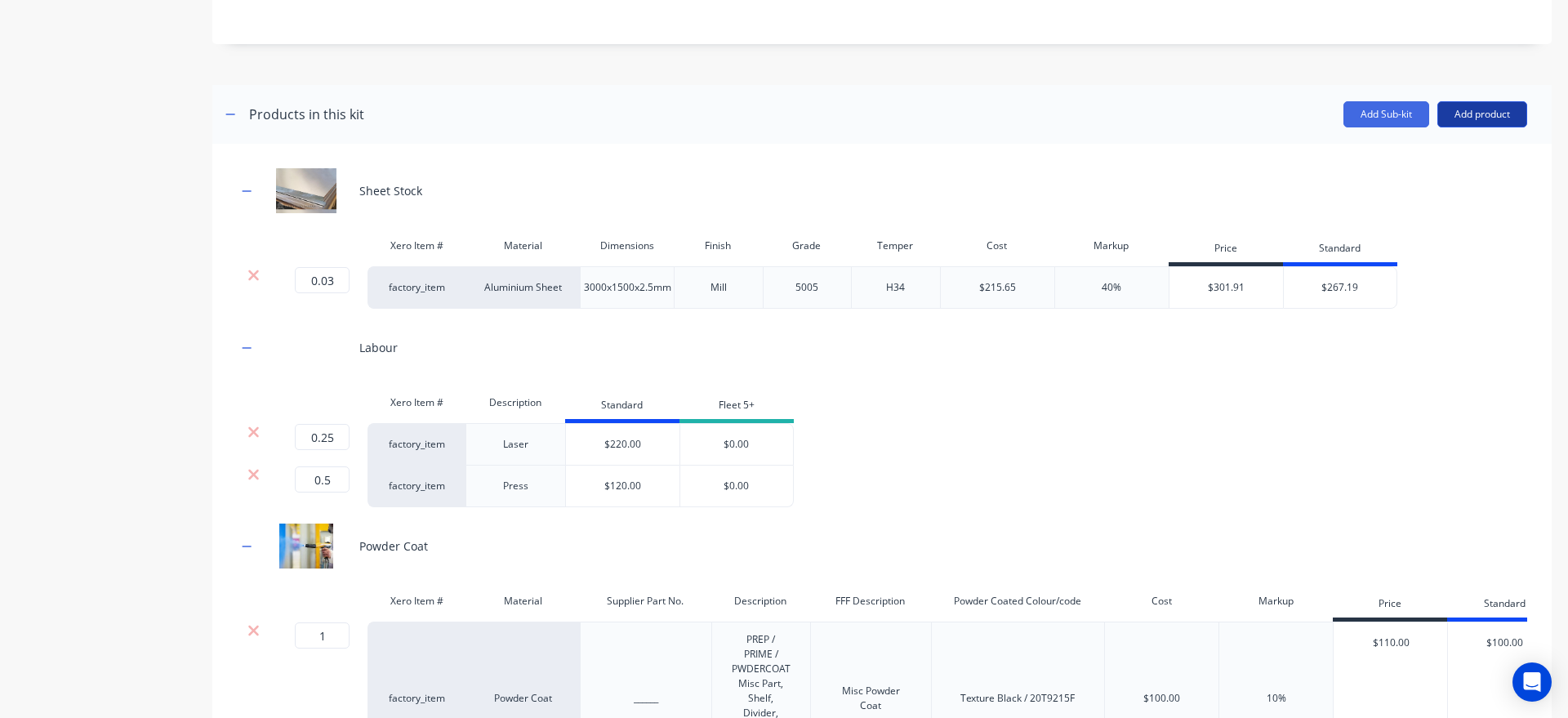
click at [1489, 127] on button "Add product" at bounding box center [1481, 114] width 90 height 26
click at [1449, 168] on div "Product catalogue" at bounding box center [1449, 156] width 126 height 23
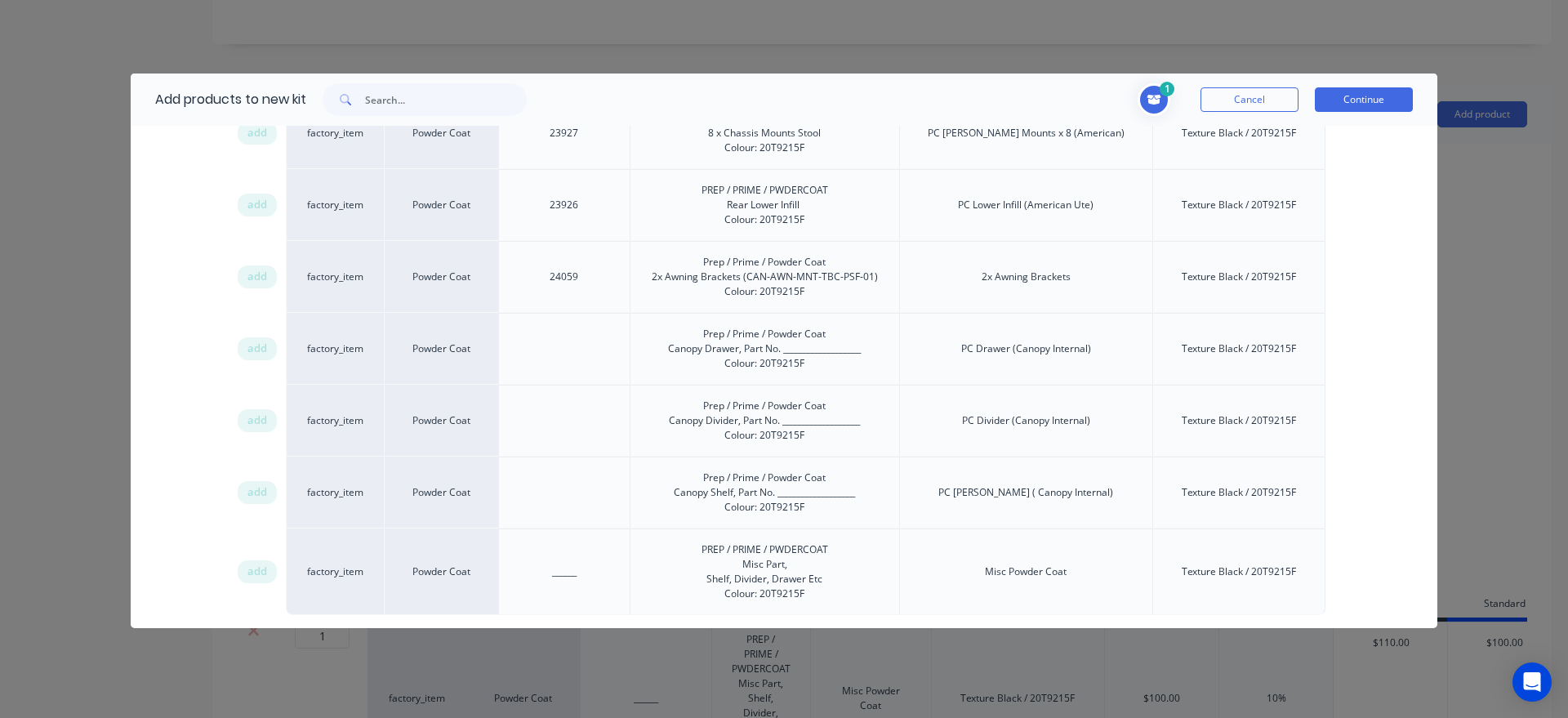
scroll to position [2979, 0]
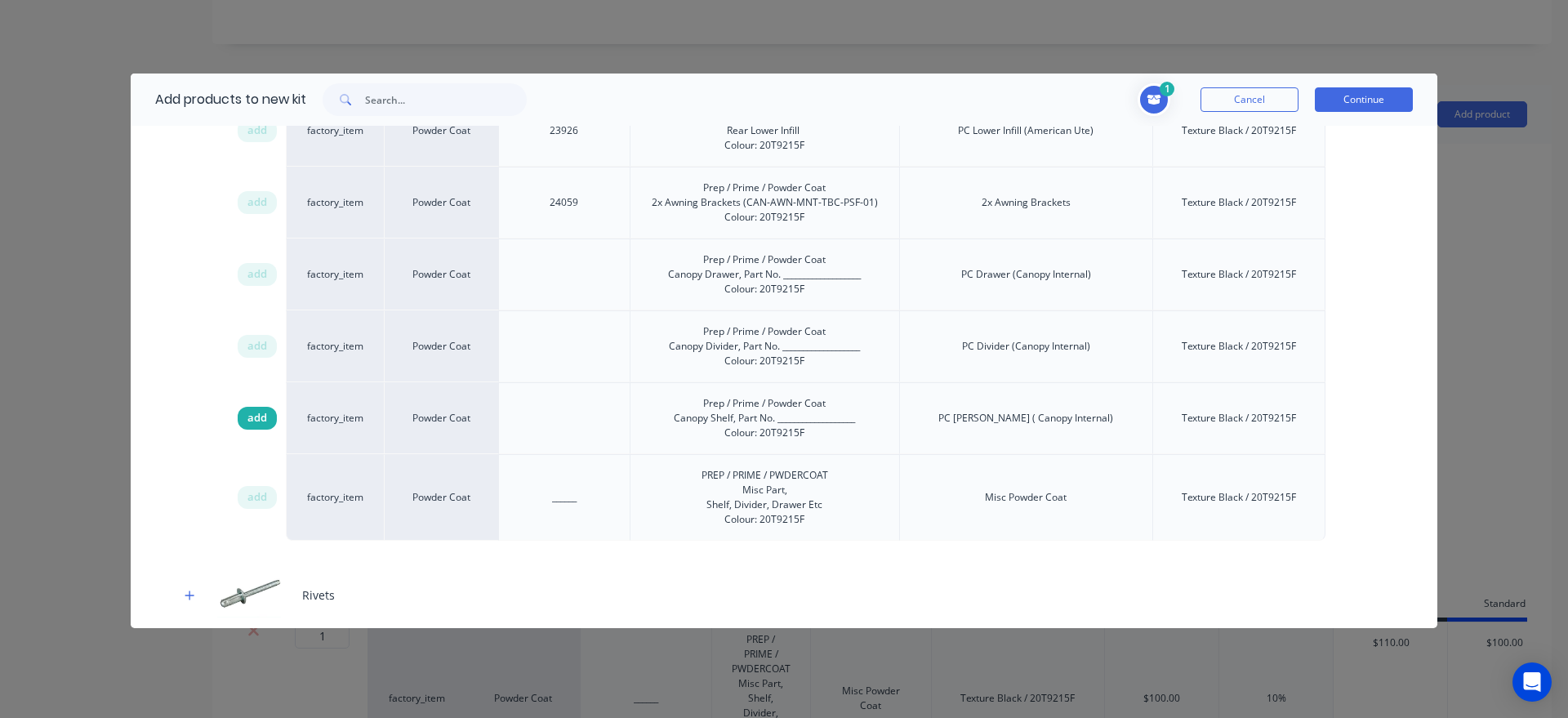
click at [248, 420] on span "add" at bounding box center [257, 418] width 19 height 17
click at [1310, 100] on div "2 0.03 0.03 ? Sheet Stock Aluminium Sheet Dimensions 3000x1500x2.5mm Finish Mil…" at bounding box center [977, 100] width 869 height 33
click at [1324, 101] on button "Continue" at bounding box center [1363, 99] width 98 height 24
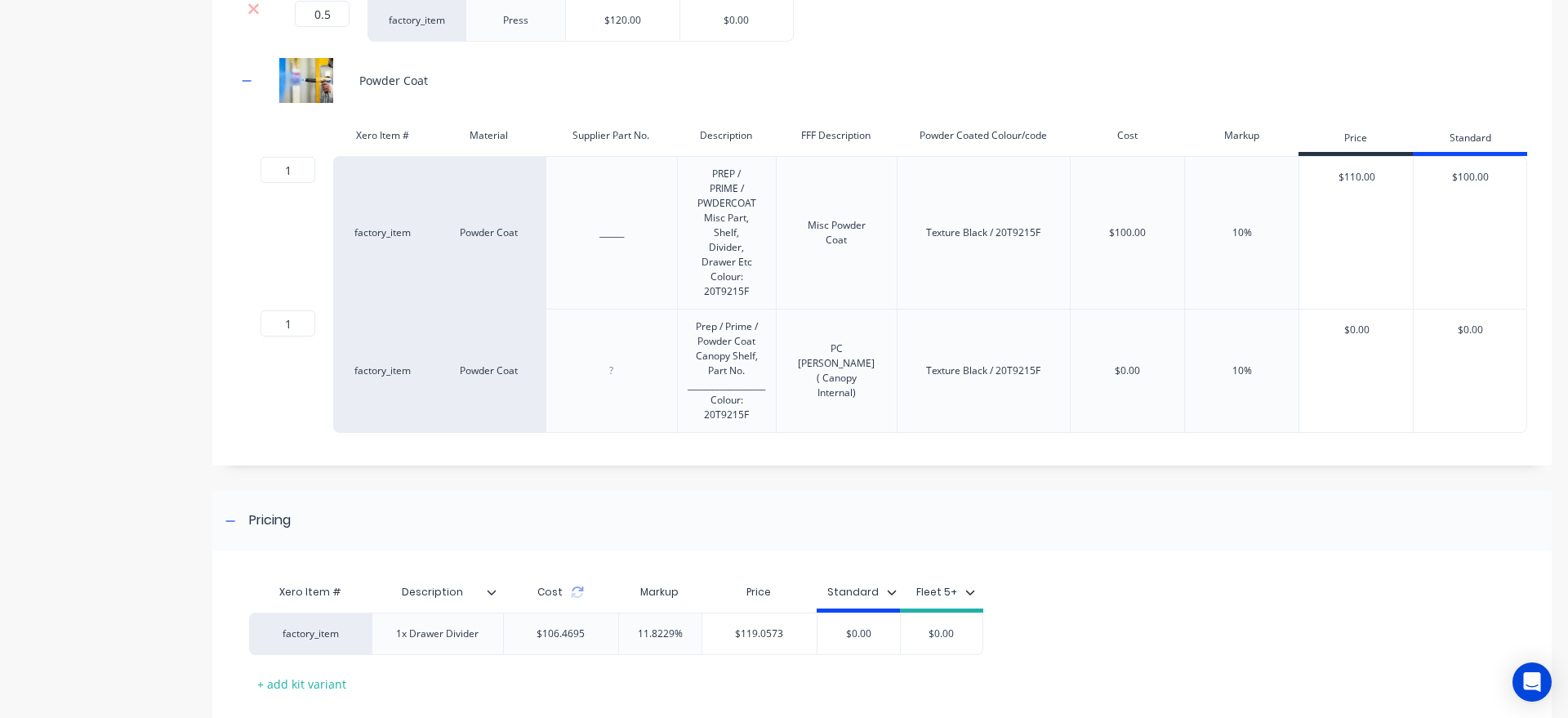
scroll to position [0, 11]
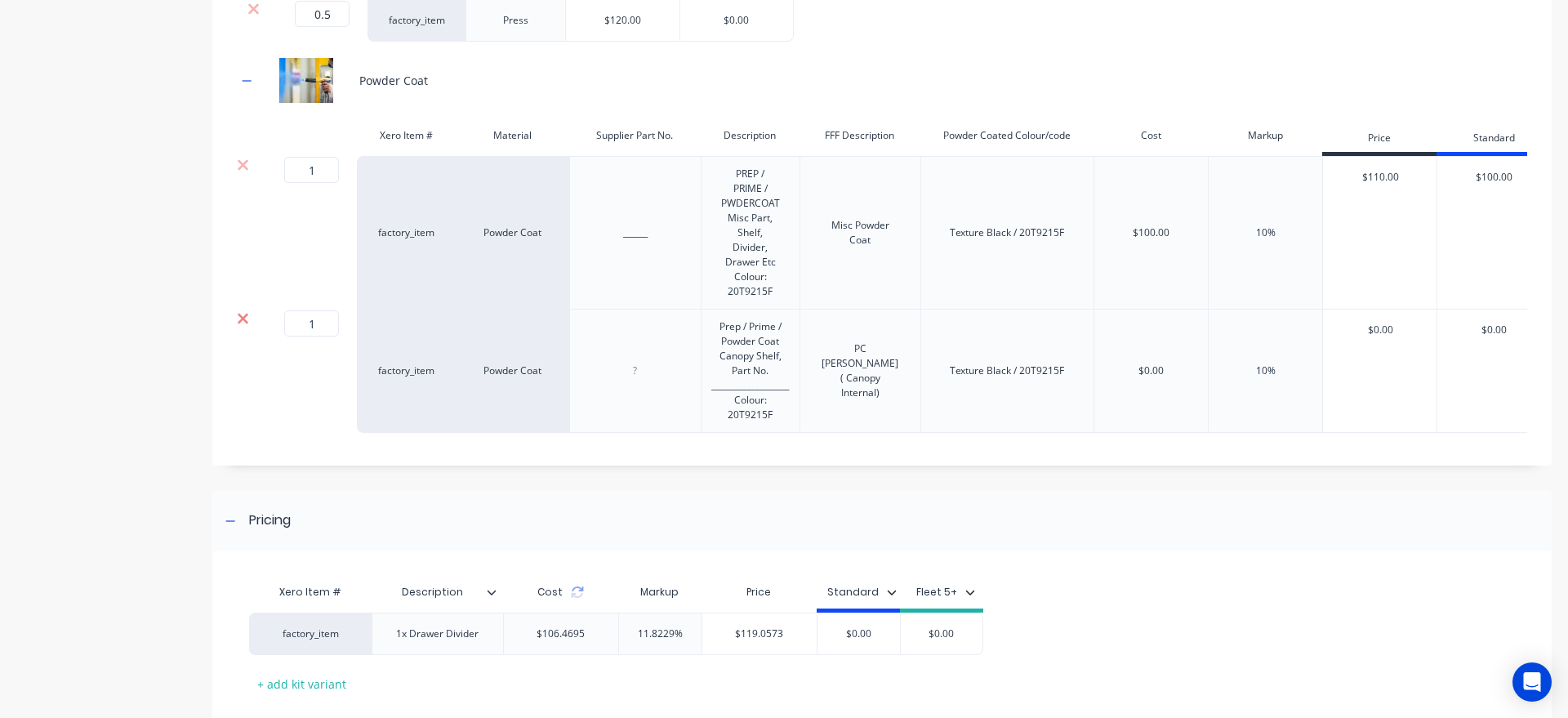
click at [245, 326] on icon at bounding box center [243, 319] width 13 height 17
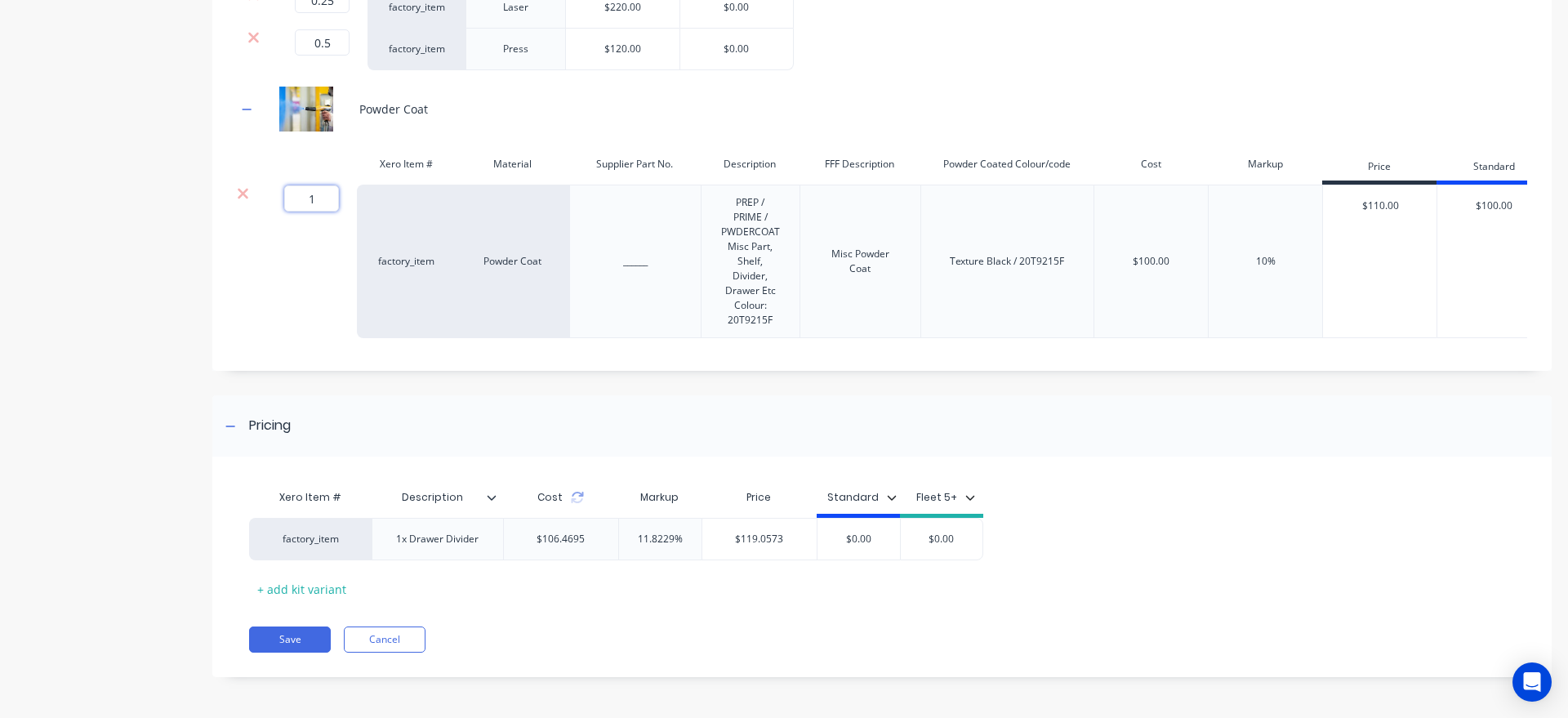
click at [319, 196] on input "1" at bounding box center [311, 198] width 54 height 26
type input "0.5"
click at [572, 495] on icon at bounding box center [574, 497] width 13 height 13
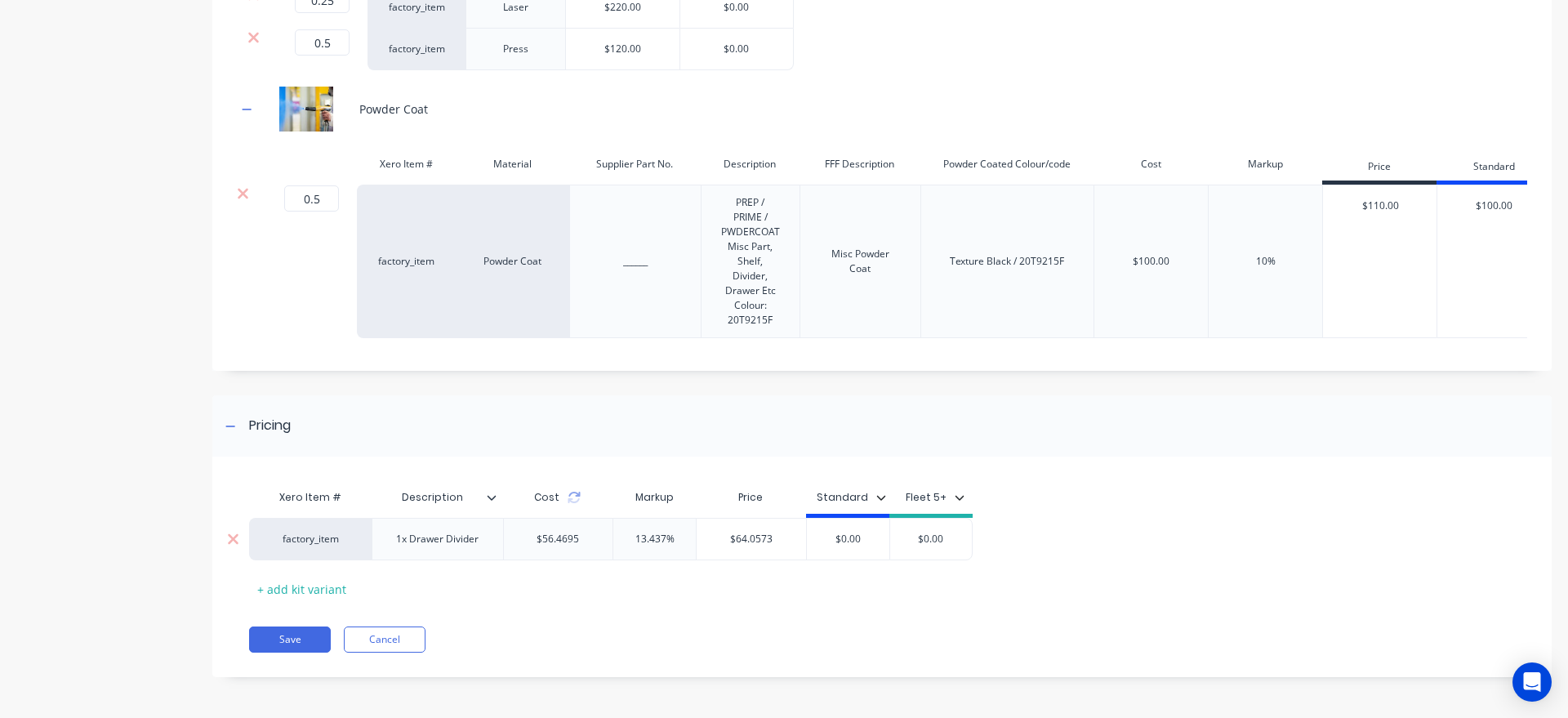
drag, startPoint x: 880, startPoint y: 542, endPoint x: 862, endPoint y: 537, distance: 18.7
click at [812, 544] on input "$0.00" at bounding box center [848, 539] width 83 height 15
type input "64.05"
click at [777, 599] on div "Xero Item # Description Cost Markup Price Standard Fleet 5+ factory_item 1x Dra…" at bounding box center [875, 541] width 1253 height 121
click at [283, 642] on button "Save" at bounding box center [290, 639] width 82 height 26
